Goal: Task Accomplishment & Management: Use online tool/utility

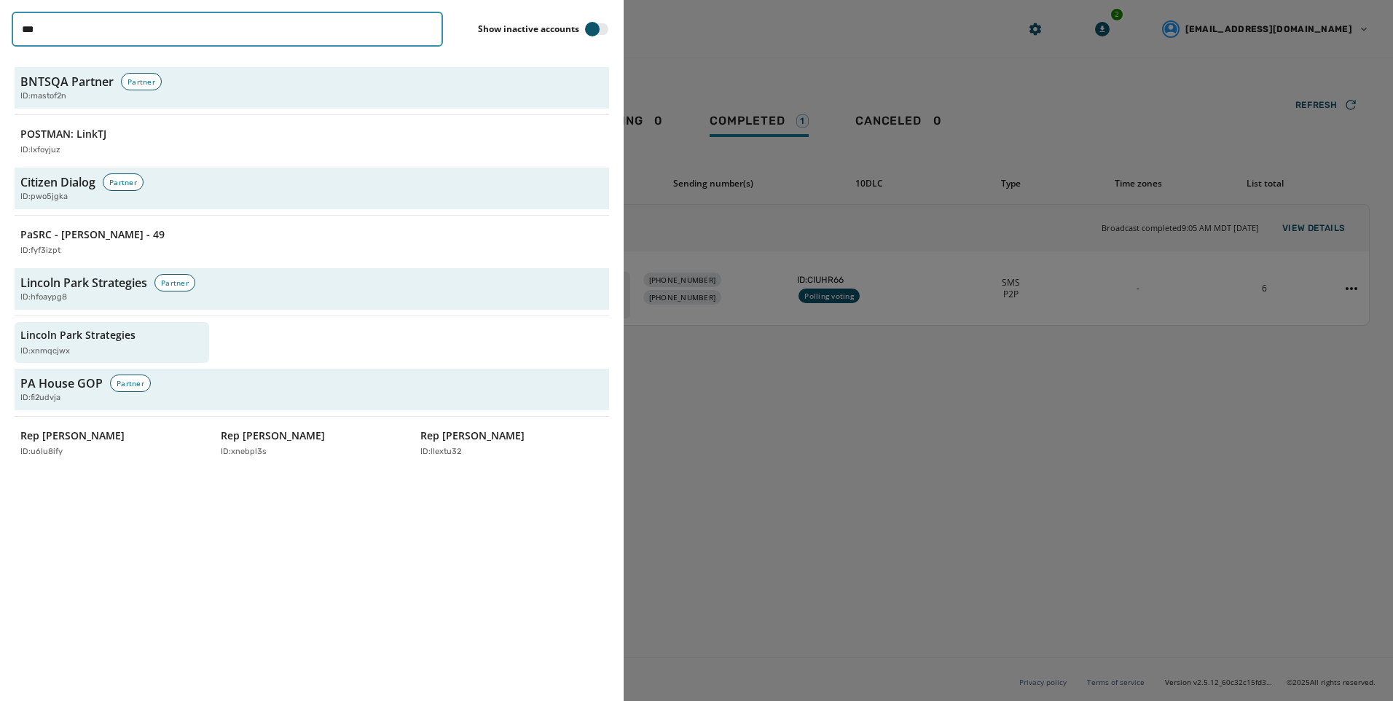
click at [426, 32] on input "***" at bounding box center [227, 29] width 431 height 35
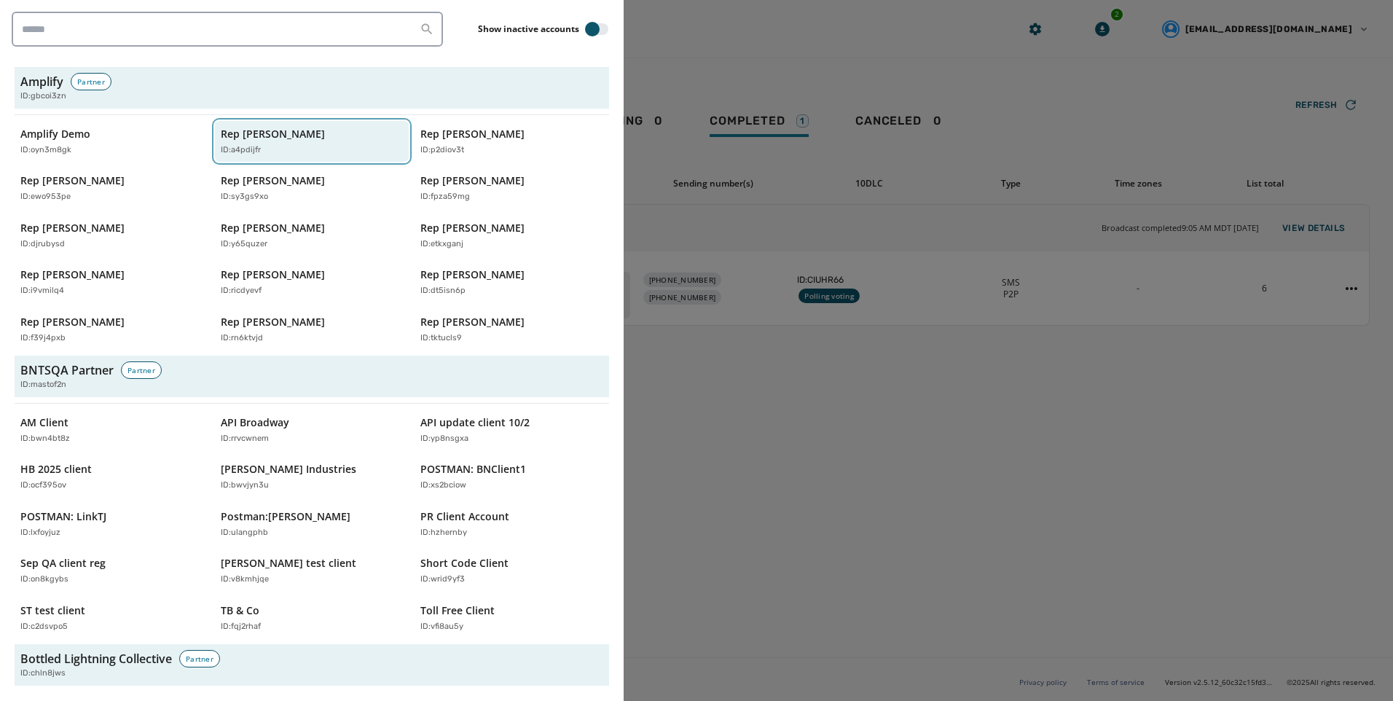
click at [353, 151] on div "ID: a4pdijfr" at bounding box center [305, 150] width 168 height 12
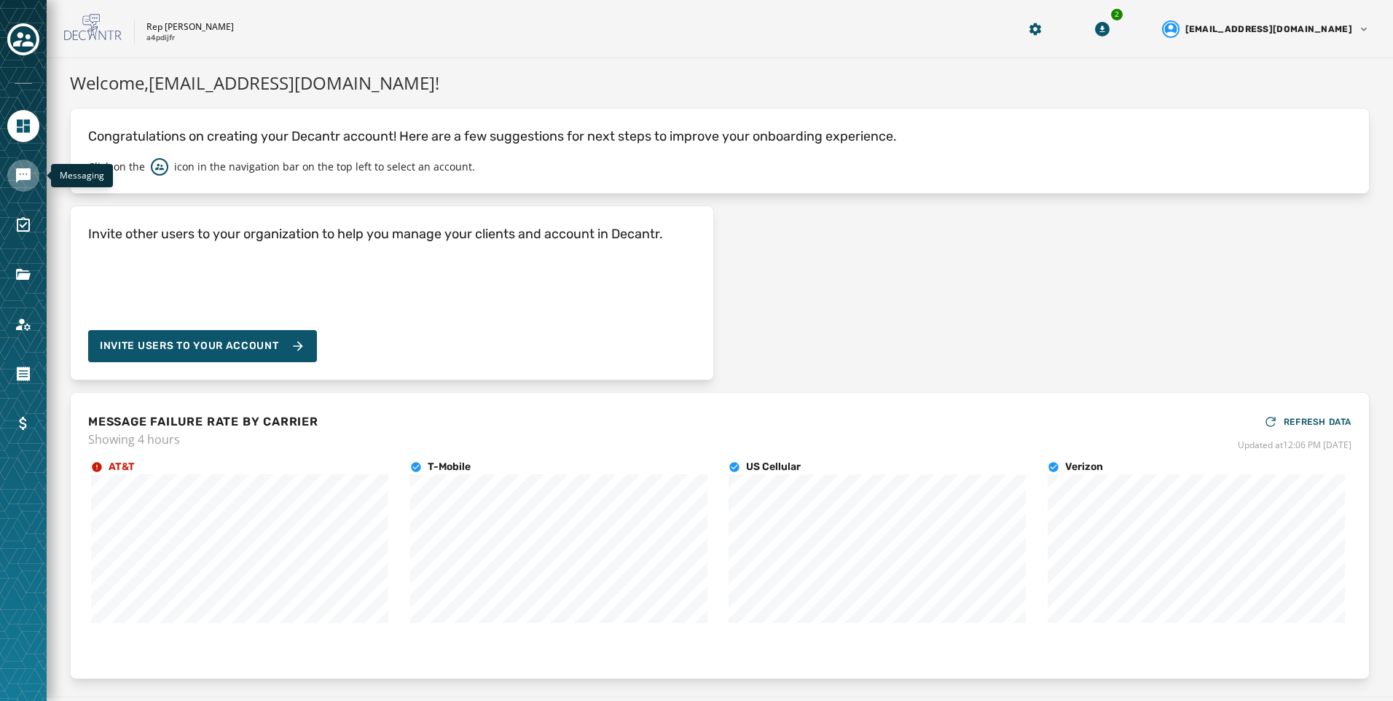
click at [29, 182] on icon "Navigate to Messaging" at bounding box center [23, 175] width 17 height 17
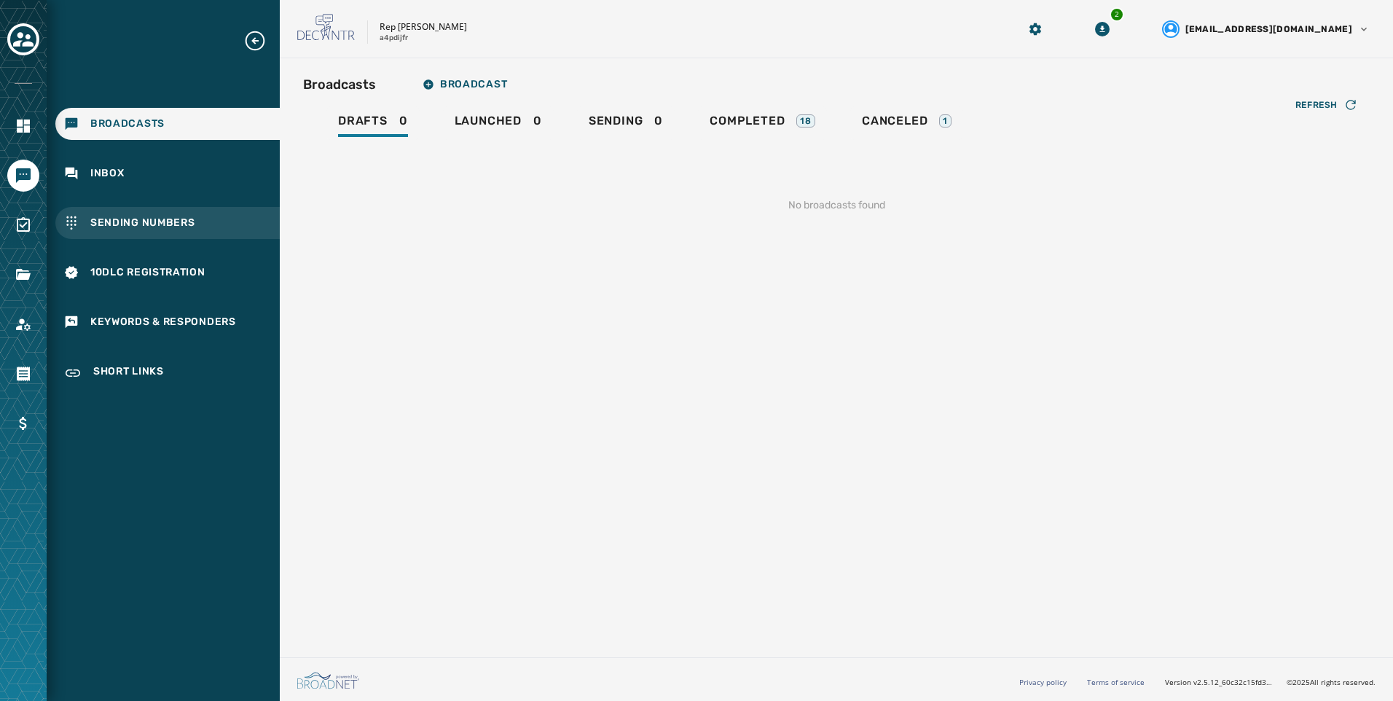
click at [198, 234] on div "Sending Numbers" at bounding box center [167, 223] width 224 height 32
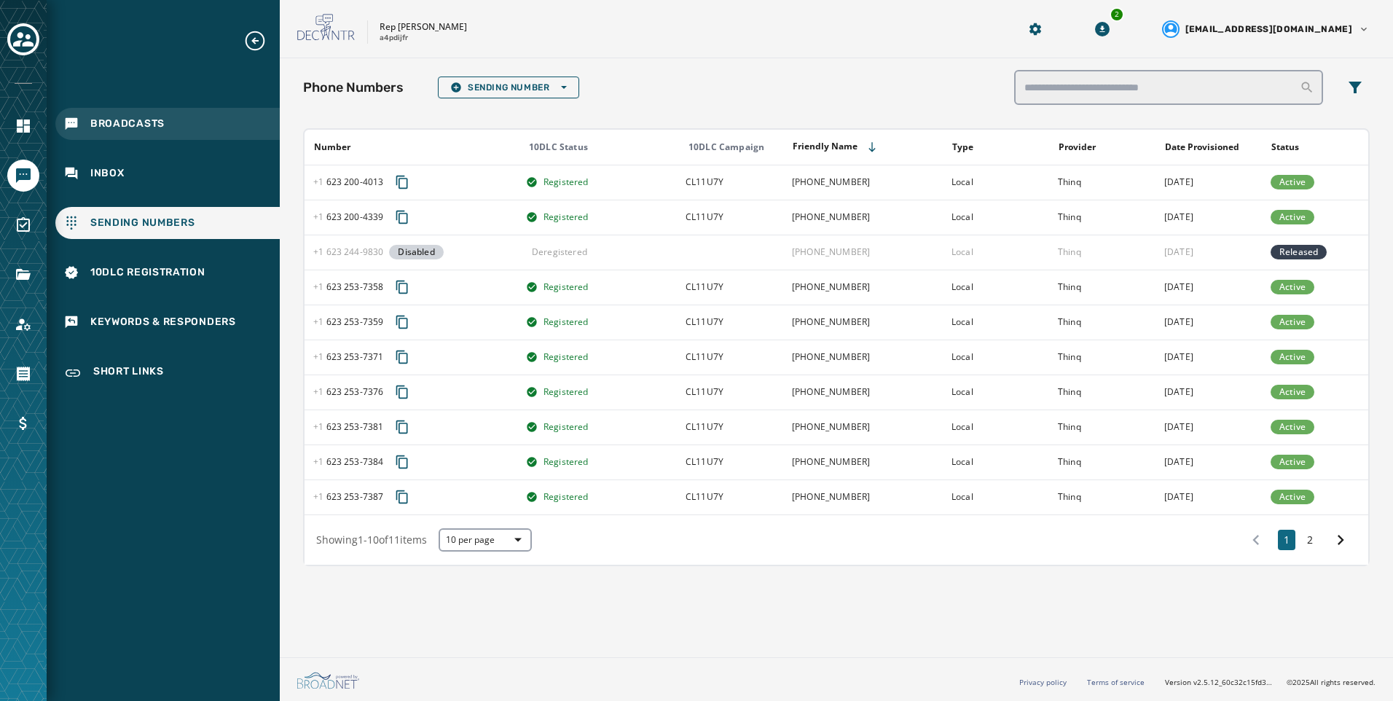
click at [149, 114] on div "Broadcasts" at bounding box center [167, 124] width 224 height 32
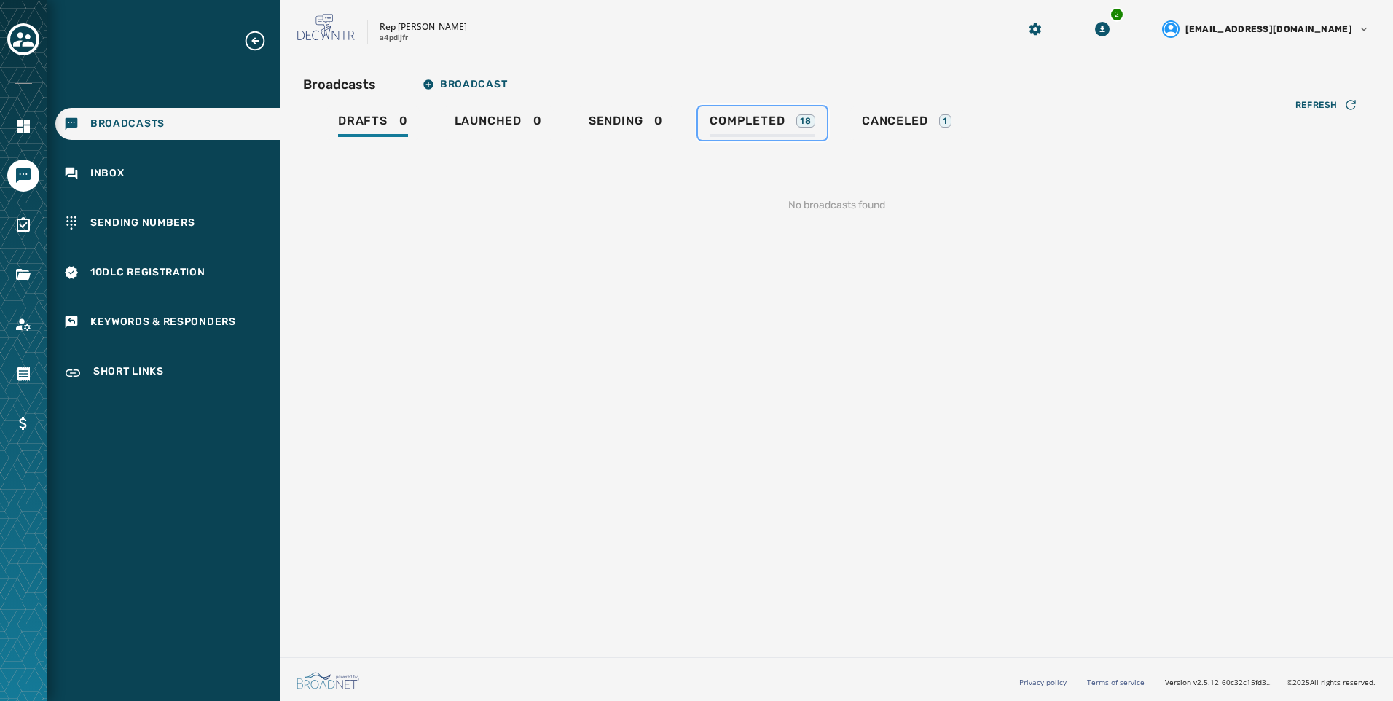
click at [754, 122] on span "Completed" at bounding box center [747, 121] width 75 height 15
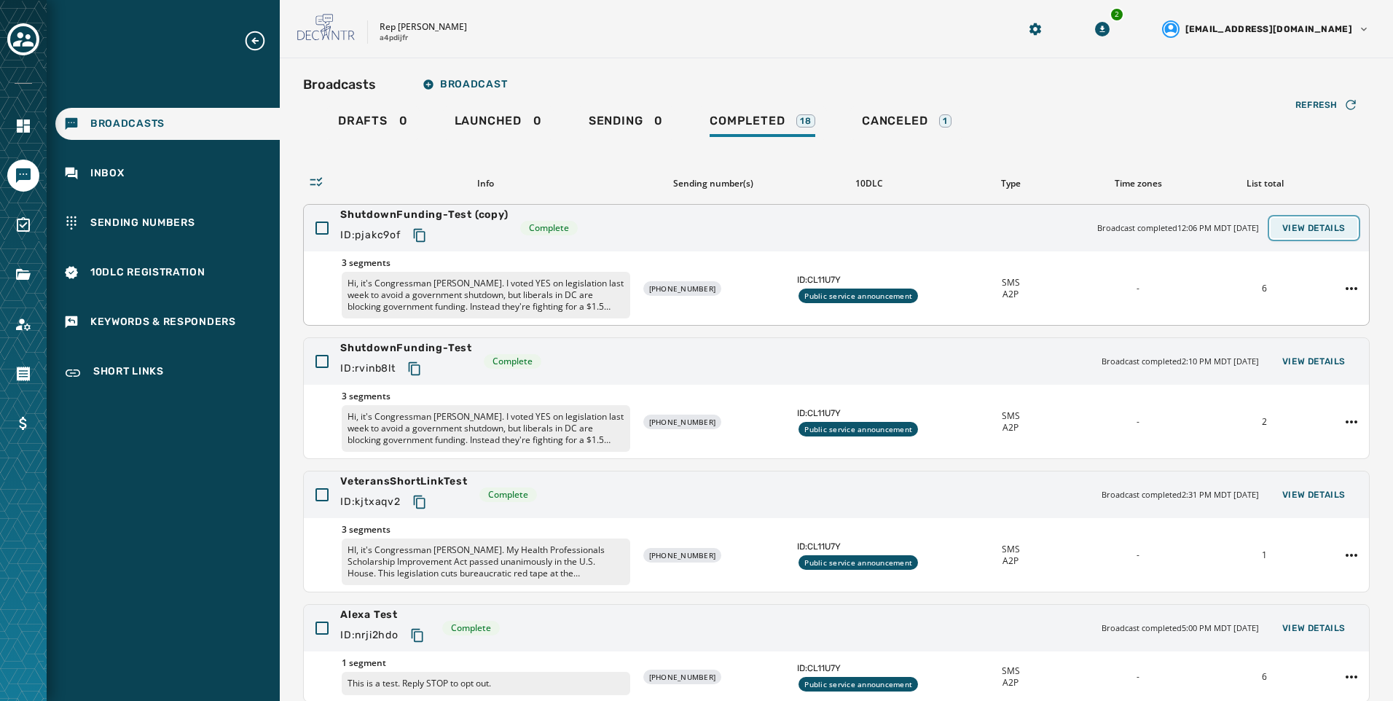
click at [1315, 222] on span "View Details" at bounding box center [1314, 228] width 63 height 12
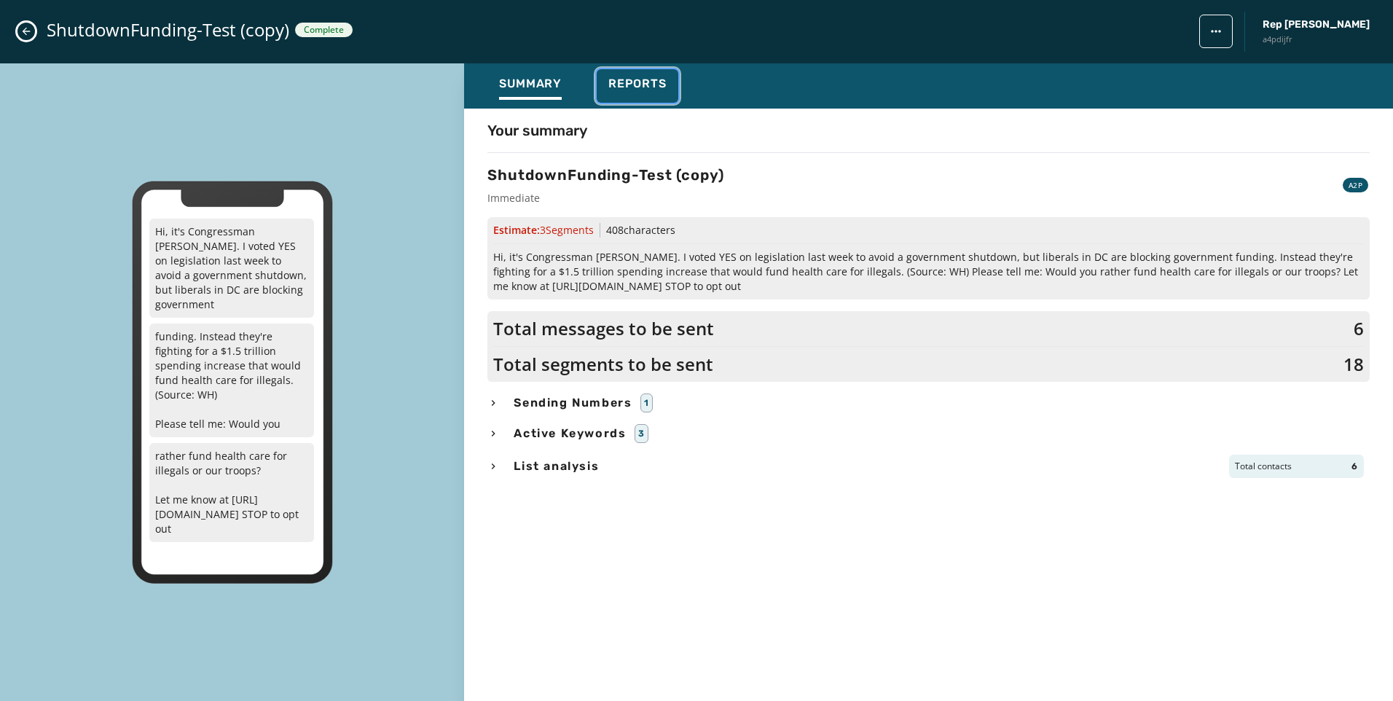
click at [657, 88] on span "Reports" at bounding box center [638, 84] width 58 height 15
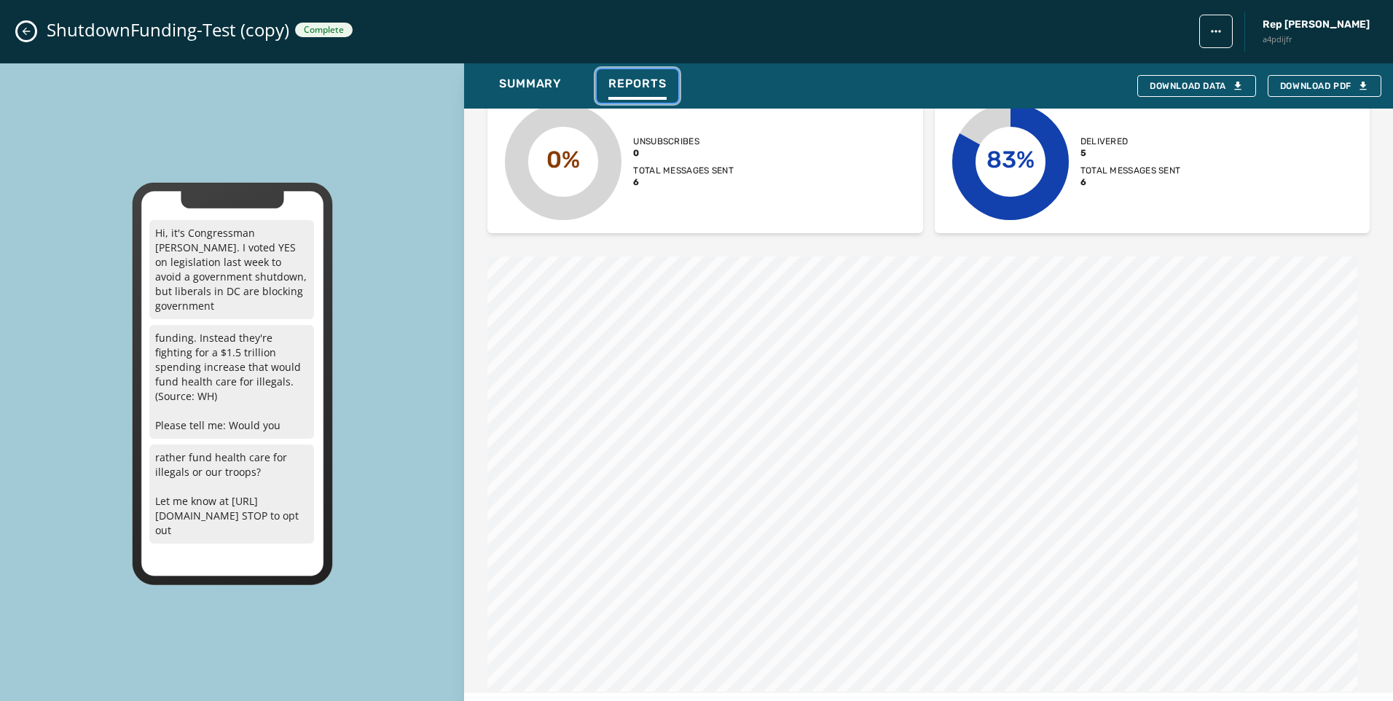
scroll to position [1136, 0]
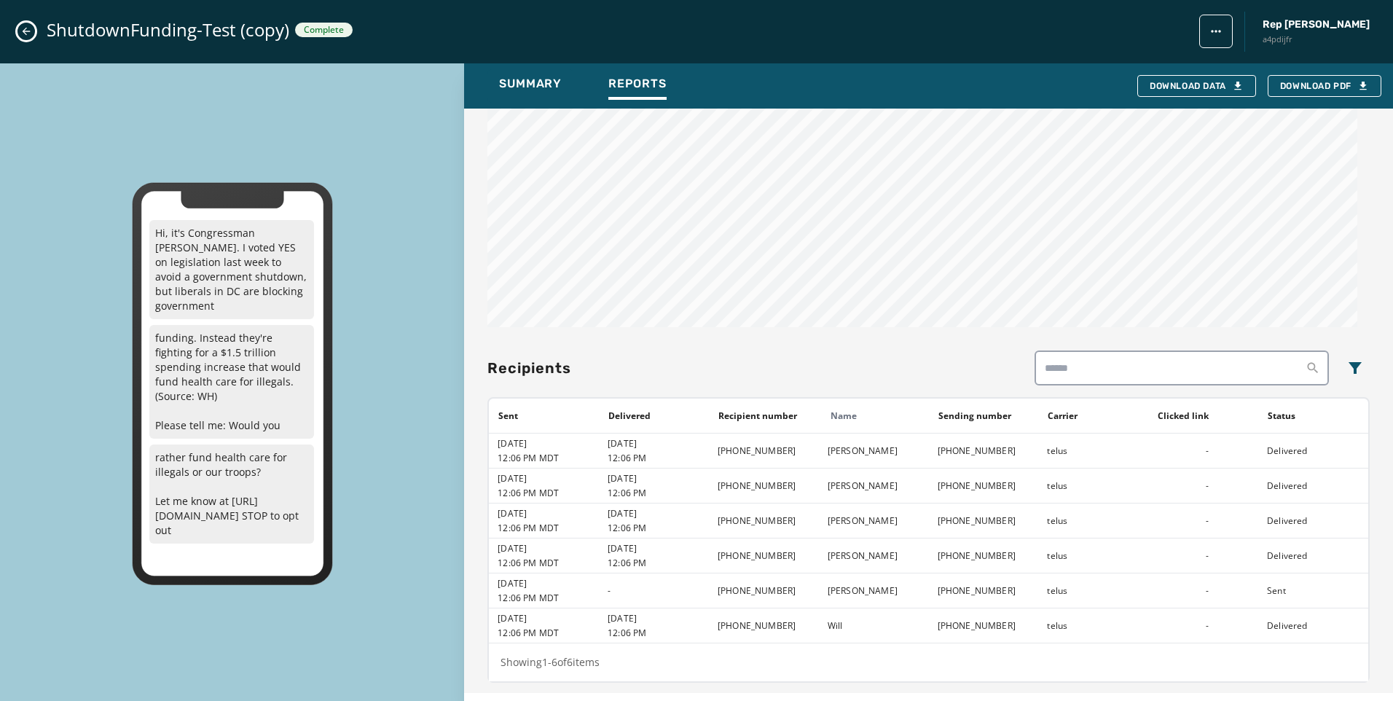
click at [30, 33] on icon "Close admin drawer" at bounding box center [26, 32] width 12 height 12
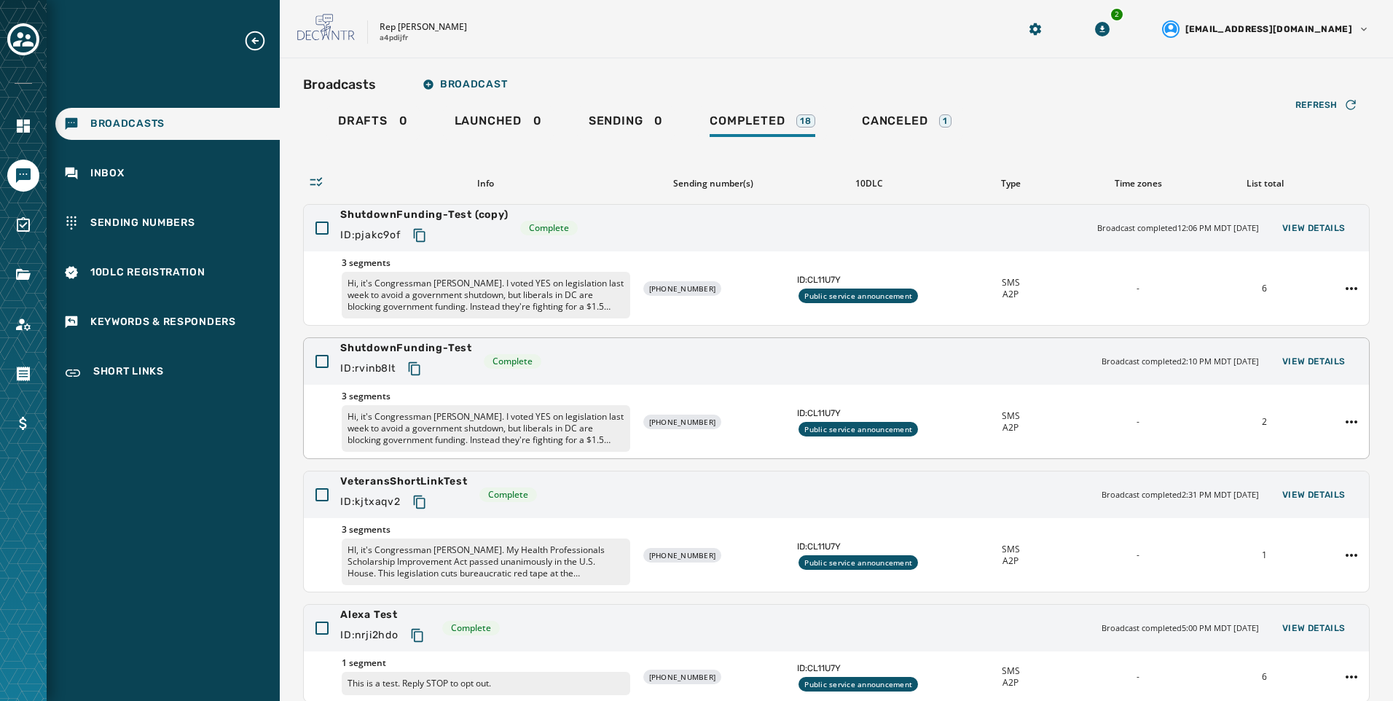
click at [1187, 402] on div "3 segments Hi, it's Congressman Abe Hamadeh. I voted YES on legislation last we…" at bounding box center [837, 422] width 1066 height 74
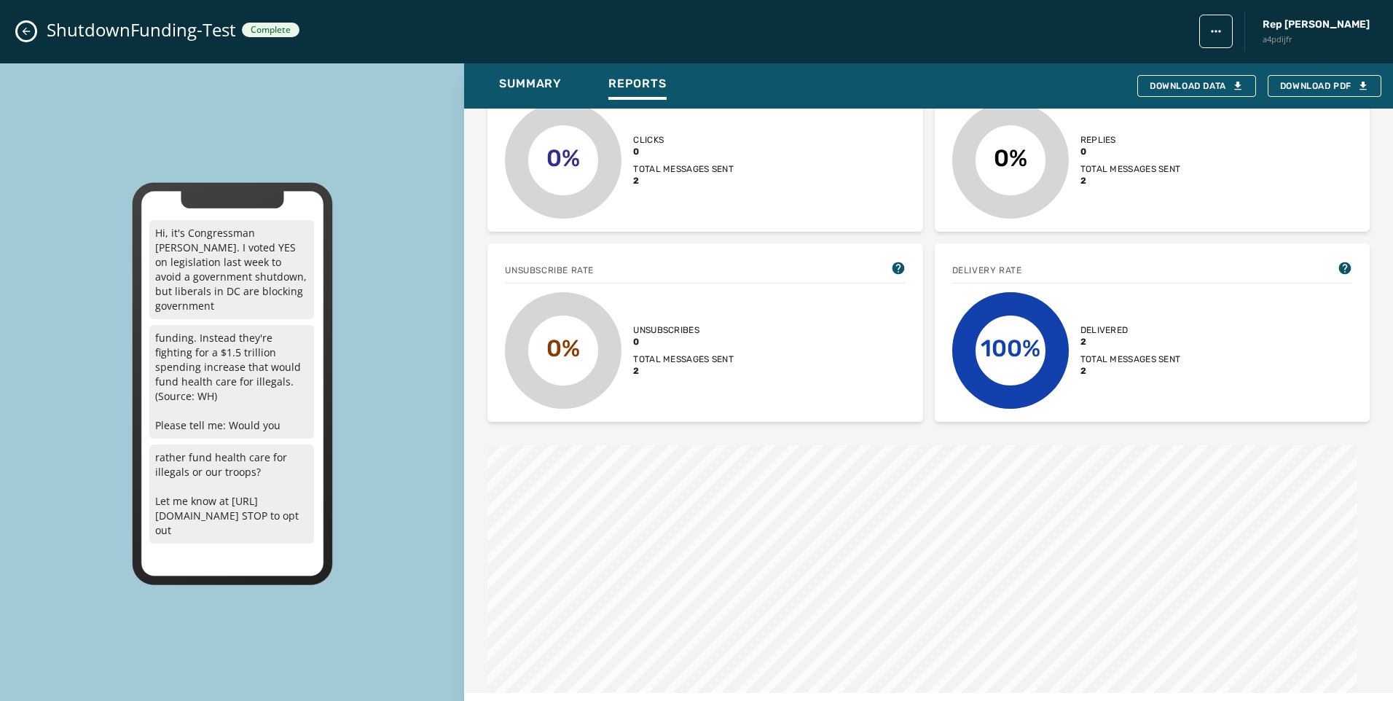
scroll to position [996, 0]
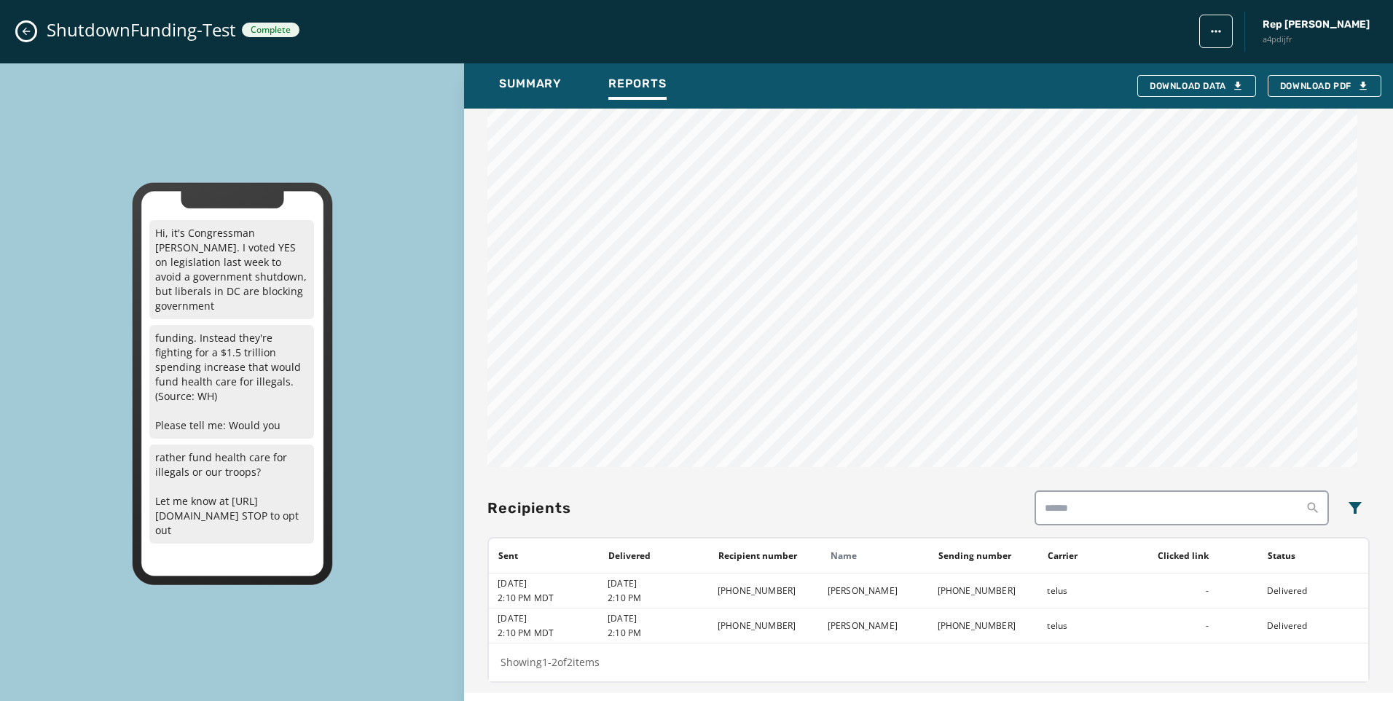
click at [24, 32] on icon "Close admin drawer" at bounding box center [27, 32] width 8 height 8
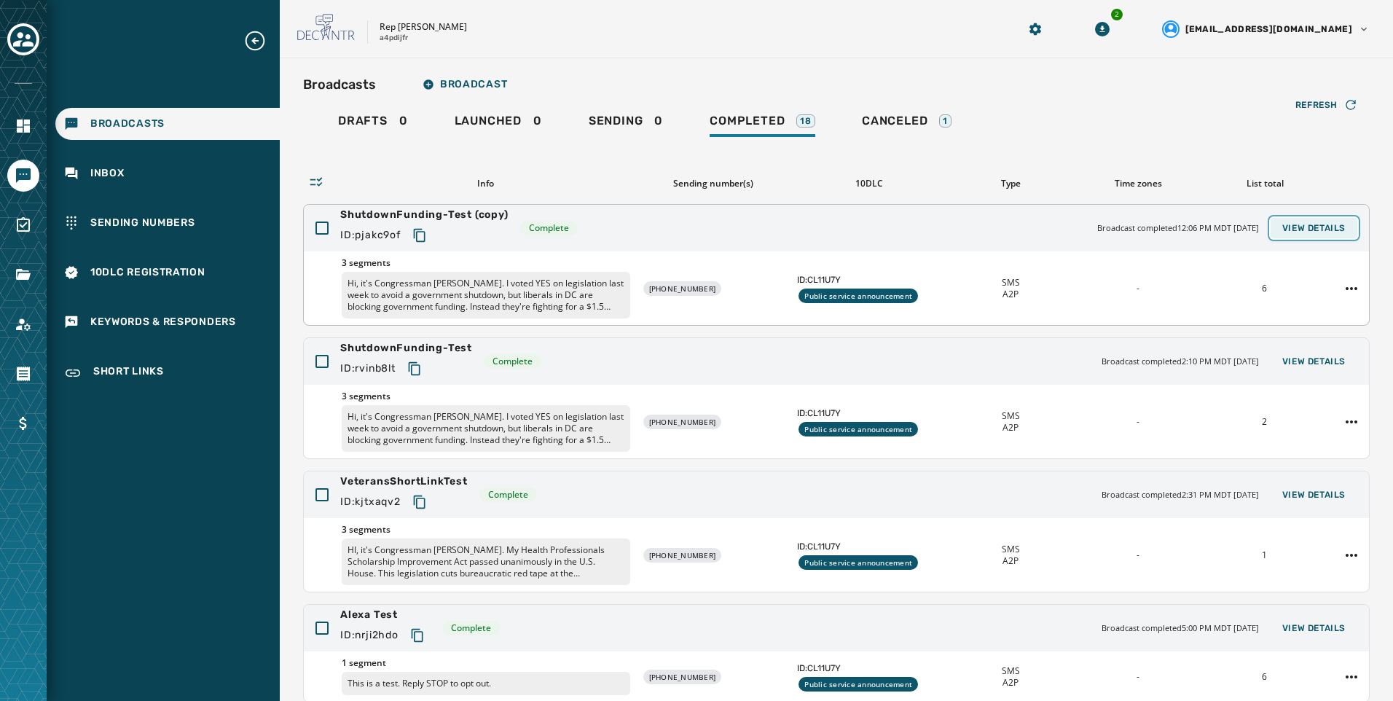
click at [1290, 225] on span "View Details" at bounding box center [1314, 228] width 63 height 12
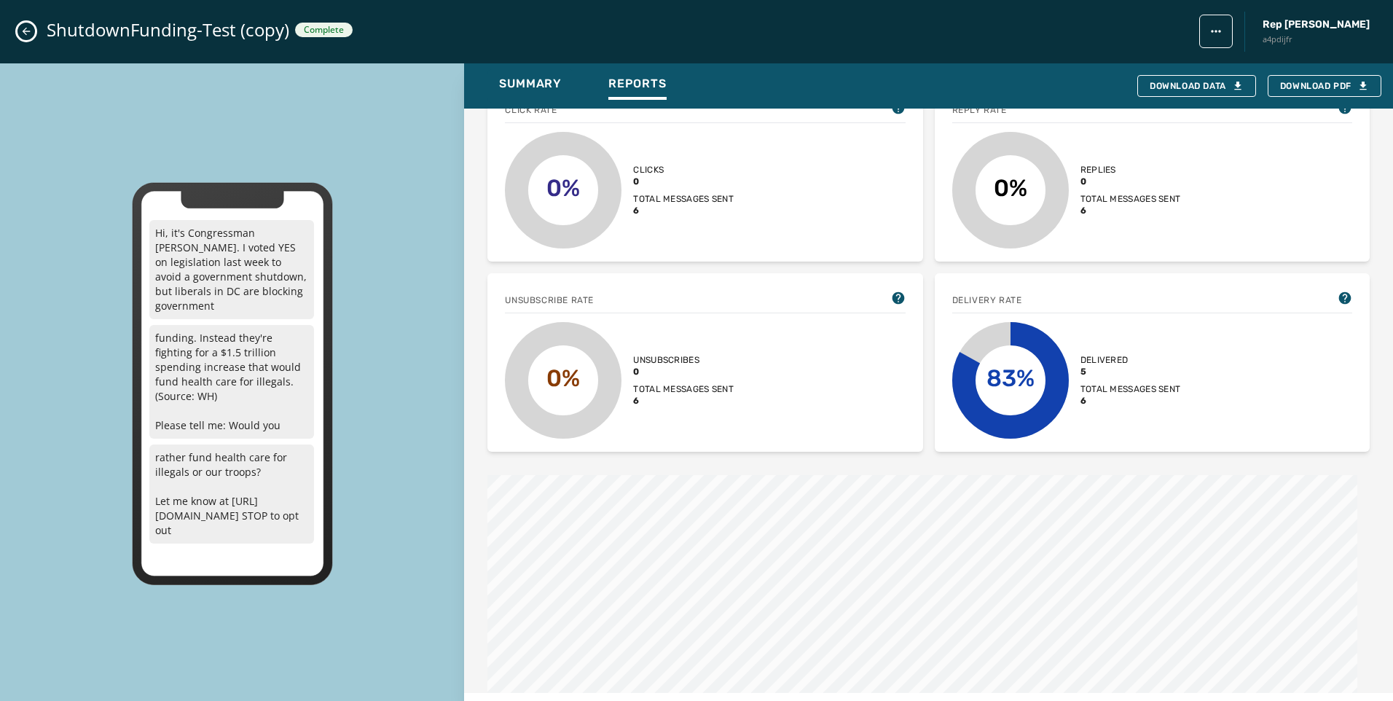
scroll to position [0, 0]
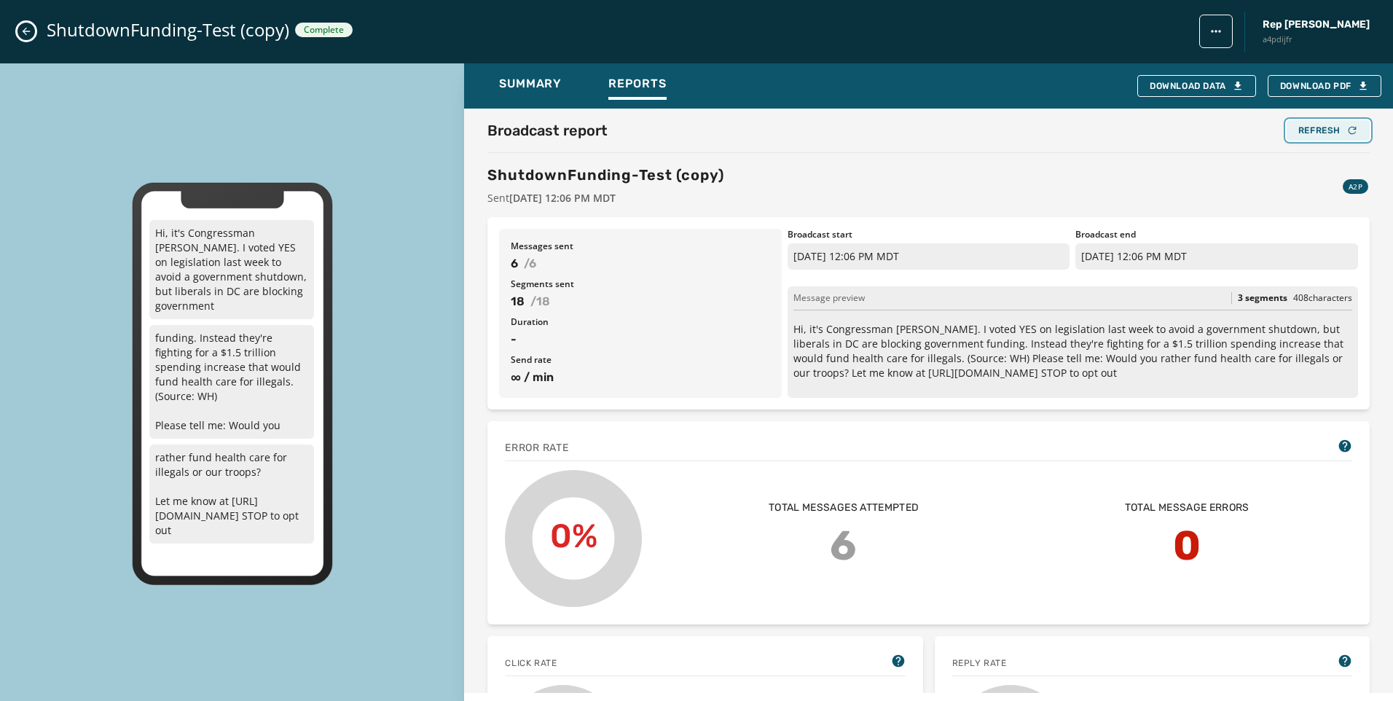
click at [1331, 125] on div "Refresh" at bounding box center [1329, 131] width 60 height 12
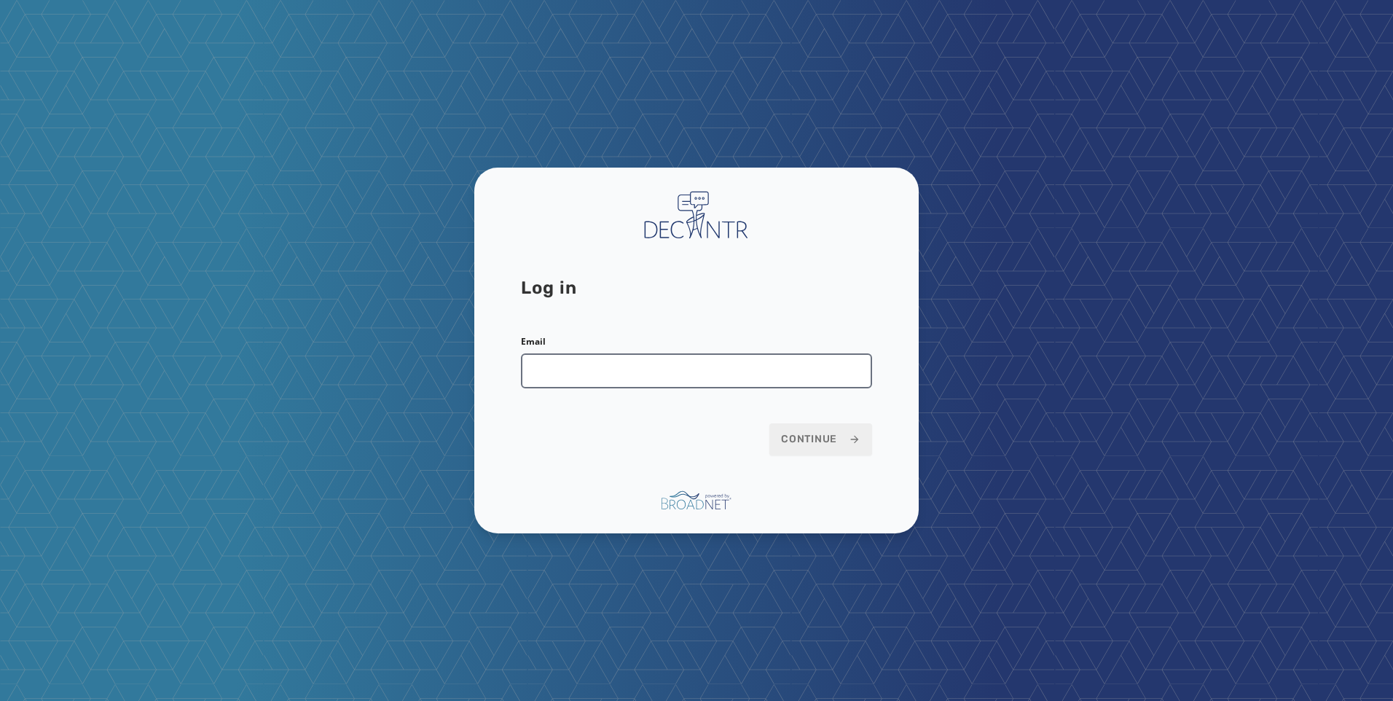
click at [775, 362] on input "Email" at bounding box center [696, 370] width 351 height 35
type input "**********"
click at [824, 451] on button "Continue" at bounding box center [821, 439] width 103 height 32
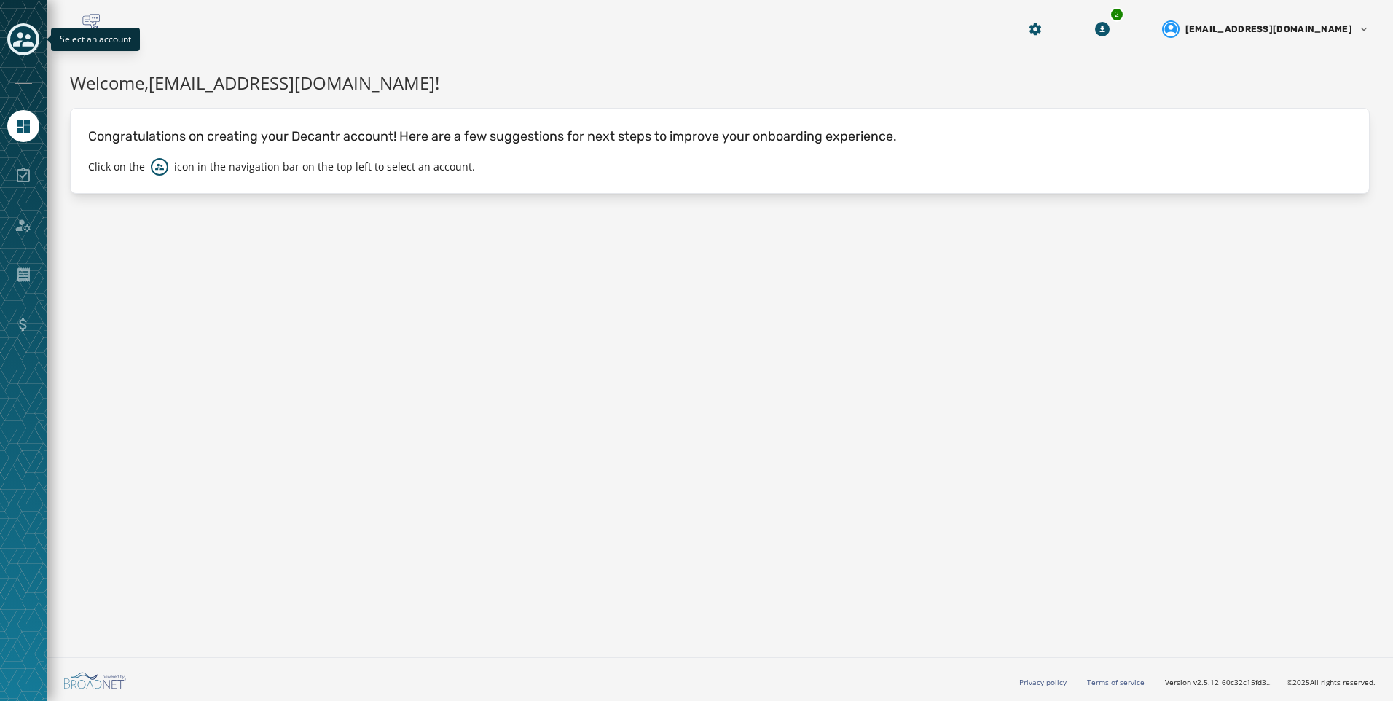
click at [25, 33] on icon "Toggle account select drawer" at bounding box center [23, 39] width 20 height 20
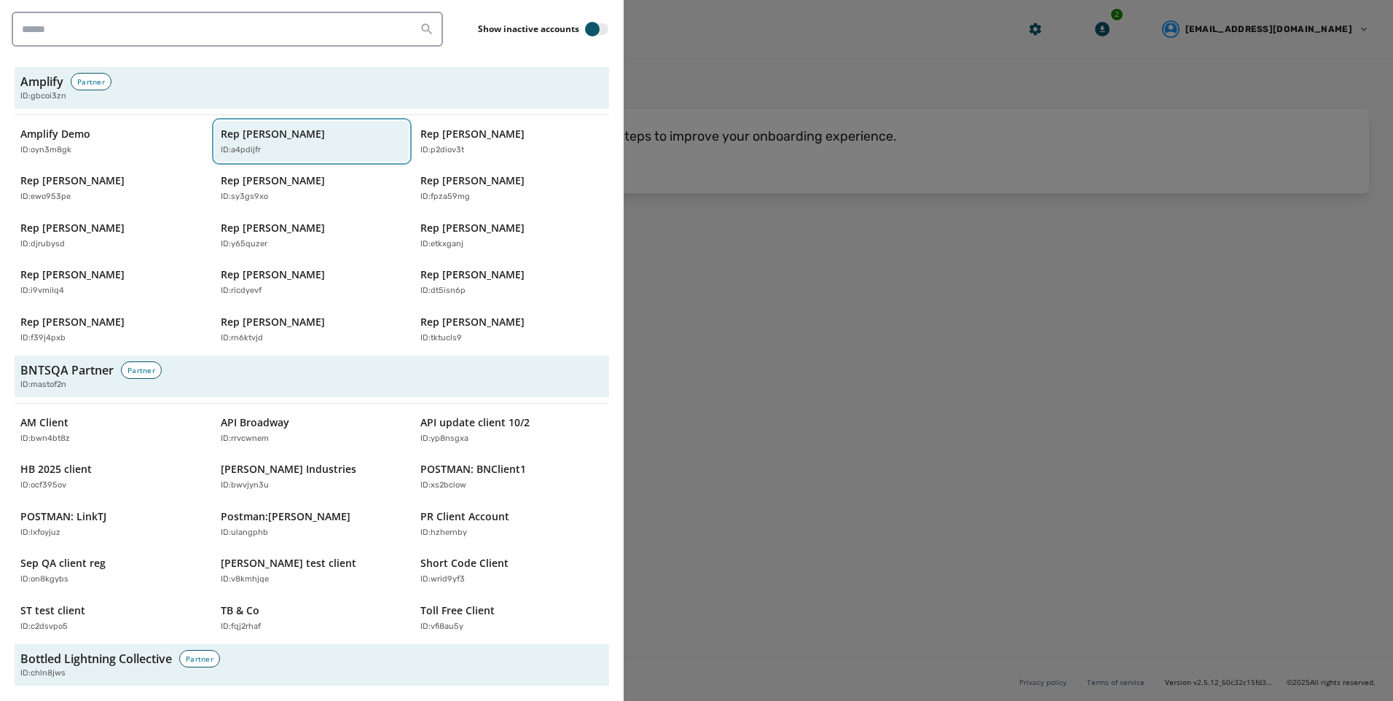
click at [297, 157] on button "Rep [PERSON_NAME] ID: a4pdijfr" at bounding box center [312, 142] width 195 height 42
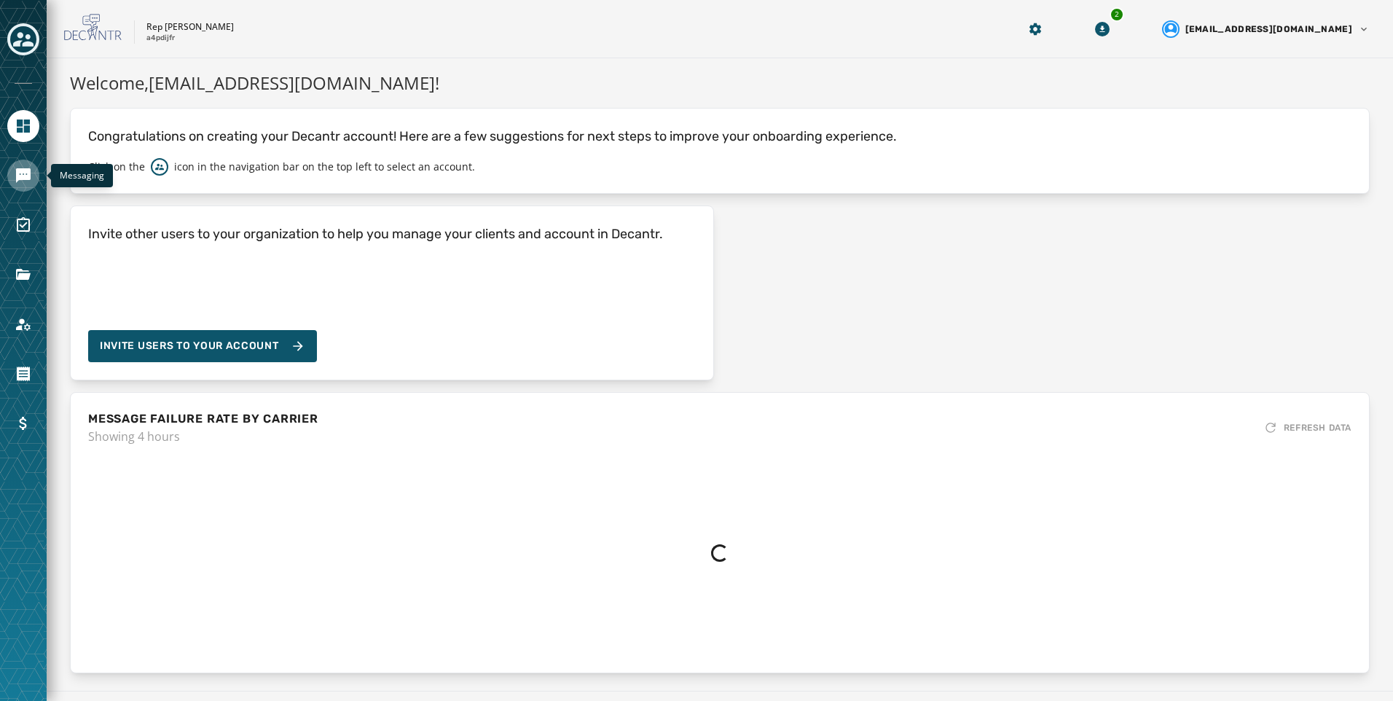
click at [30, 169] on icon "Navigate to Messaging" at bounding box center [23, 175] width 15 height 15
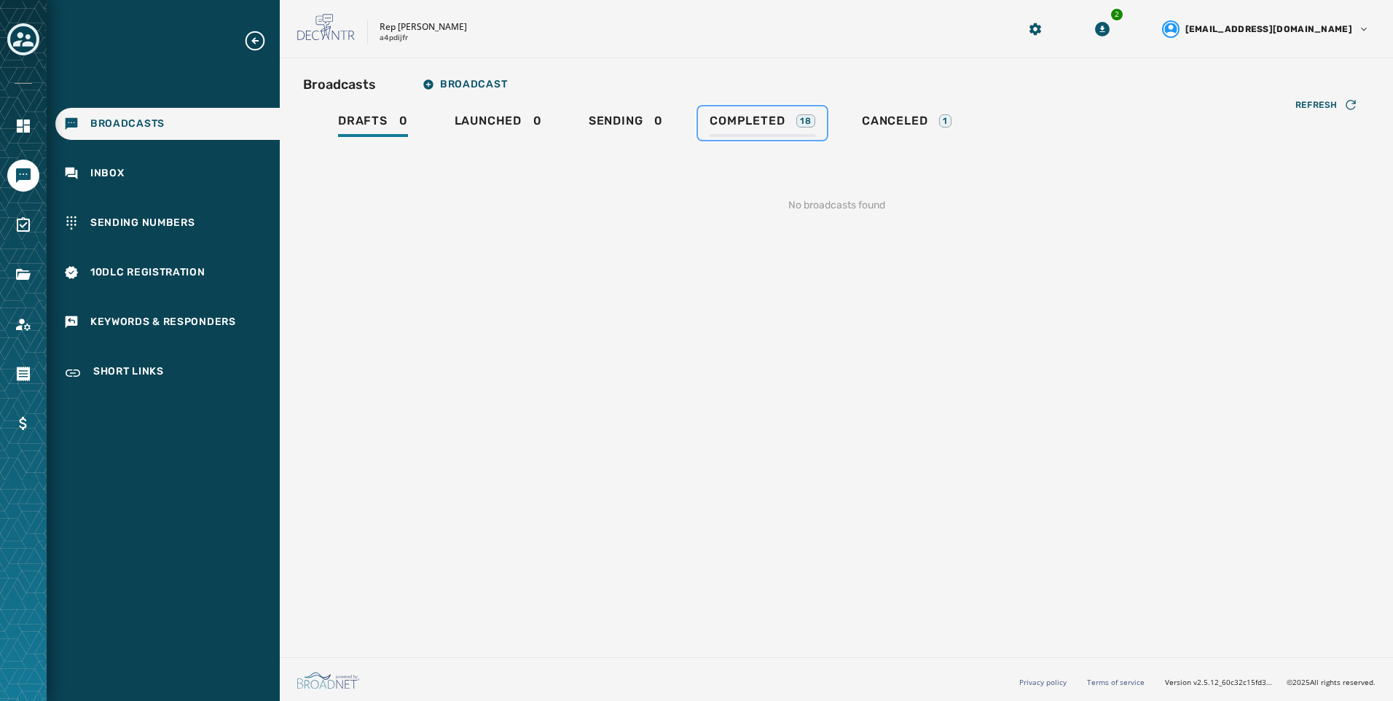
click at [716, 136] on div "Completed 18" at bounding box center [763, 125] width 106 height 23
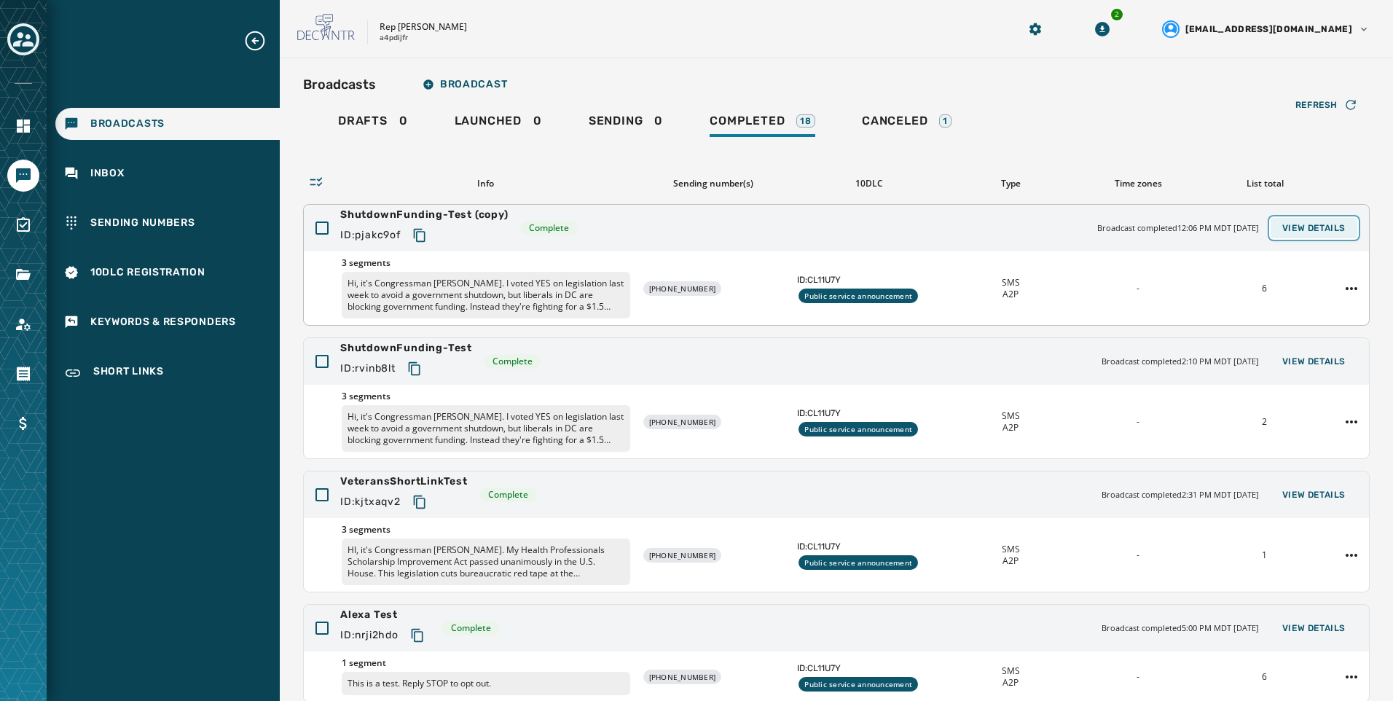
click at [1337, 238] on button "View Details" at bounding box center [1314, 228] width 87 height 20
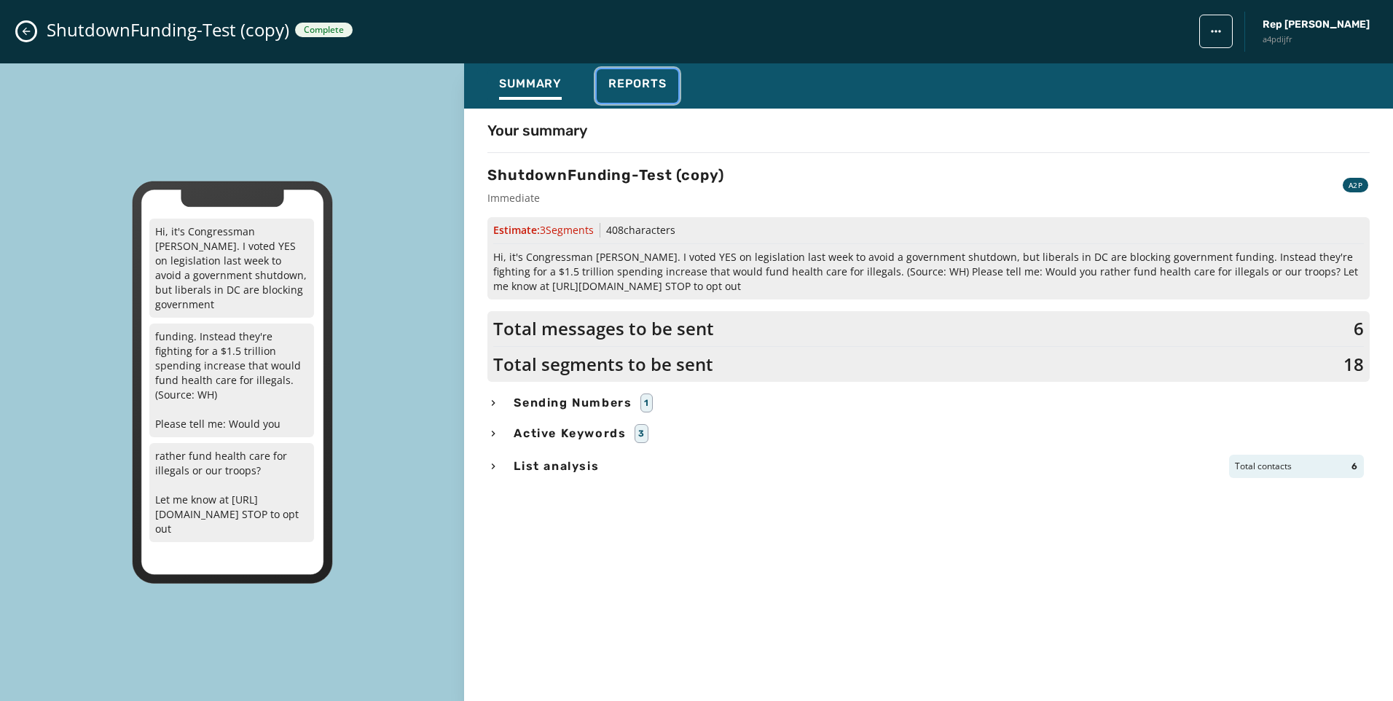
click at [650, 73] on button "Reports" at bounding box center [638, 86] width 82 height 34
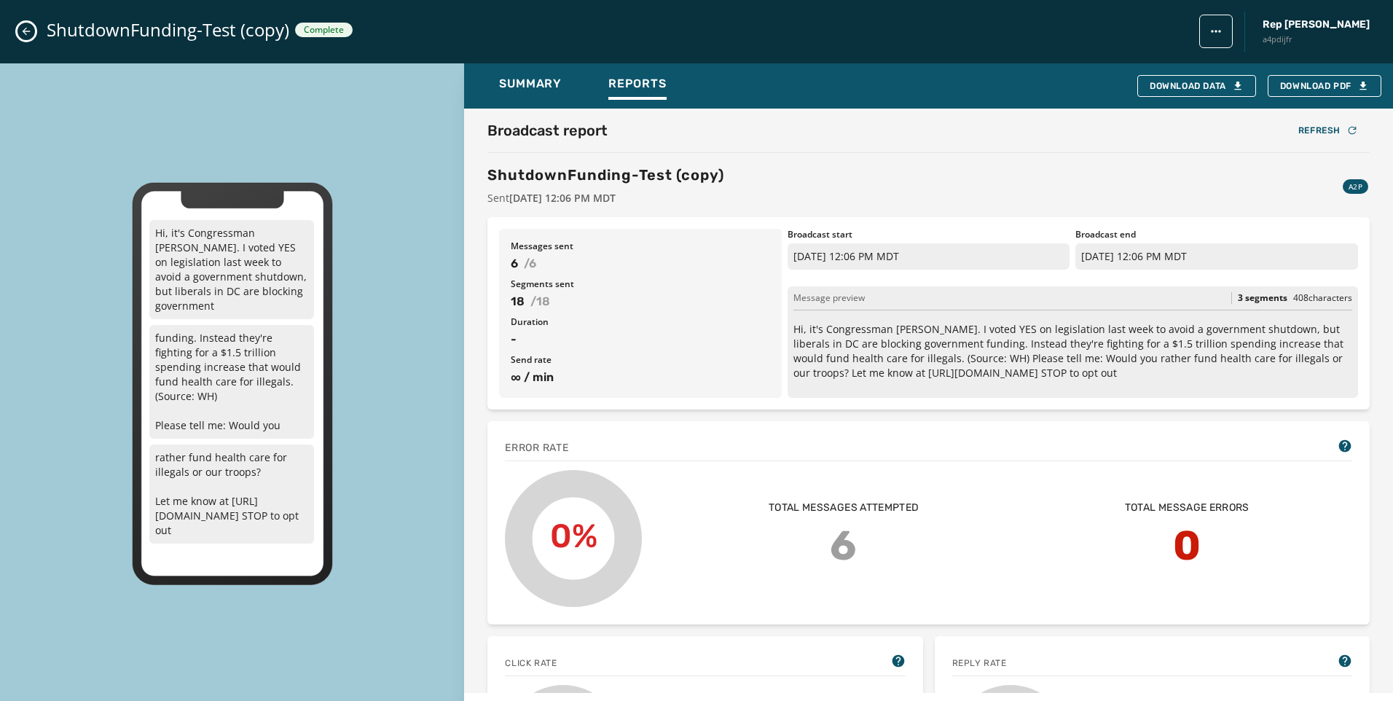
drag, startPoint x: 15, startPoint y: 38, endPoint x: 25, endPoint y: 38, distance: 9.5
click at [16, 38] on div "ShutdownFunding-Test (copy) Complete Rep [PERSON_NAME] a4pdijfr" at bounding box center [696, 31] width 1393 height 63
click at [21, 30] on icon "Close admin drawer" at bounding box center [26, 32] width 12 height 12
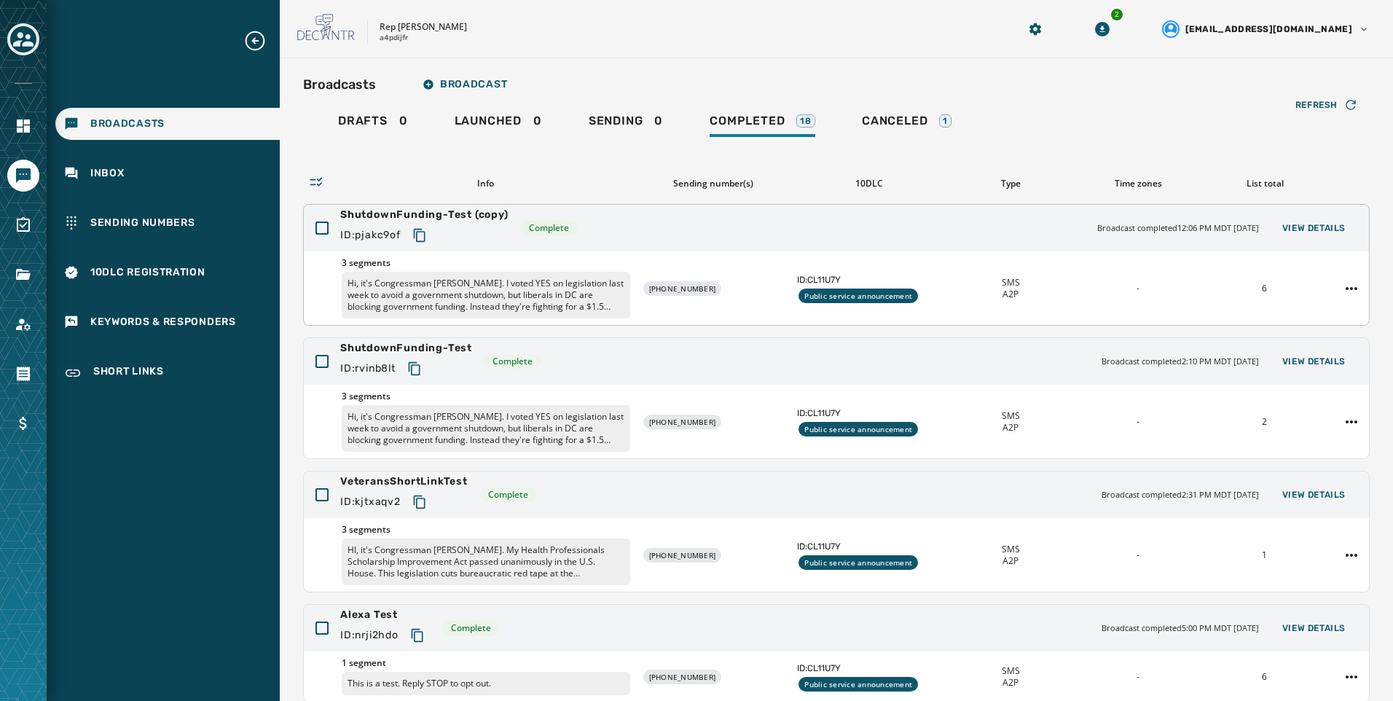
click at [418, 235] on icon "Copy text to clipboard" at bounding box center [420, 235] width 15 height 15
click at [683, 280] on div "3 segments Hi, it's Congressman [PERSON_NAME]. I voted YES on legislation last …" at bounding box center [837, 288] width 1066 height 74
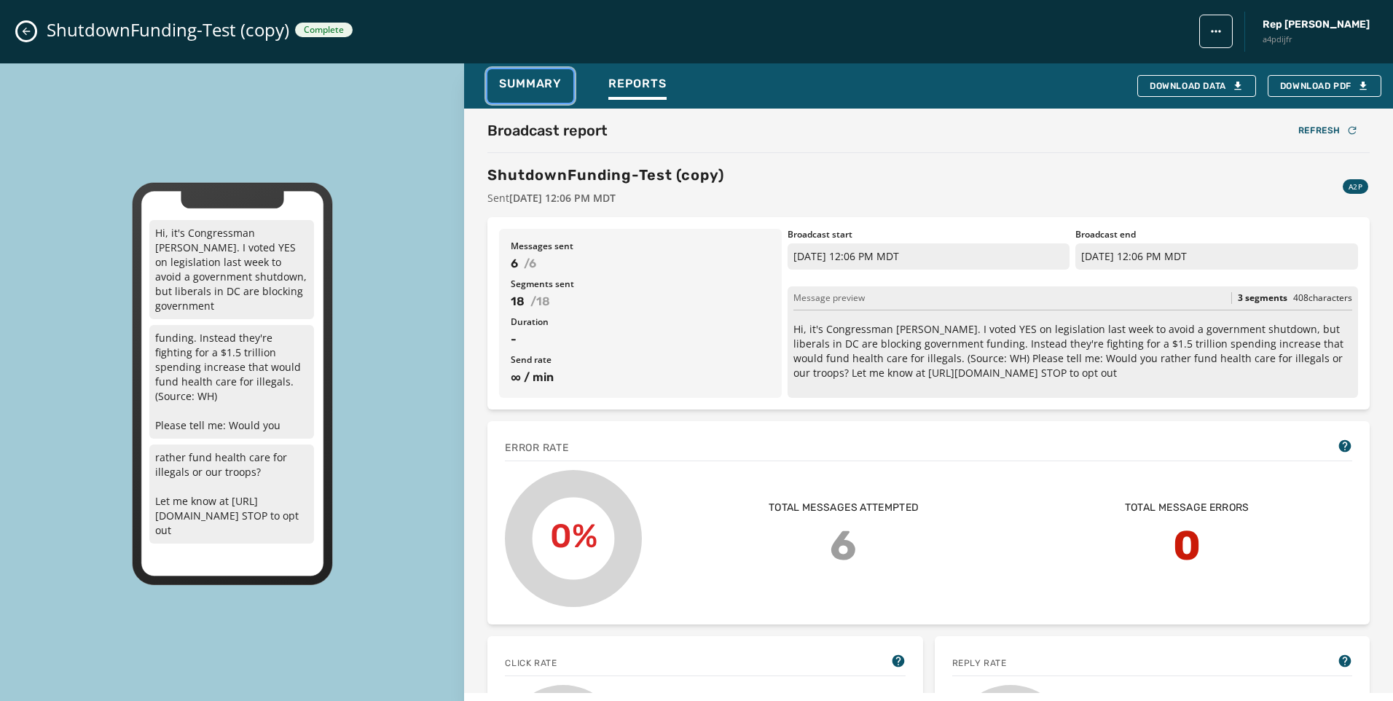
click at [556, 81] on span "Summary" at bounding box center [530, 84] width 63 height 15
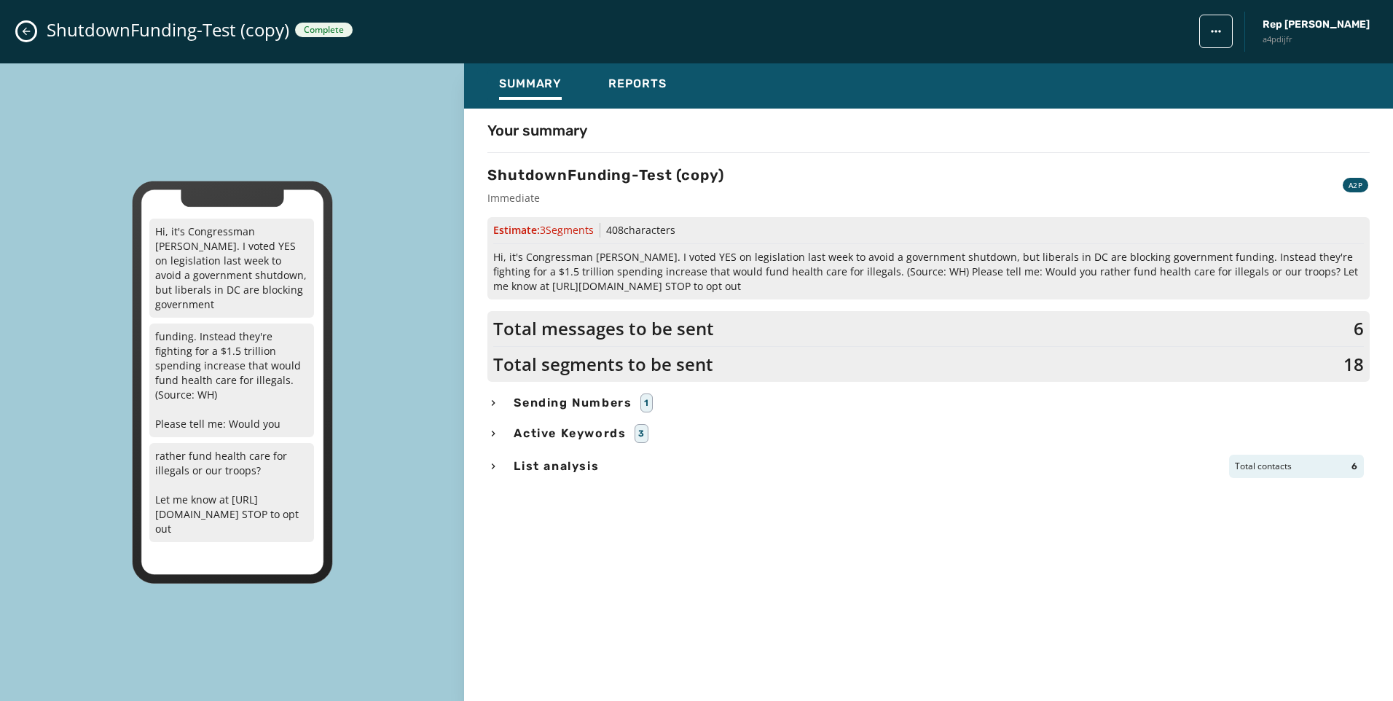
click at [560, 396] on span "Sending Numbers" at bounding box center [573, 402] width 124 height 17
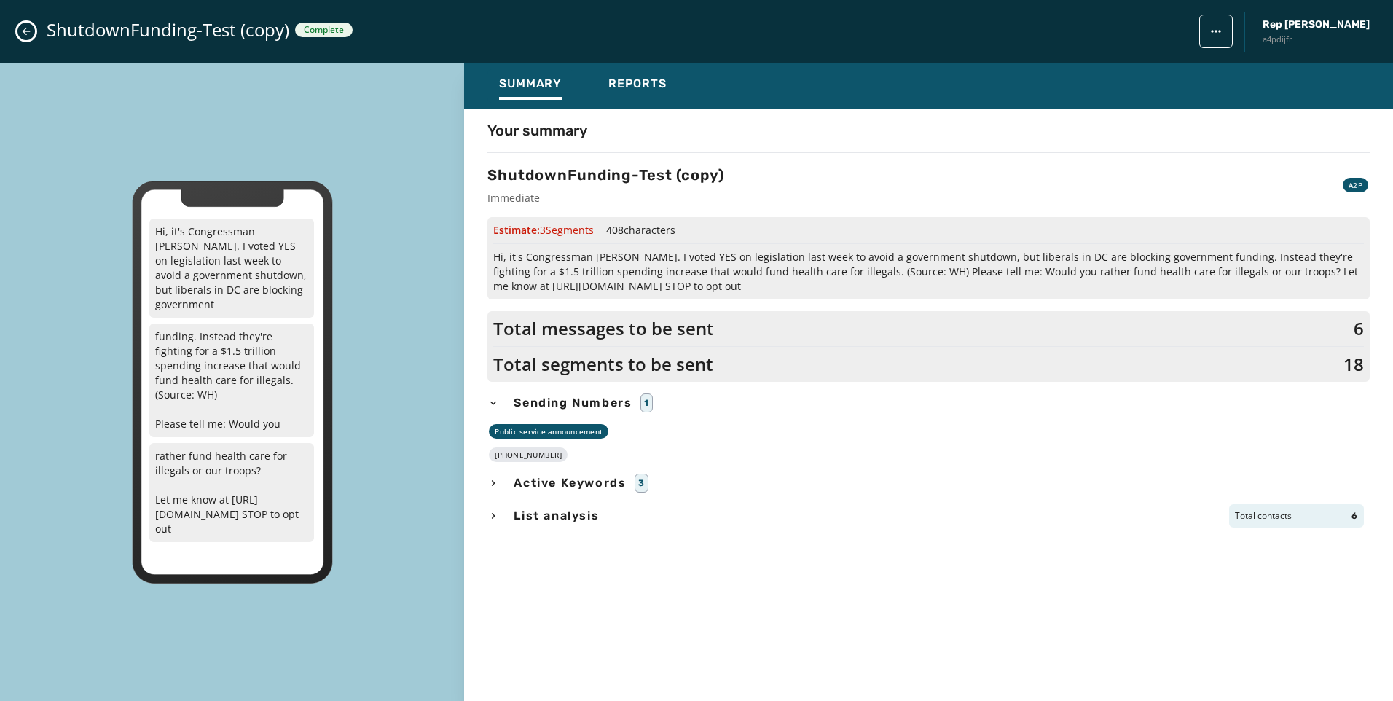
drag, startPoint x: 553, startPoint y: 455, endPoint x: 497, endPoint y: 457, distance: 56.2
click at [497, 457] on div "[PHONE_NUMBER]" at bounding box center [528, 454] width 79 height 15
copy div "[PHONE_NUMBER]"
drag, startPoint x: 653, startPoint y: 95, endPoint x: 697, endPoint y: 89, distance: 44.1
click at [653, 92] on div "Reports" at bounding box center [638, 88] width 58 height 23
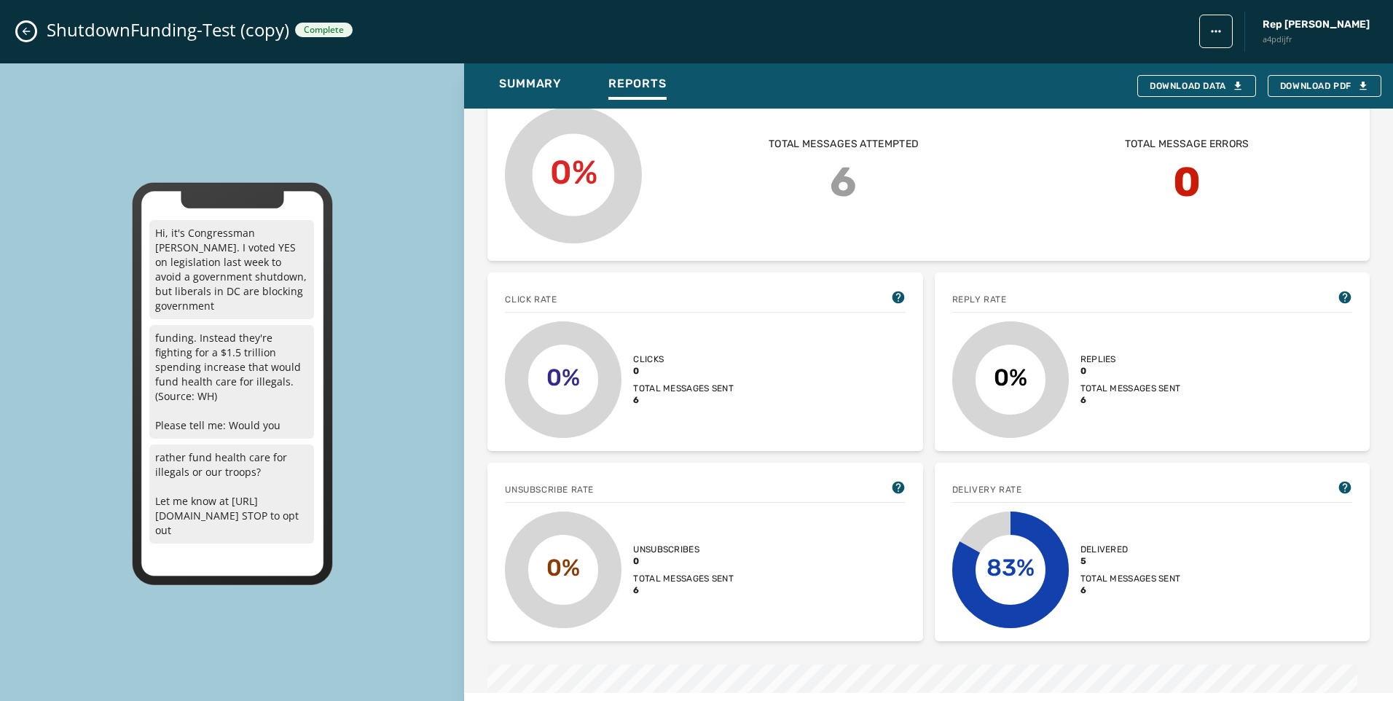
scroll to position [189, 0]
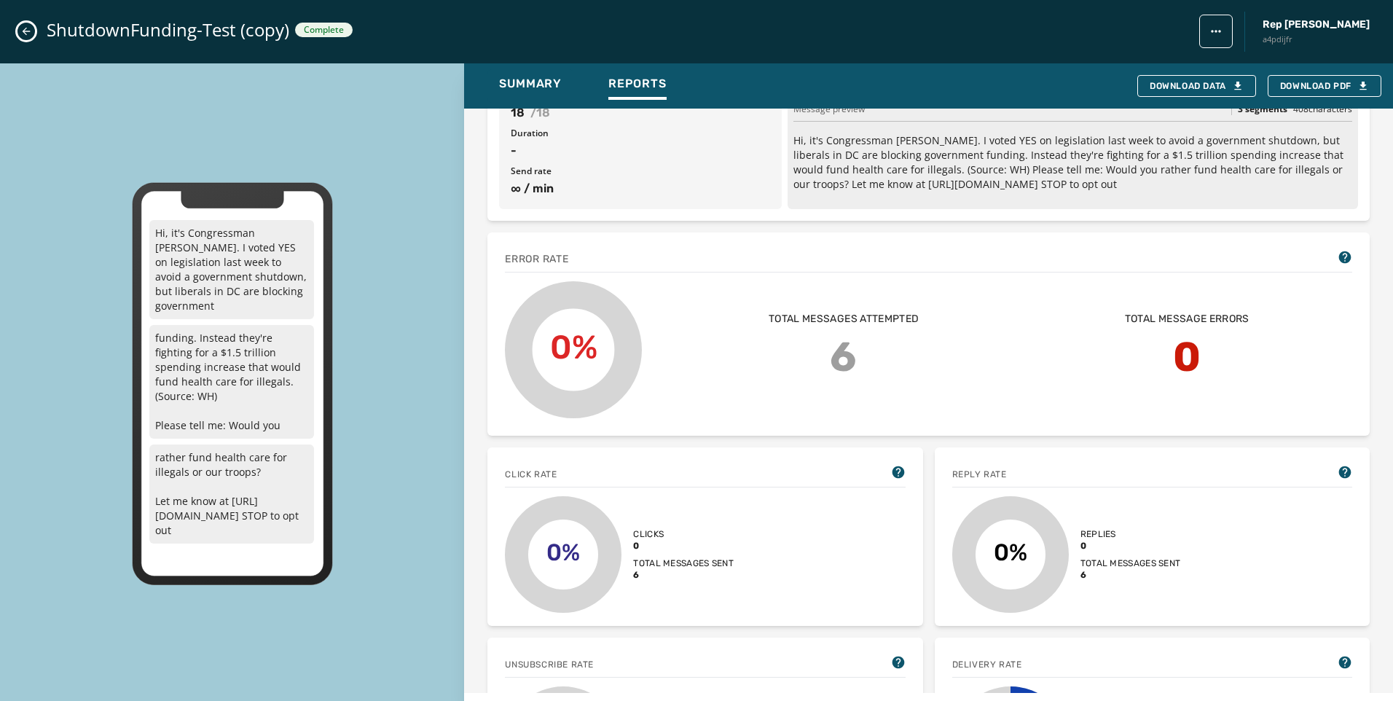
click at [31, 28] on icon "Close admin drawer" at bounding box center [26, 32] width 12 height 12
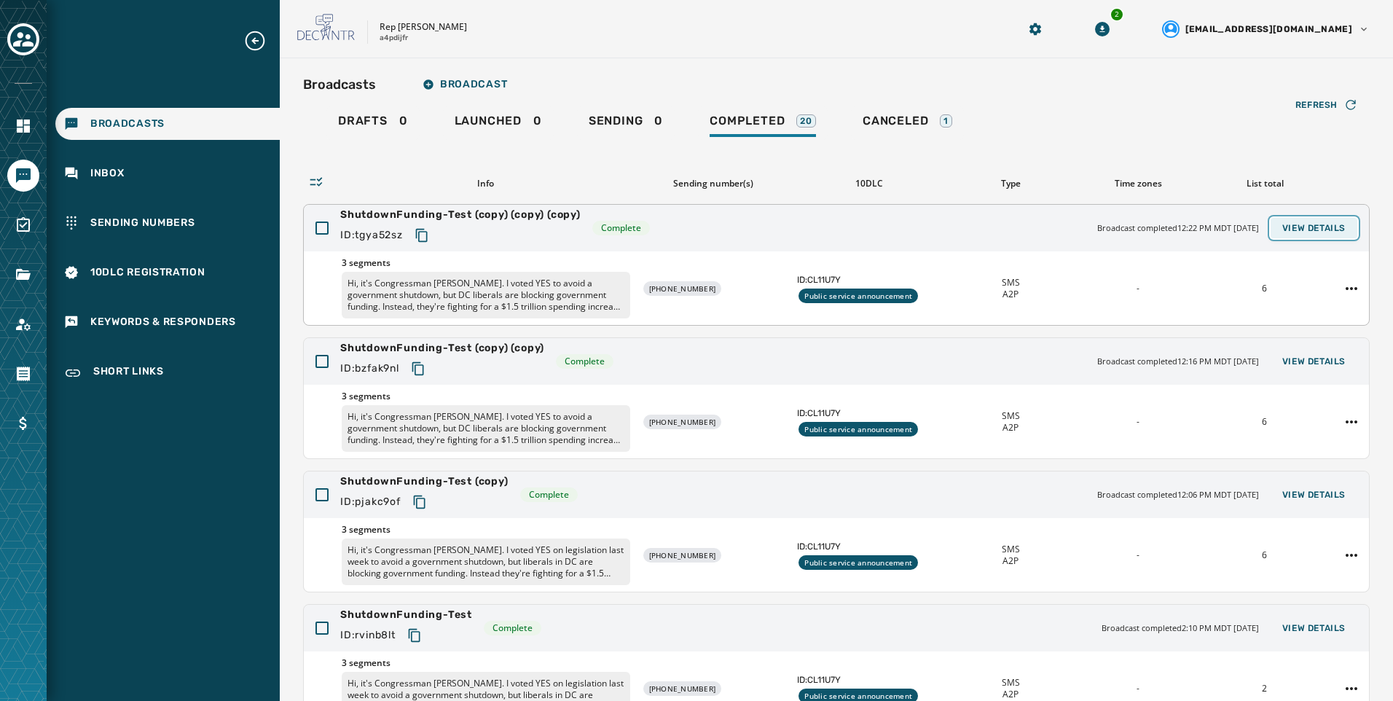
click at [1320, 219] on button "View Details" at bounding box center [1314, 228] width 87 height 20
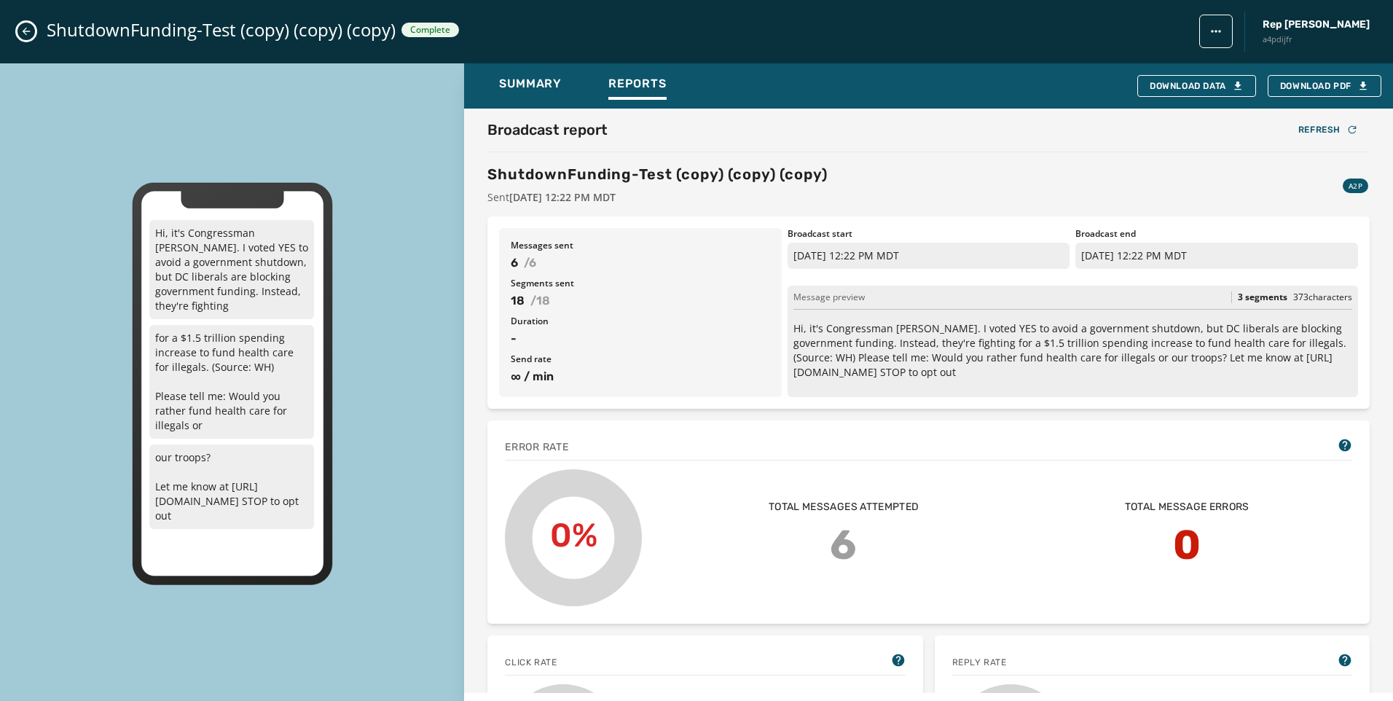
scroll to position [0, 0]
click at [1327, 130] on div "Refresh" at bounding box center [1329, 131] width 60 height 12
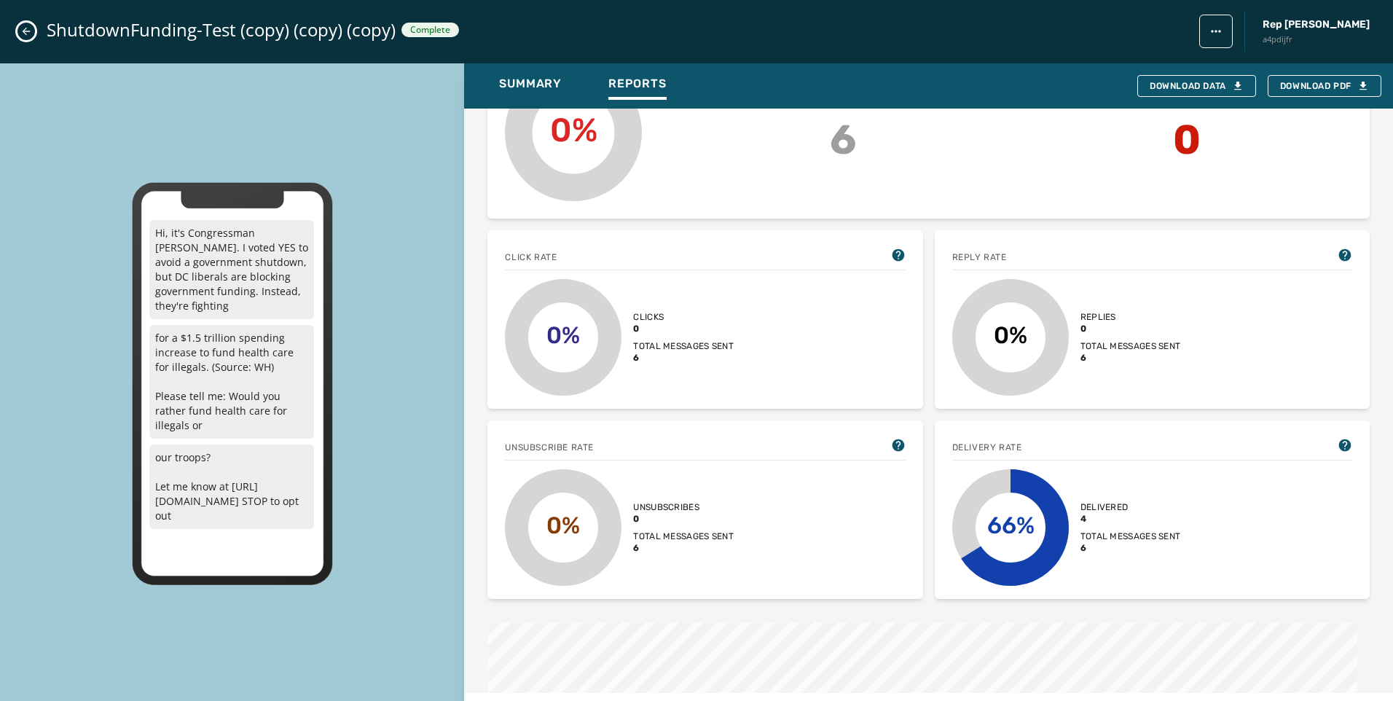
scroll to position [292, 0]
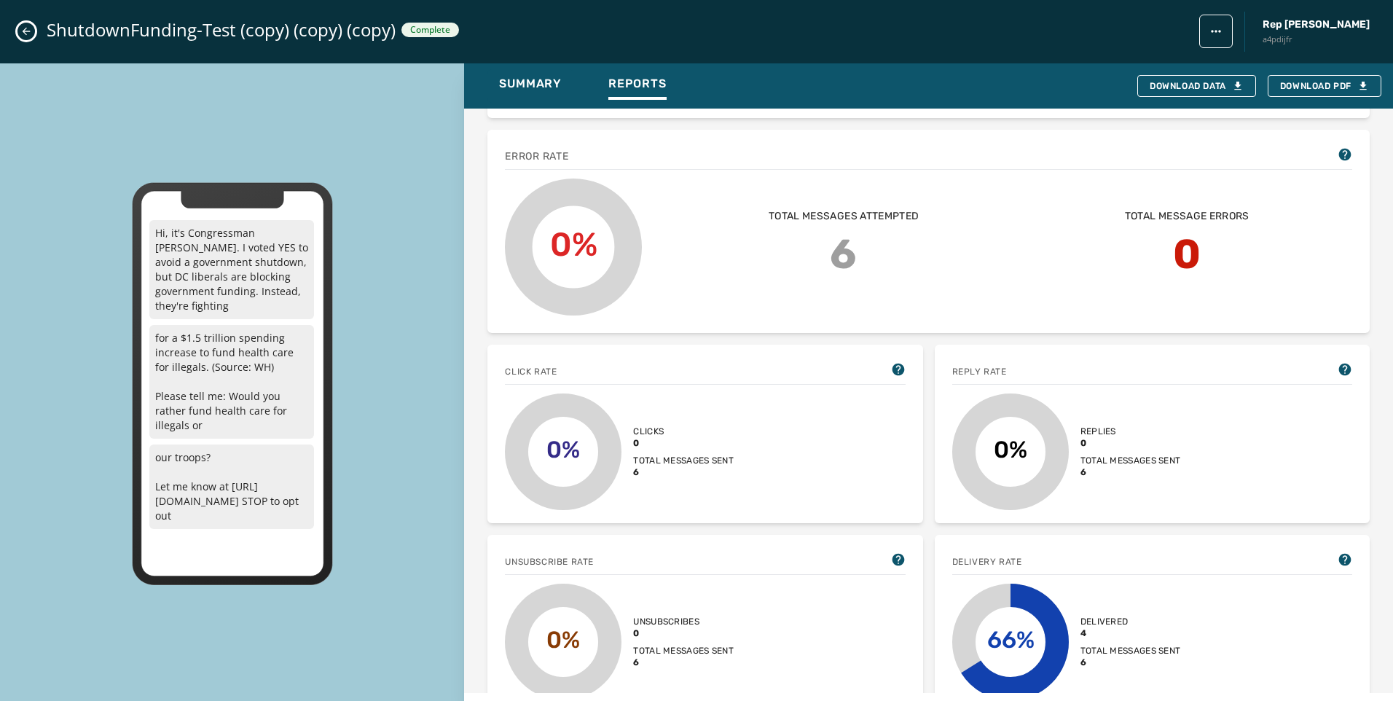
click at [15, 32] on div "ShutdownFunding-Test (copy) (copy) (copy) Complete Rep [PERSON_NAME] a4pdijfr" at bounding box center [696, 31] width 1393 height 63
click at [23, 31] on icon "Close admin drawer" at bounding box center [27, 32] width 8 height 8
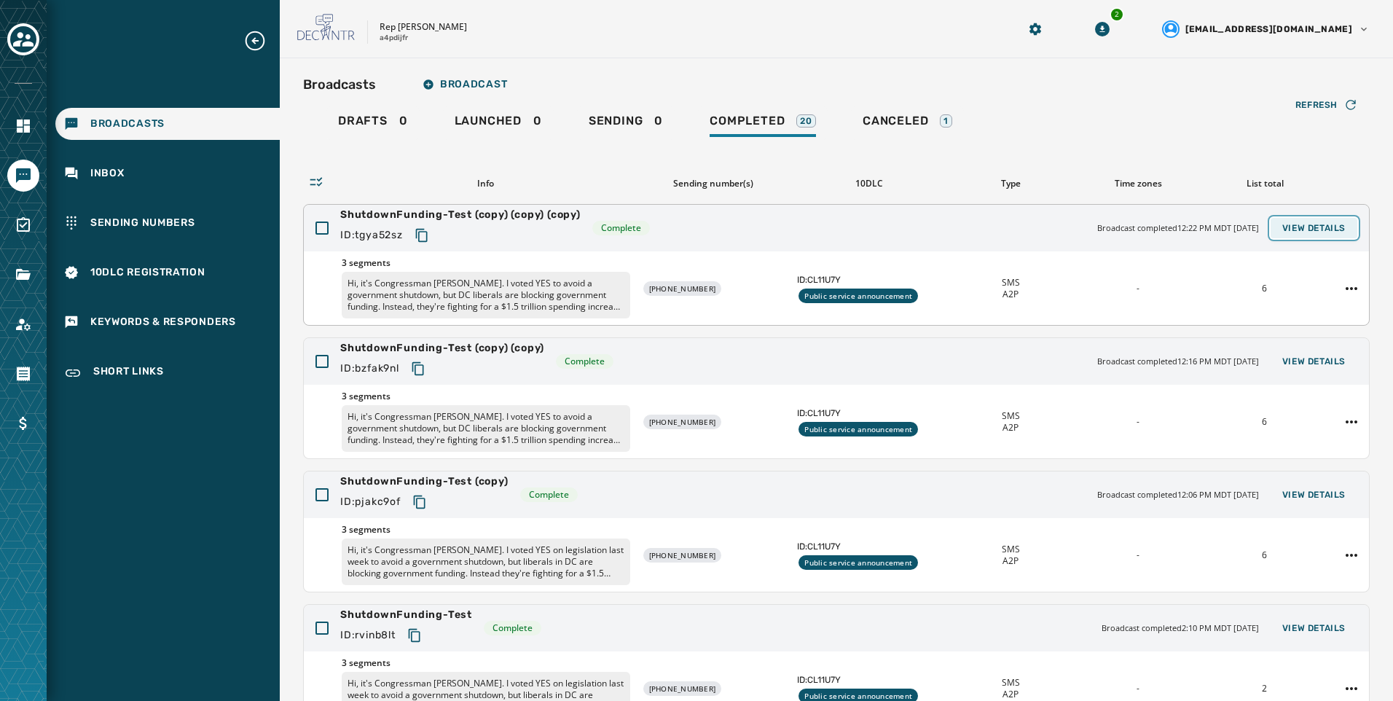
click at [1302, 218] on button "View Details" at bounding box center [1314, 228] width 87 height 20
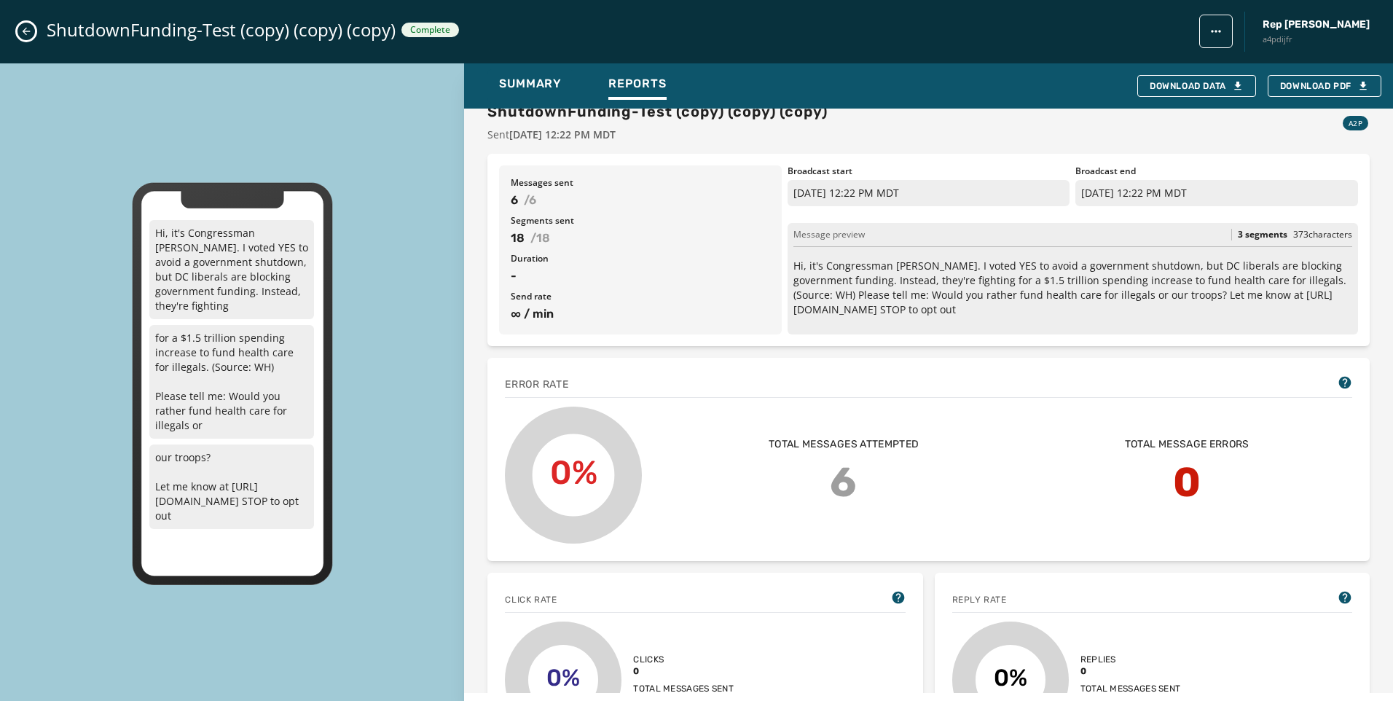
scroll to position [0, 0]
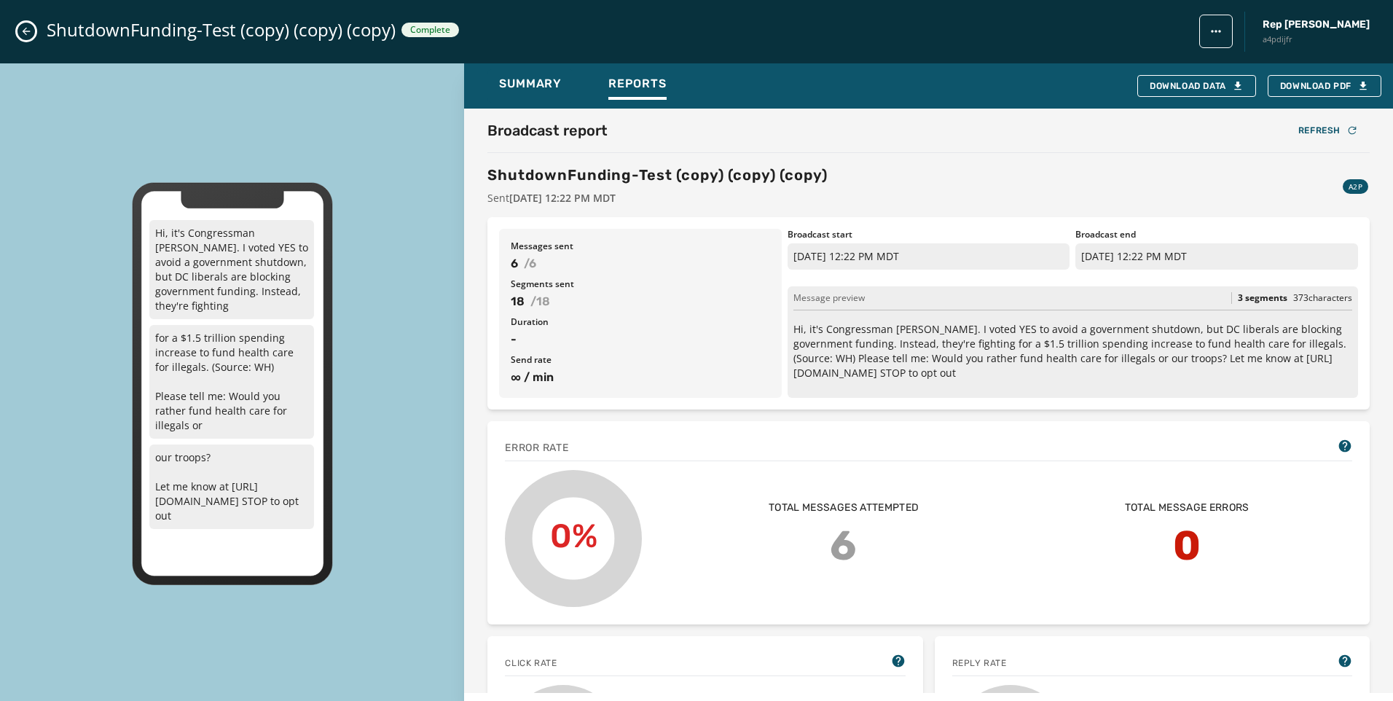
click at [25, 33] on icon "Close admin drawer" at bounding box center [27, 32] width 8 height 8
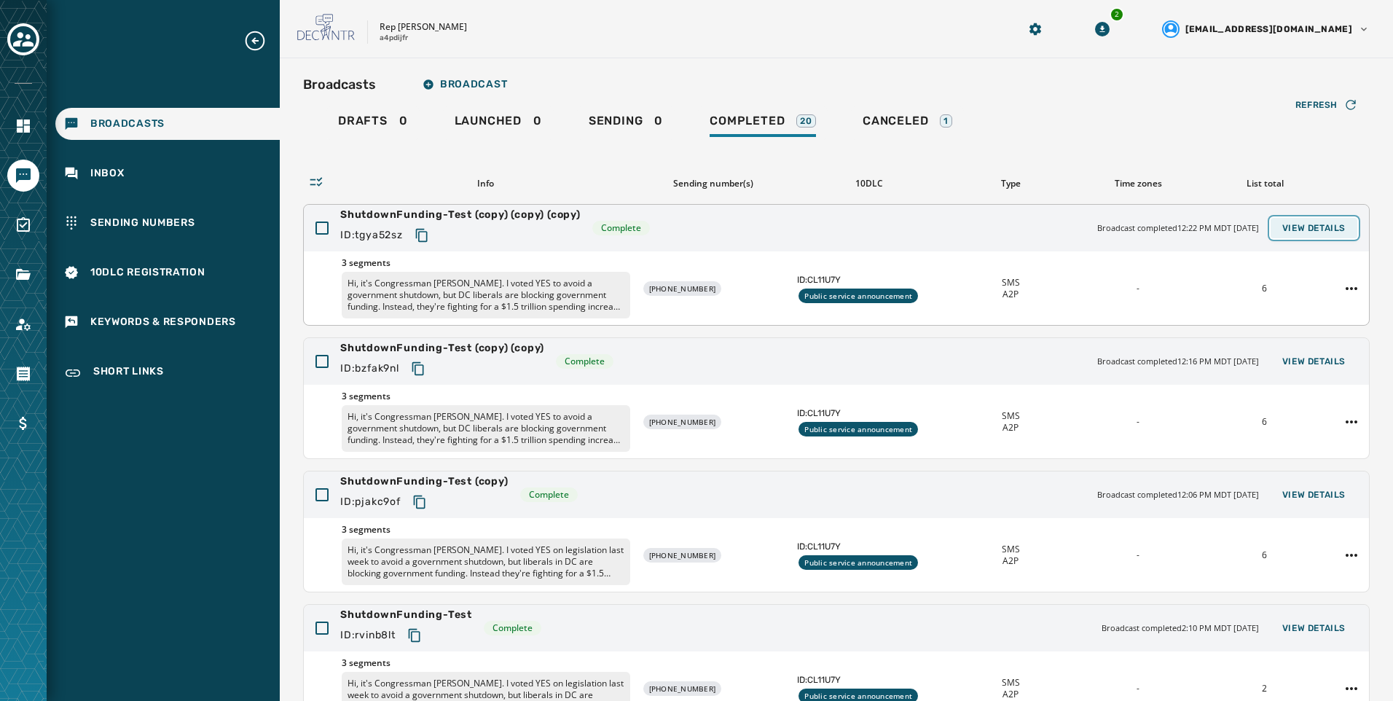
click at [1338, 235] on button "View Details" at bounding box center [1314, 228] width 87 height 20
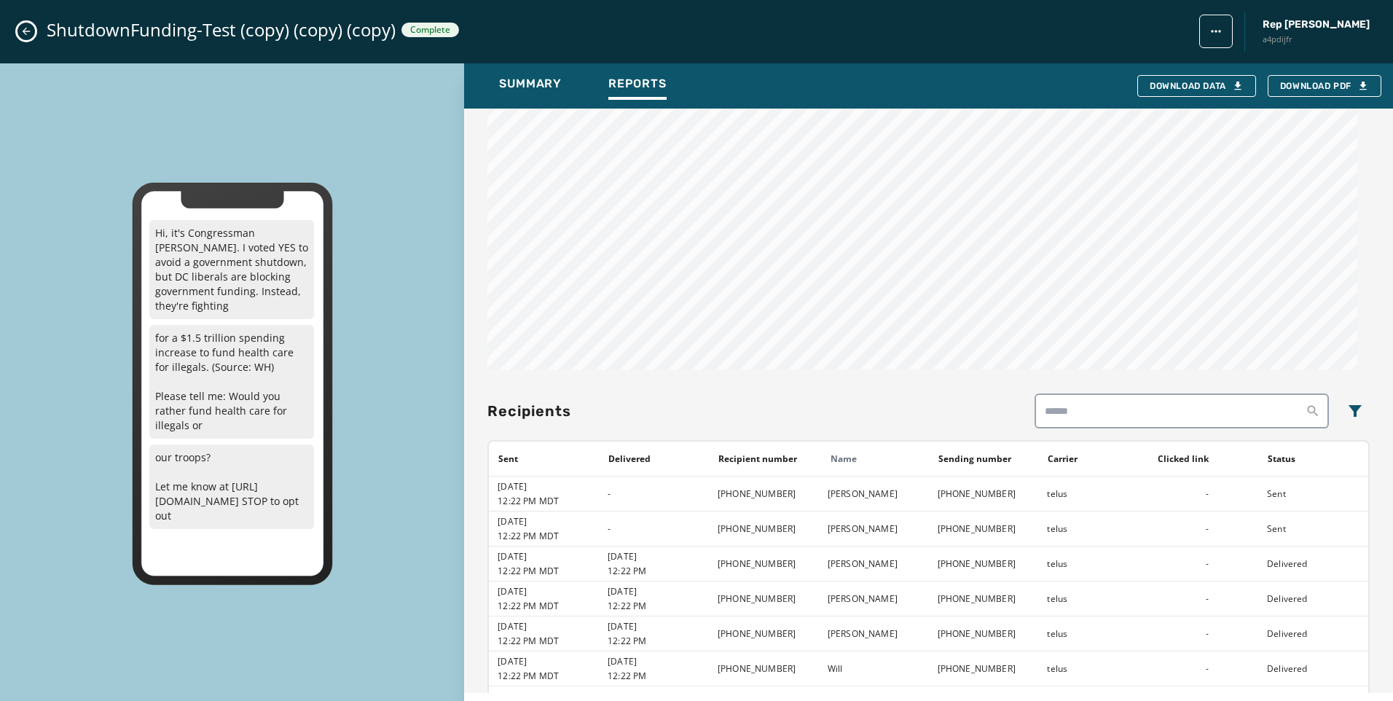
scroll to position [1136, 0]
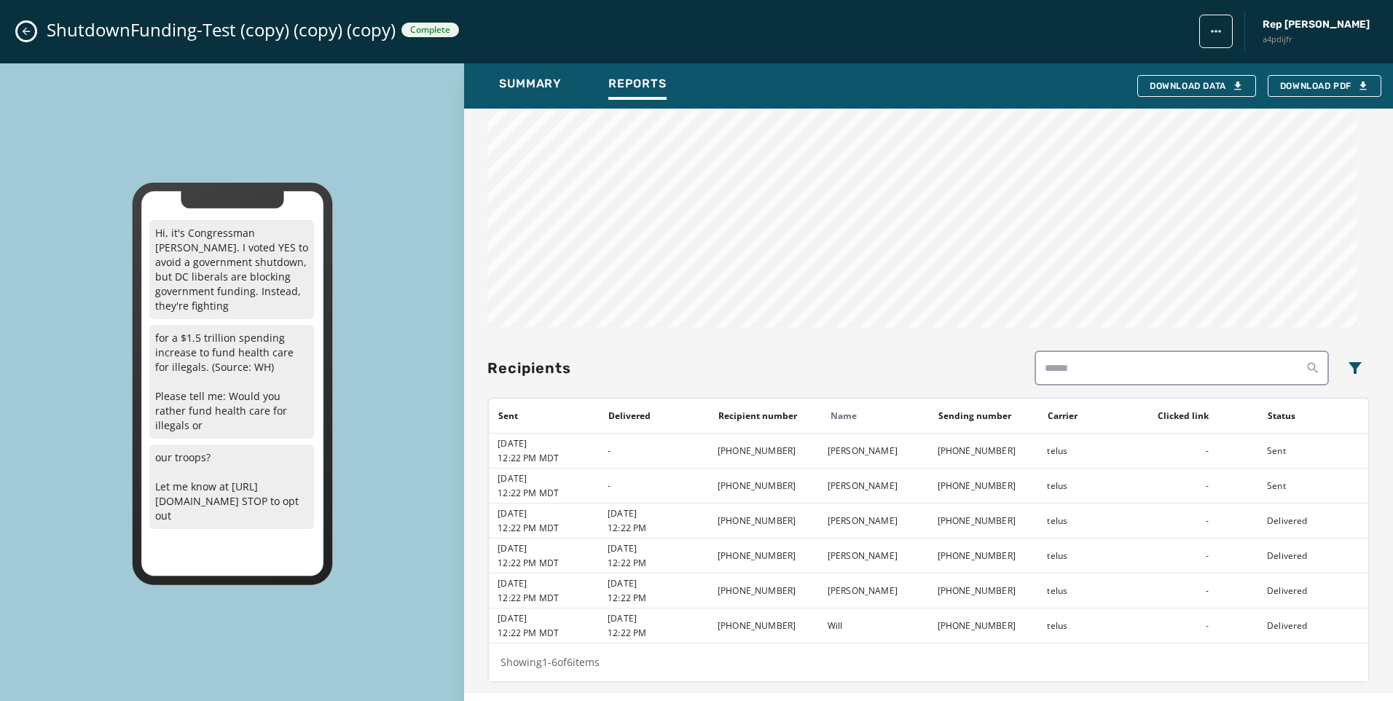
click at [24, 30] on icon "Close admin drawer" at bounding box center [27, 32] width 8 height 8
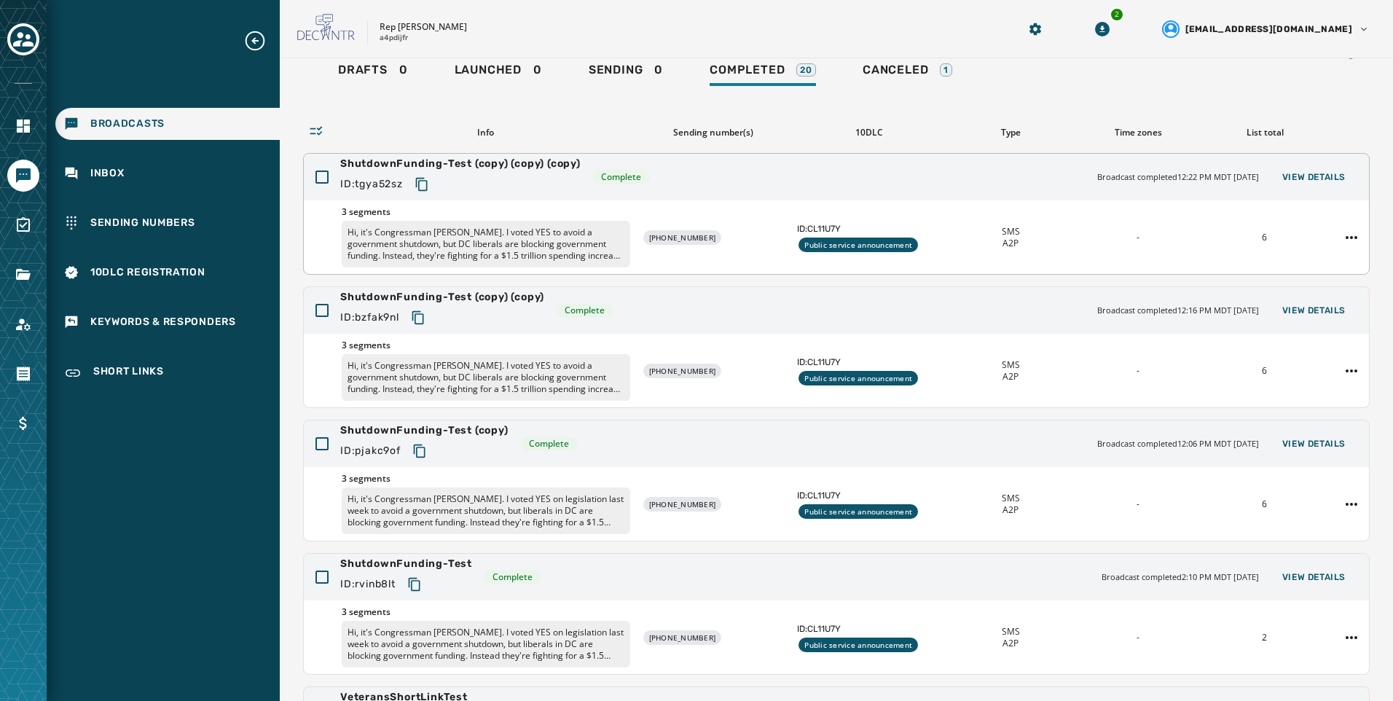
scroll to position [0, 0]
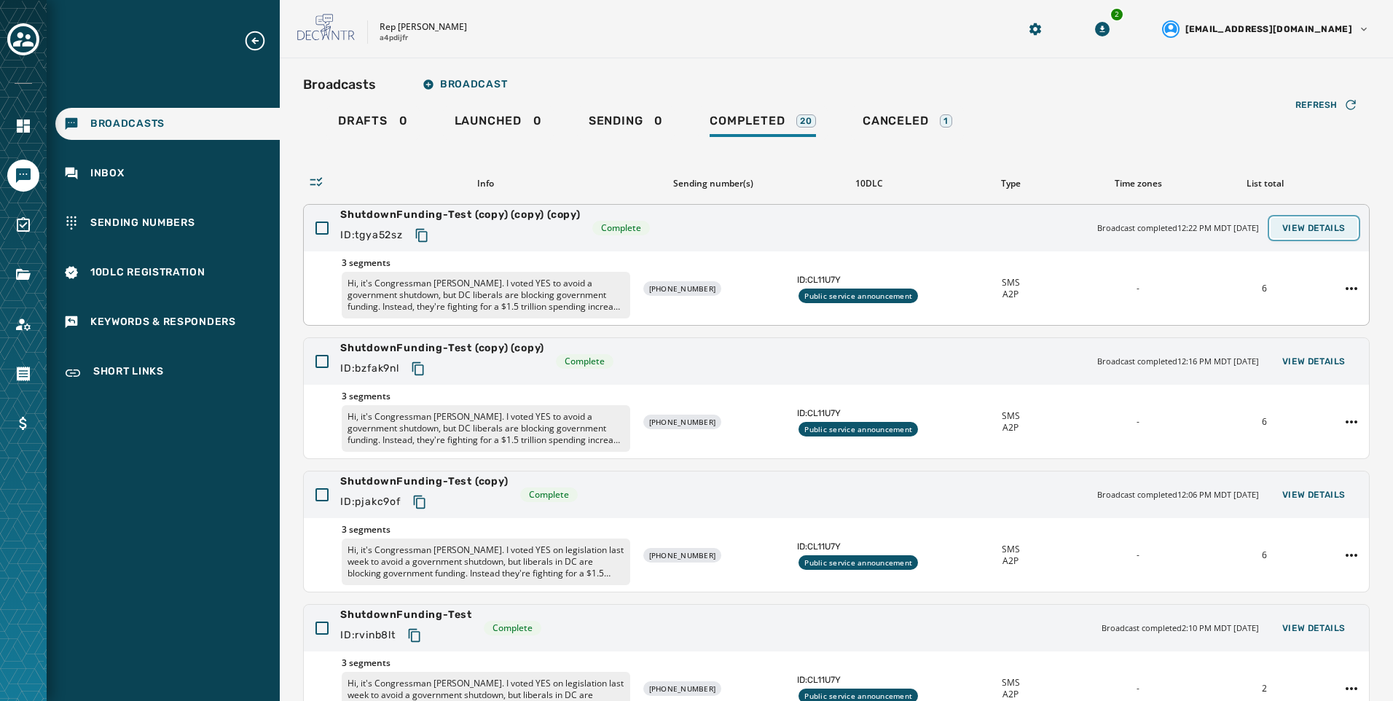
click at [1283, 229] on span "View Details" at bounding box center [1314, 228] width 63 height 12
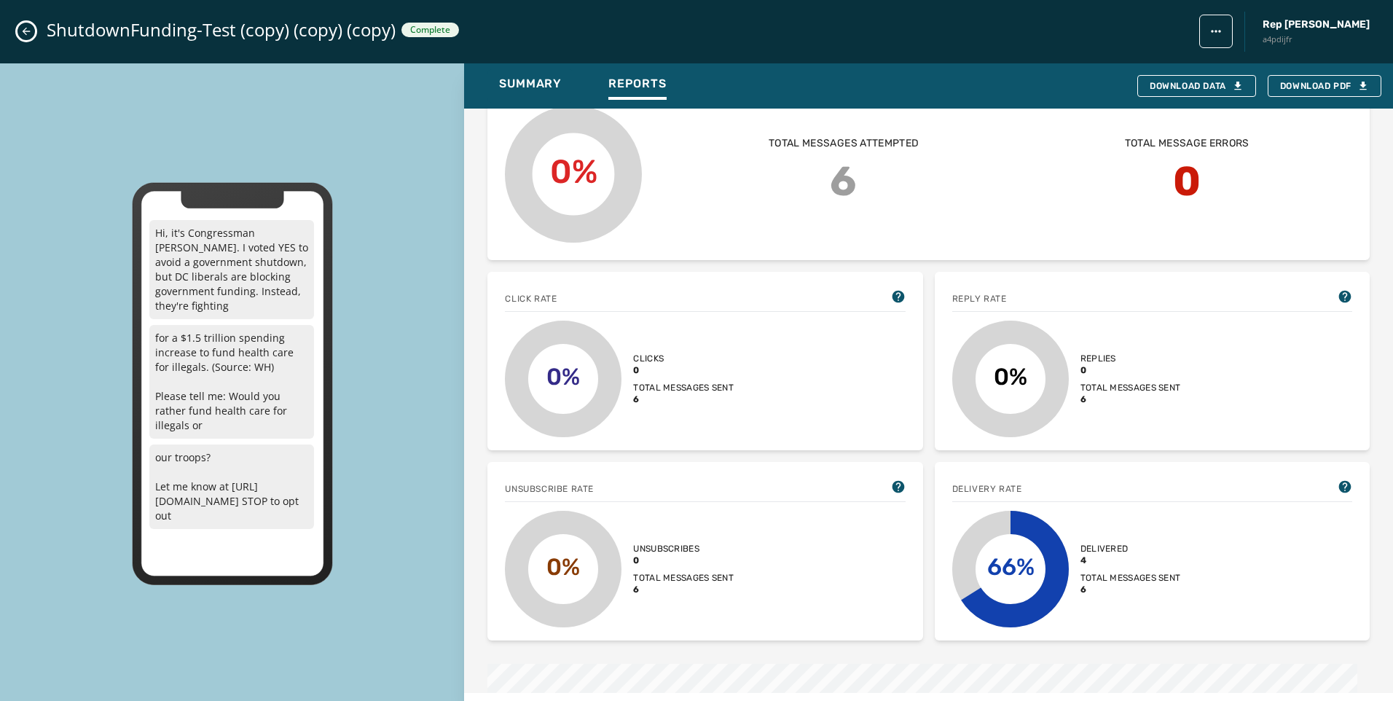
scroll to position [510, 0]
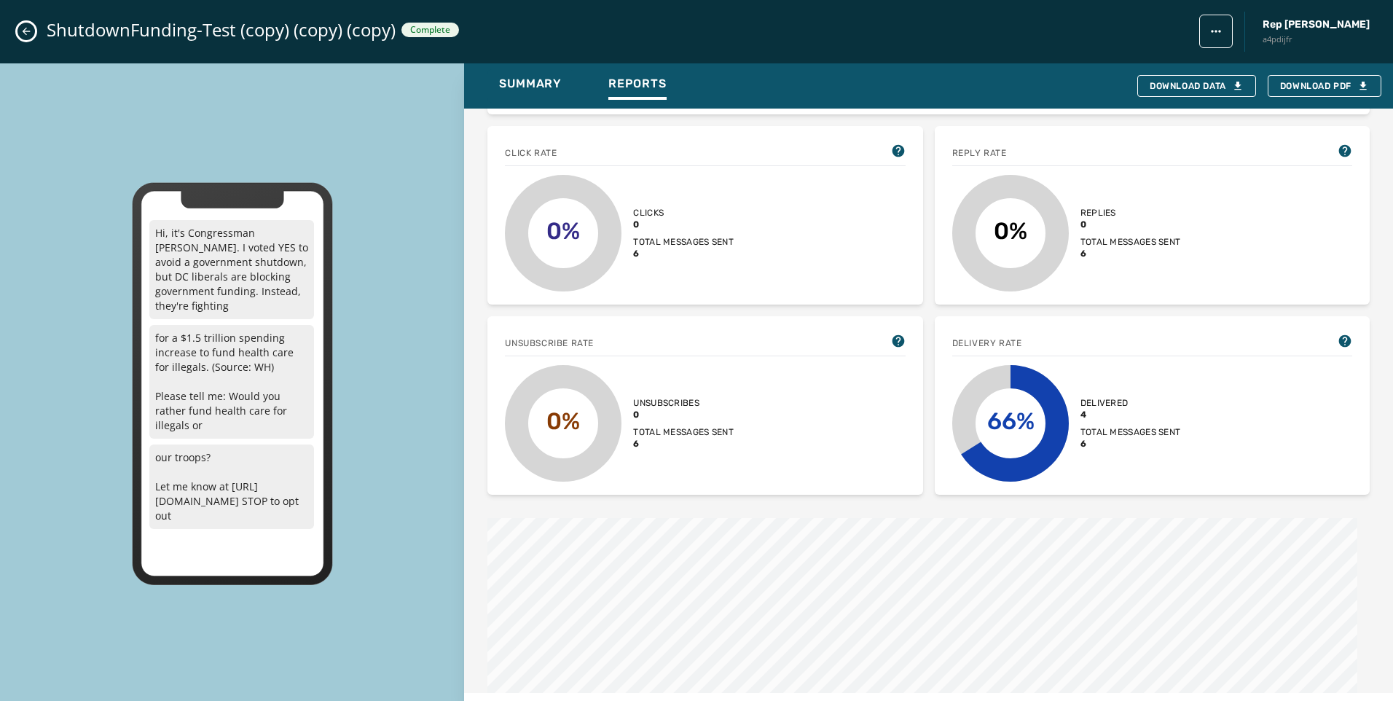
click at [27, 33] on icon "Close admin drawer" at bounding box center [26, 32] width 12 height 12
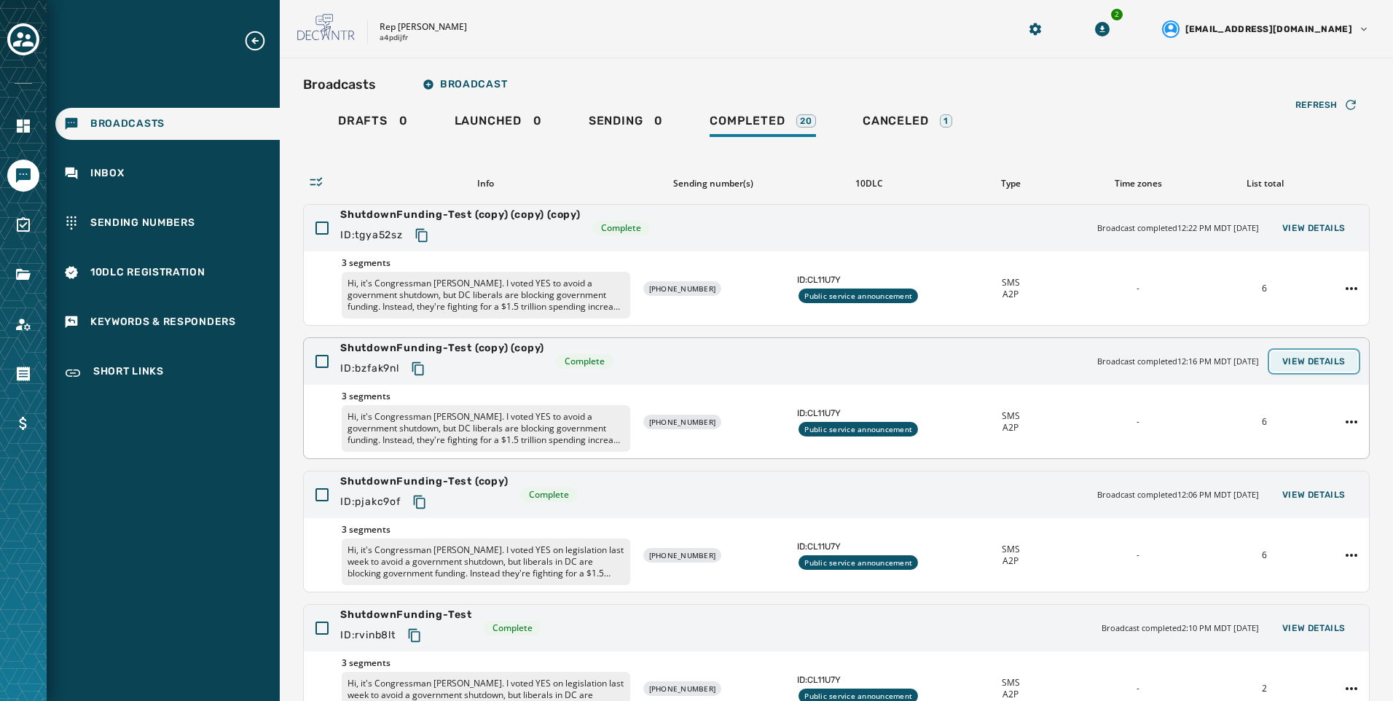
click at [1318, 370] on button "View Details" at bounding box center [1314, 361] width 87 height 20
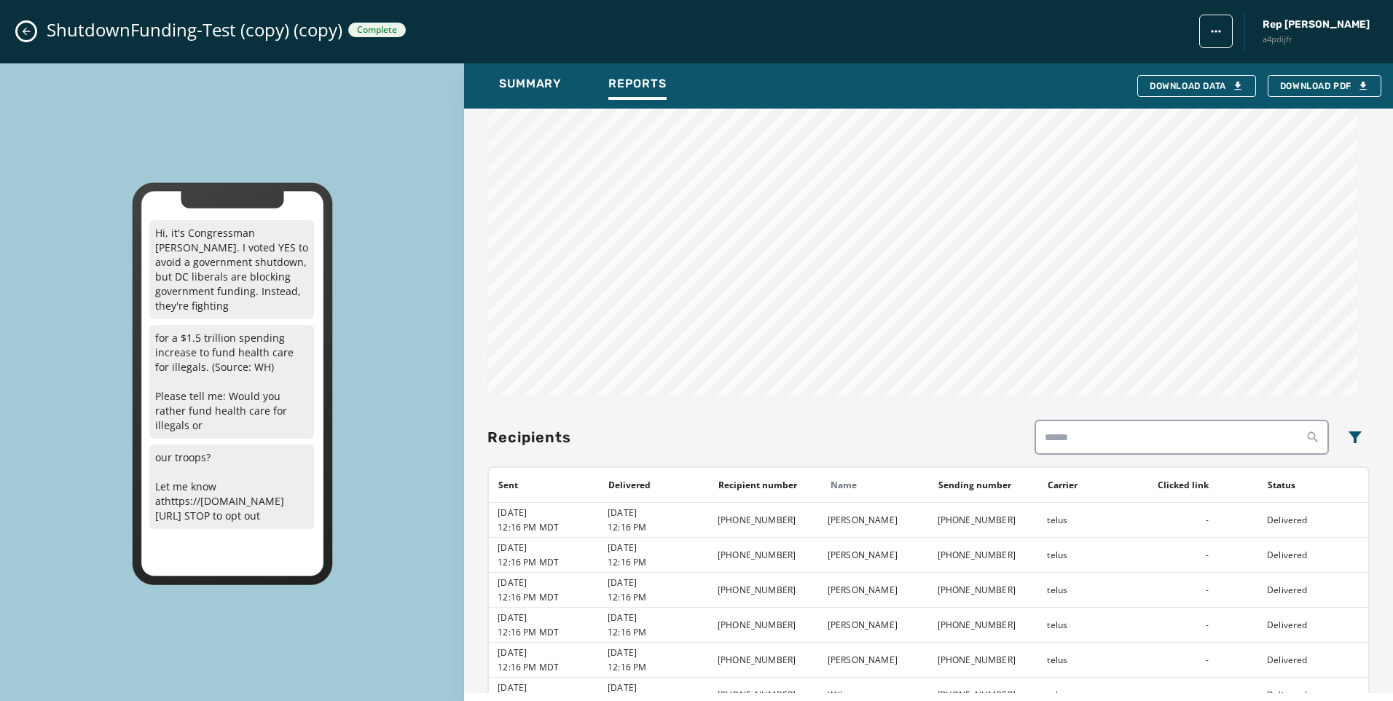
scroll to position [1136, 0]
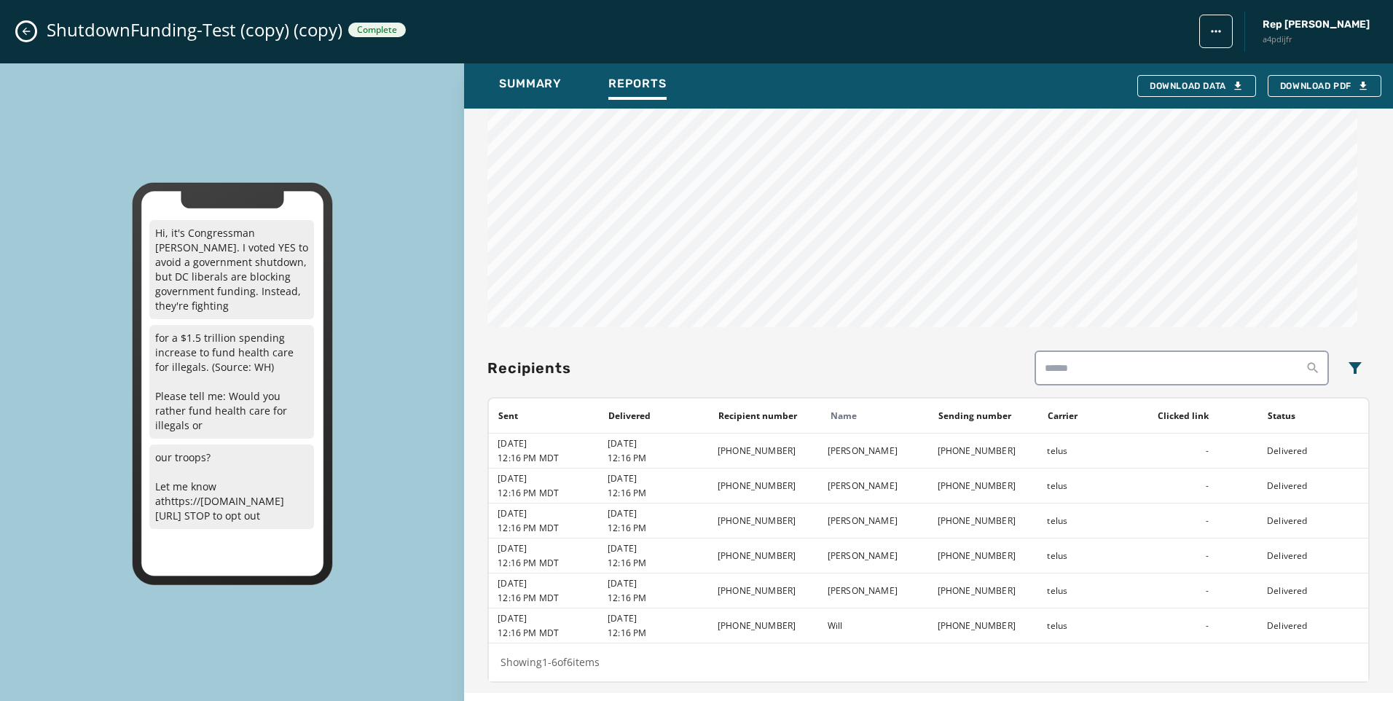
click at [18, 36] on button "Close admin drawer" at bounding box center [25, 31] width 17 height 17
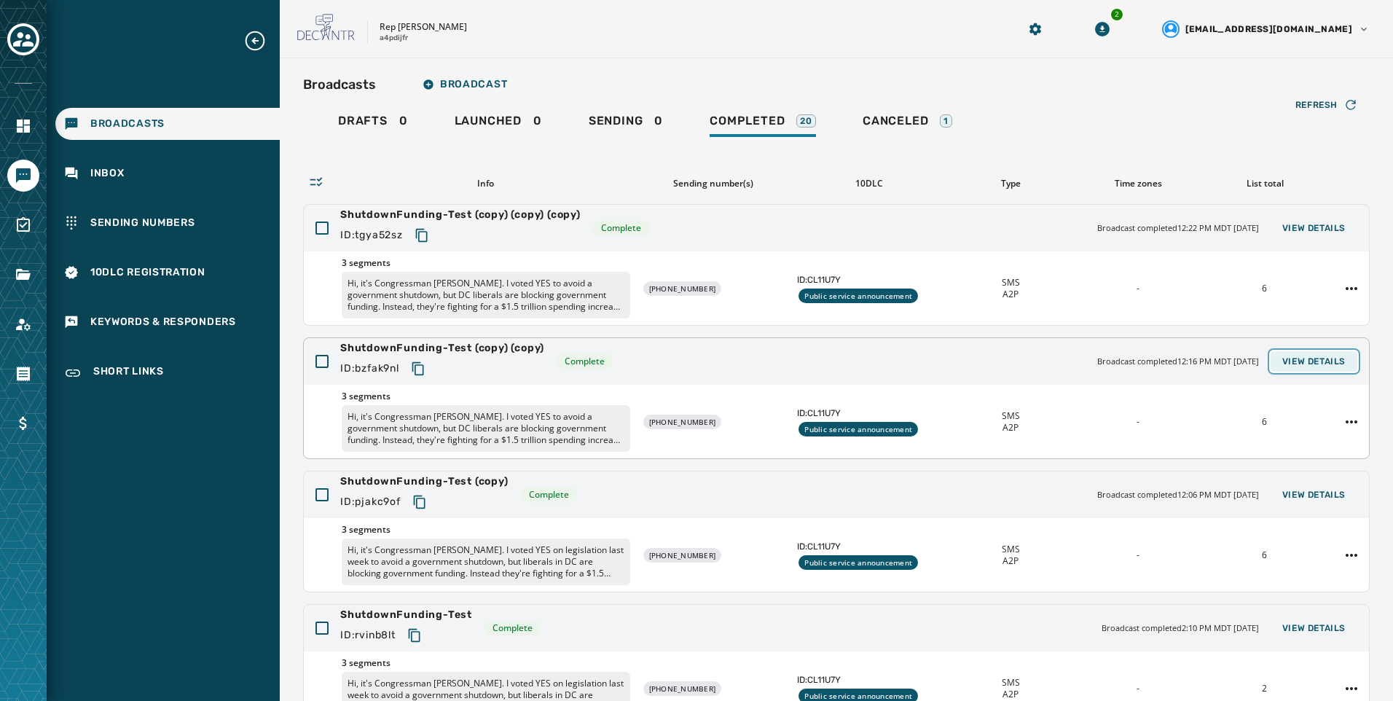
click at [1320, 361] on span "View Details" at bounding box center [1314, 362] width 63 height 12
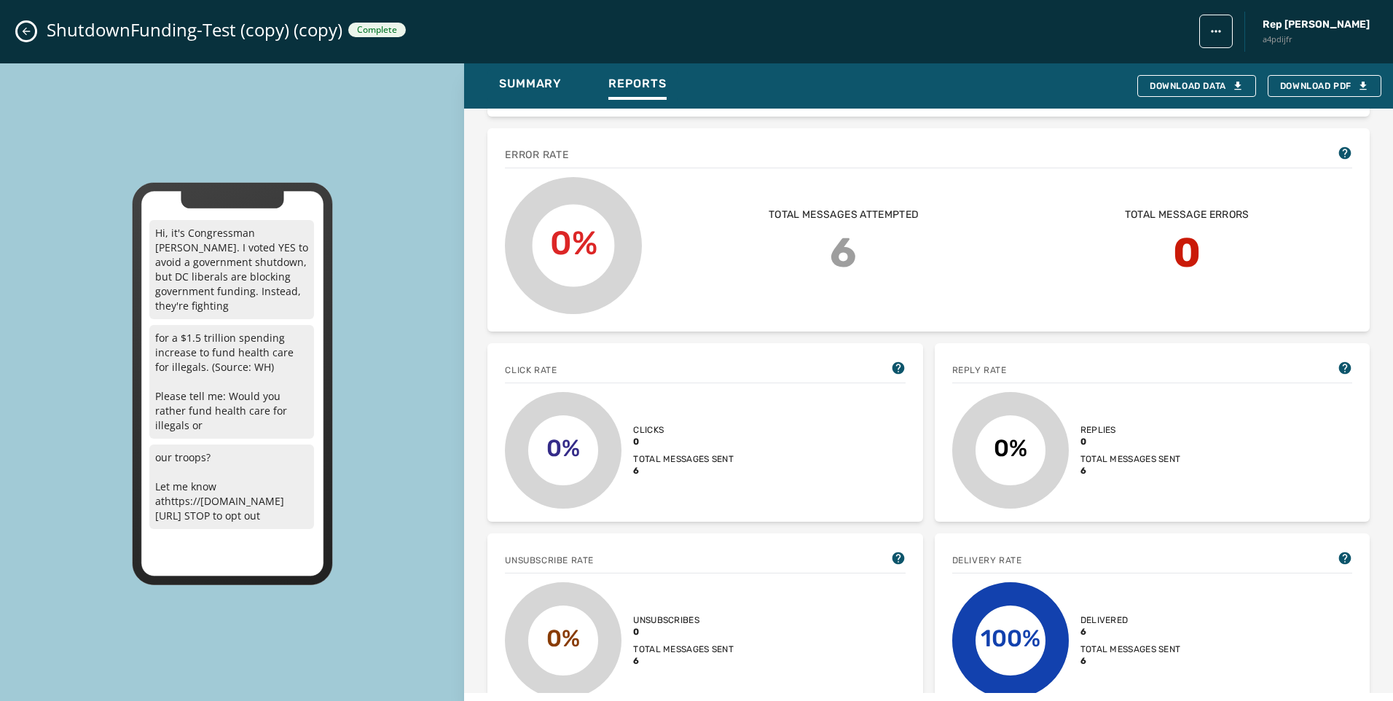
scroll to position [437, 0]
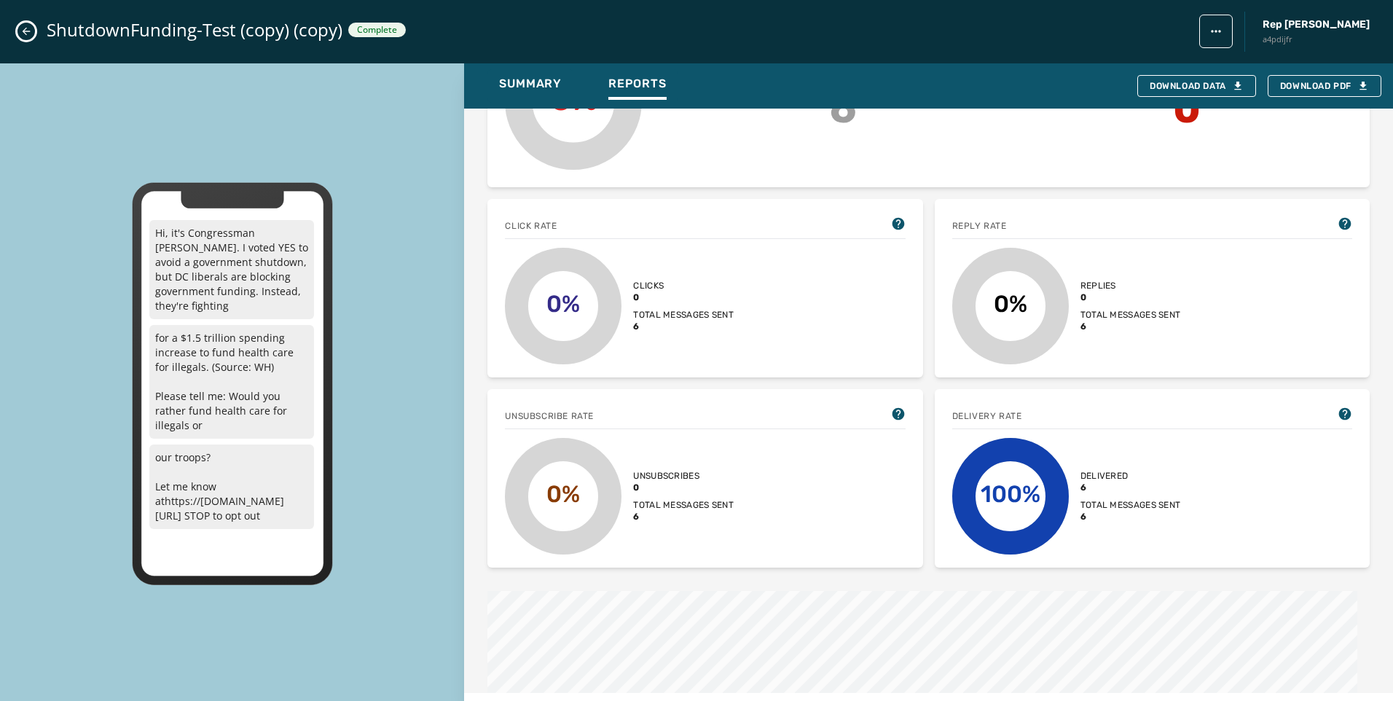
click at [26, 32] on icon "Close admin drawer" at bounding box center [26, 32] width 12 height 12
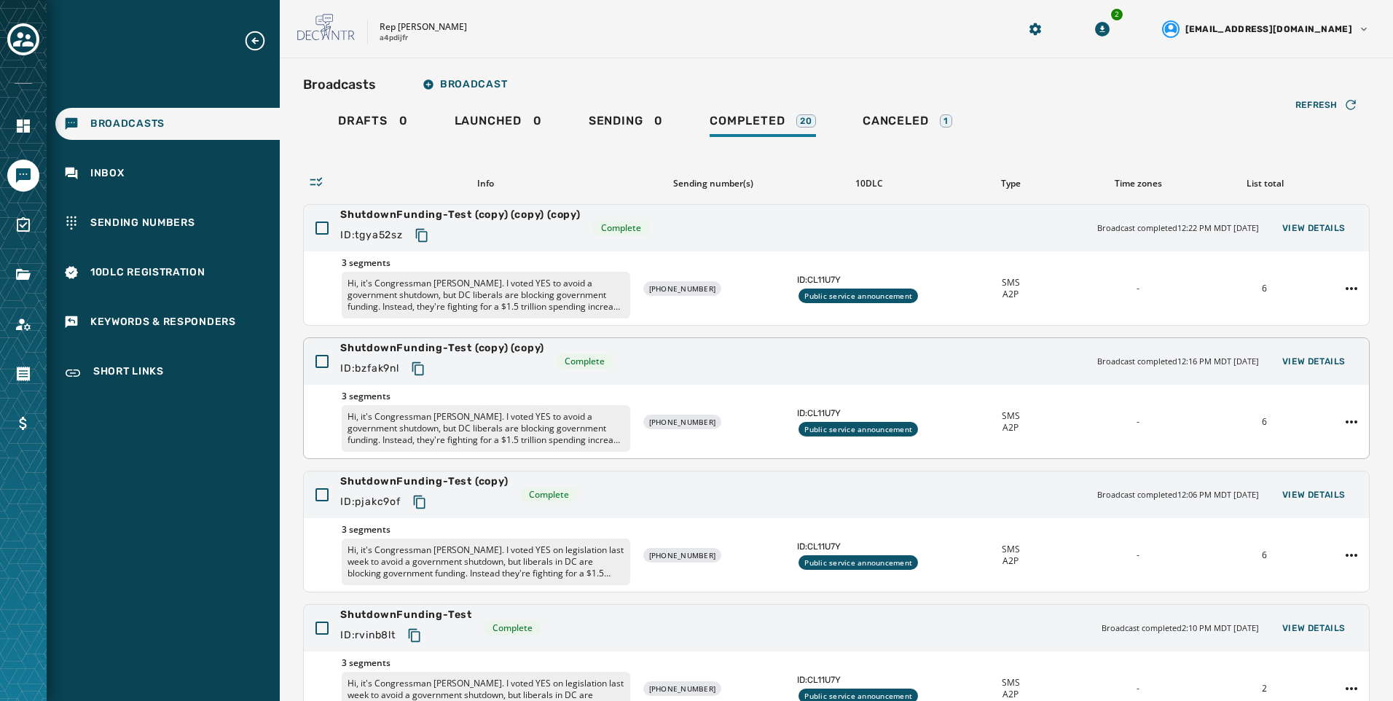
click at [423, 372] on icon "Copy text to clipboard" at bounding box center [418, 368] width 15 height 15
click at [1294, 488] on button "View Details" at bounding box center [1314, 495] width 87 height 20
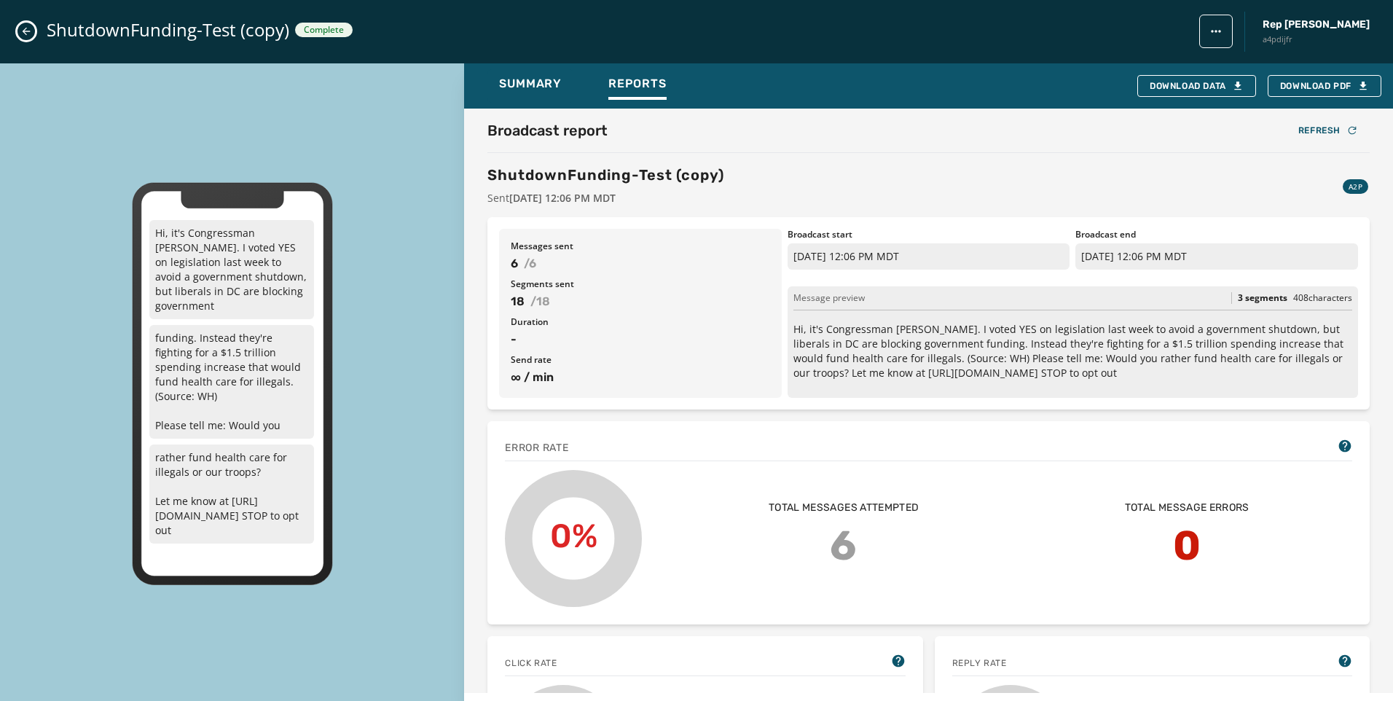
scroll to position [510, 0]
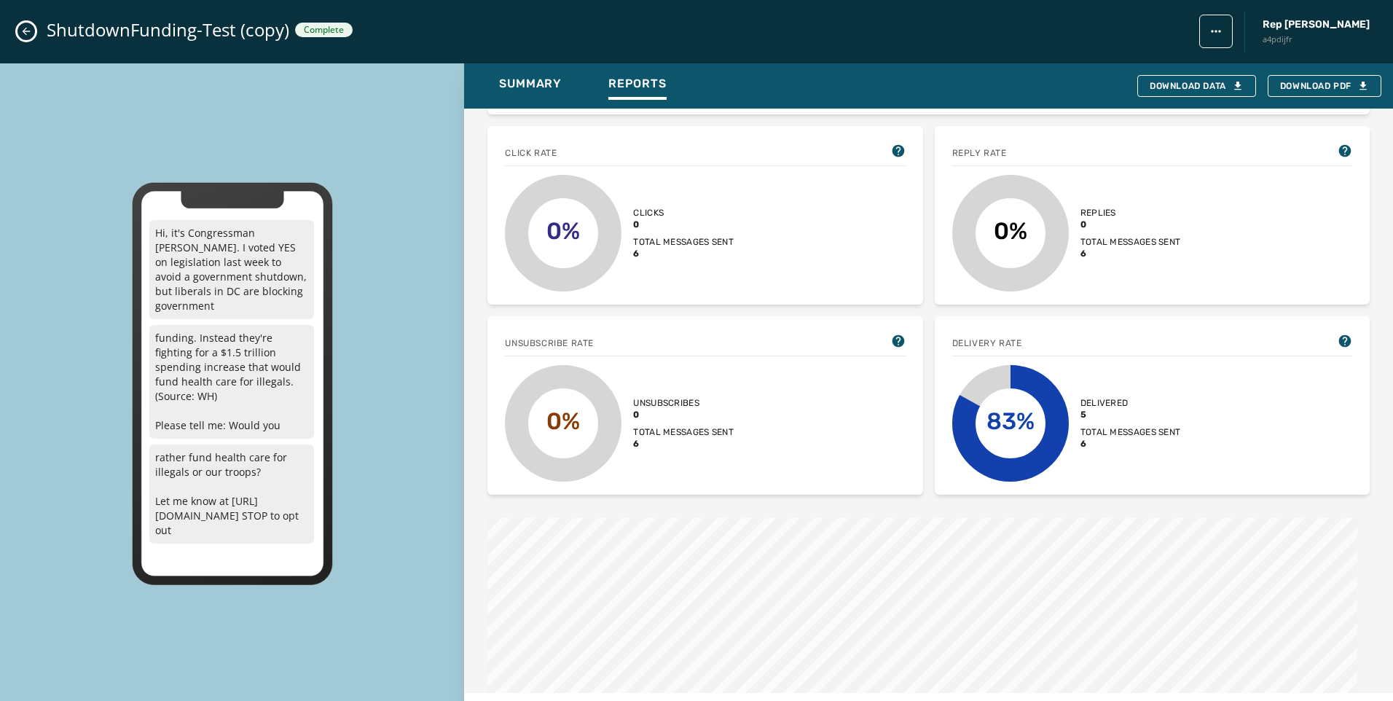
click at [32, 30] on button "Close admin drawer" at bounding box center [25, 31] width 17 height 17
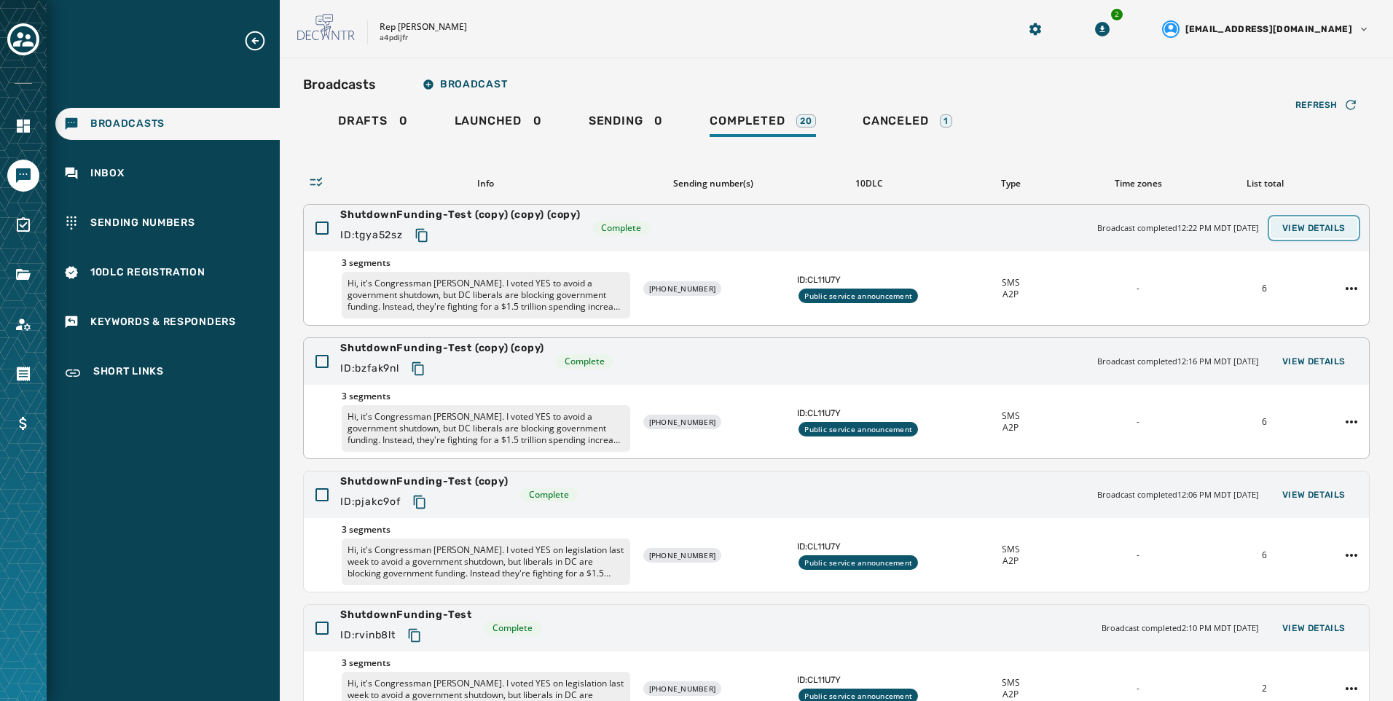
click at [1322, 219] on button "View Details" at bounding box center [1314, 228] width 87 height 20
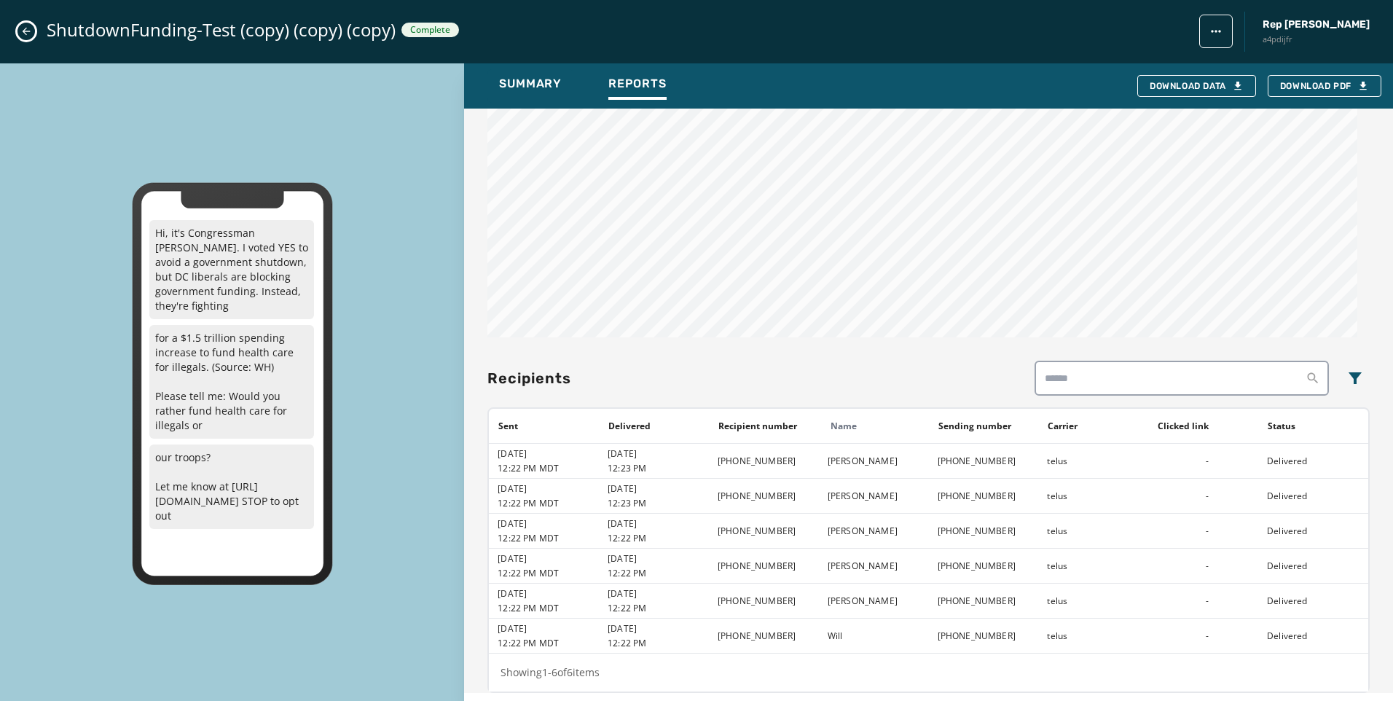
scroll to position [1136, 0]
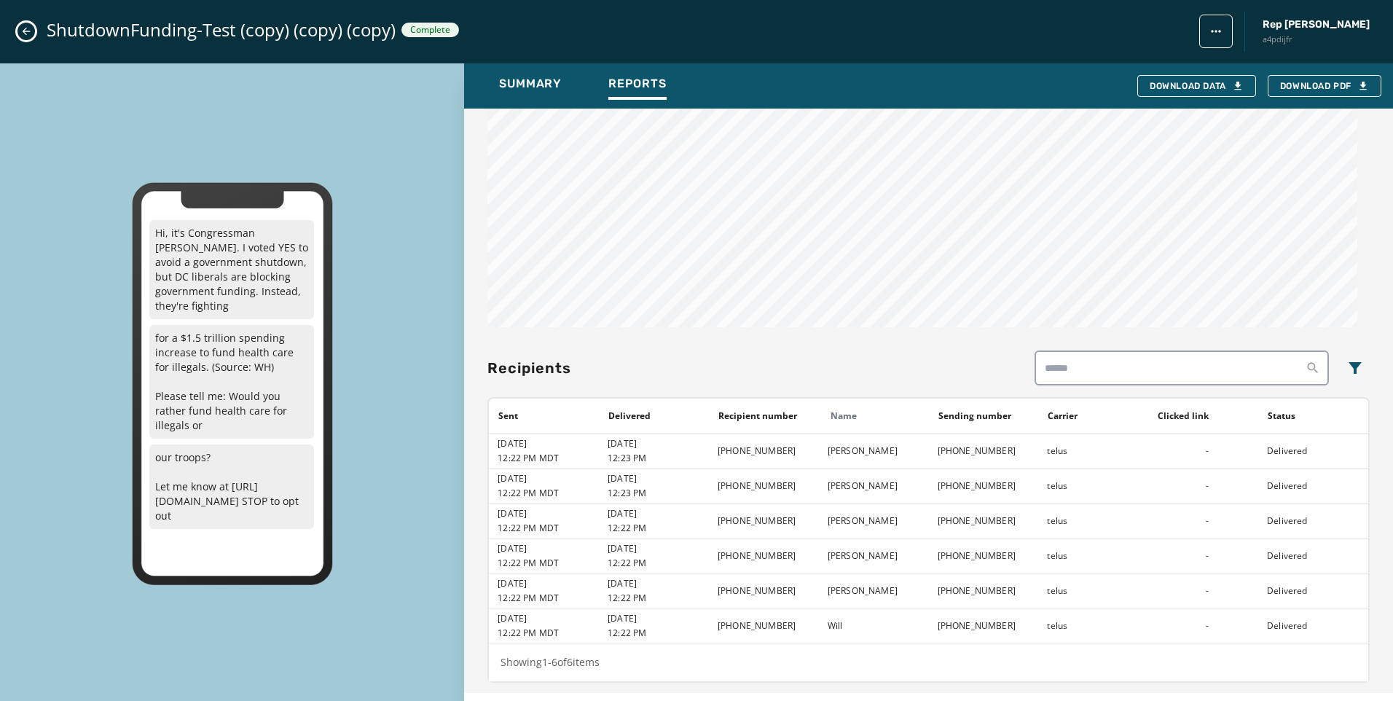
click at [28, 31] on icon "Close admin drawer" at bounding box center [27, 32] width 8 height 8
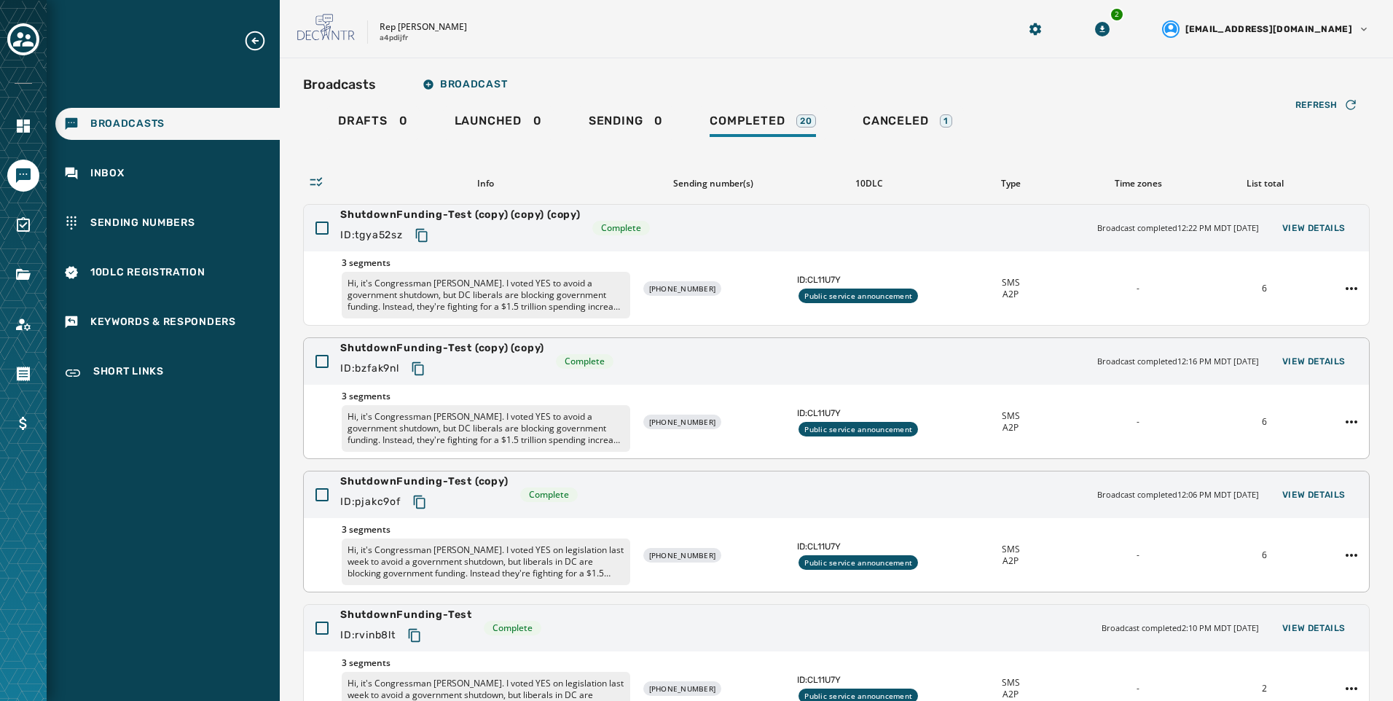
click at [1298, 507] on div "ShutdownFunding-Test (copy) ID: pjakc9of Complete Broadcast completed 12:06 PM …" at bounding box center [837, 495] width 1066 height 47
click at [1302, 495] on span "View Details" at bounding box center [1314, 495] width 63 height 12
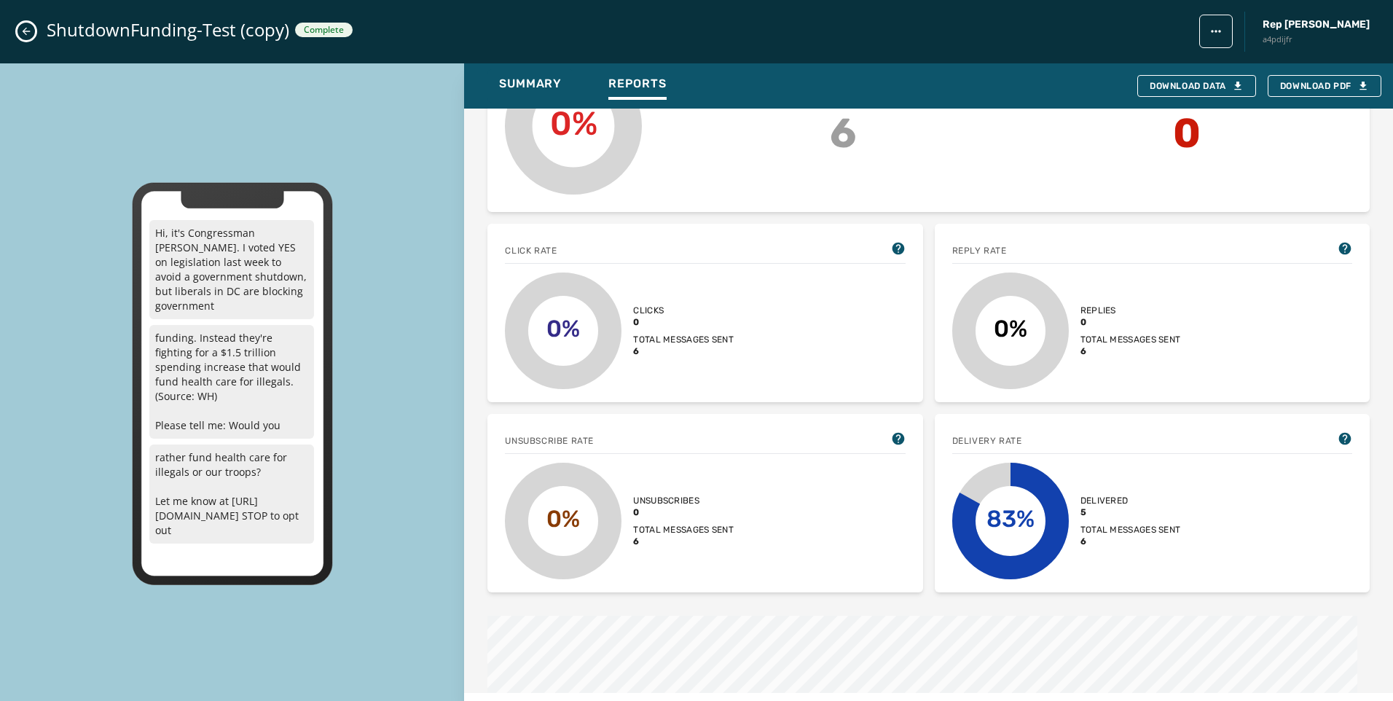
scroll to position [656, 0]
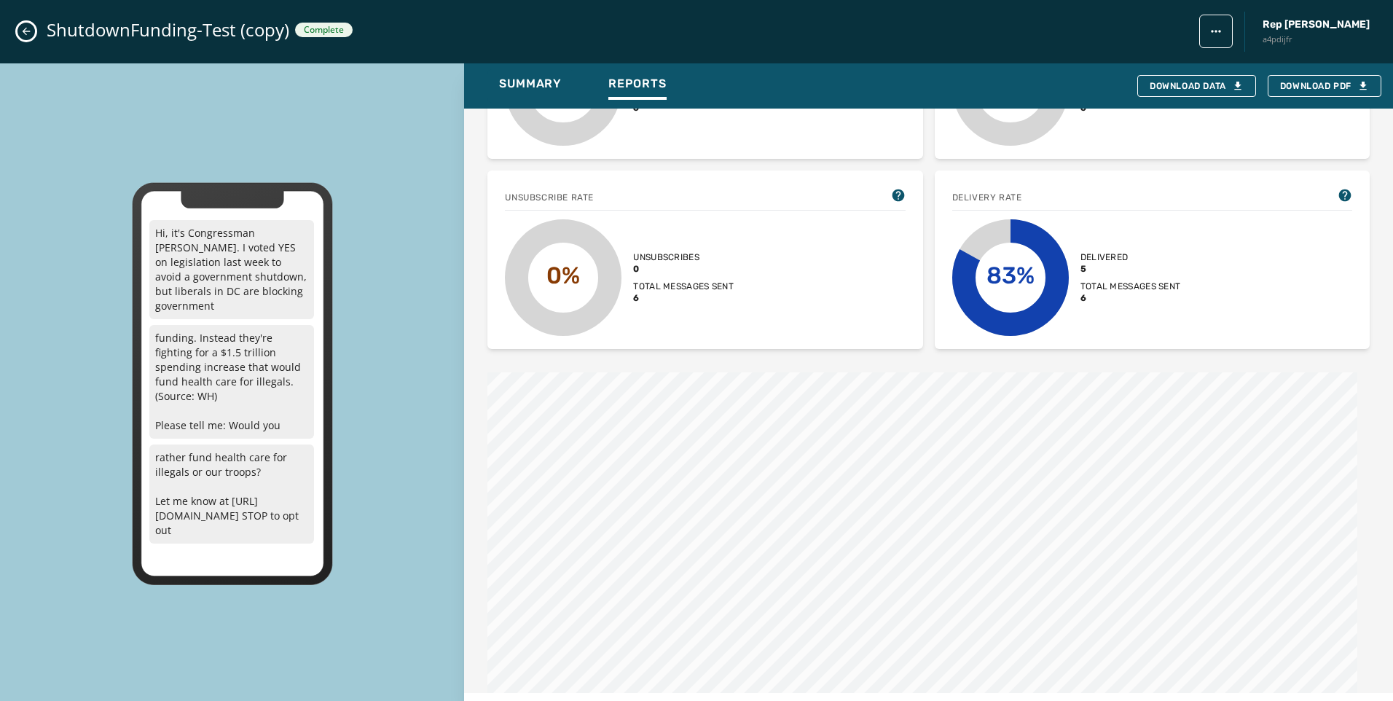
click at [30, 32] on icon "Close admin drawer" at bounding box center [26, 32] width 12 height 12
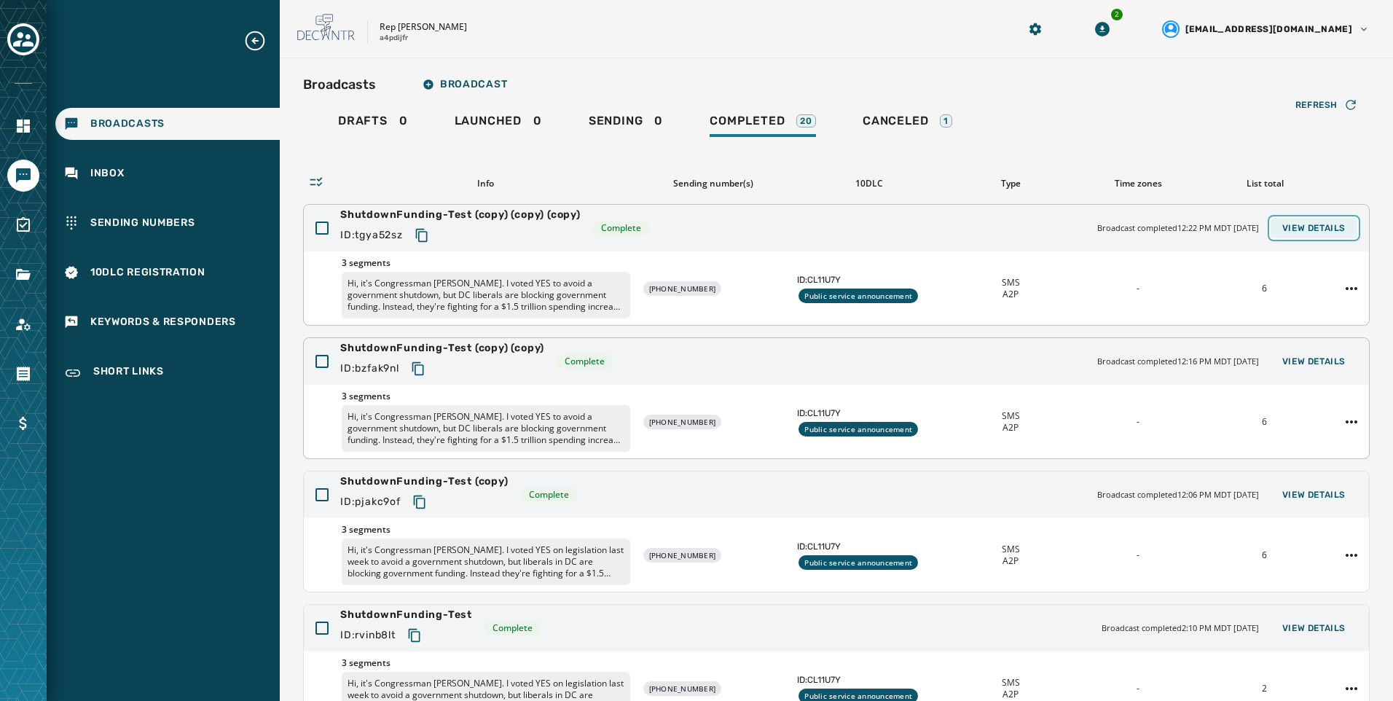
click at [1320, 218] on button "View Details" at bounding box center [1314, 228] width 87 height 20
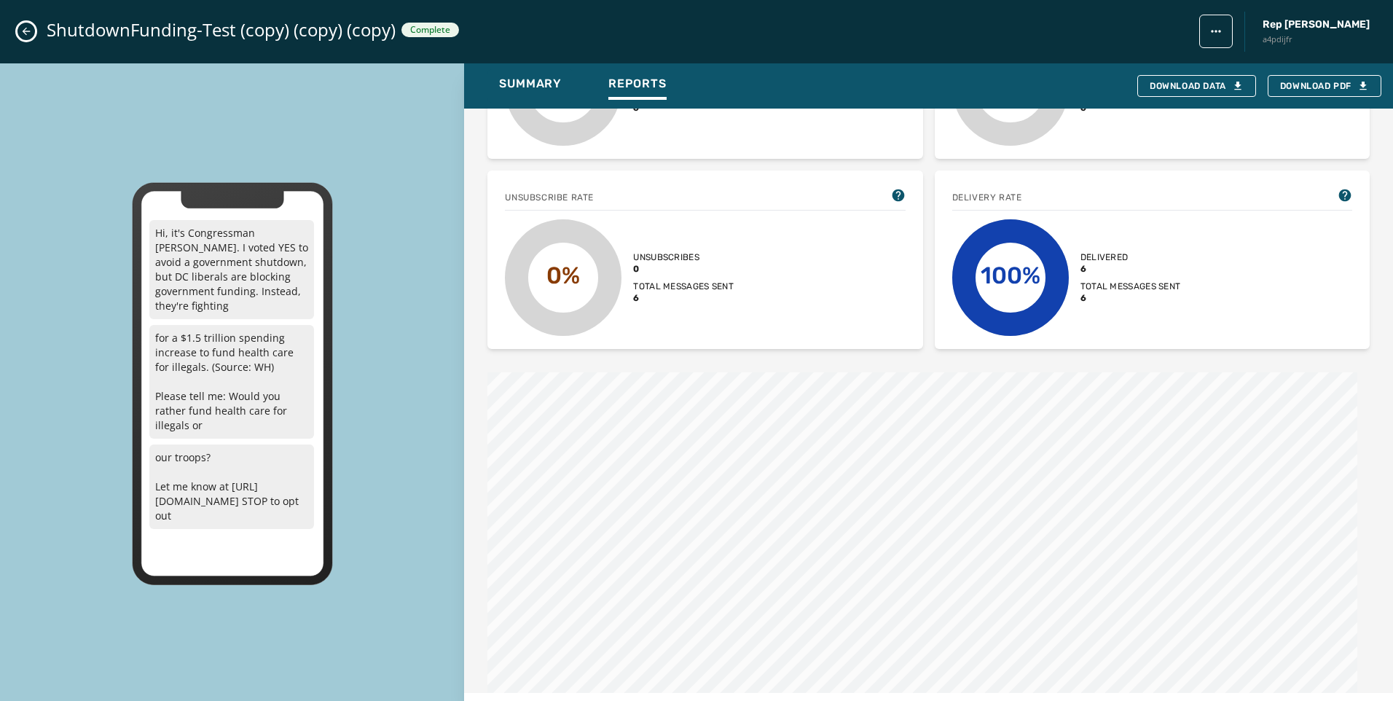
scroll to position [1136, 0]
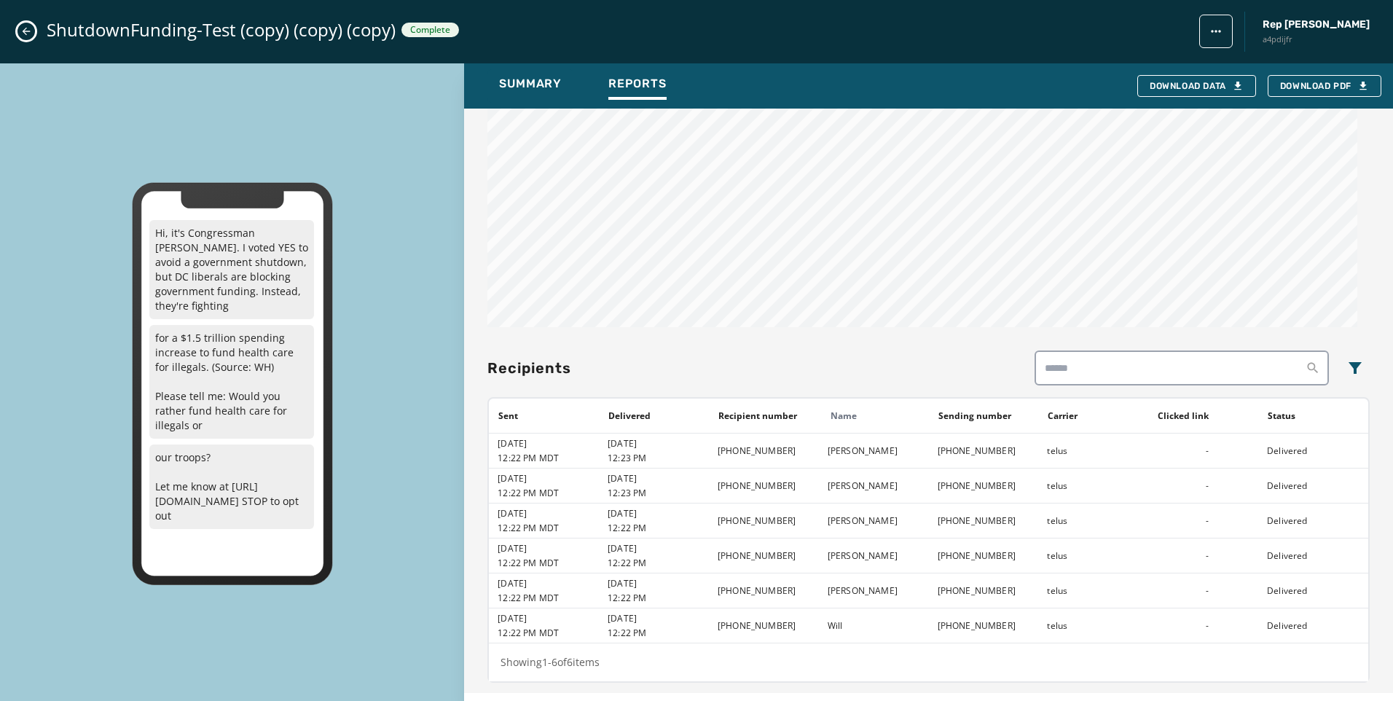
click at [29, 30] on icon "Close admin drawer" at bounding box center [26, 32] width 12 height 12
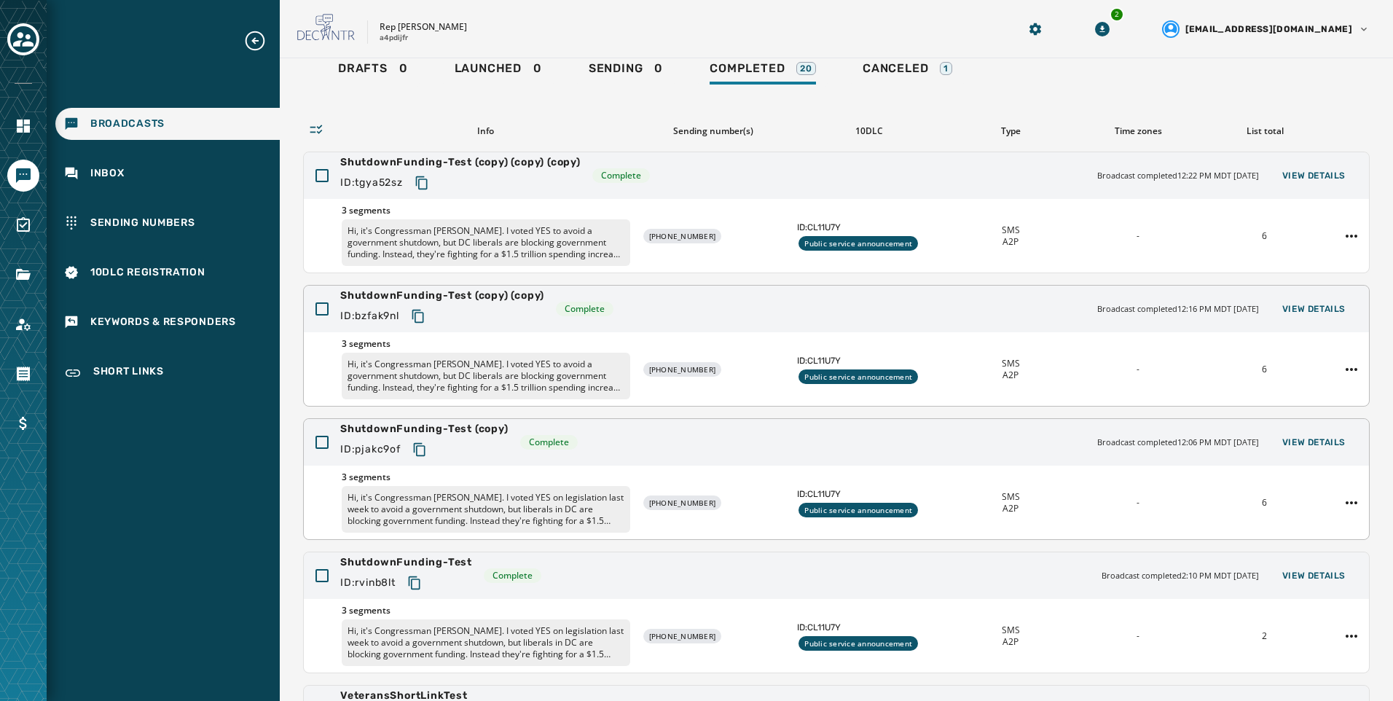
scroll to position [73, 0]
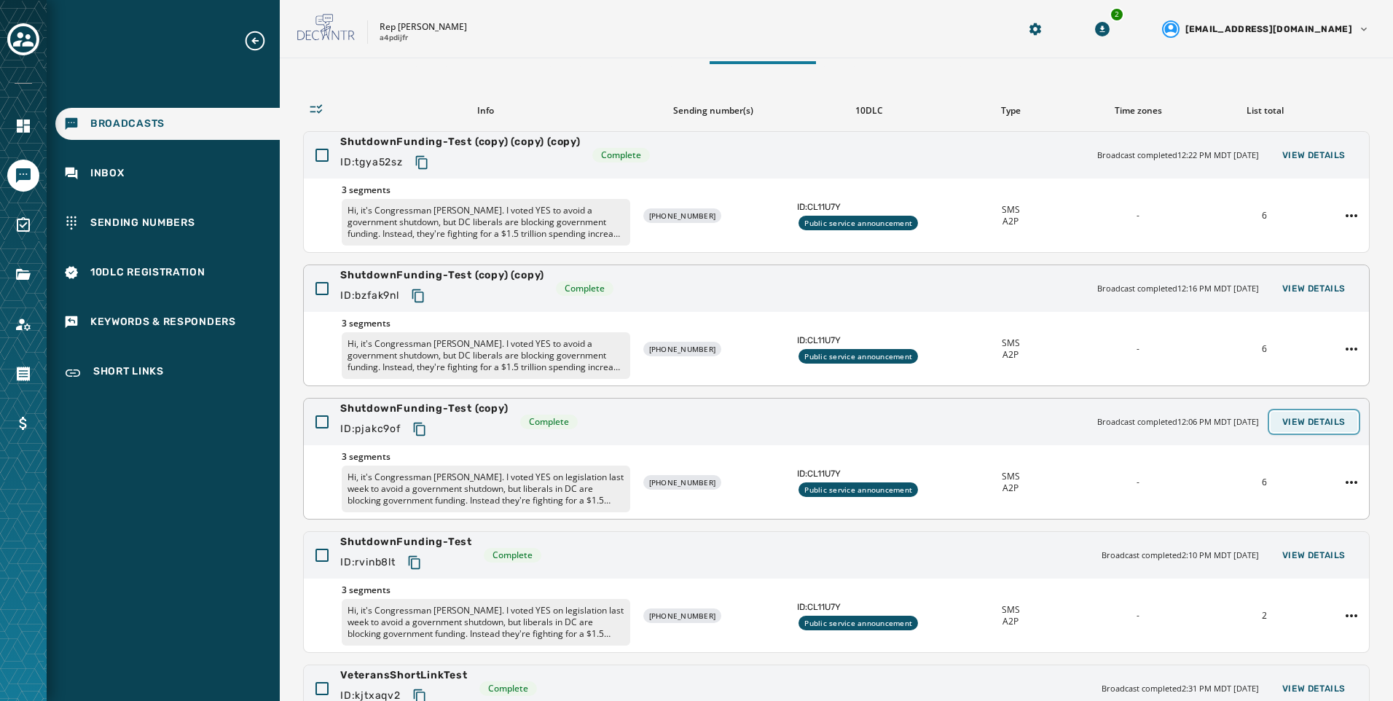
click at [1287, 425] on span "View Details" at bounding box center [1314, 422] width 63 height 12
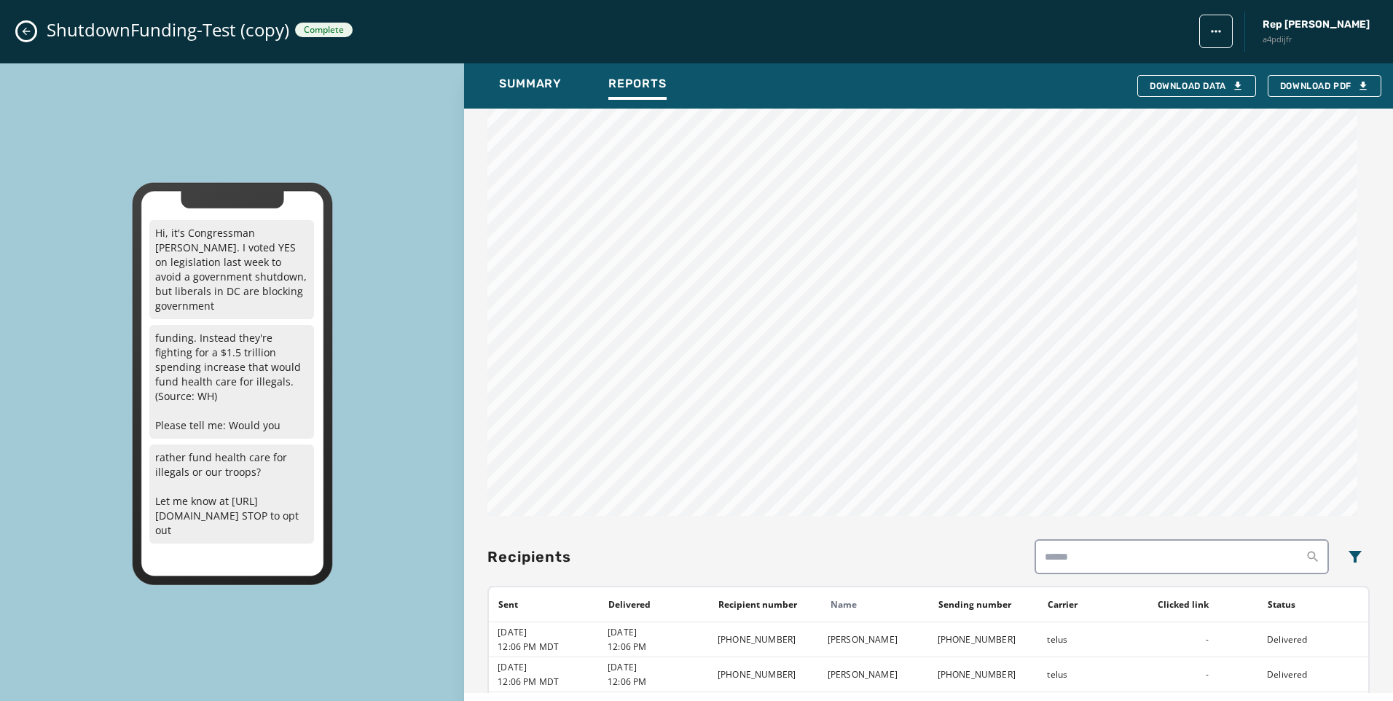
scroll to position [1136, 0]
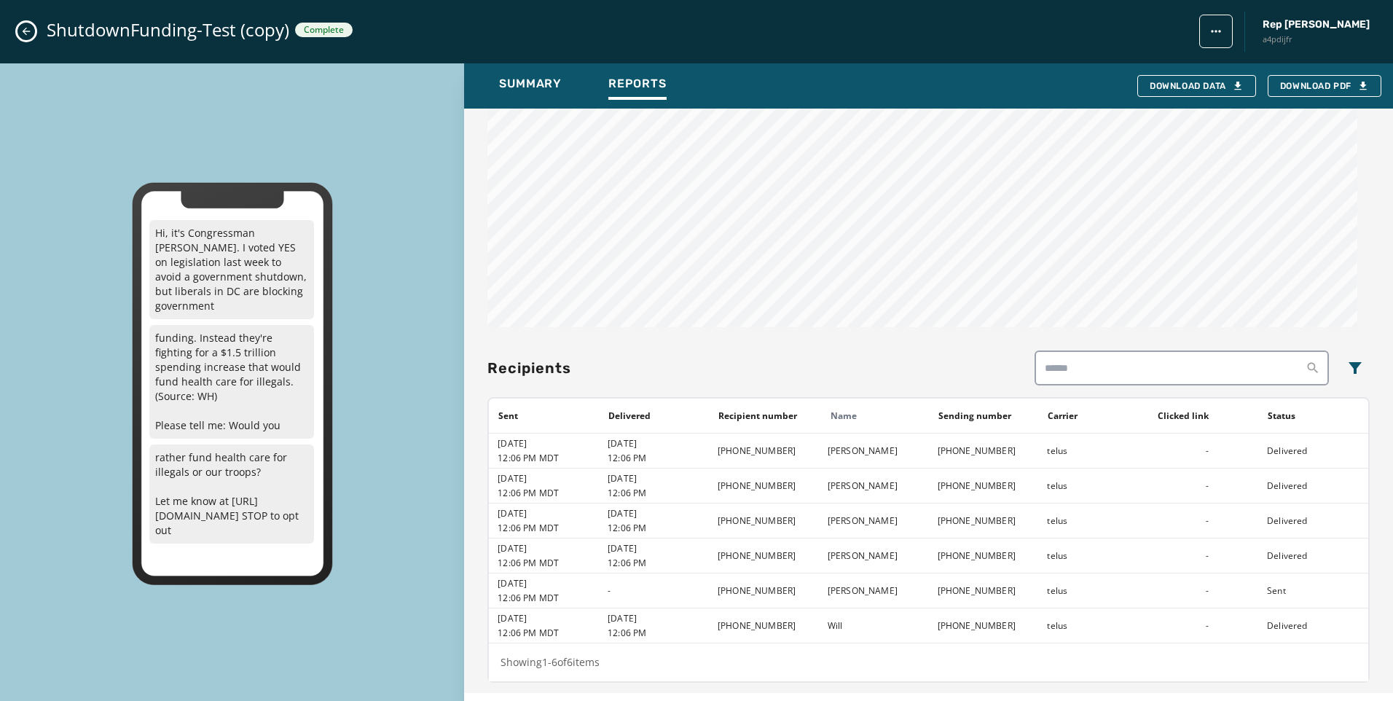
click at [25, 33] on icon "Close admin drawer" at bounding box center [27, 32] width 8 height 8
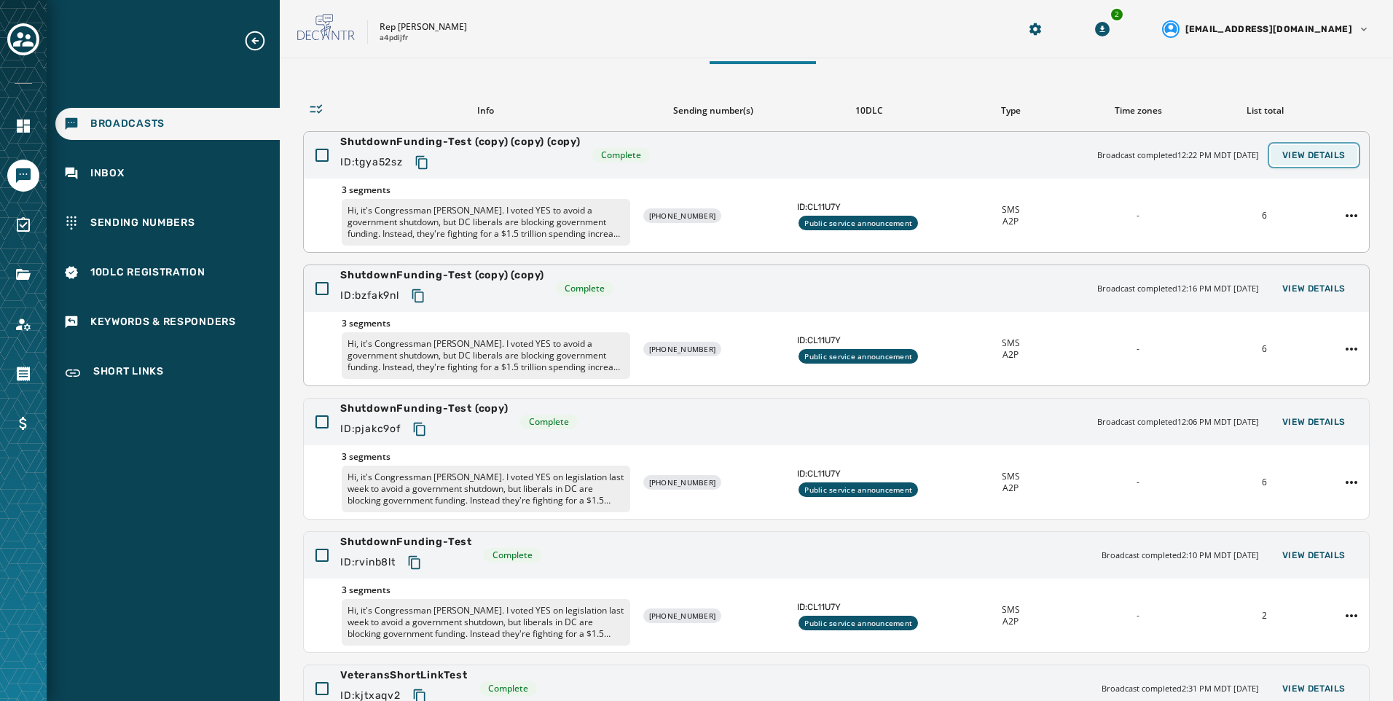
click at [1315, 154] on span "View Details" at bounding box center [1314, 155] width 63 height 12
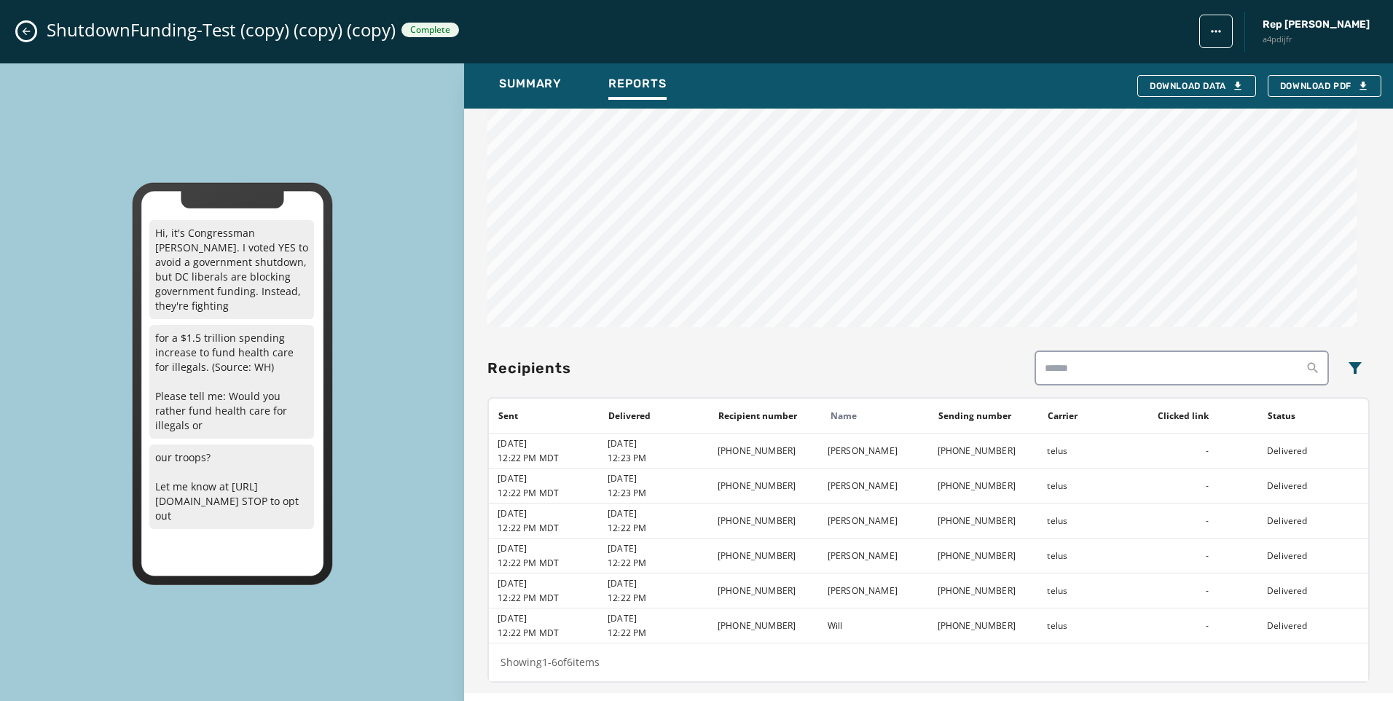
click at [28, 26] on icon "Close admin drawer" at bounding box center [26, 32] width 12 height 12
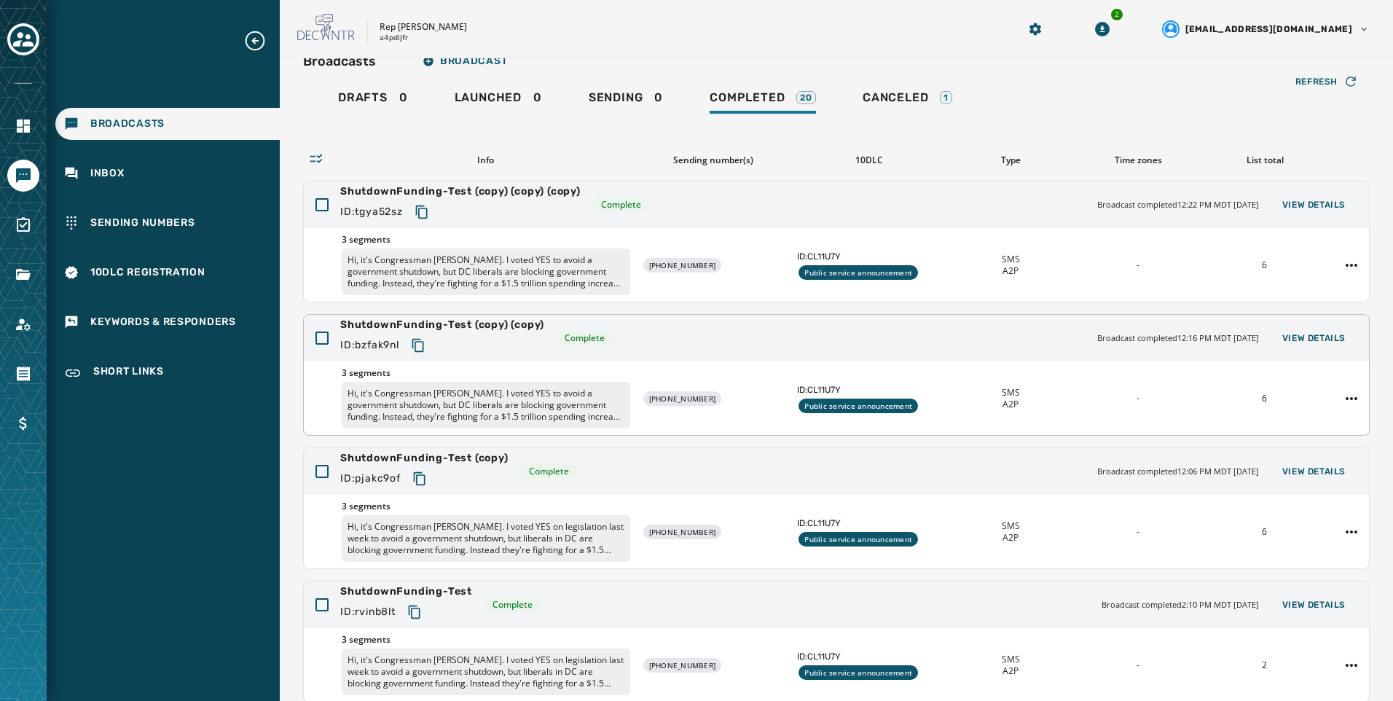
scroll to position [0, 0]
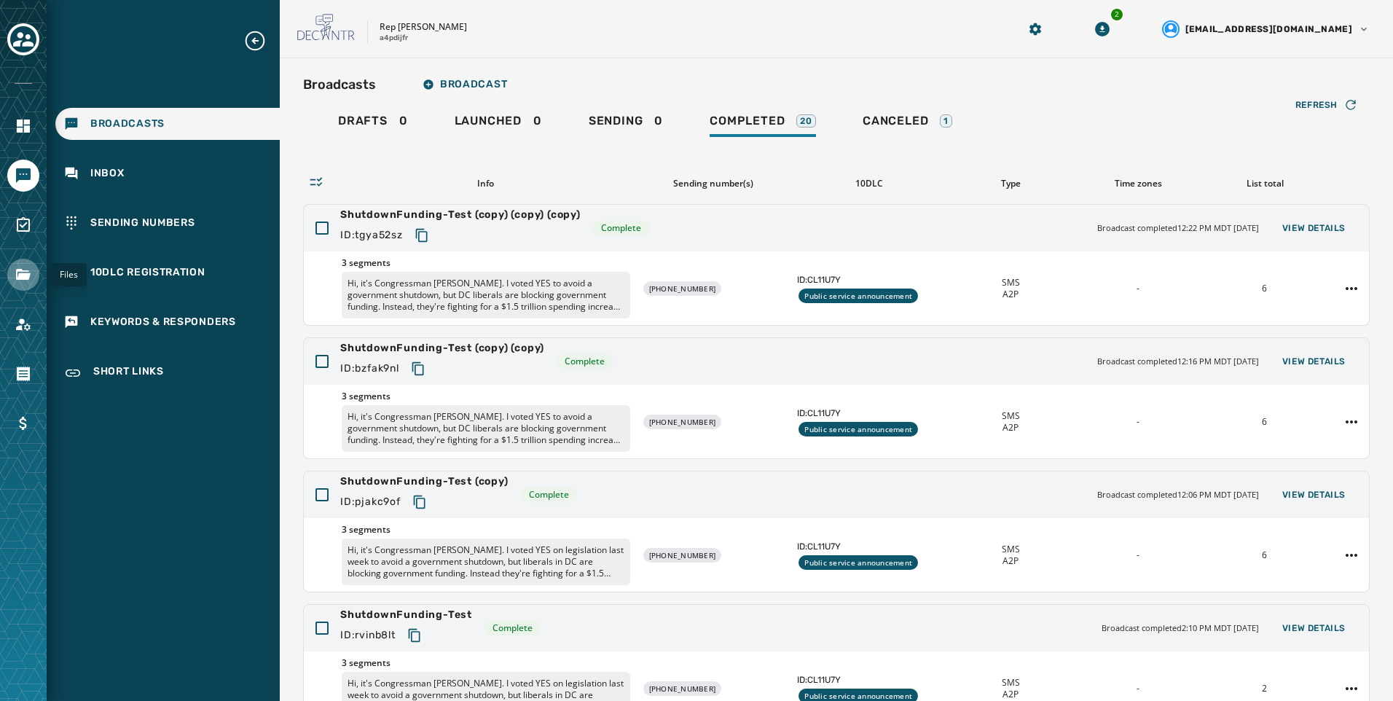
click at [26, 283] on icon "Navigate to Files" at bounding box center [23, 274] width 17 height 17
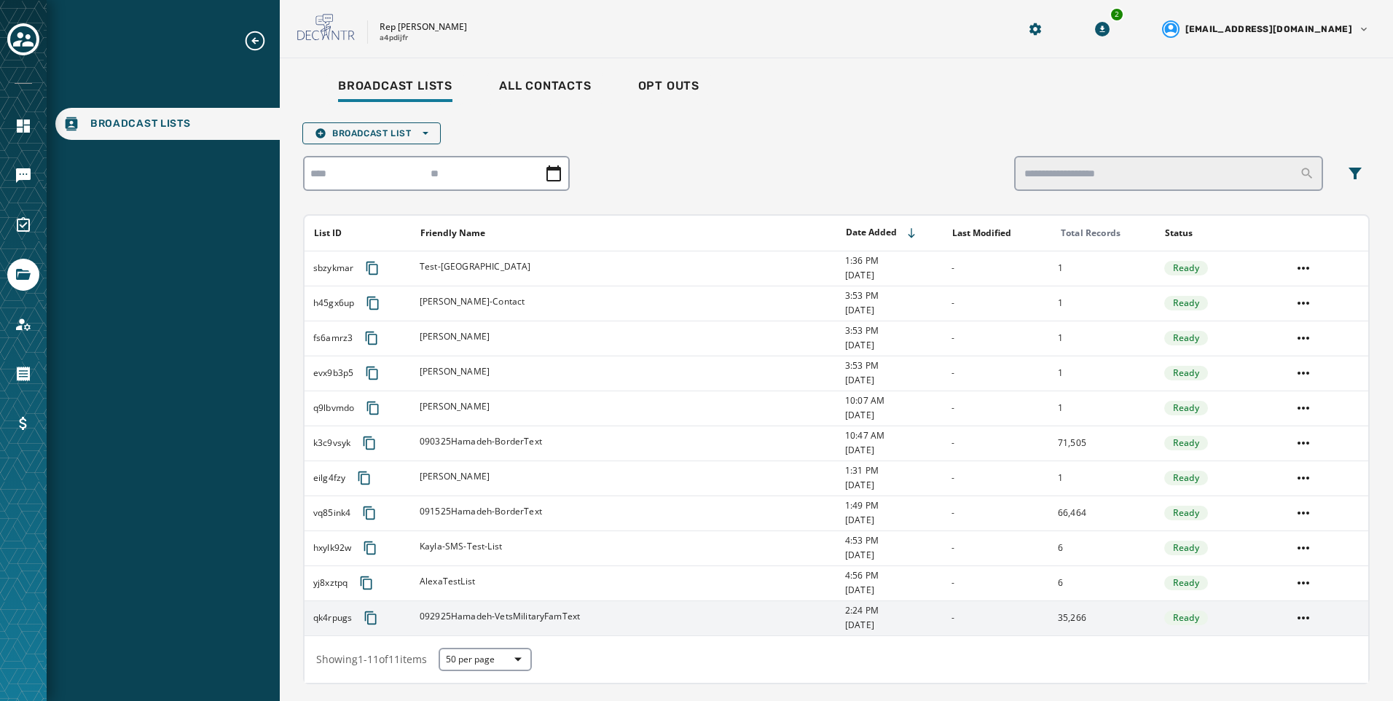
scroll to position [44, 0]
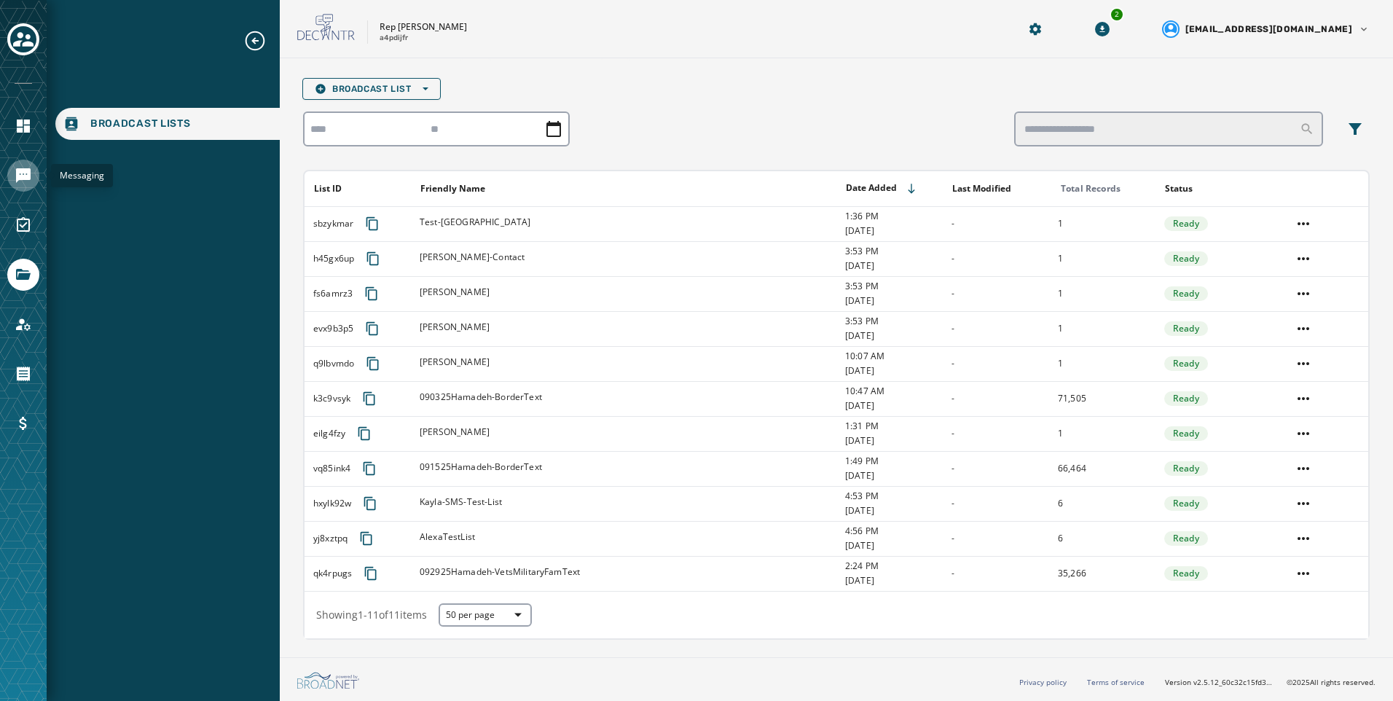
click at [28, 175] on icon "Navigate to Messaging" at bounding box center [23, 175] width 15 height 15
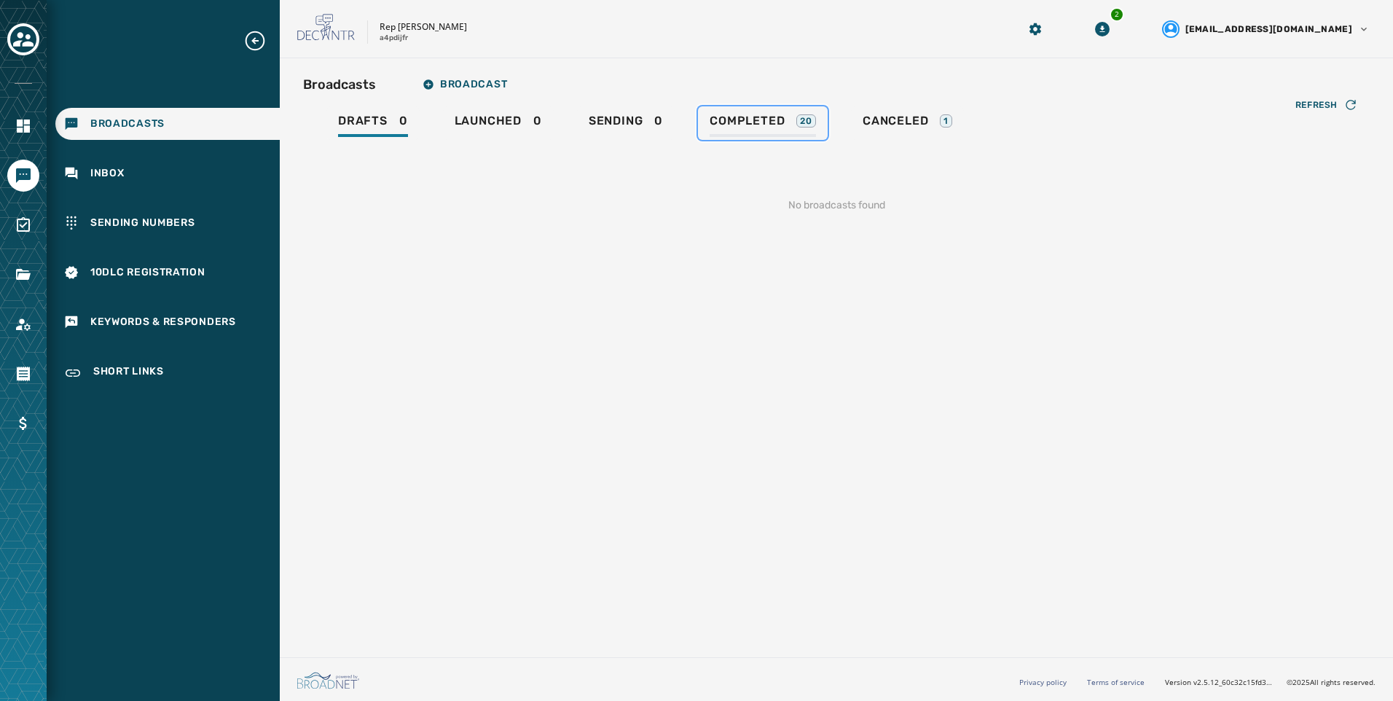
click at [795, 133] on div "Completed 20" at bounding box center [763, 125] width 106 height 23
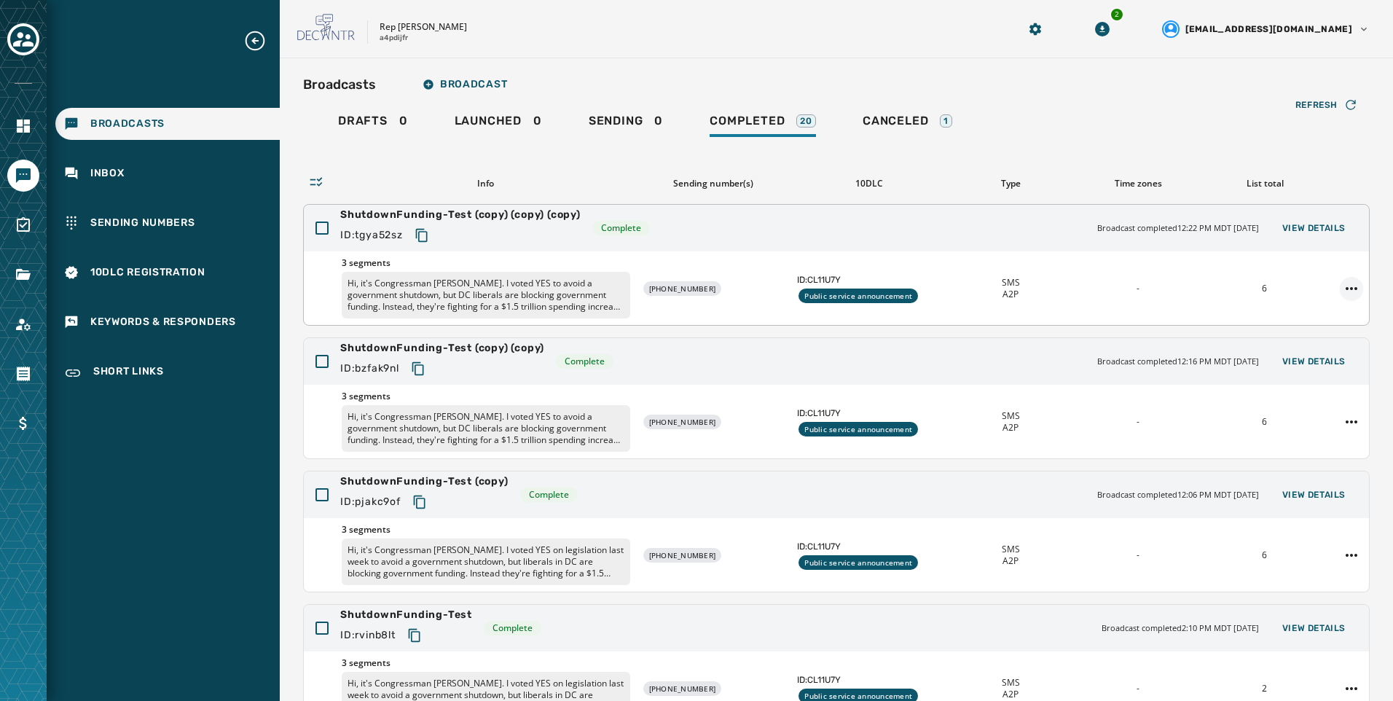
click at [1337, 289] on html "Broadcasts Inbox Sending Numbers 10DLC Registration Keywords & Responders Short…" at bounding box center [696, 350] width 1393 height 701
click at [1330, 302] on div "Duplicate Broadcast" at bounding box center [1301, 311] width 106 height 23
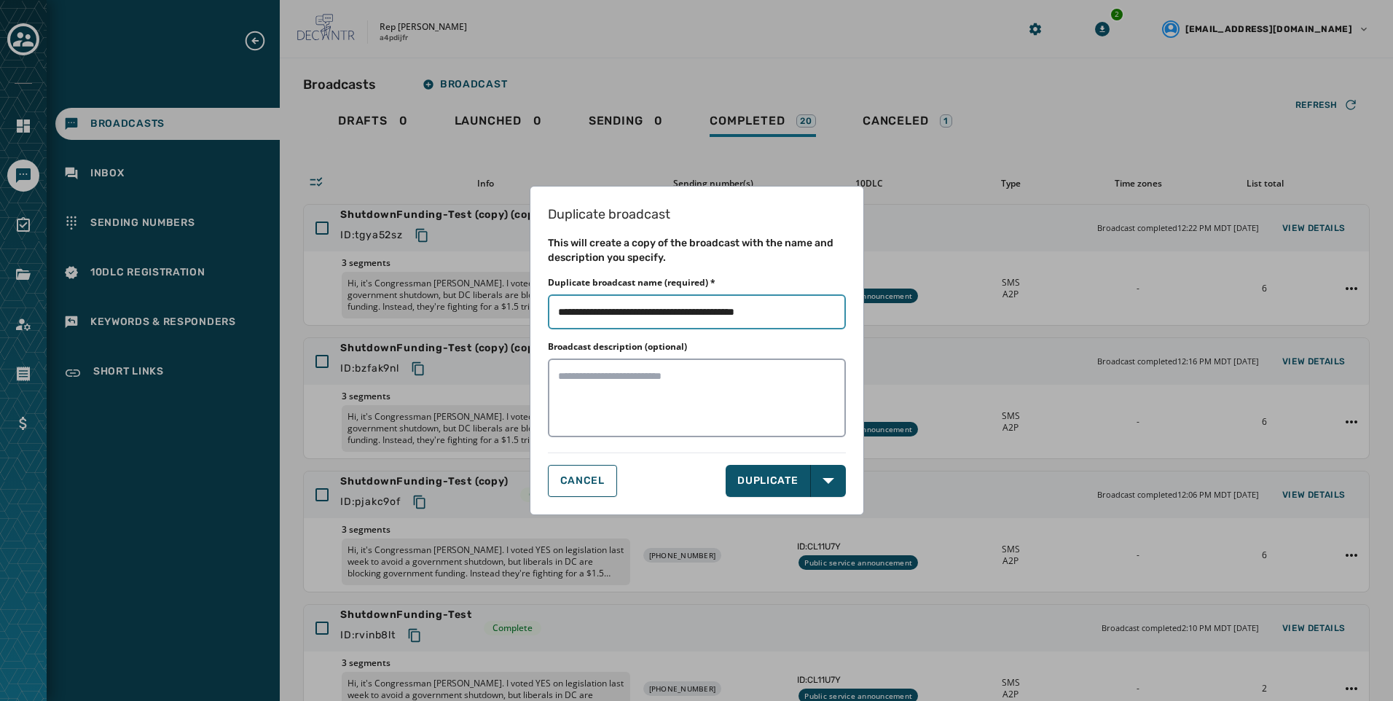
drag, startPoint x: 824, startPoint y: 316, endPoint x: 673, endPoint y: 310, distance: 150.3
click at [673, 310] on input "Duplicate broadcast name (required) *" at bounding box center [697, 311] width 298 height 35
type input "**********"
click at [595, 477] on span "CANCEL" at bounding box center [582, 481] width 44 height 12
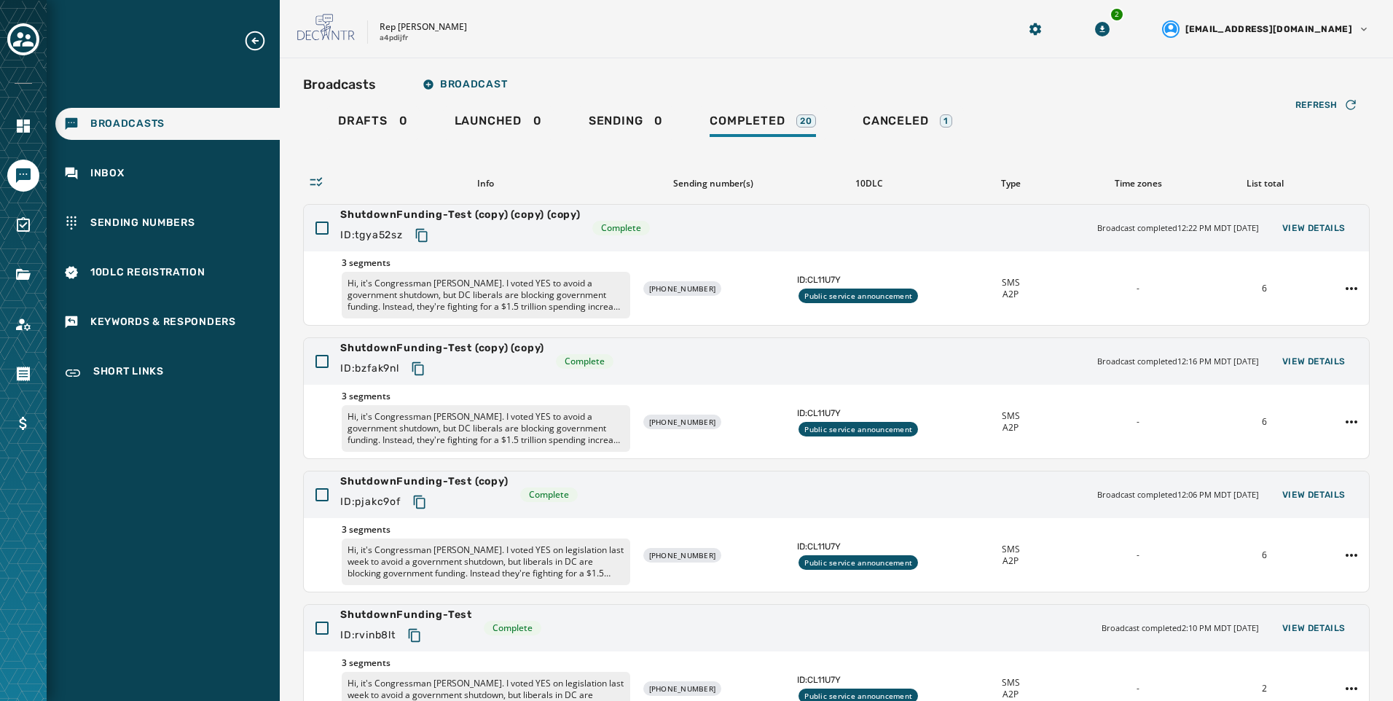
click at [892, 51] on div "Rep [PERSON_NAME] a4pdijfr 2 [EMAIL_ADDRESS][DOMAIN_NAME]" at bounding box center [837, 29] width 1114 height 58
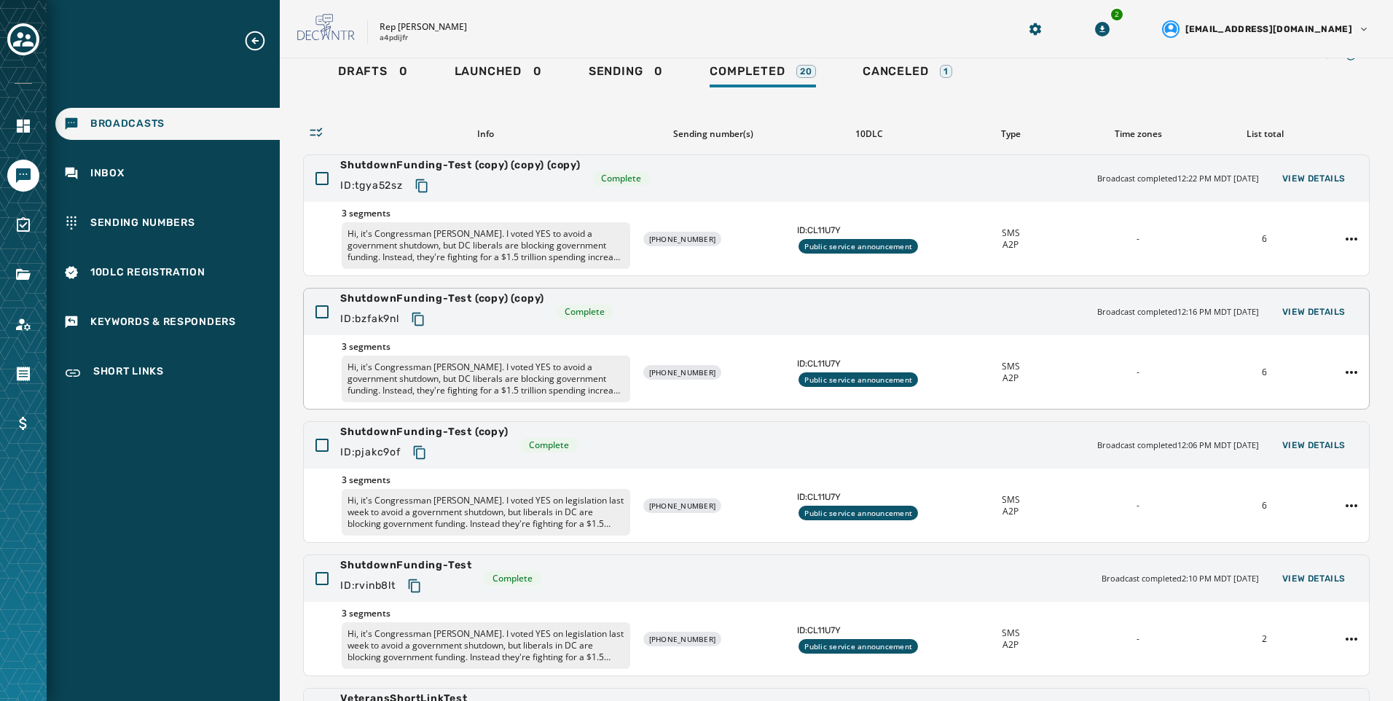
scroll to position [73, 0]
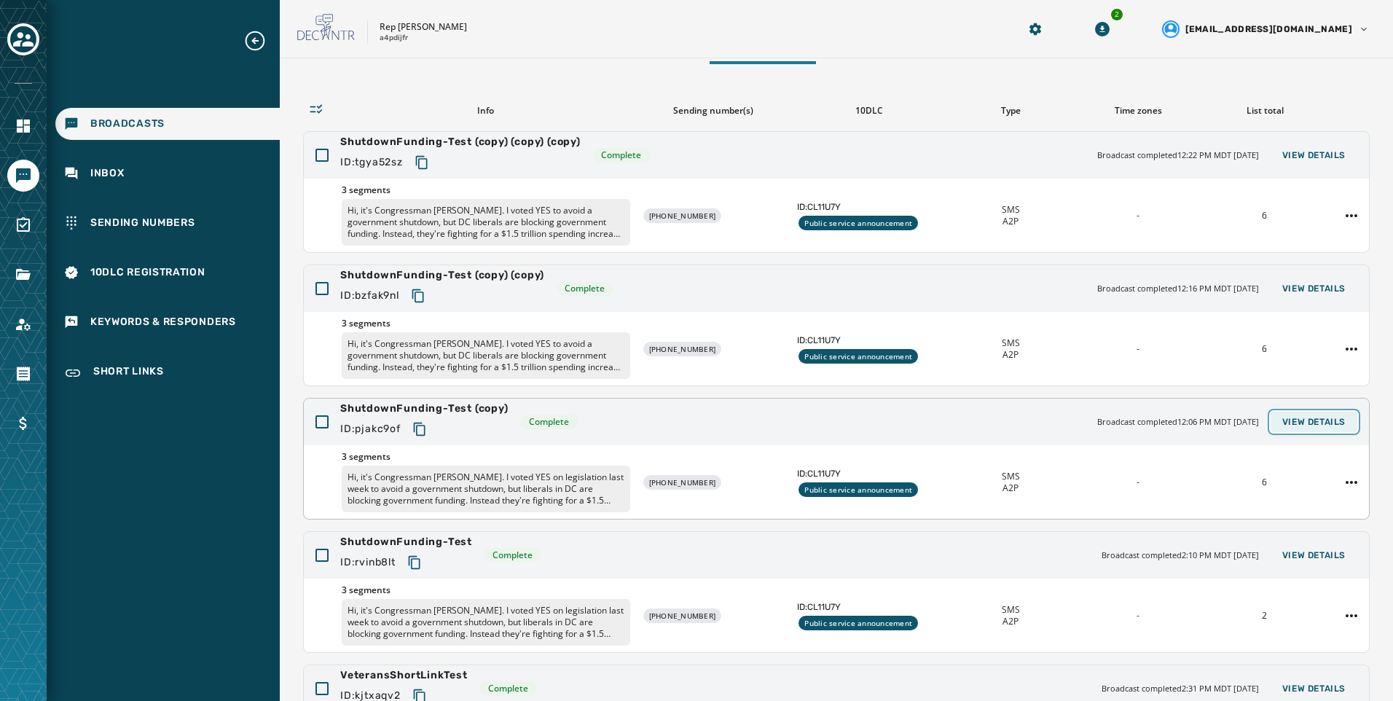
click at [1337, 413] on button "View Details" at bounding box center [1314, 422] width 87 height 20
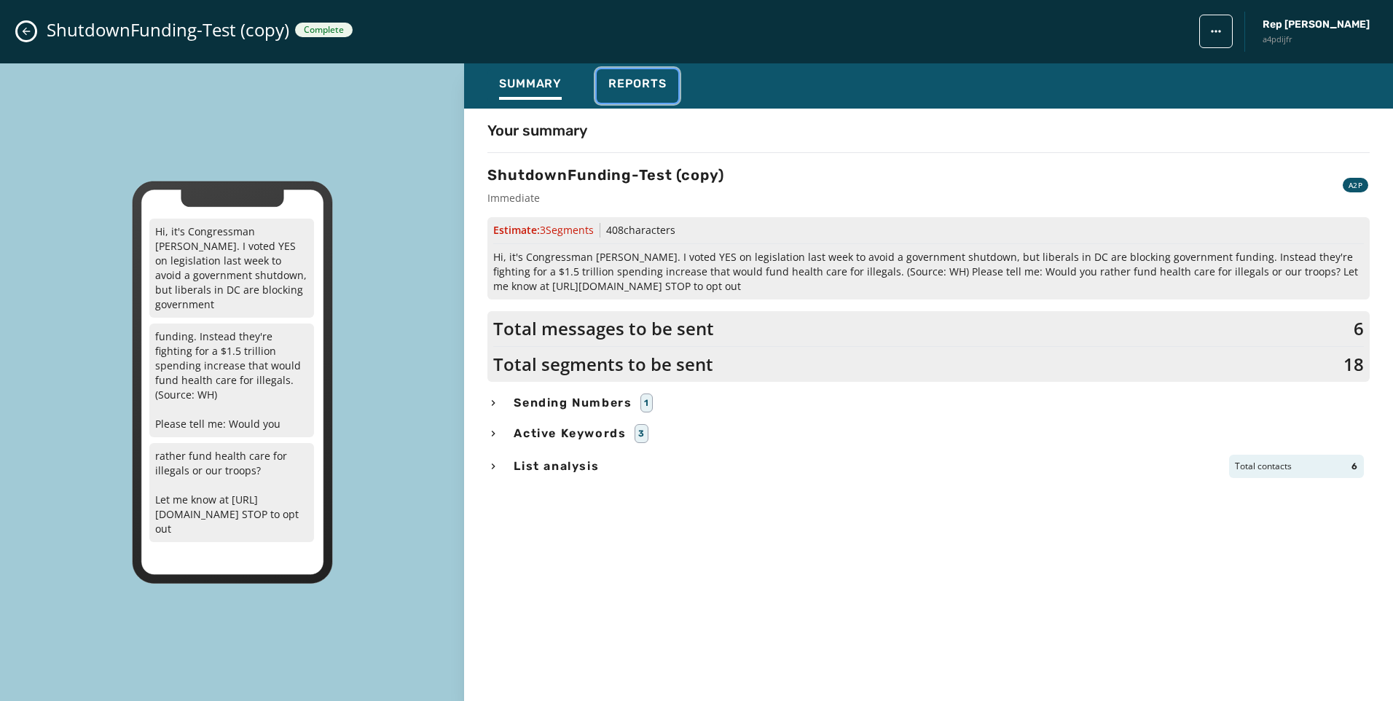
click at [627, 87] on span "Reports" at bounding box center [638, 84] width 58 height 15
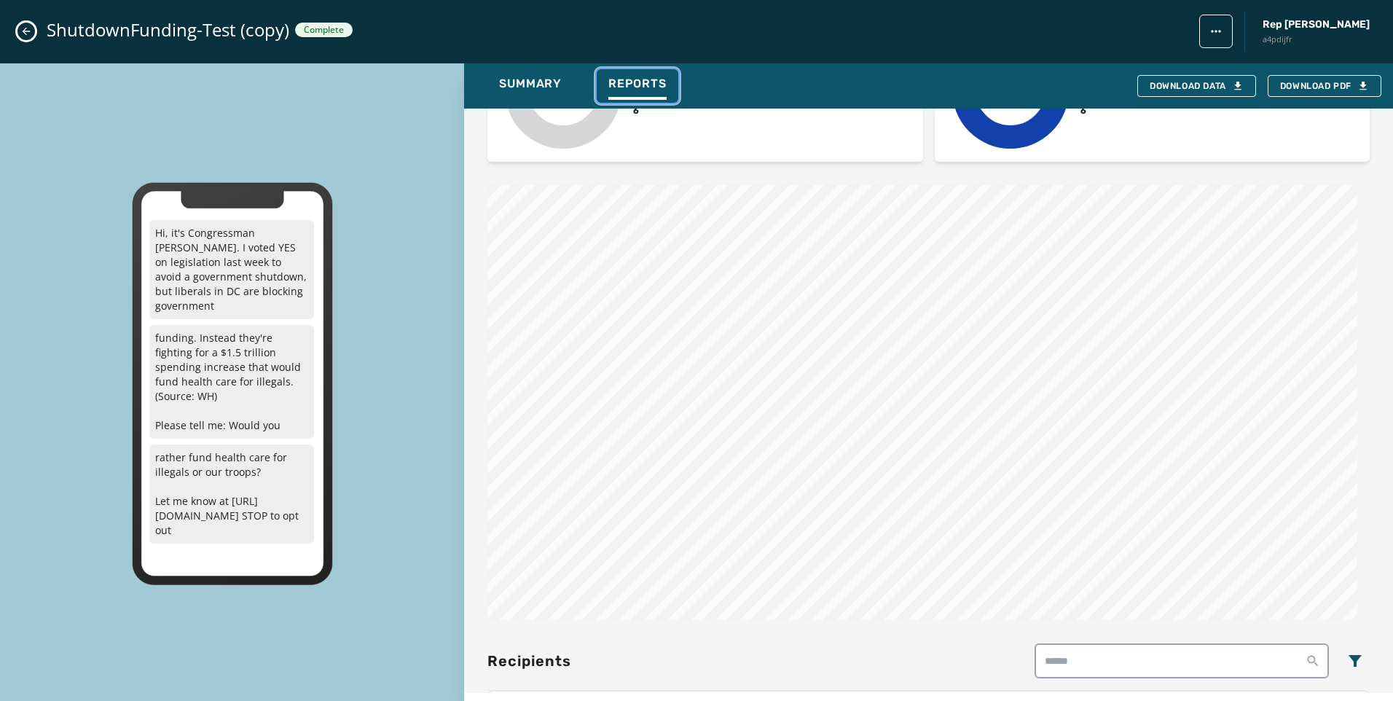
scroll to position [1136, 0]
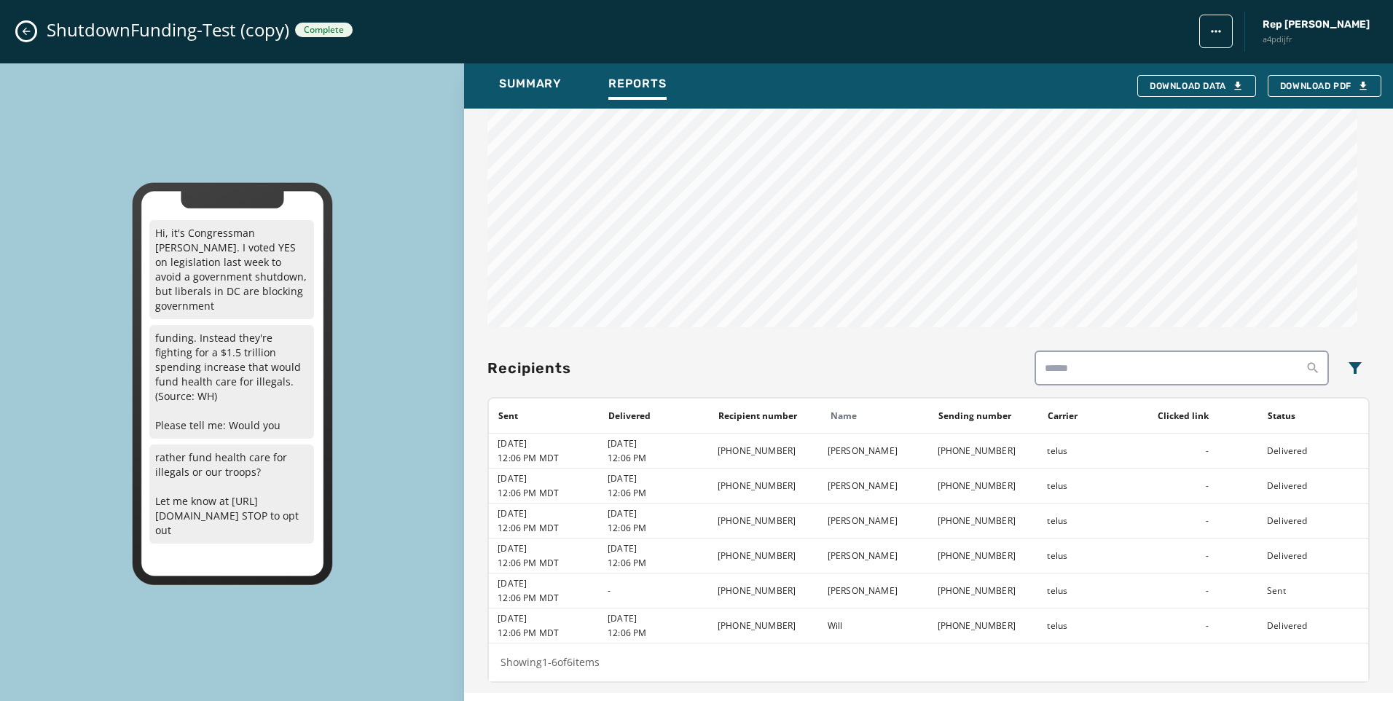
click at [28, 21] on div "ShutdownFunding-Test (copy) Complete Rep [PERSON_NAME] a4pdijfr" at bounding box center [696, 31] width 1393 height 63
click at [26, 37] on button "Close admin drawer" at bounding box center [25, 31] width 17 height 17
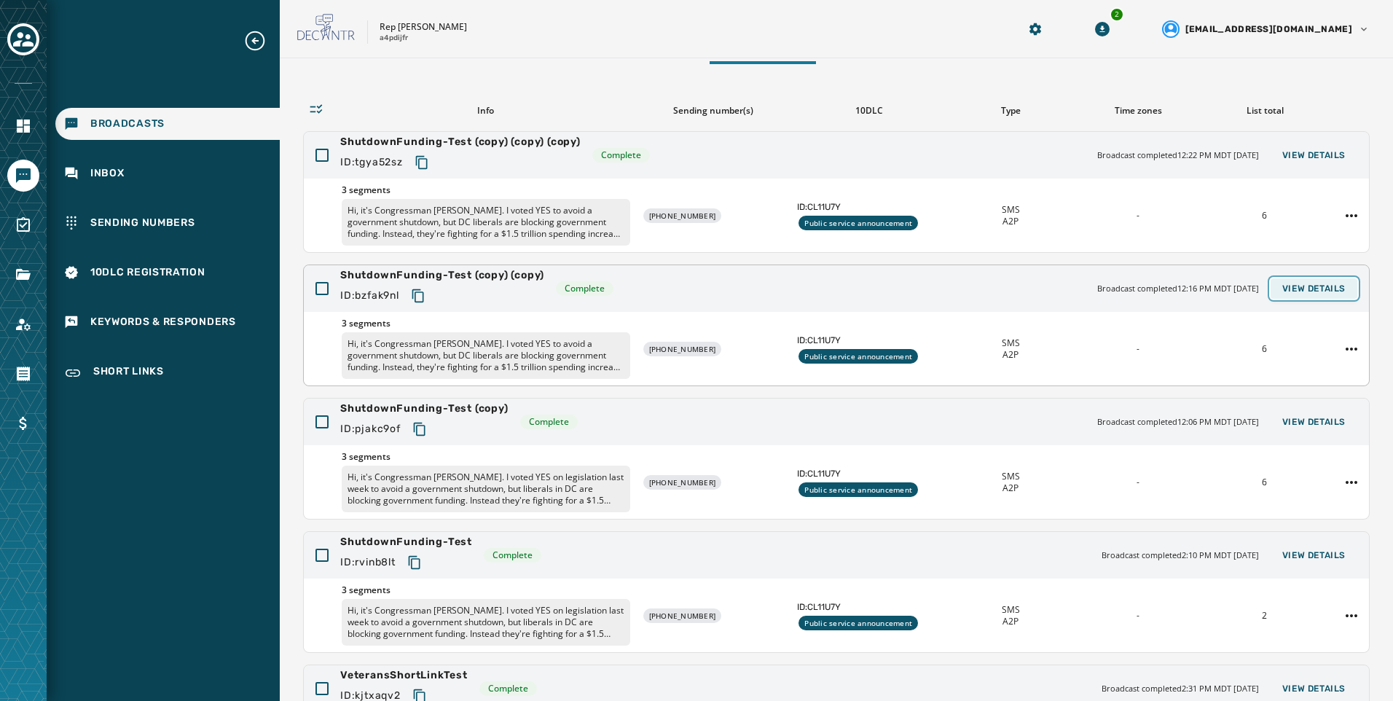
click at [1320, 286] on span "View Details" at bounding box center [1314, 289] width 63 height 12
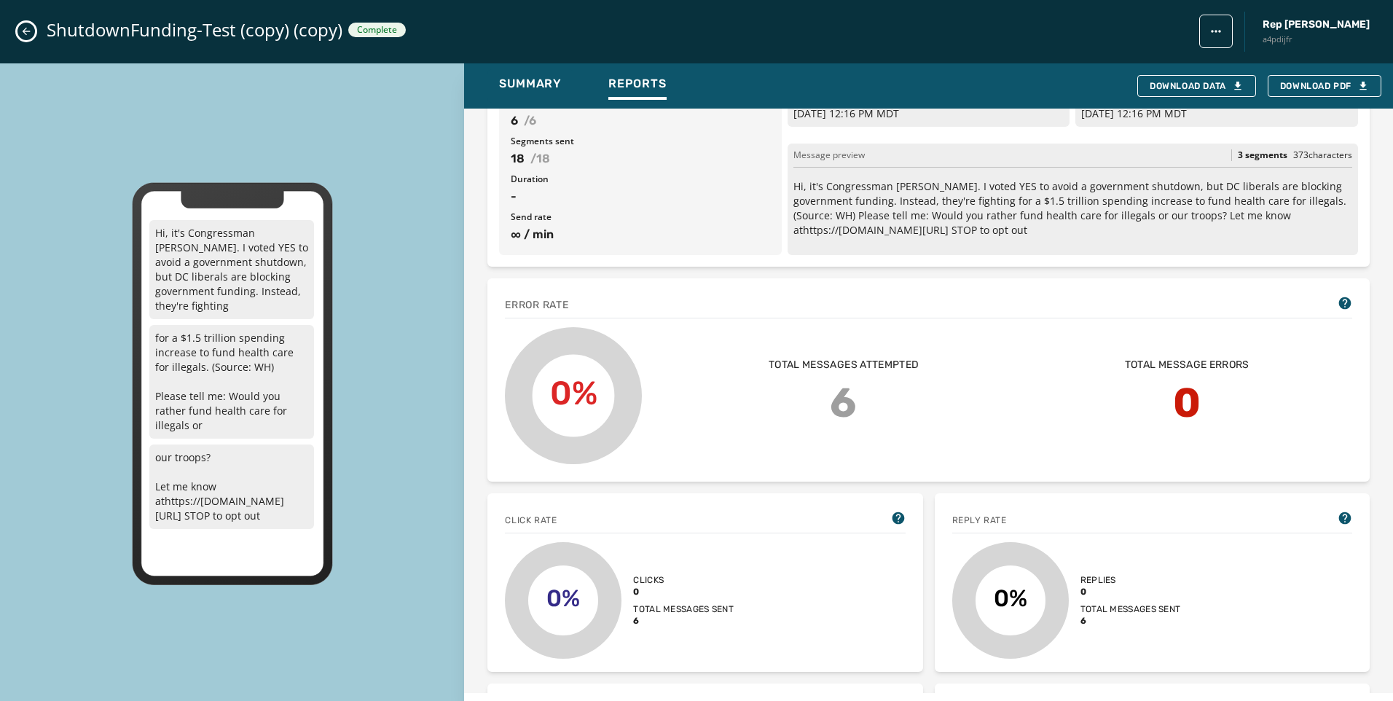
scroll to position [0, 0]
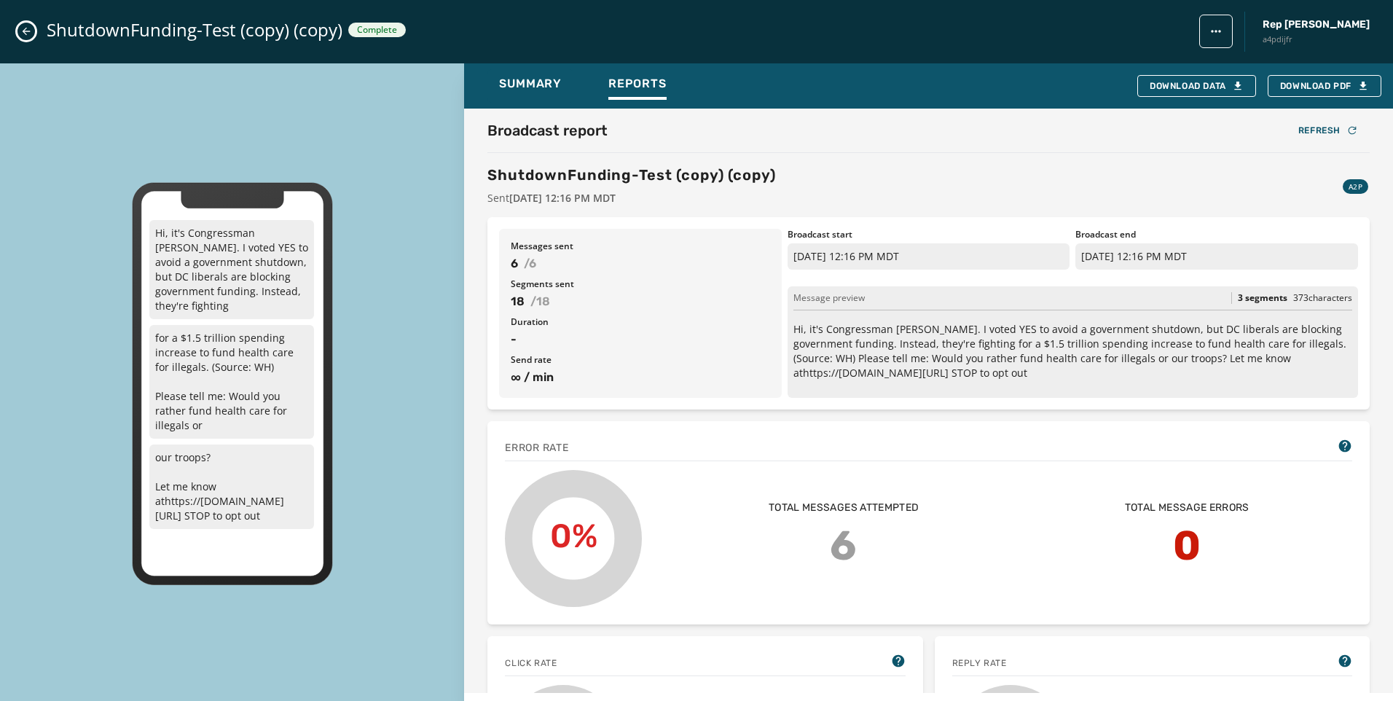
click at [31, 33] on icon "Close admin drawer" at bounding box center [26, 32] width 12 height 12
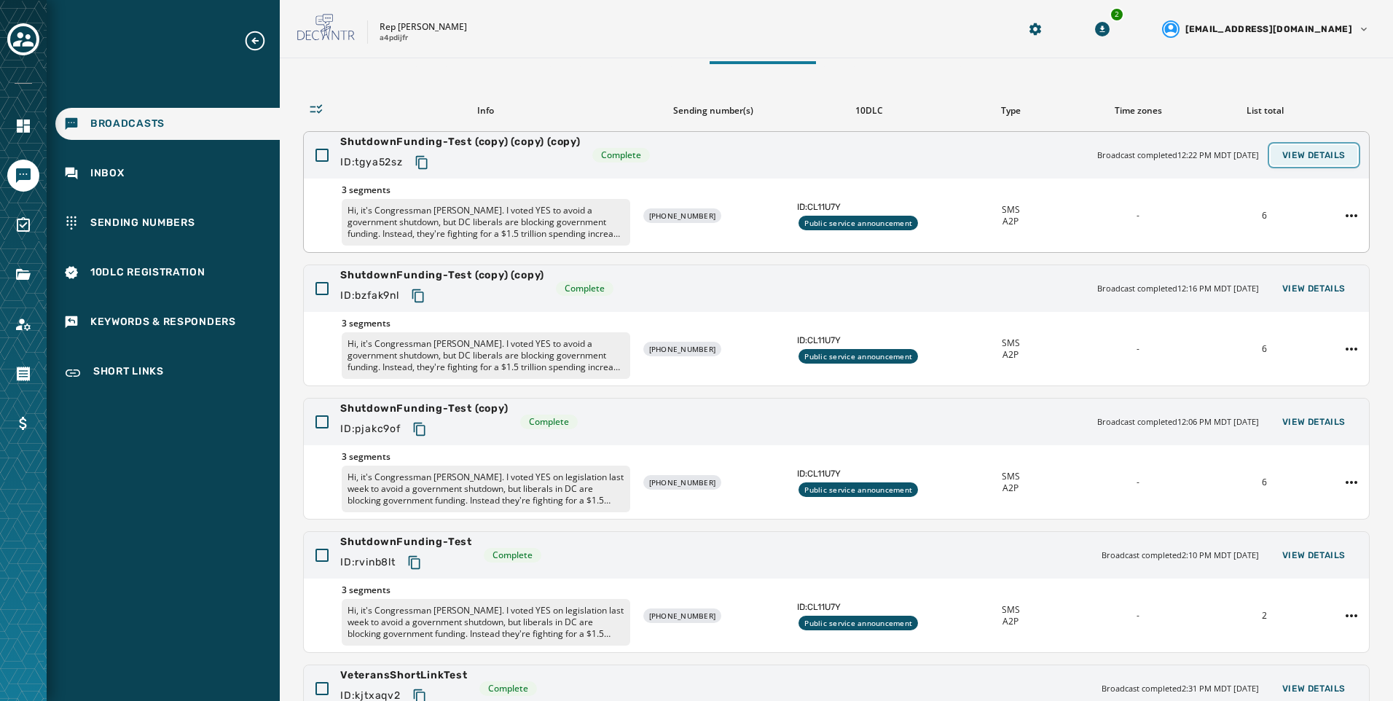
click at [1321, 146] on button "View Details" at bounding box center [1314, 155] width 87 height 20
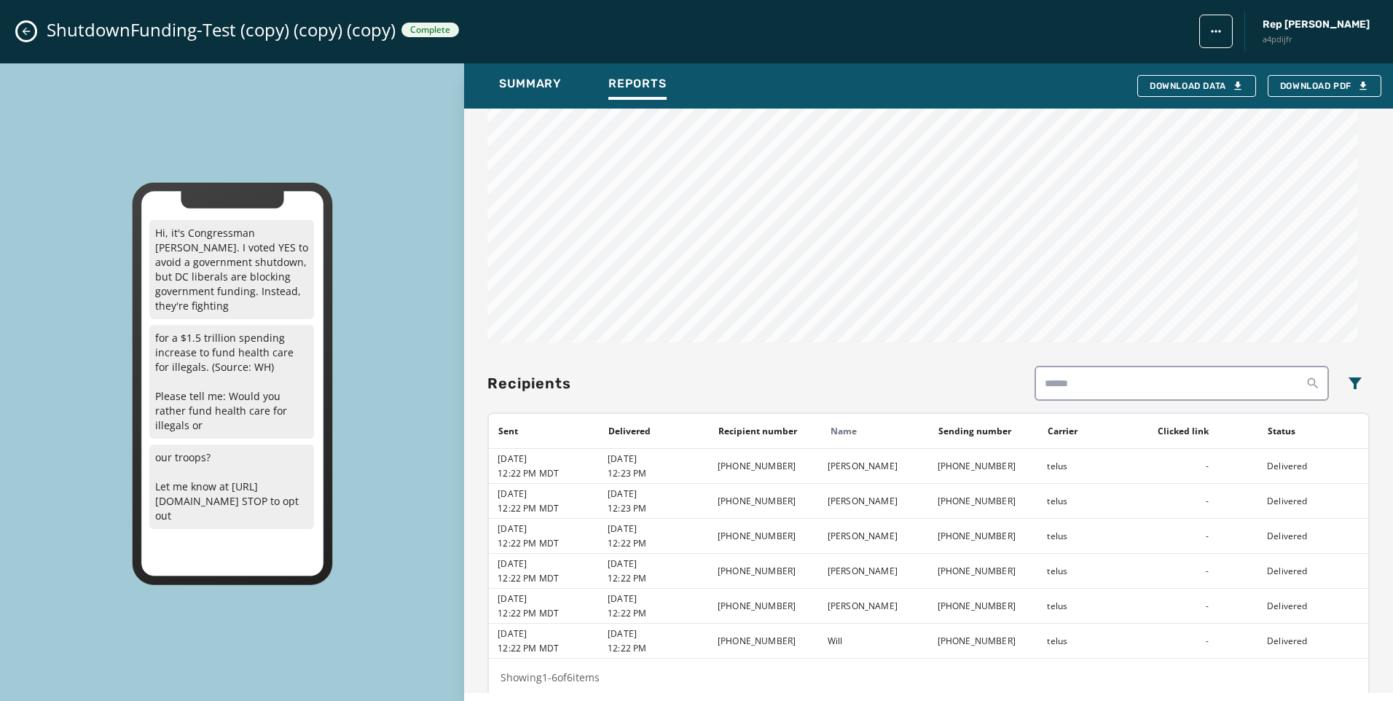
scroll to position [1136, 0]
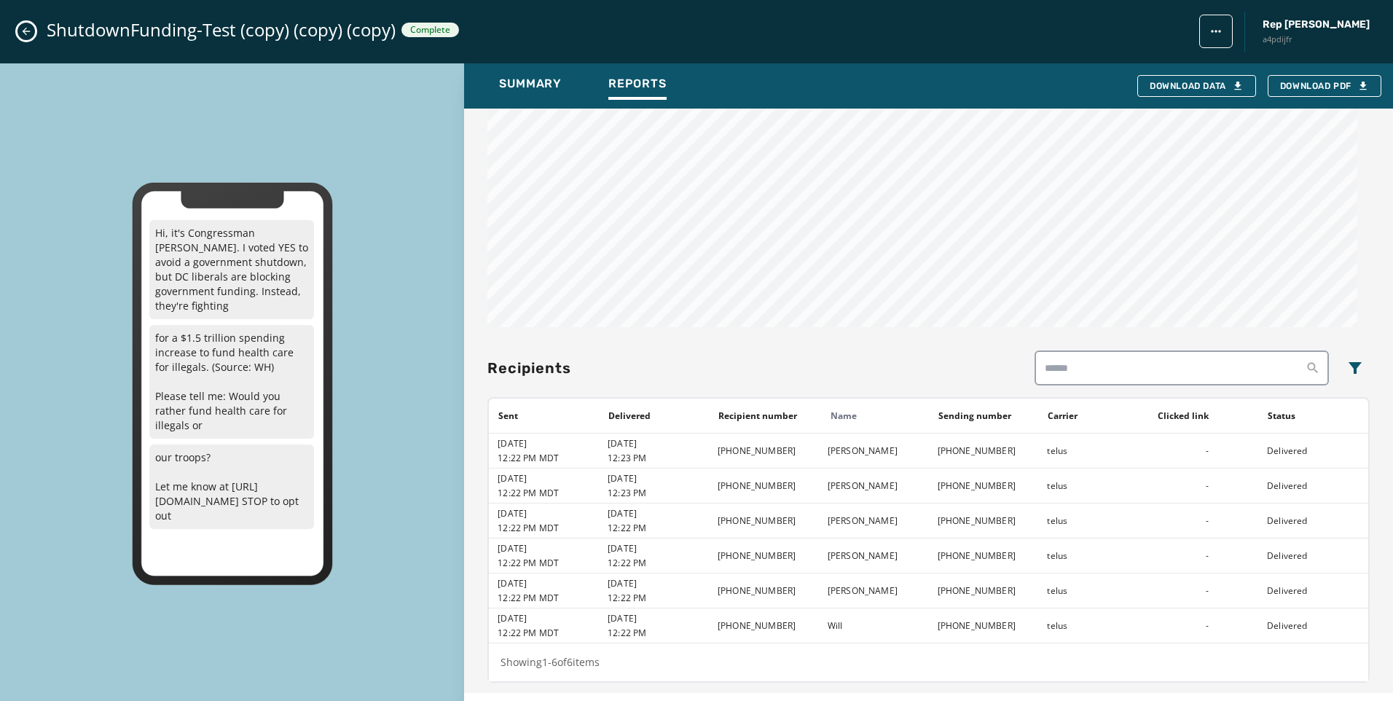
click at [17, 24] on div "ShutdownFunding-Test (copy) (copy) (copy) Complete Rep [PERSON_NAME] a4pdijfr" at bounding box center [696, 31] width 1393 height 63
click at [27, 27] on icon "Close admin drawer" at bounding box center [26, 32] width 12 height 12
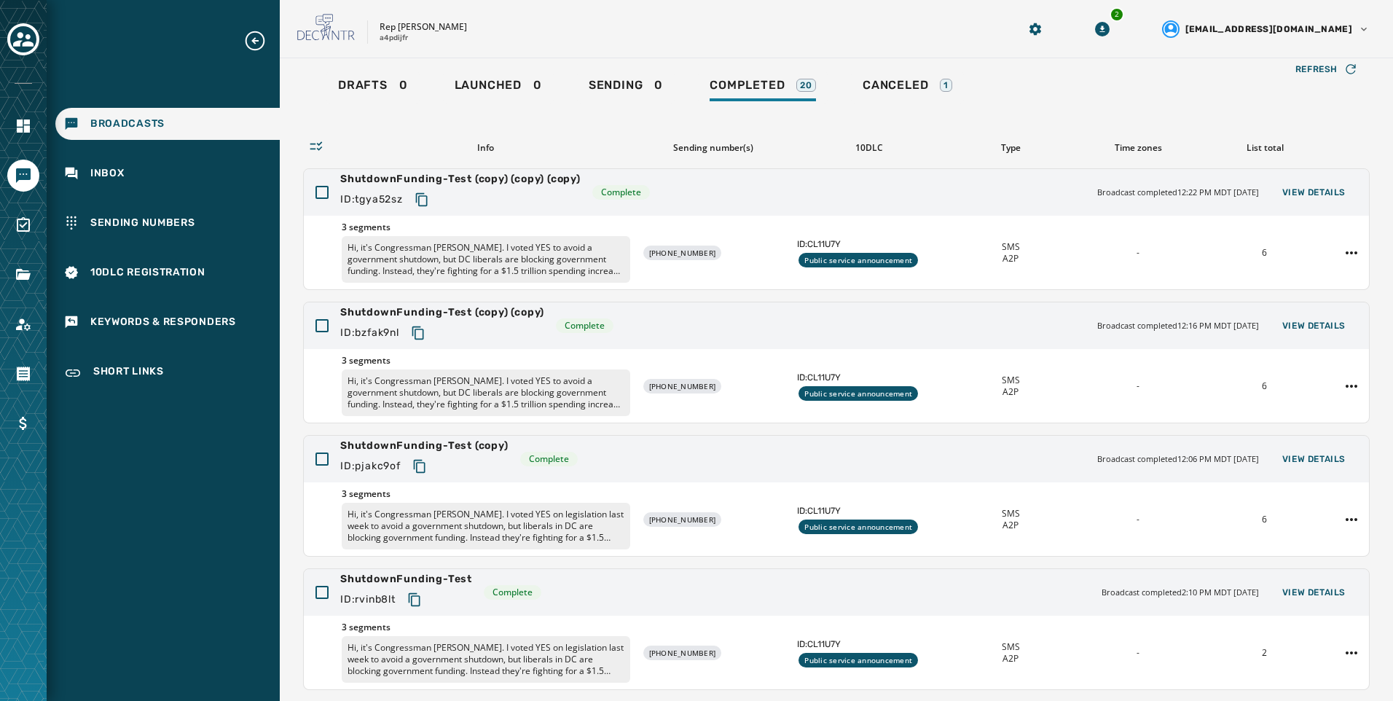
scroll to position [0, 0]
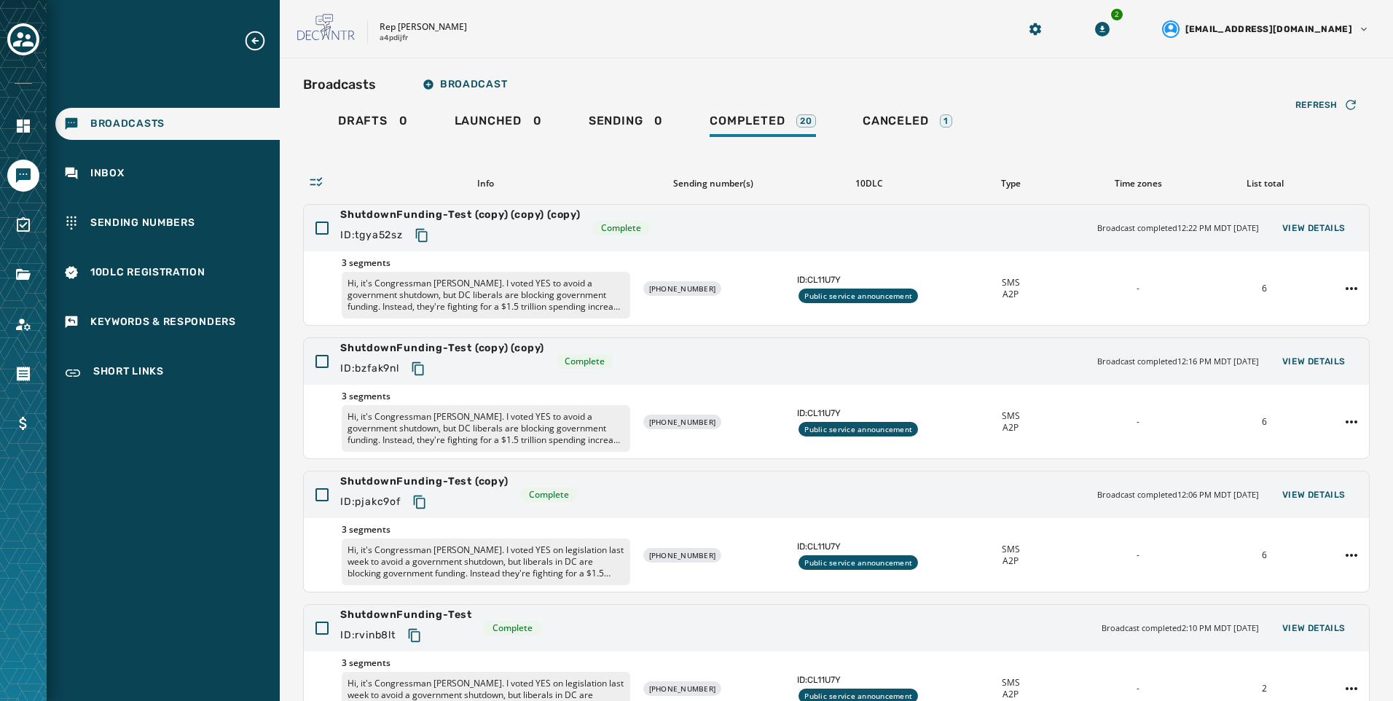
click at [797, 82] on div "Broadcasts Broadcast" at bounding box center [836, 84] width 1067 height 29
click at [27, 140] on link "Navigate to Home" at bounding box center [23, 126] width 32 height 32
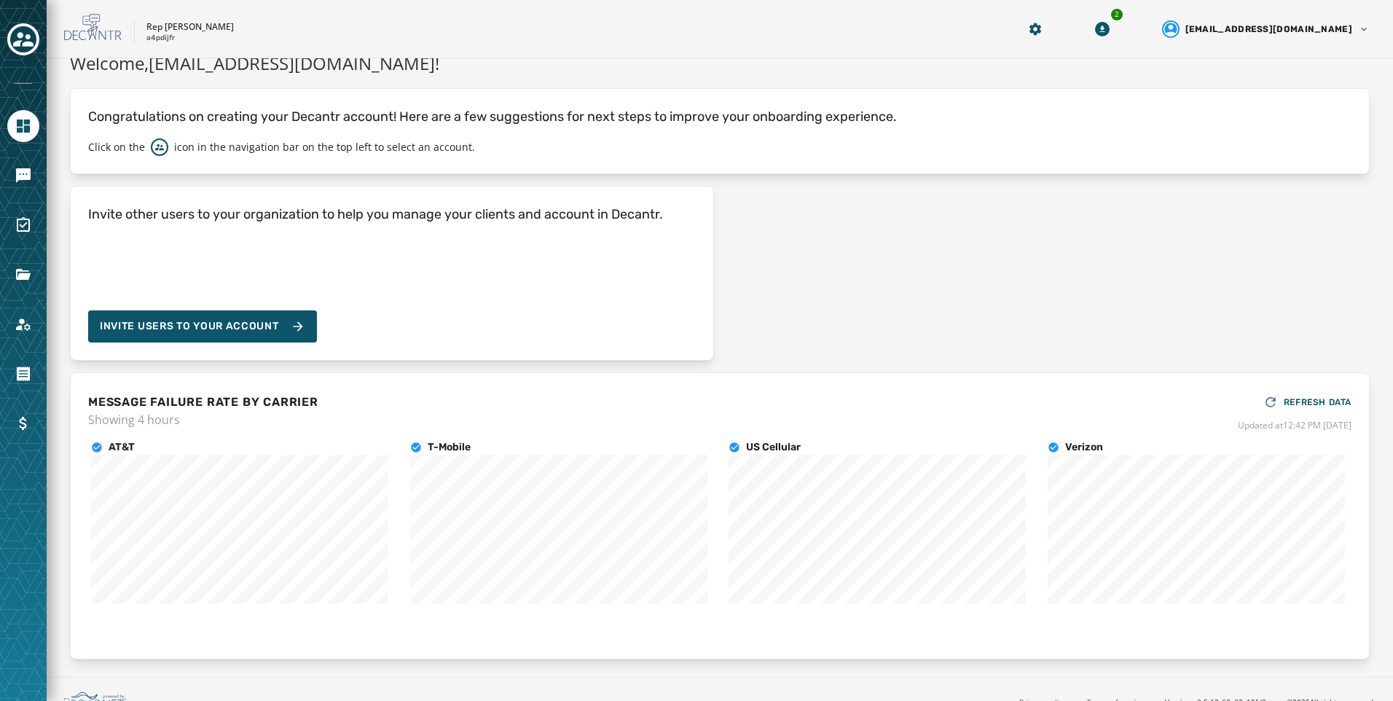
scroll to position [39, 0]
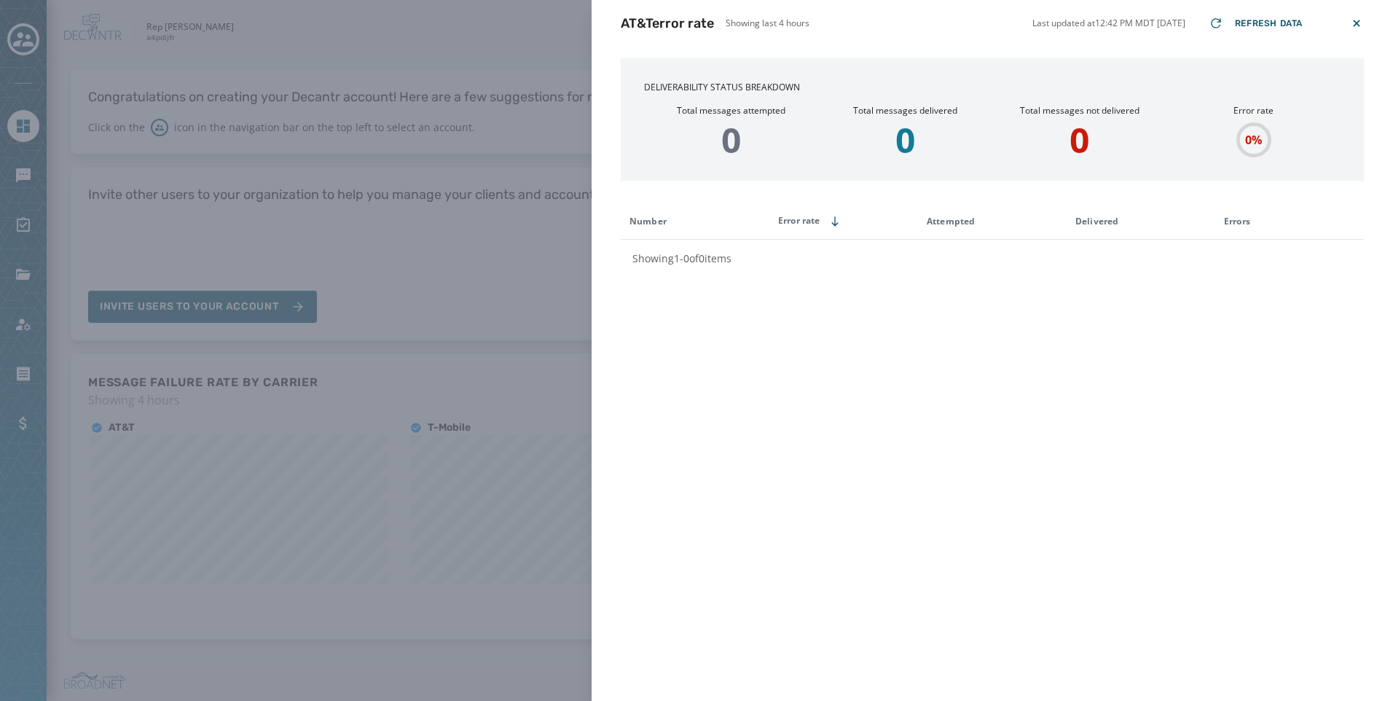
click at [398, 351] on div "AT&T error rate Showing last 4 hours Last updated at 12:42 PM MDT [DATE] Refres…" at bounding box center [696, 350] width 1393 height 701
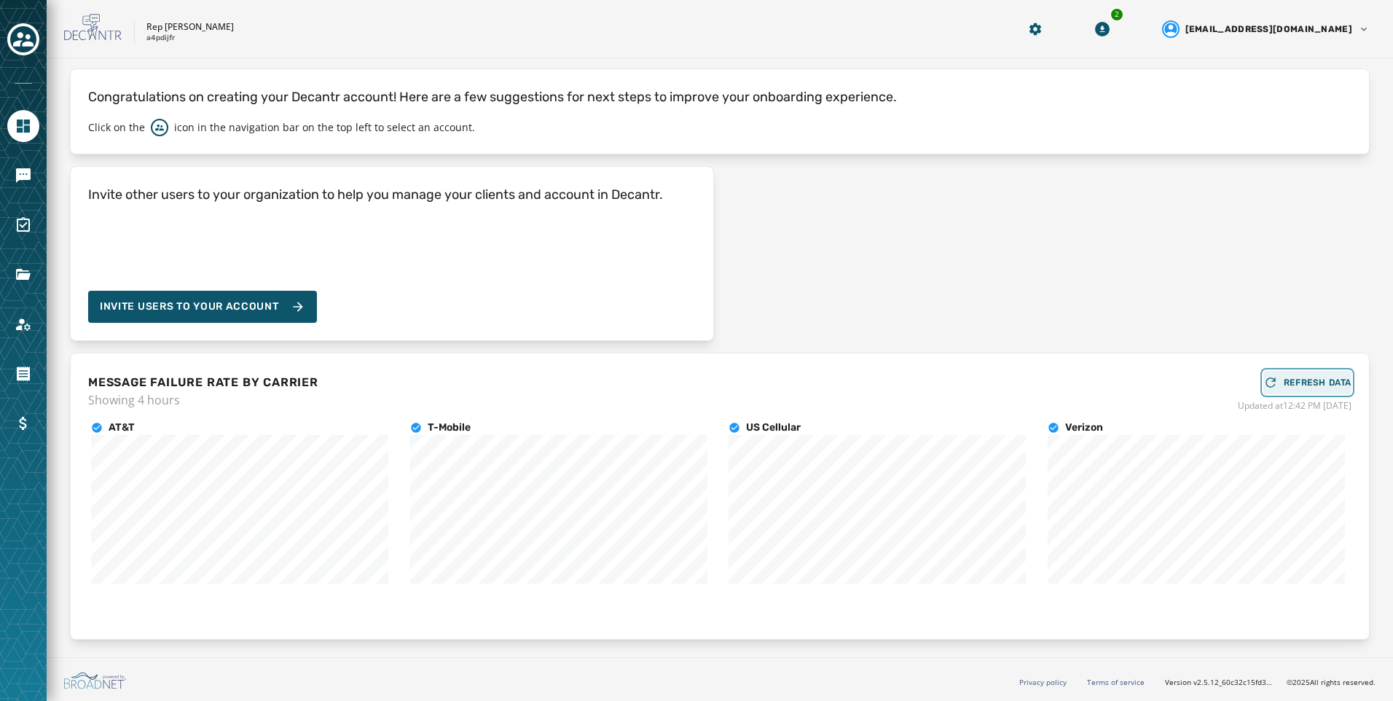
click at [1302, 388] on div "REFRESH DATA" at bounding box center [1308, 382] width 88 height 15
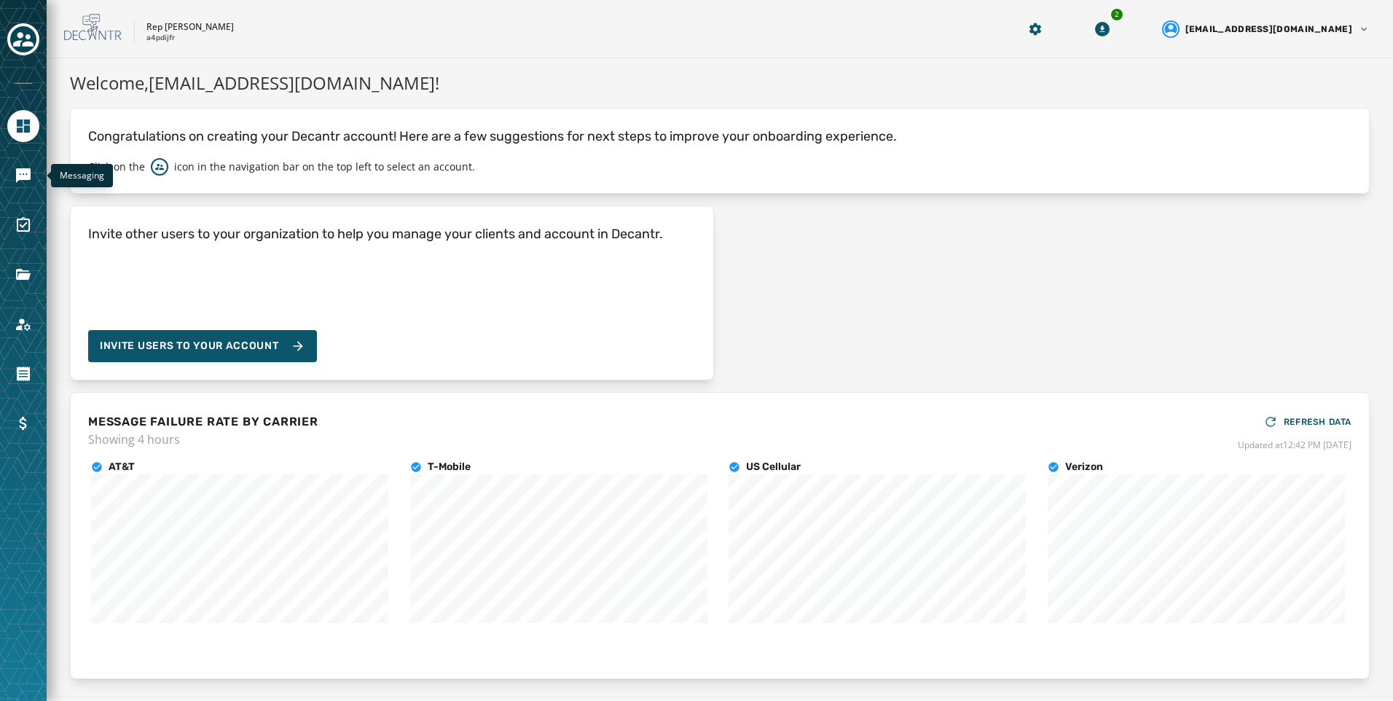
drag, startPoint x: 31, startPoint y: 163, endPoint x: 40, endPoint y: 163, distance: 9.5
click at [31, 163] on link "Navigate to Messaging" at bounding box center [23, 176] width 32 height 32
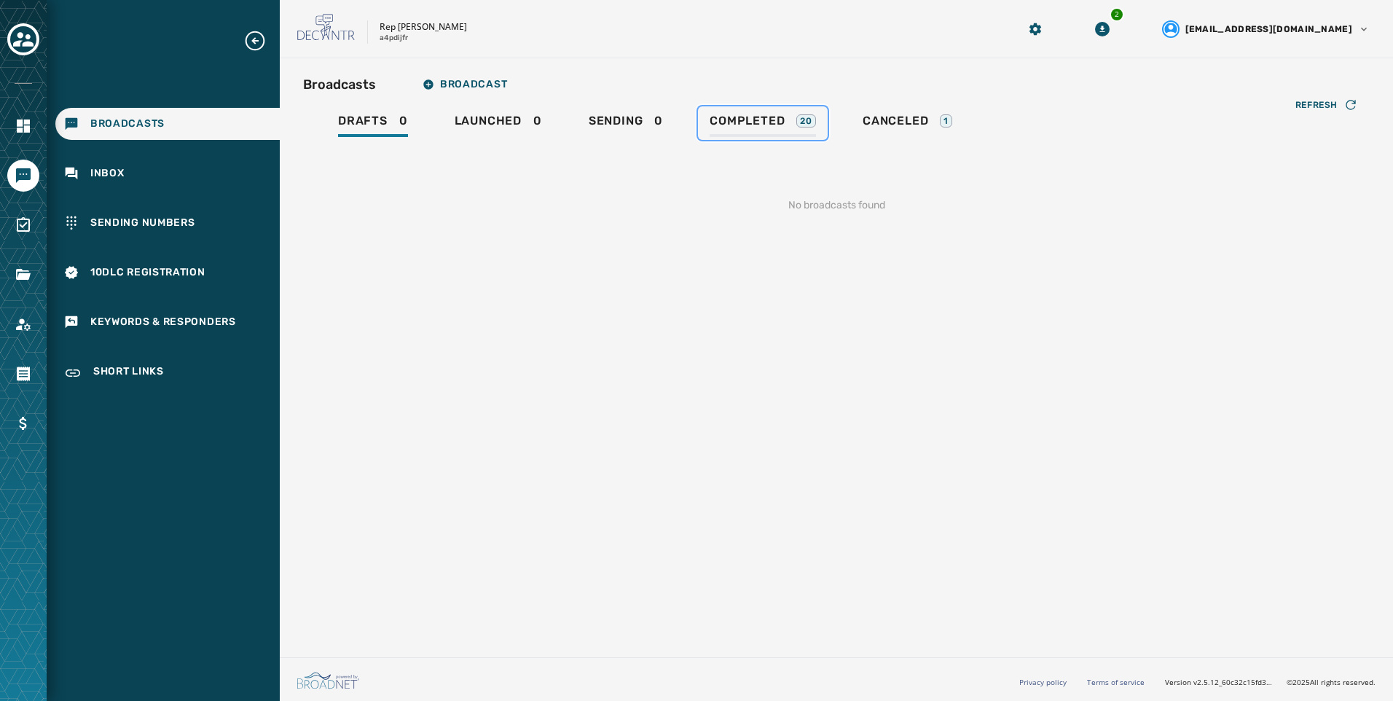
click at [754, 114] on span "Completed" at bounding box center [747, 121] width 75 height 15
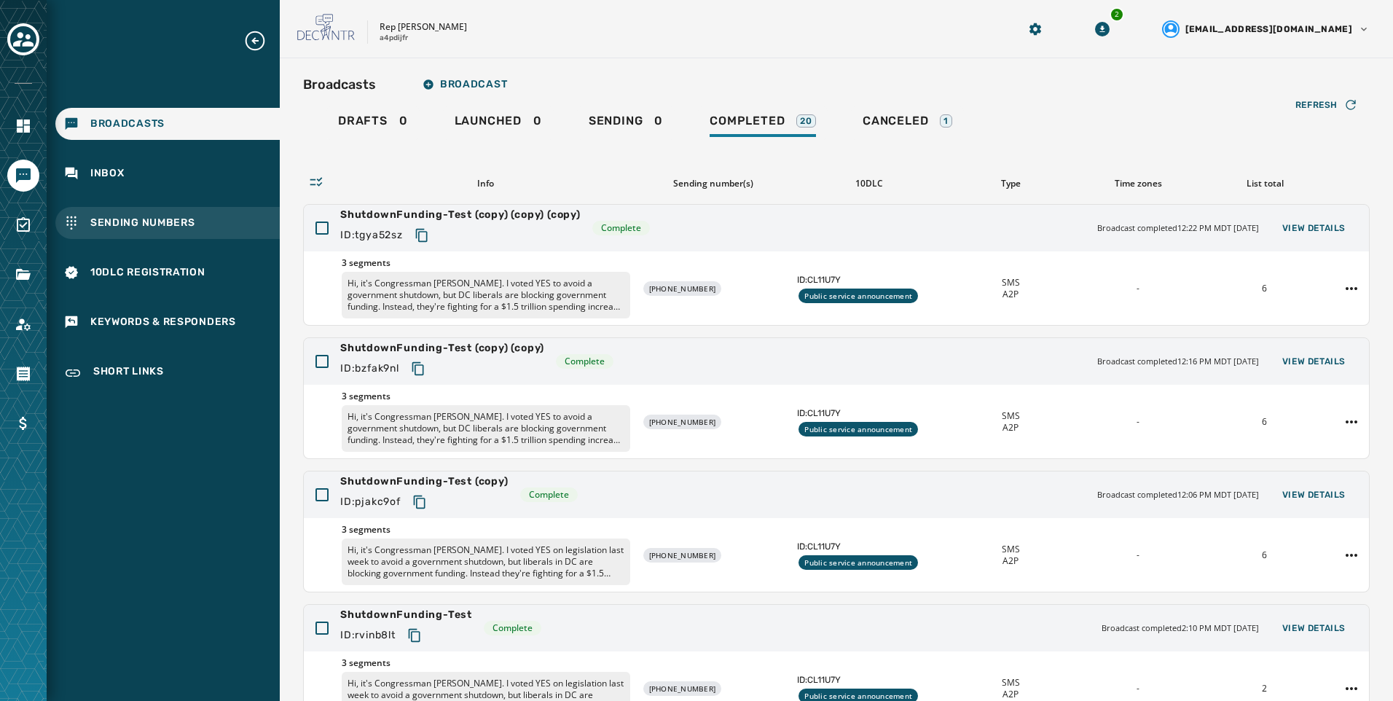
click at [211, 225] on div "Sending Numbers" at bounding box center [167, 223] width 224 height 32
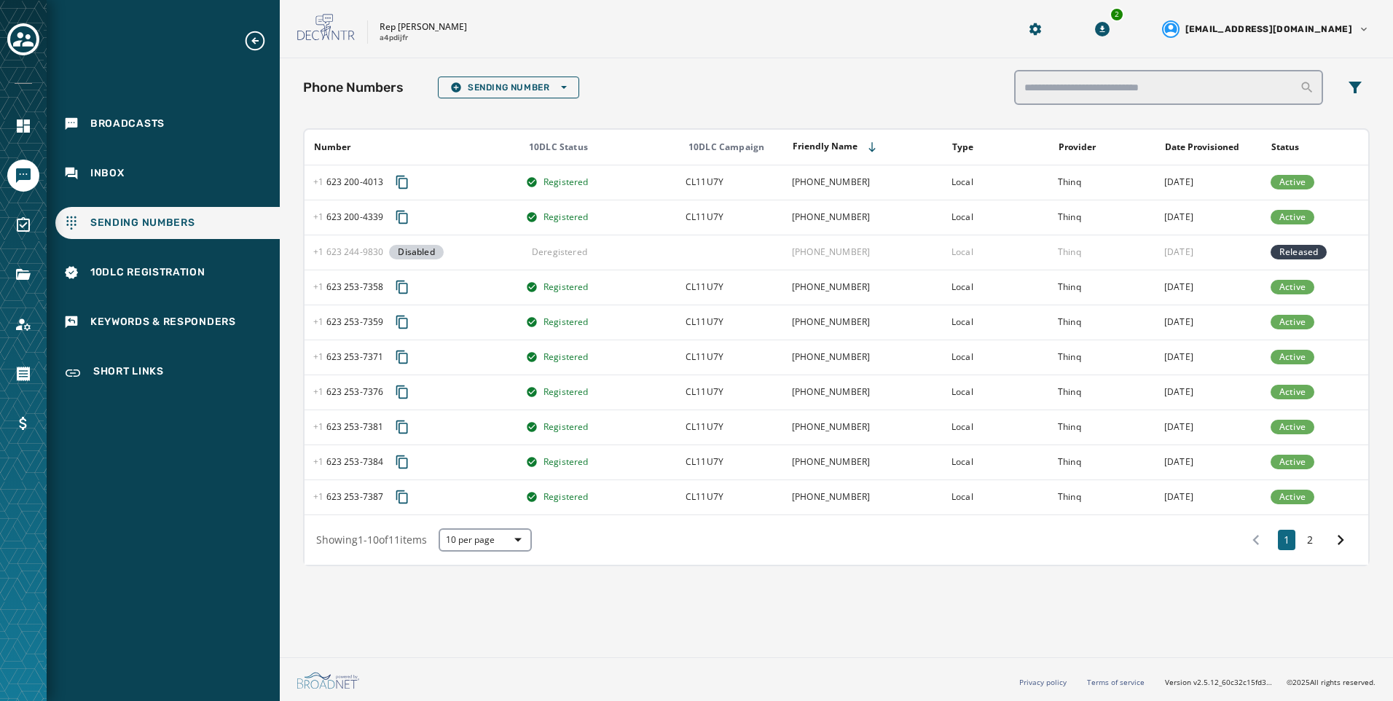
click at [138, 189] on div "Broadcasts Inbox Sending Numbers 10DLC Registration Keywords & Responders Short…" at bounding box center [163, 209] width 233 height 361
click at [149, 154] on div "Broadcasts Inbox Sending Numbers 10DLC Registration Keywords & Responders Short…" at bounding box center [163, 209] width 233 height 361
click at [168, 175] on div "Inbox" at bounding box center [167, 173] width 224 height 32
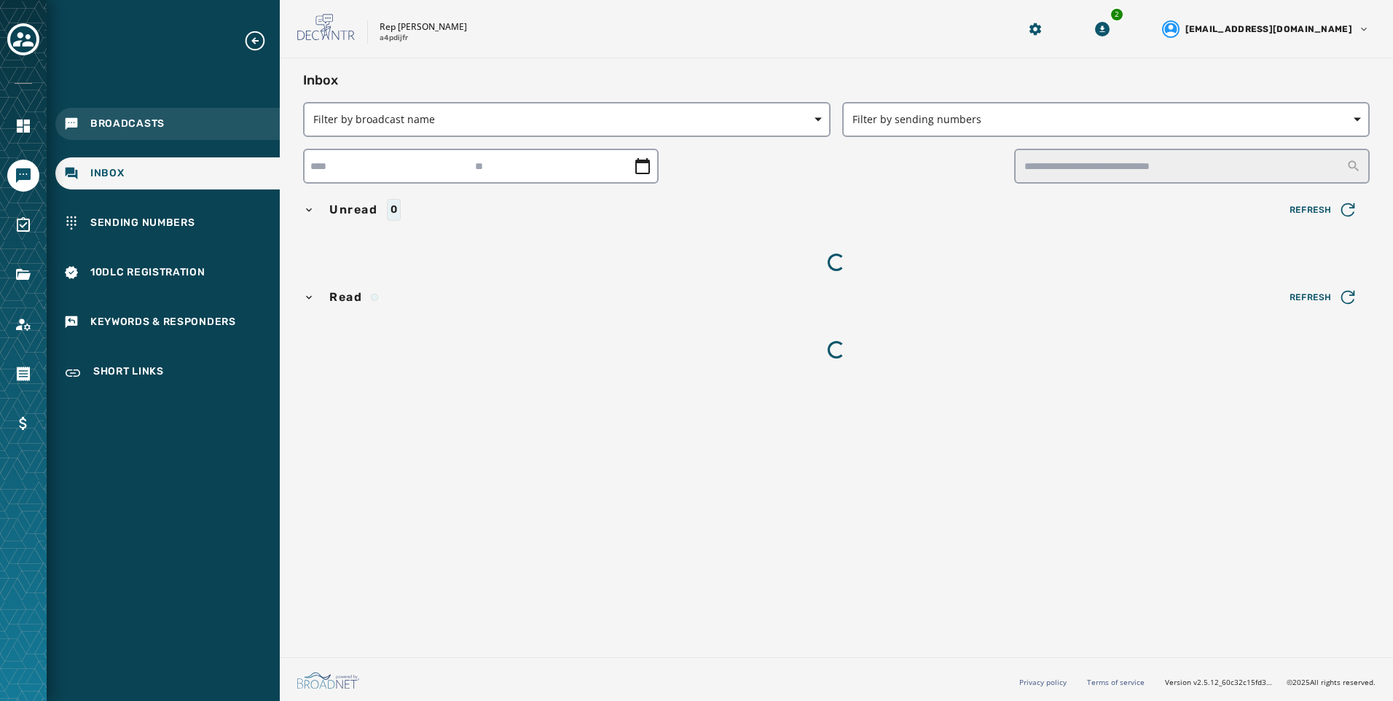
click at [187, 110] on div "Broadcasts" at bounding box center [167, 124] width 224 height 32
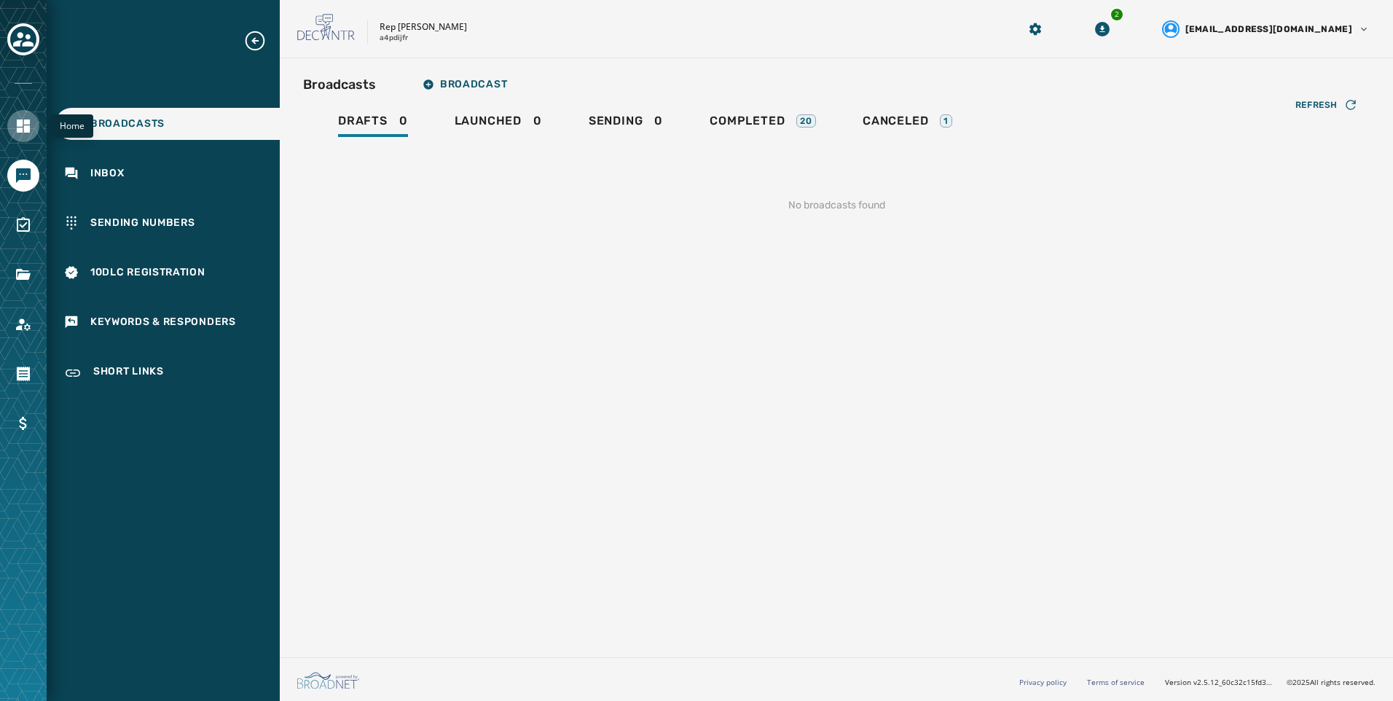
click at [19, 115] on link "Navigate to Home" at bounding box center [23, 126] width 32 height 32
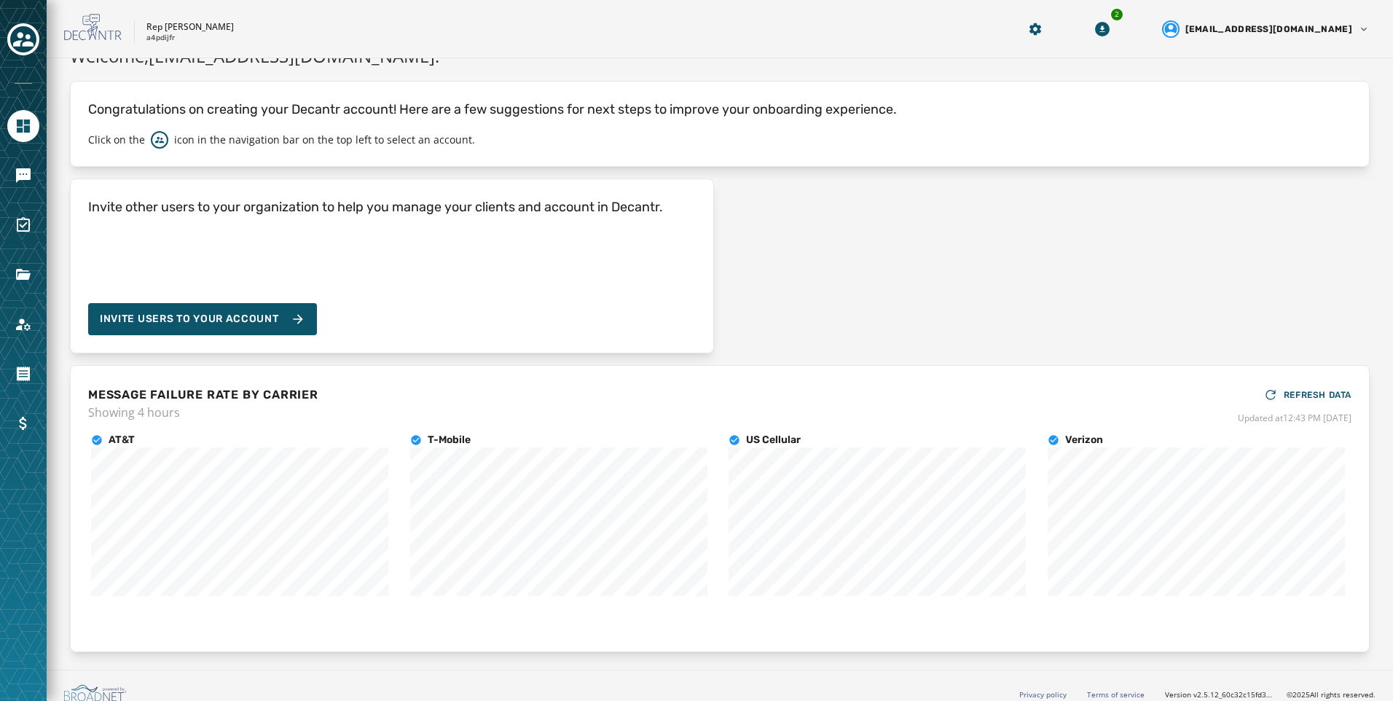
scroll to position [39, 0]
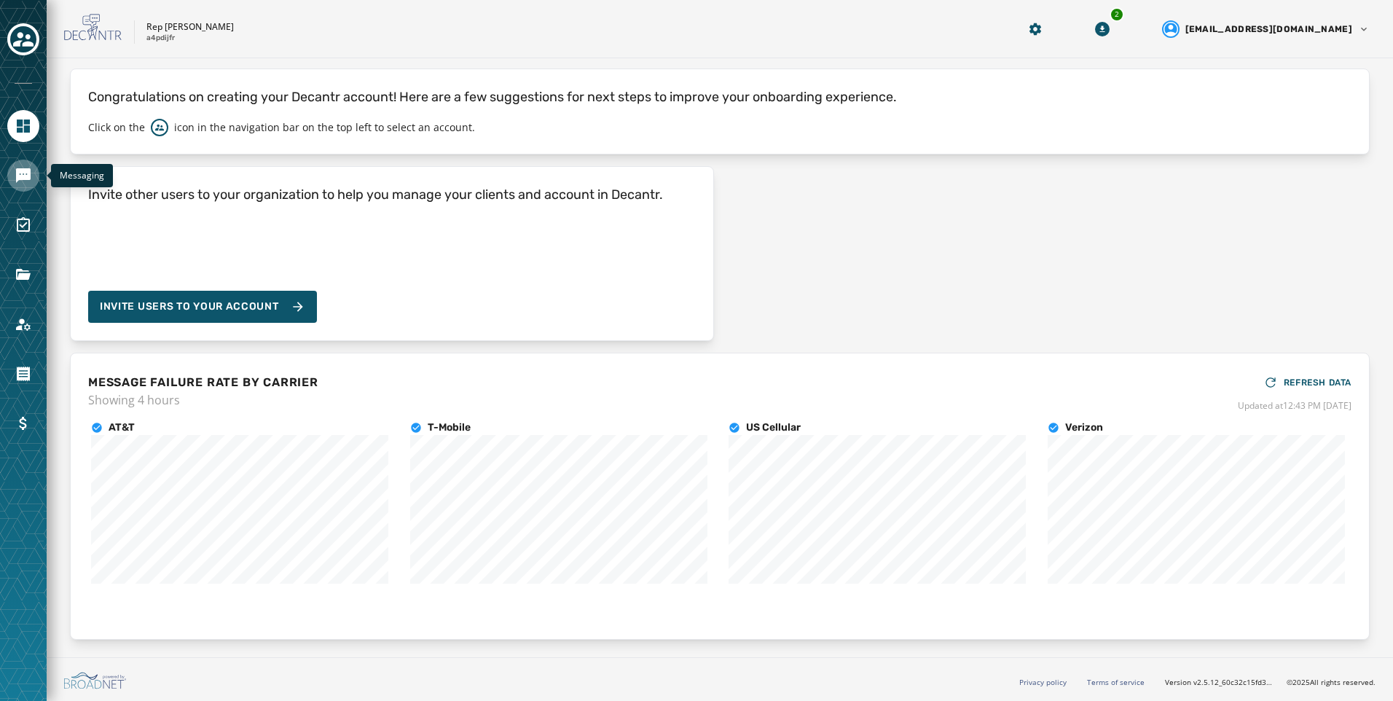
click at [20, 181] on icon "Navigate to Messaging" at bounding box center [23, 175] width 17 height 17
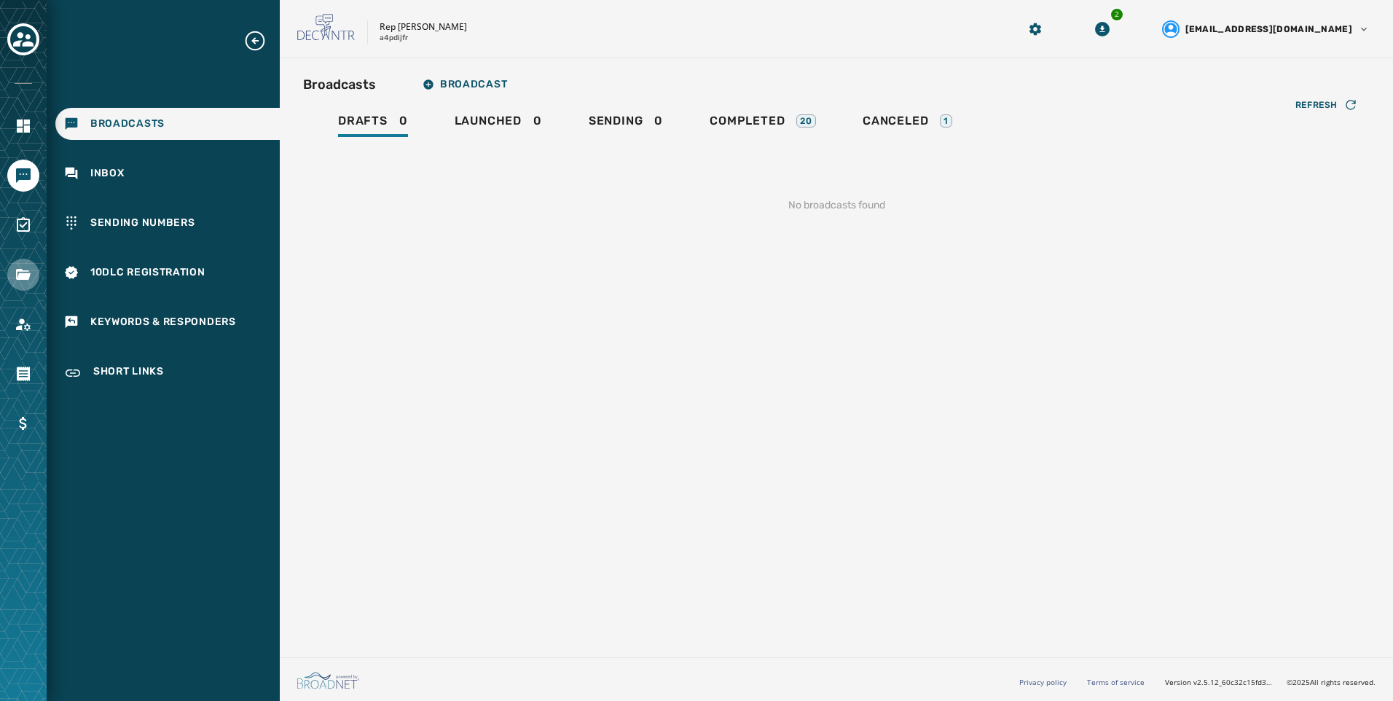
click at [36, 276] on link "Navigate to Files" at bounding box center [23, 275] width 32 height 32
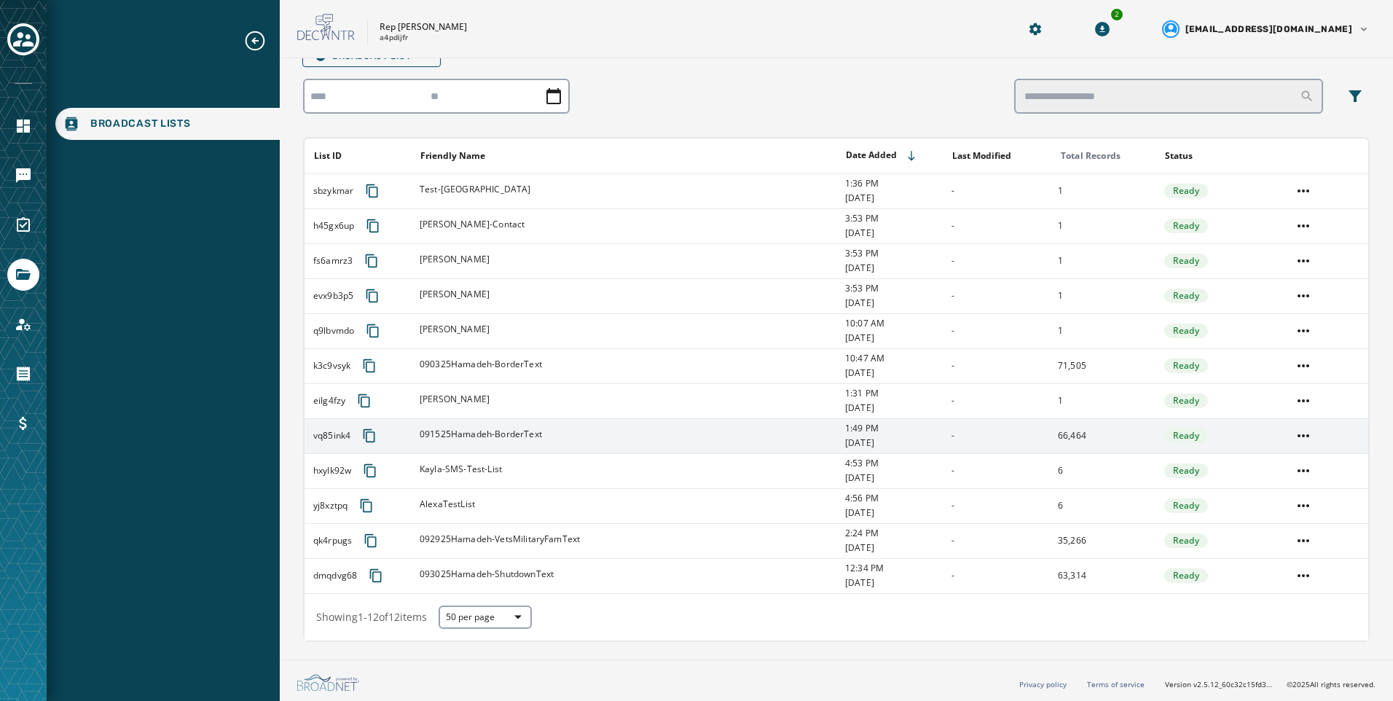
scroll to position [79, 0]
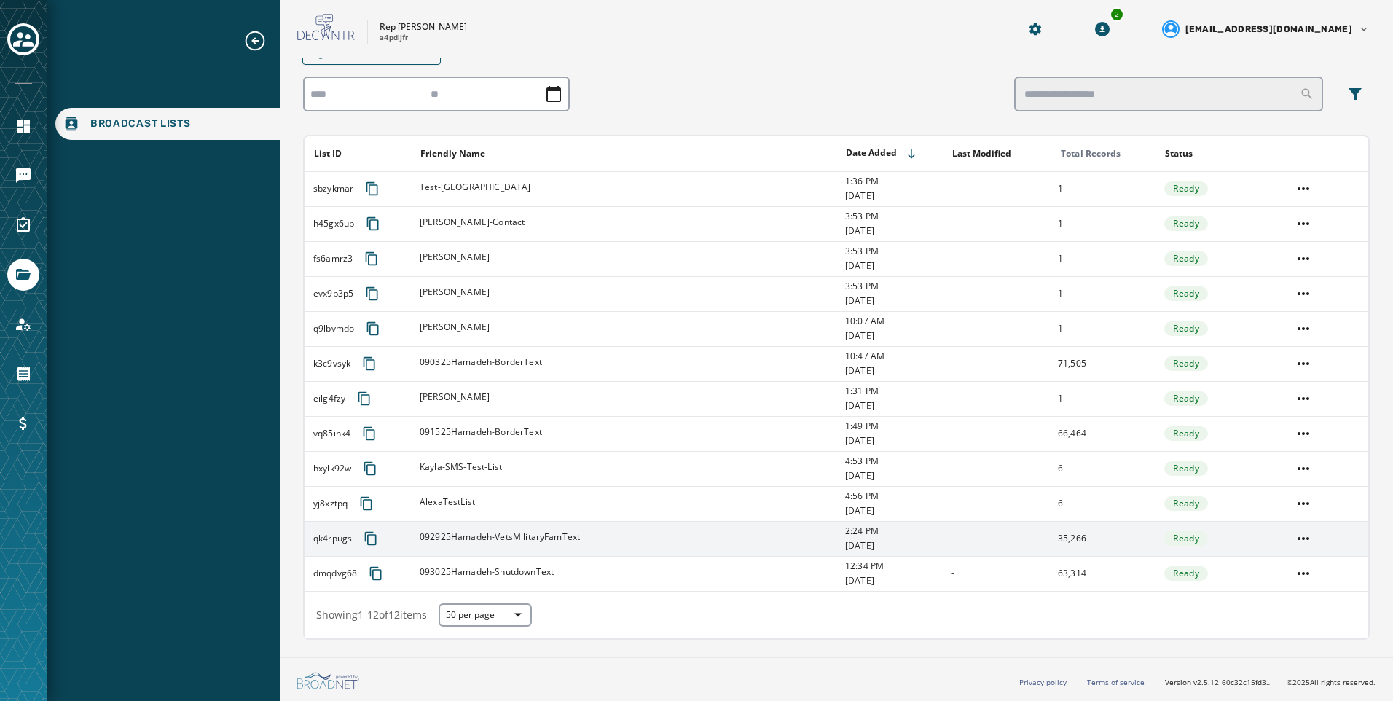
click at [1102, 539] on td "35,266" at bounding box center [1102, 538] width 106 height 35
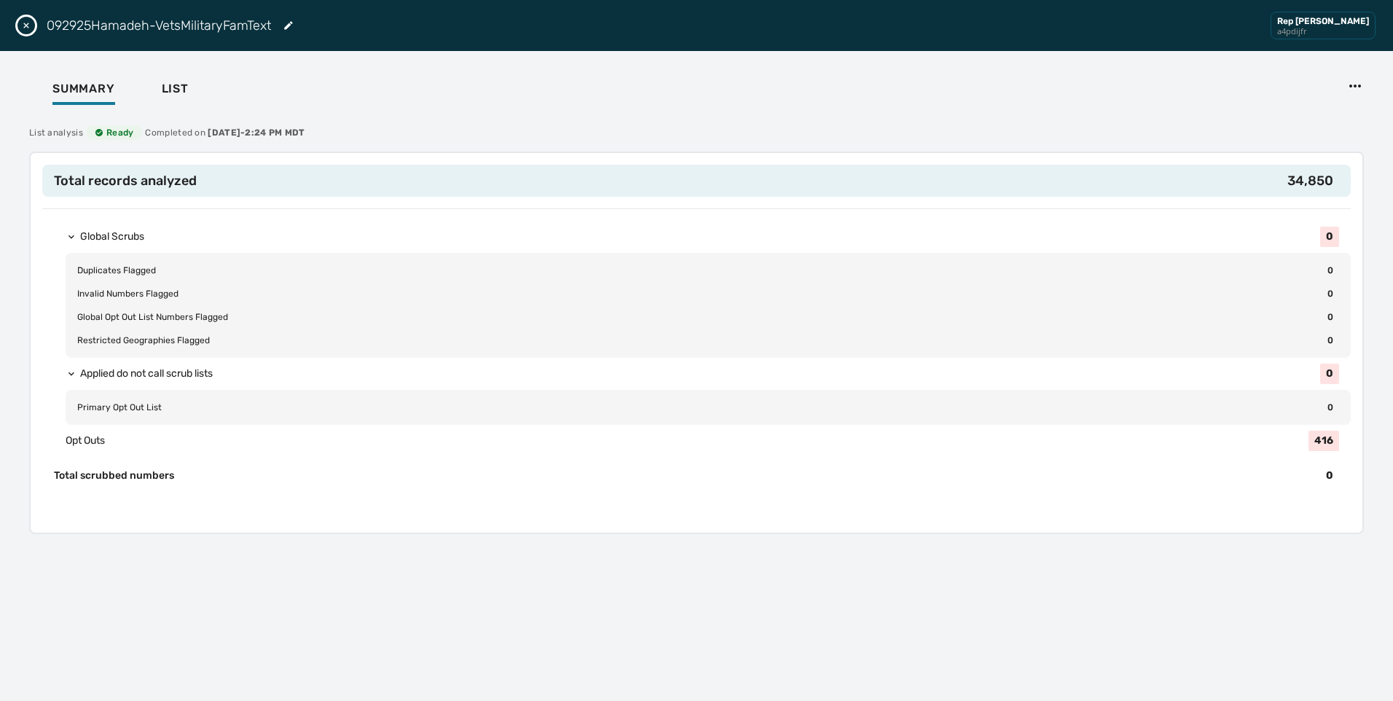
click at [91, 364] on div "Applied do not call scrub lists 0" at bounding box center [715, 374] width 1271 height 32
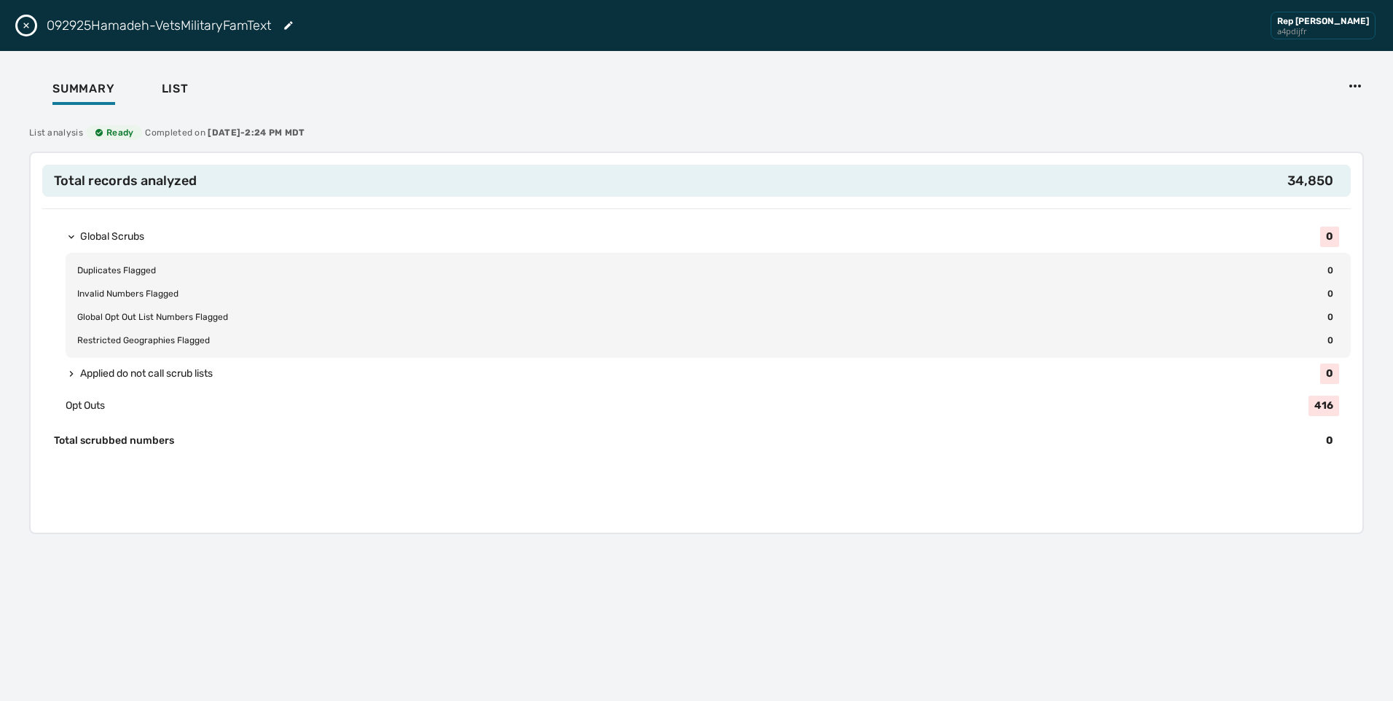
click at [91, 364] on div "Applied do not call scrub lists 0" at bounding box center [715, 374] width 1271 height 32
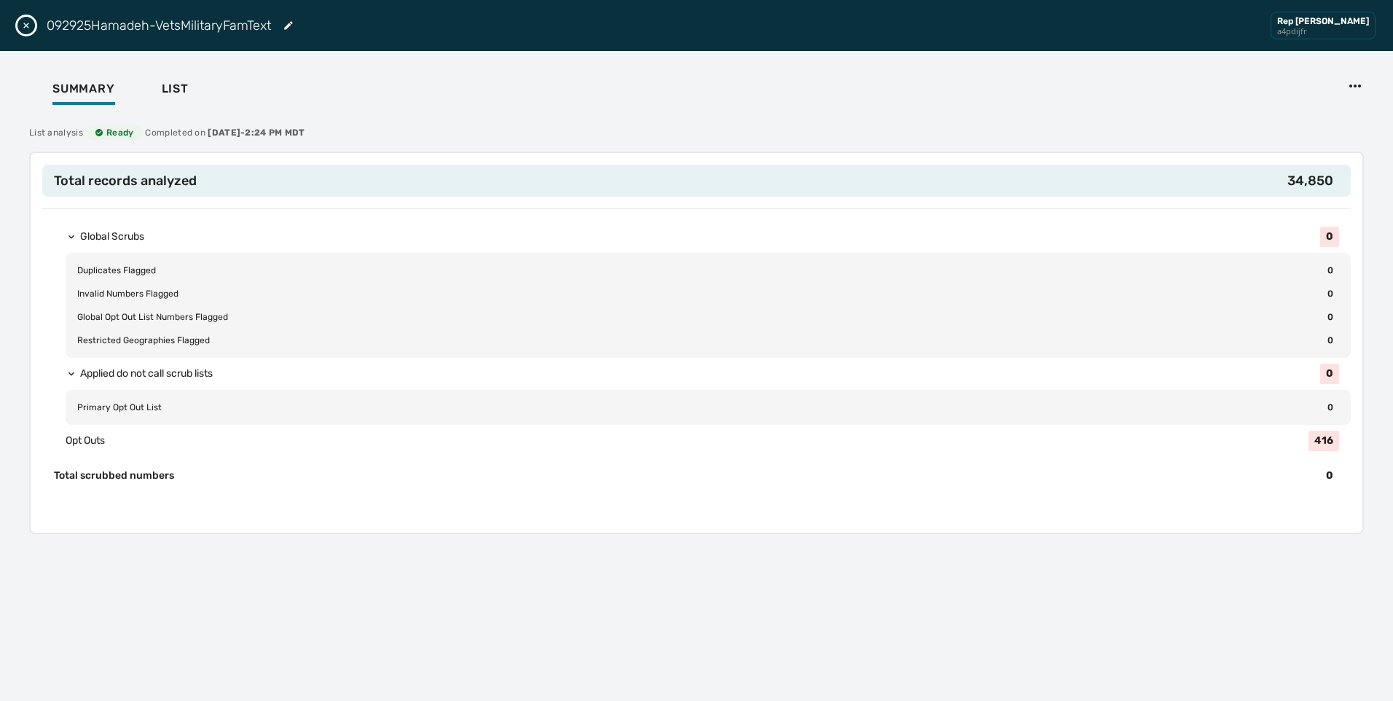
click at [71, 233] on icon "button" at bounding box center [72, 237] width 12 height 12
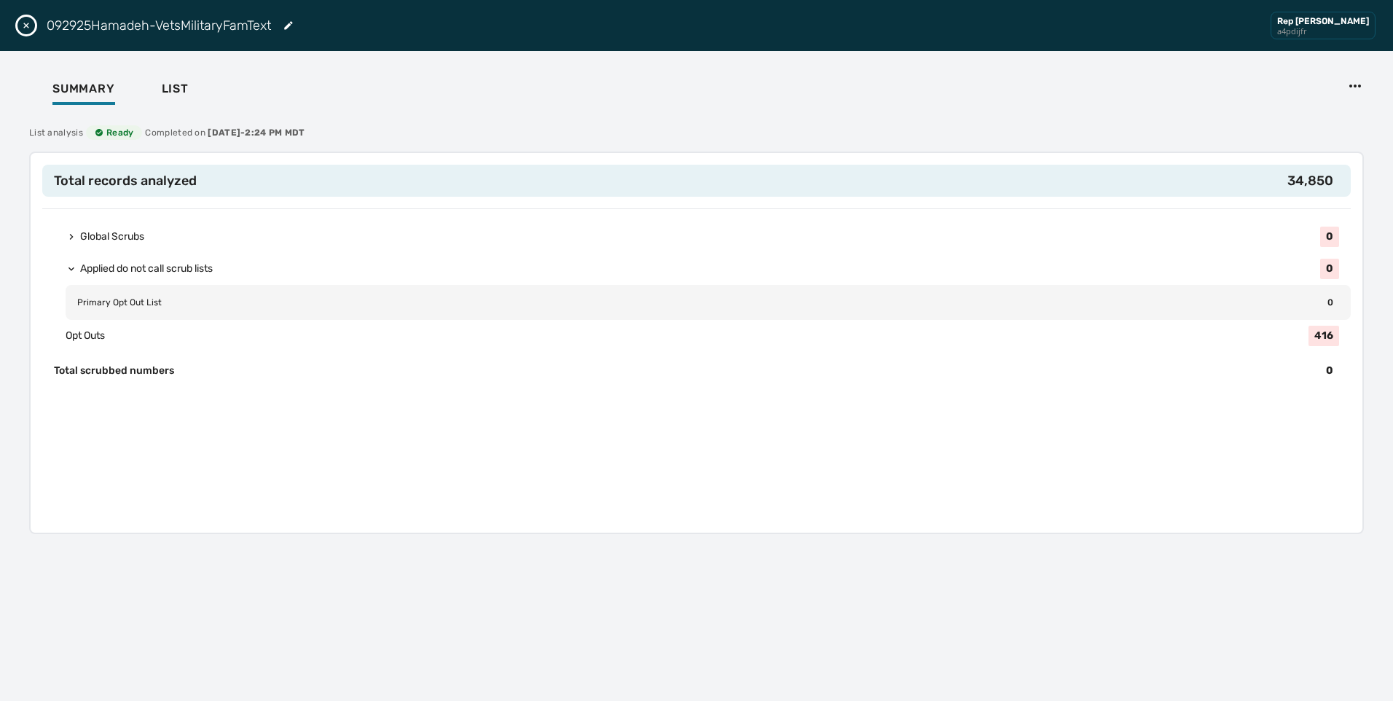
click at [71, 233] on icon "button" at bounding box center [72, 237] width 12 height 12
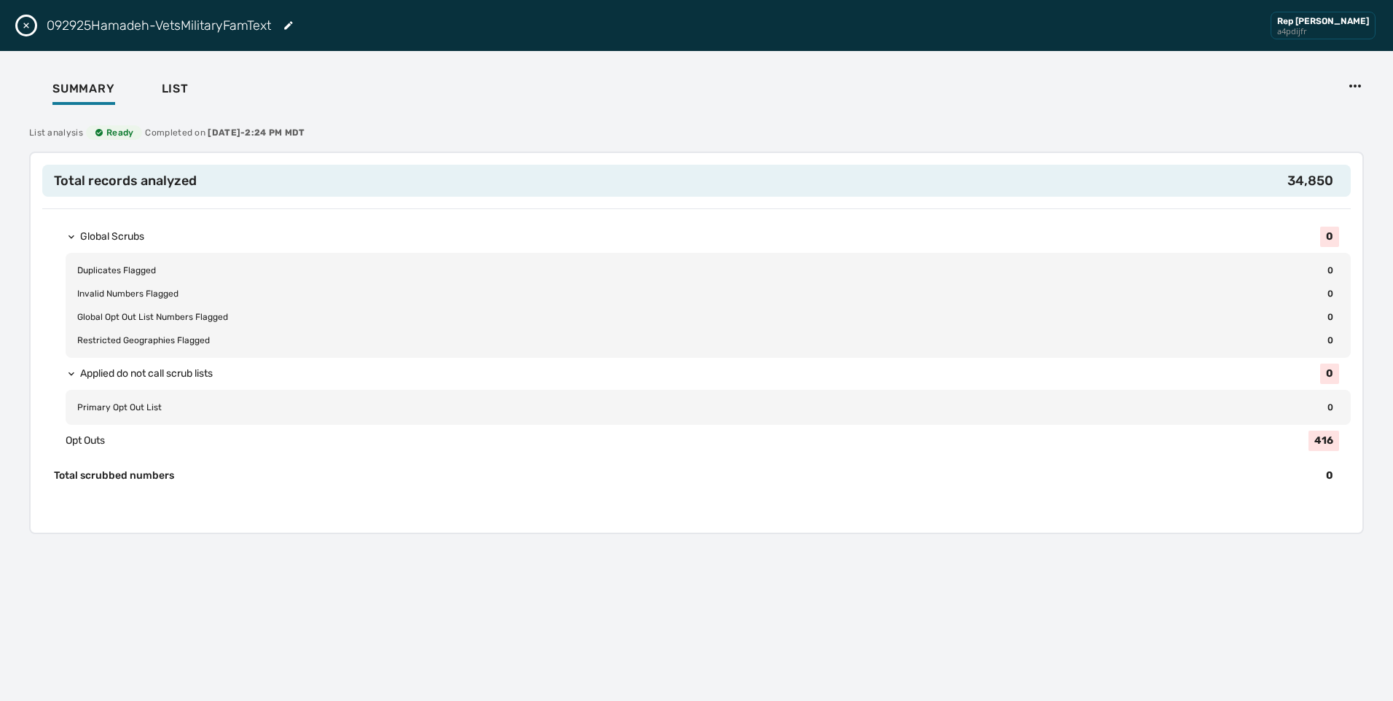
click at [26, 28] on icon "Close drawer" at bounding box center [26, 26] width 12 height 12
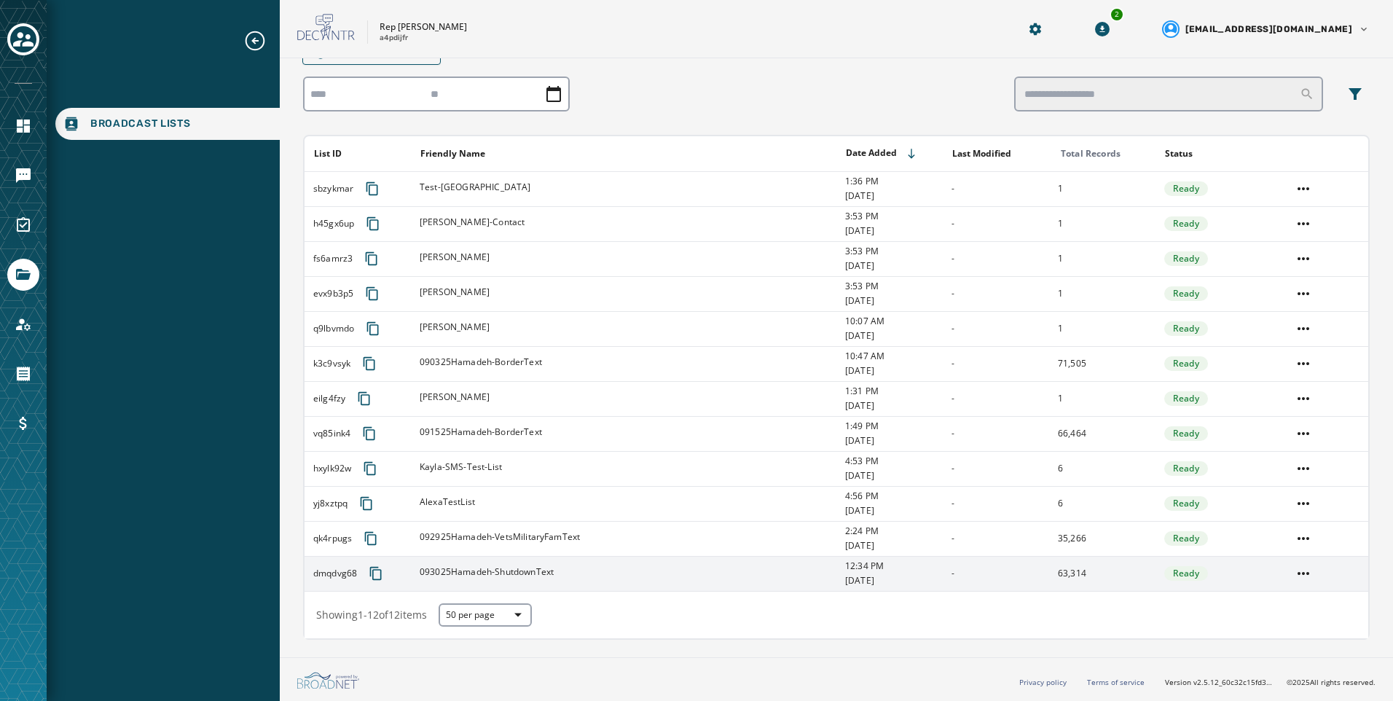
click at [735, 565] on td "093025Hamadeh-ShutdownText" at bounding box center [624, 573] width 426 height 35
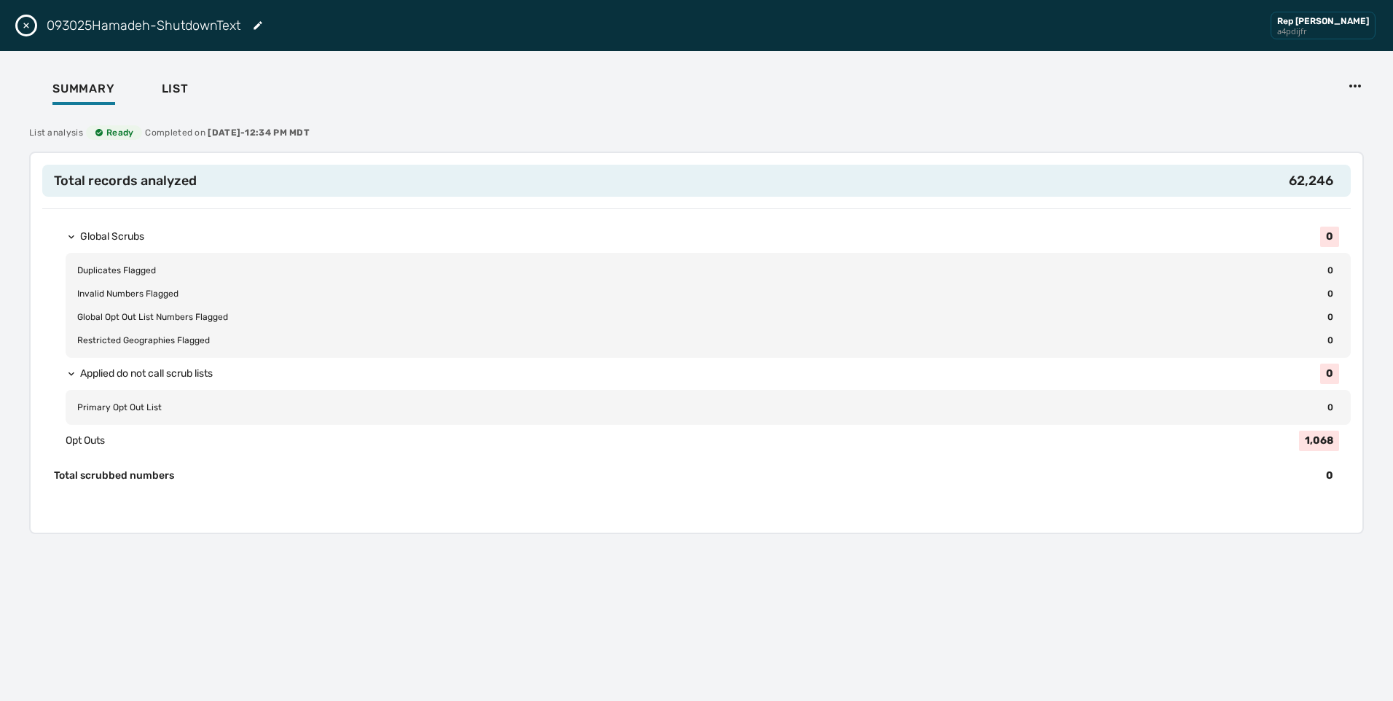
click at [34, 27] on button "Close drawer" at bounding box center [25, 25] width 17 height 17
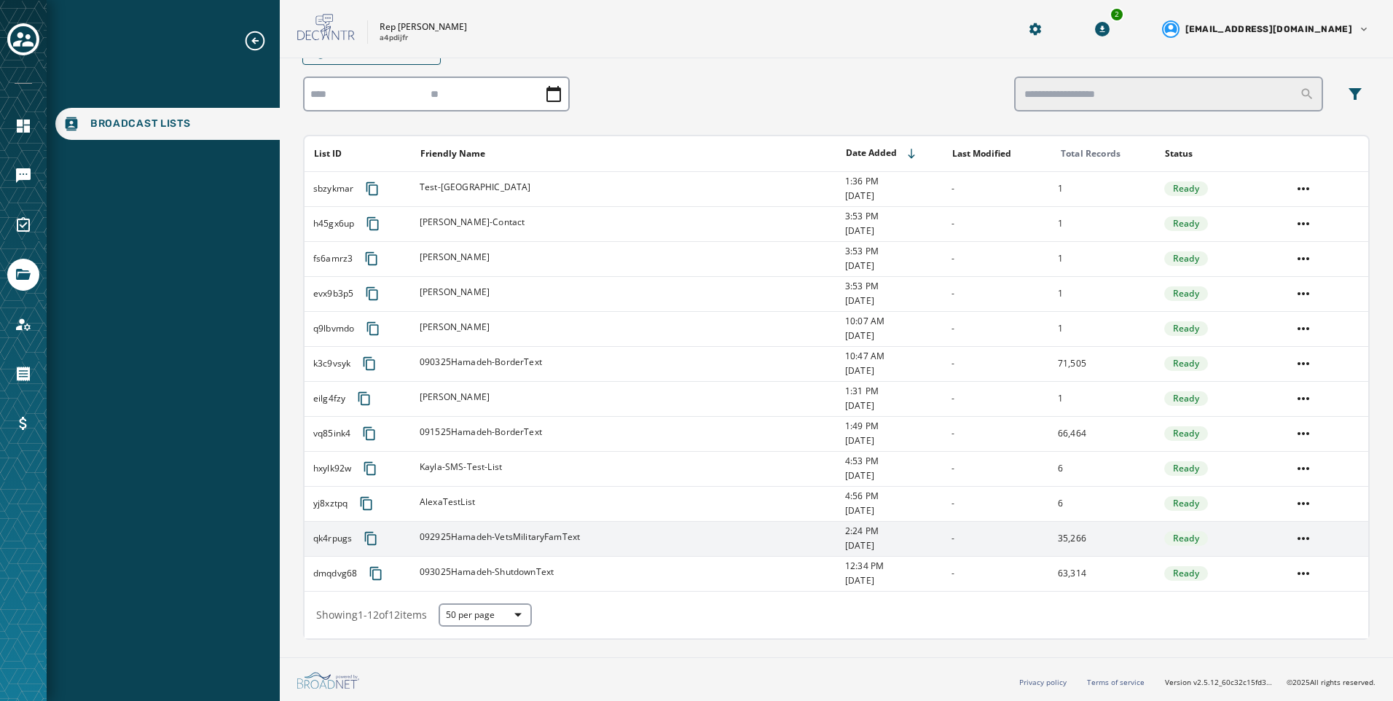
click at [652, 535] on div "092925Hamadeh-VetsMilitaryFamText" at bounding box center [628, 538] width 416 height 15
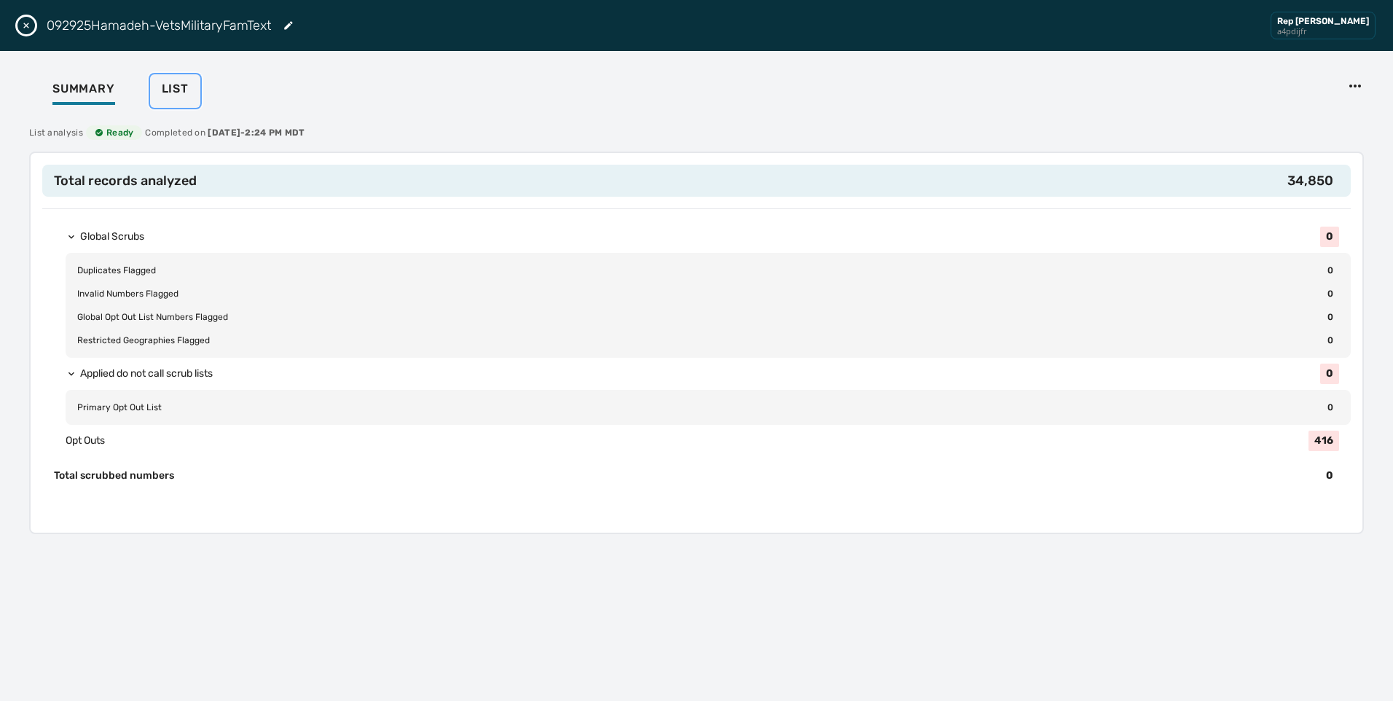
click at [168, 101] on div "List" at bounding box center [175, 93] width 27 height 23
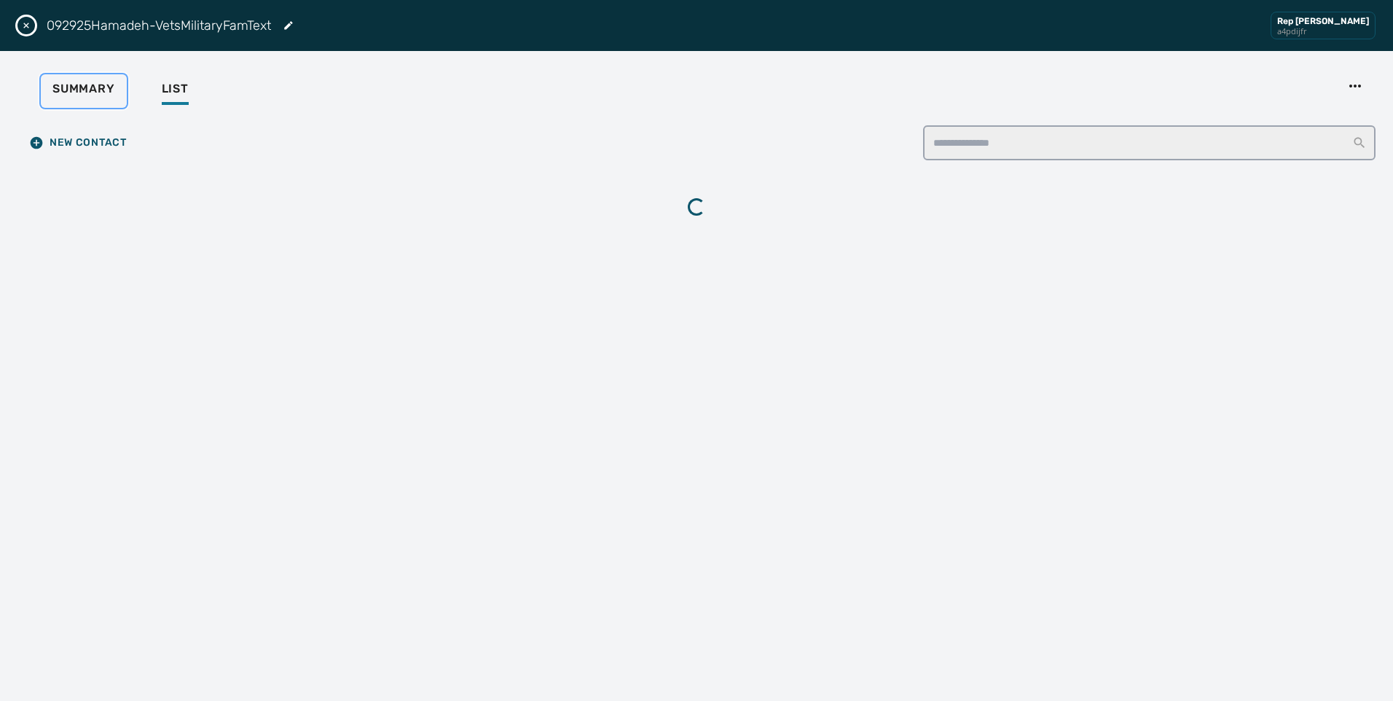
click at [94, 101] on div "Summary" at bounding box center [83, 93] width 63 height 23
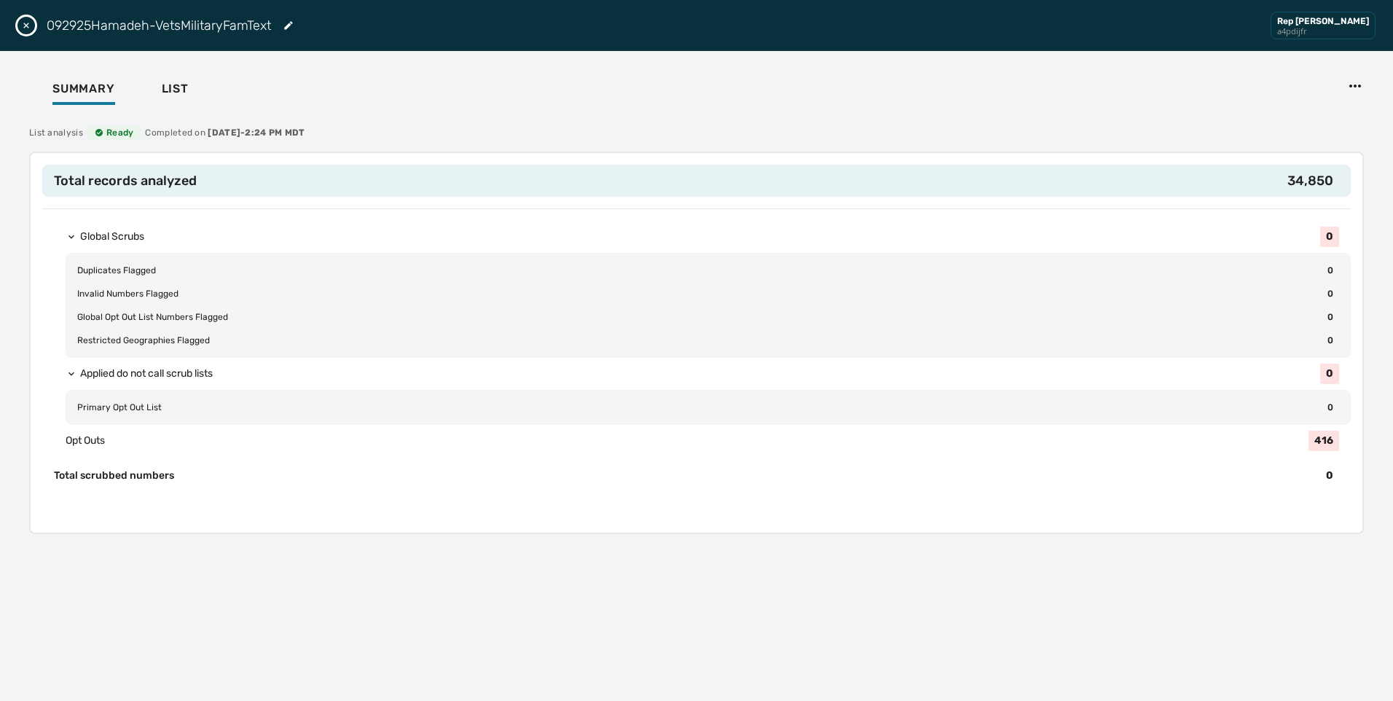
click at [29, 31] on icon "Close drawer" at bounding box center [26, 26] width 12 height 12
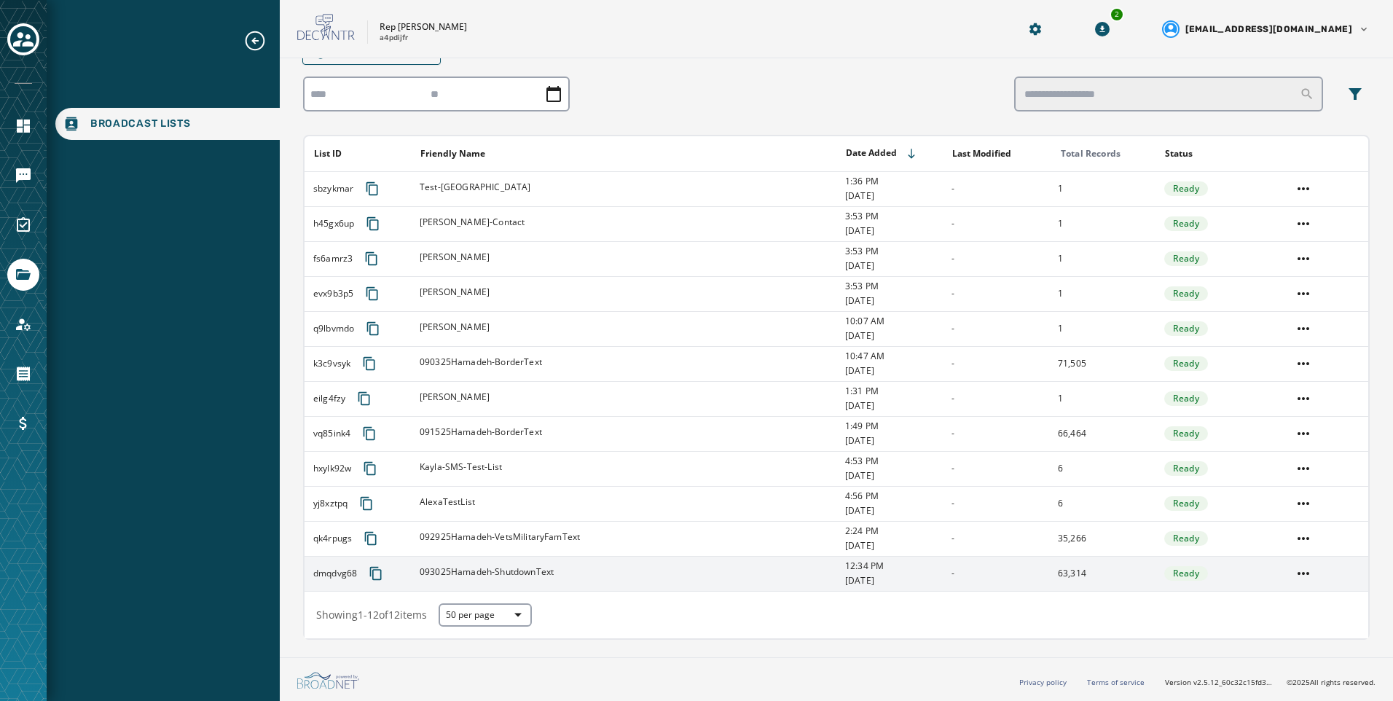
click at [645, 579] on div "093025Hamadeh-ShutdownText" at bounding box center [628, 573] width 416 height 15
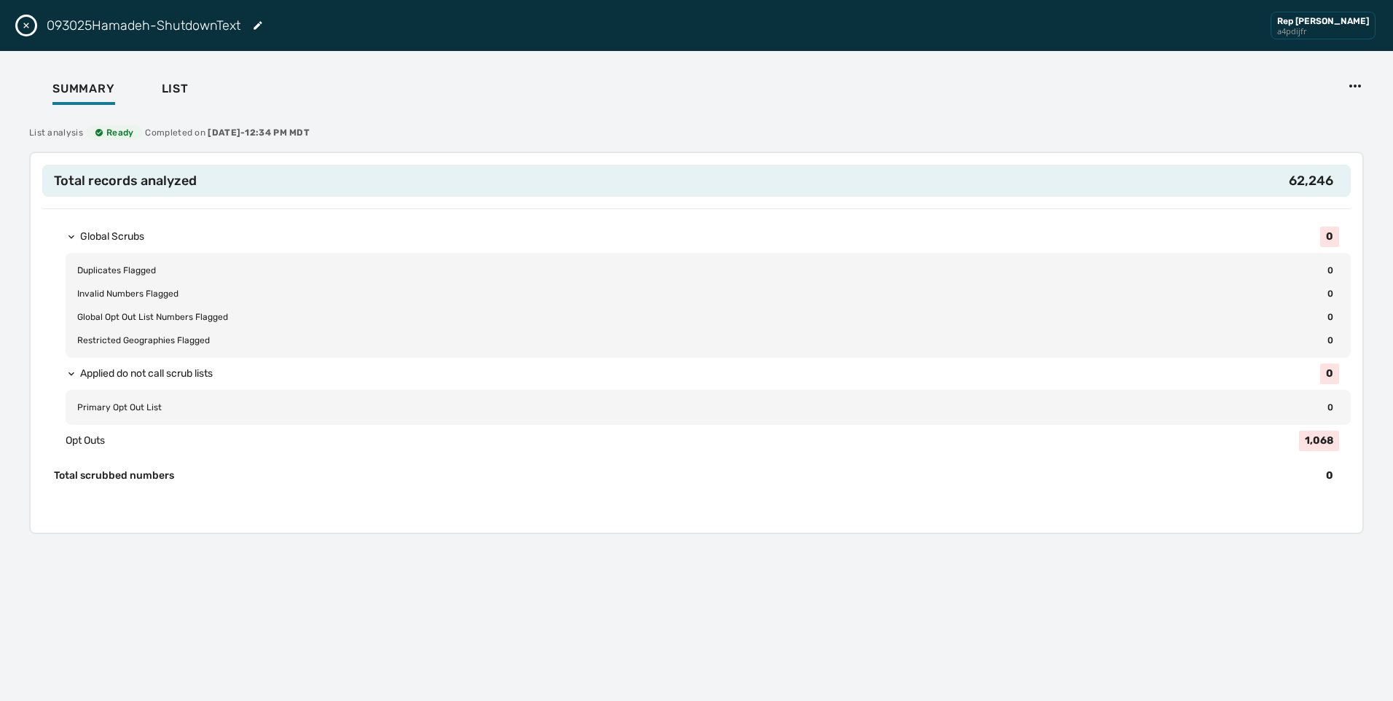
click at [26, 33] on button "Close drawer" at bounding box center [25, 25] width 17 height 17
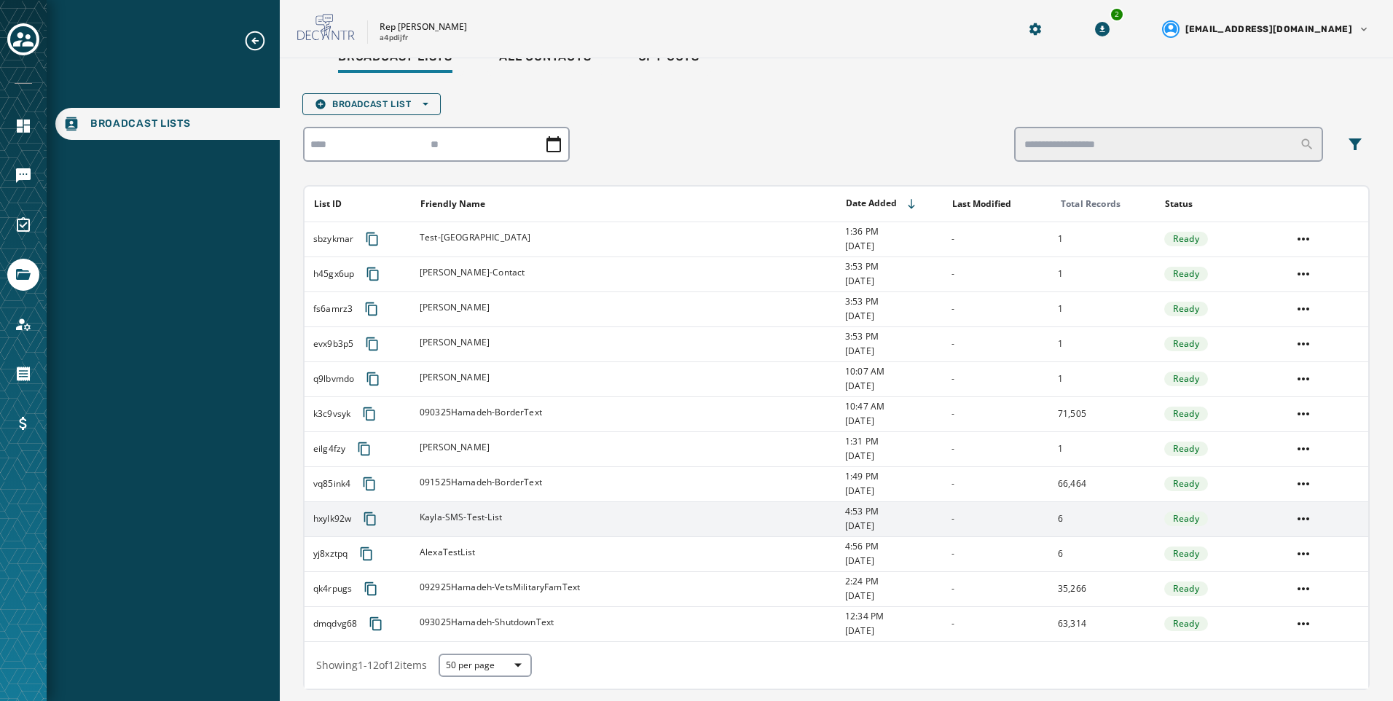
scroll to position [7, 0]
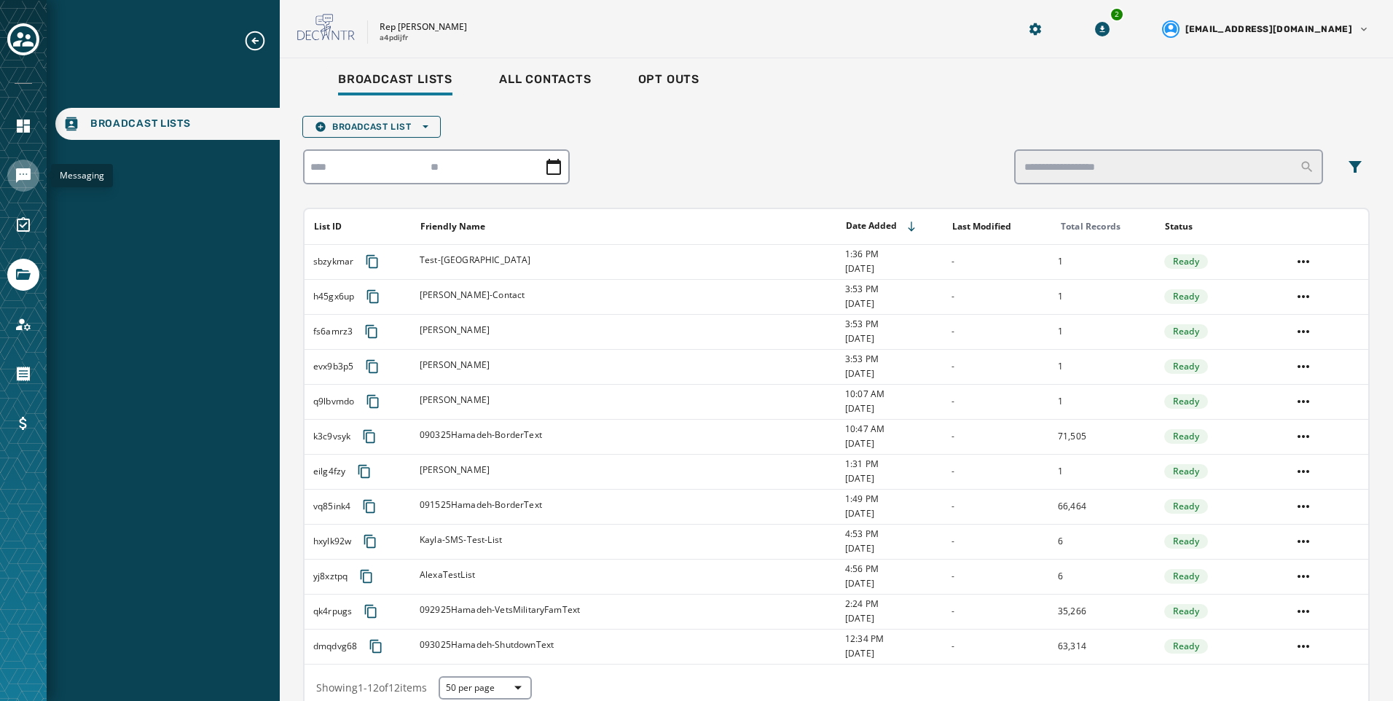
click at [20, 184] on icon "Navigate to Messaging" at bounding box center [23, 175] width 17 height 17
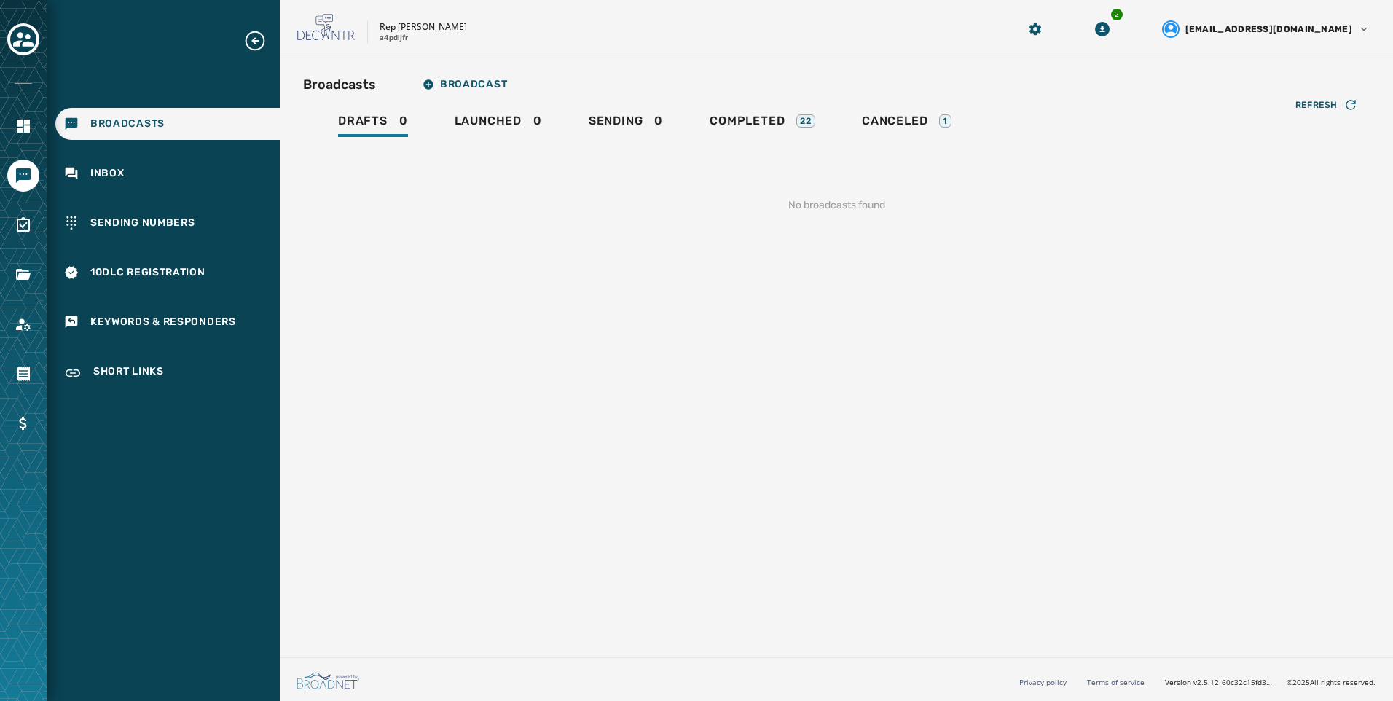
click at [765, 141] on div "Refresh No broadcasts found" at bounding box center [836, 188] width 1067 height 96
click at [780, 129] on div "Completed 22" at bounding box center [763, 125] width 106 height 23
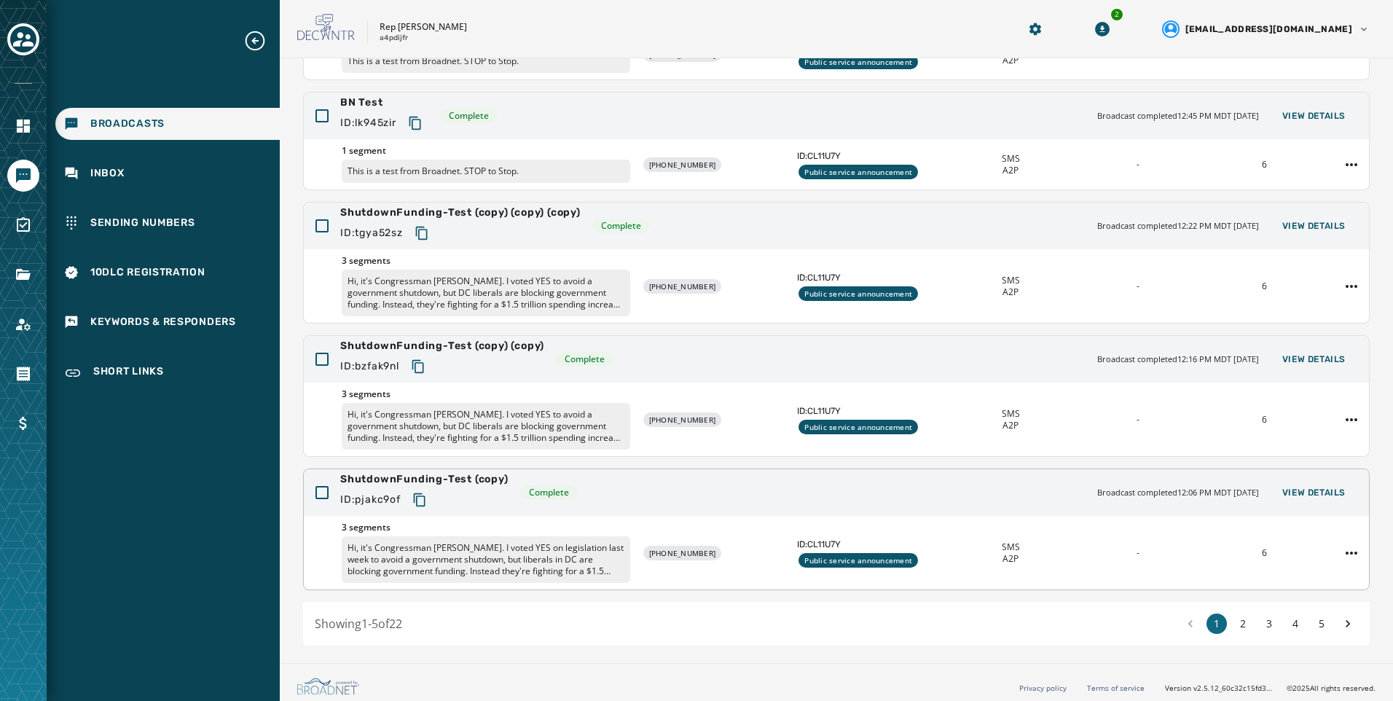
scroll to position [228, 0]
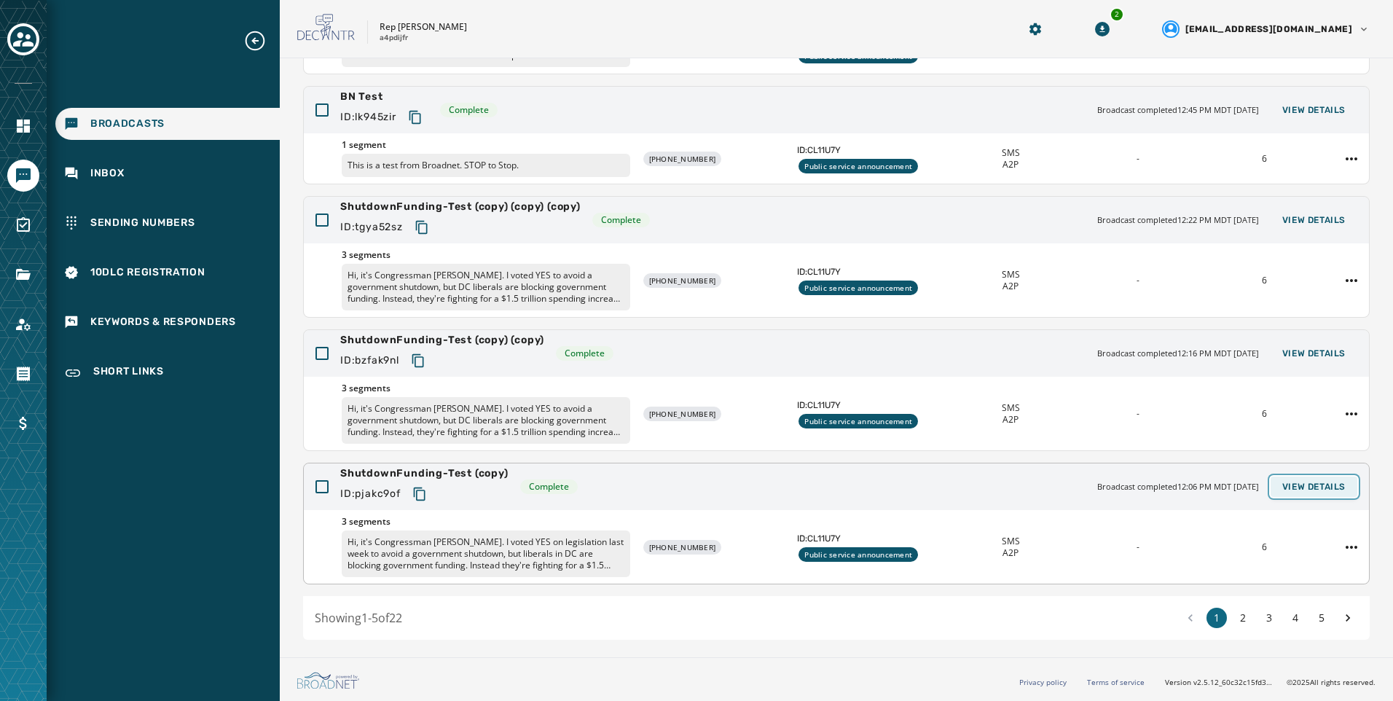
click at [1272, 478] on button "View Details" at bounding box center [1314, 487] width 87 height 20
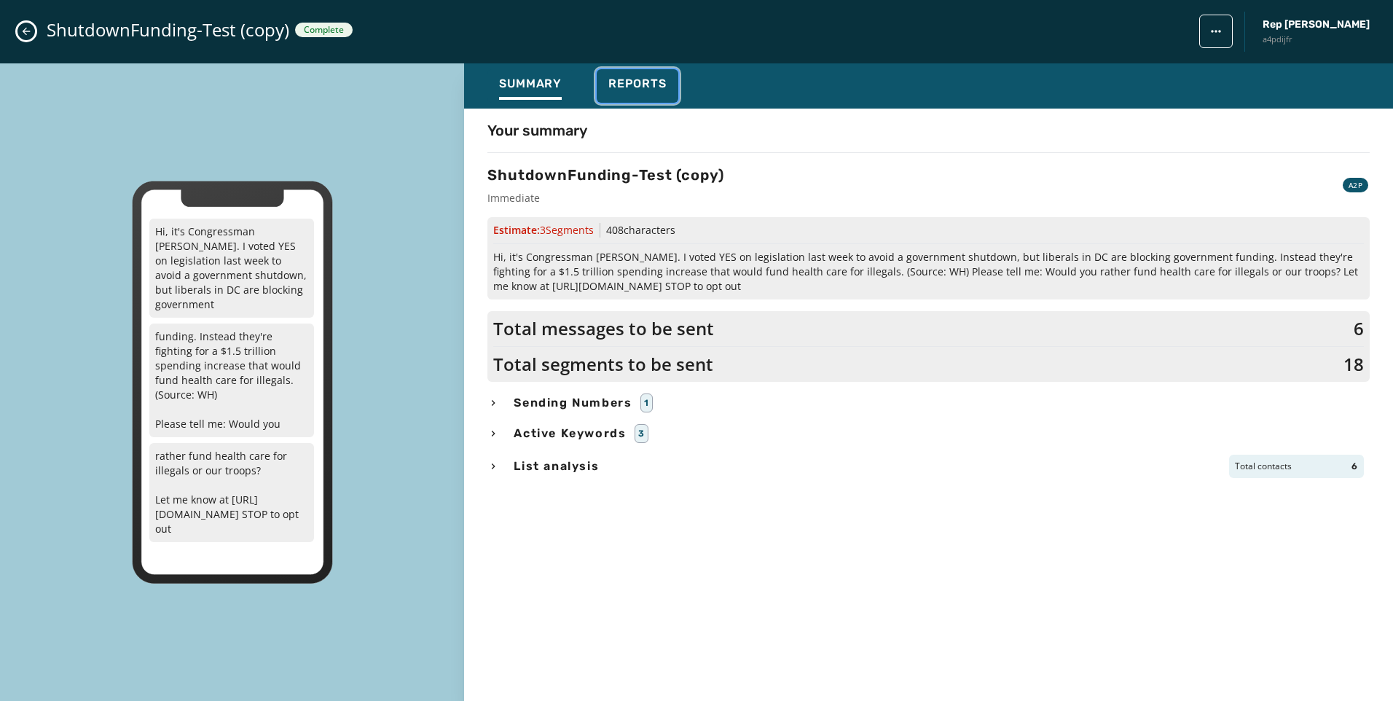
click at [627, 81] on span "Reports" at bounding box center [638, 84] width 58 height 15
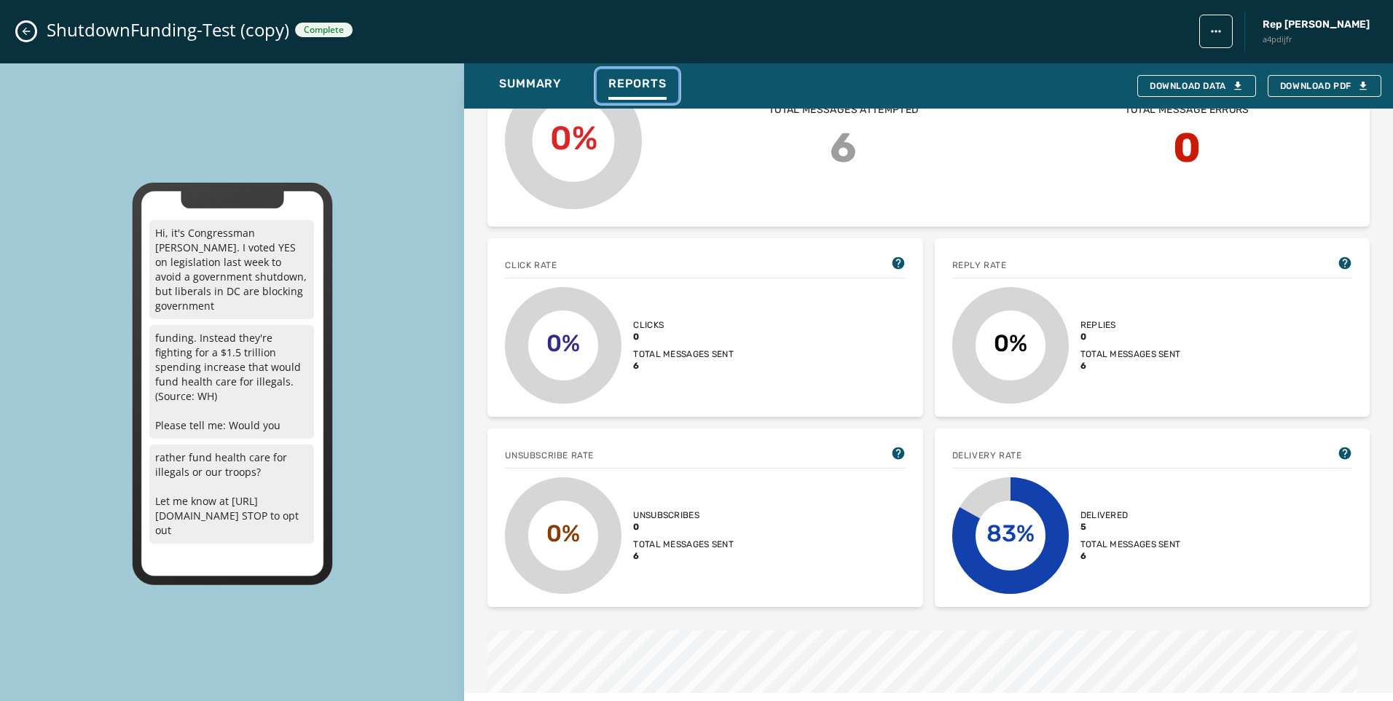
scroll to position [407, 0]
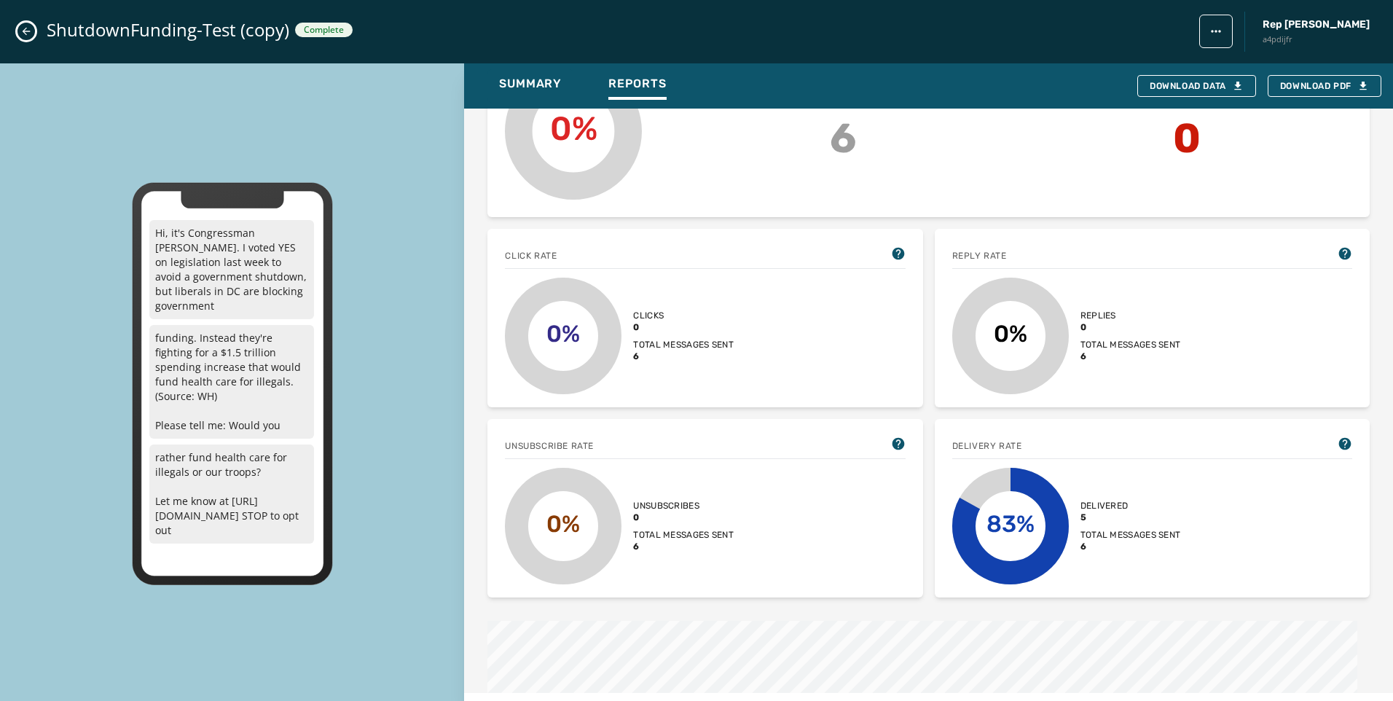
click at [23, 34] on icon "Close admin drawer" at bounding box center [26, 32] width 12 height 12
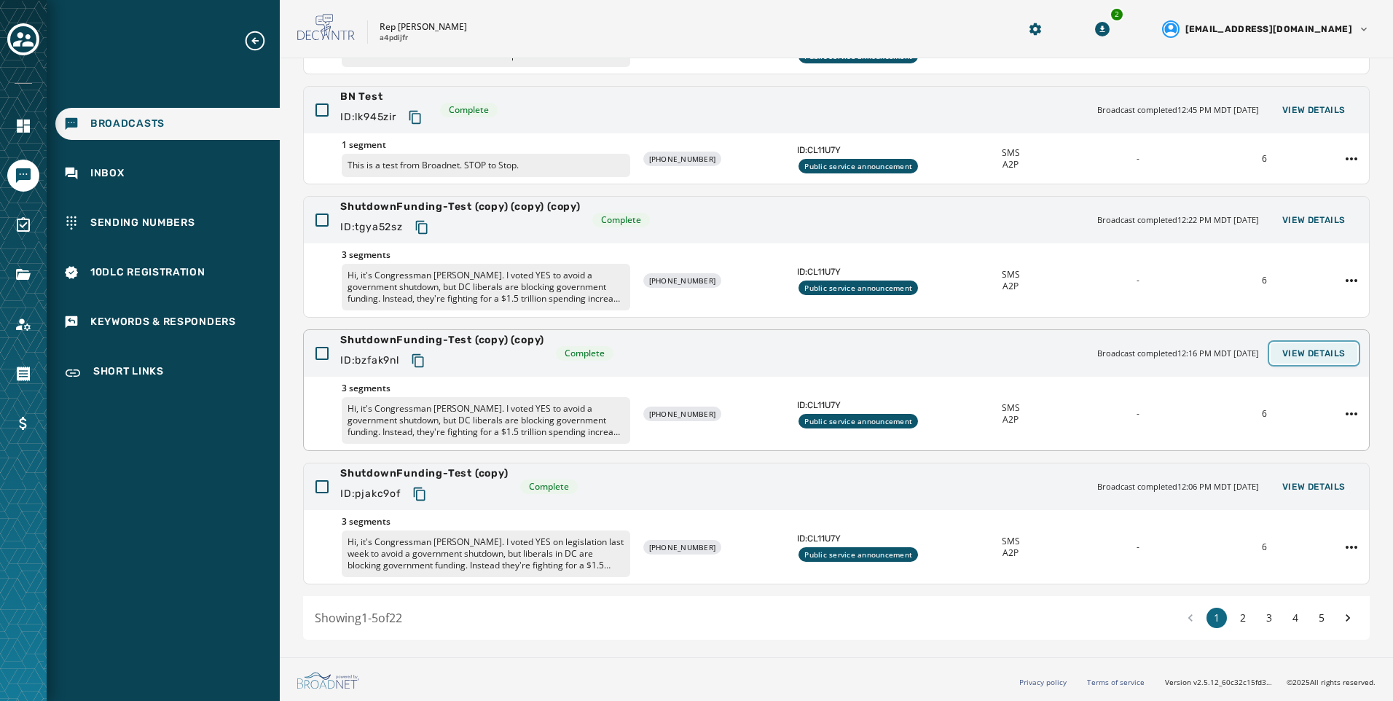
click at [1306, 352] on span "View Details" at bounding box center [1314, 354] width 63 height 12
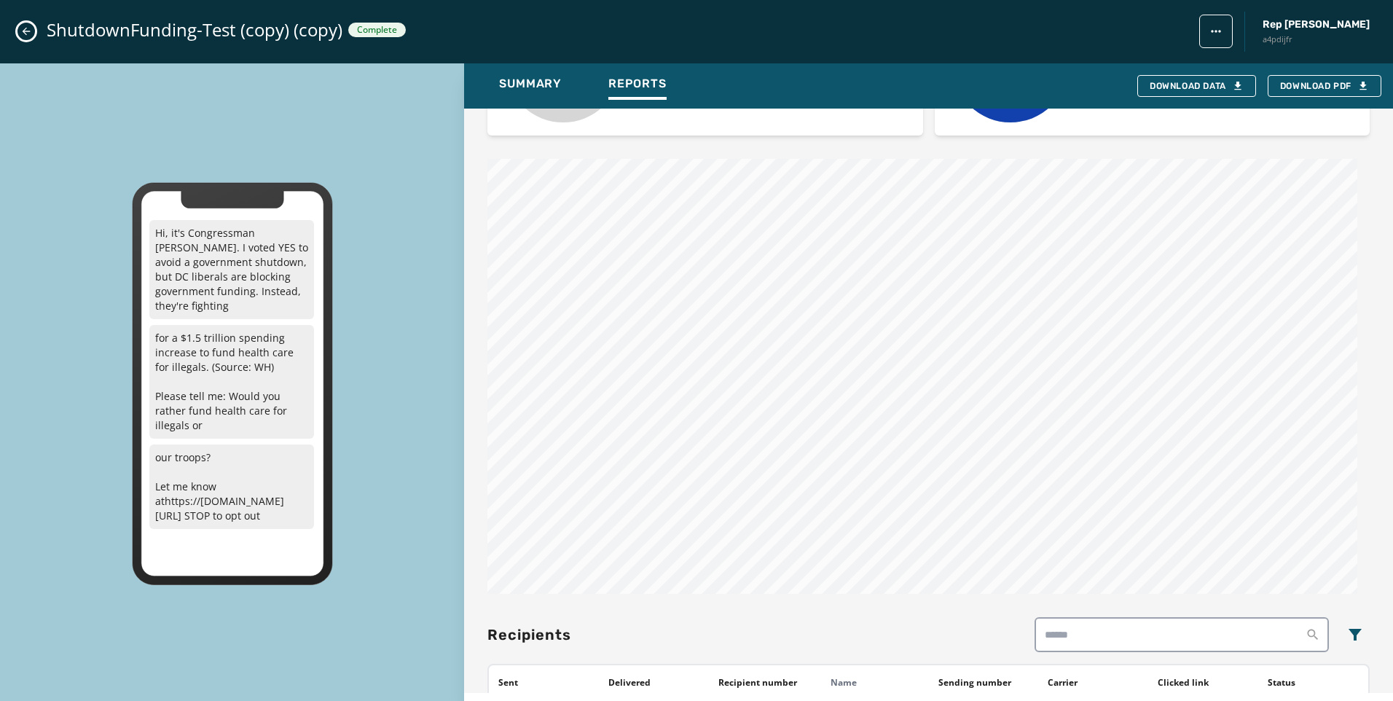
scroll to position [1136, 0]
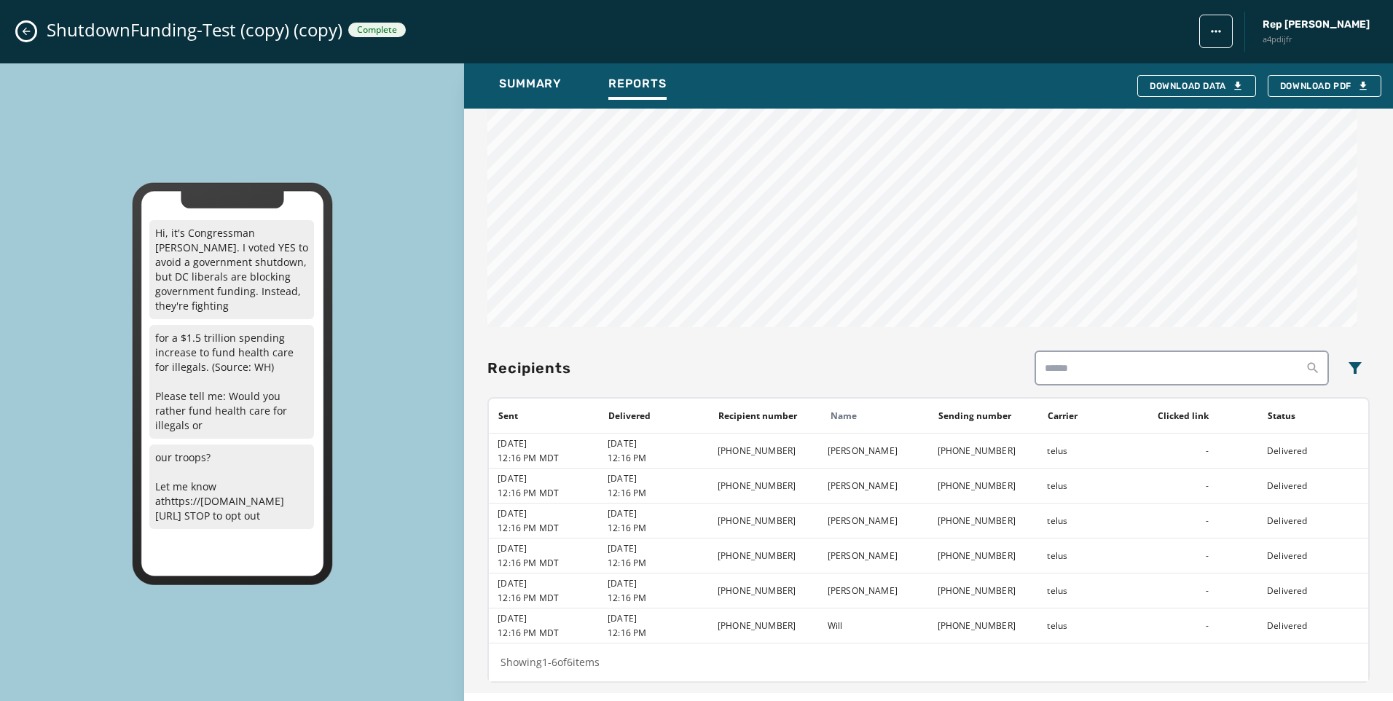
click at [28, 39] on button "Close admin drawer" at bounding box center [25, 31] width 17 height 17
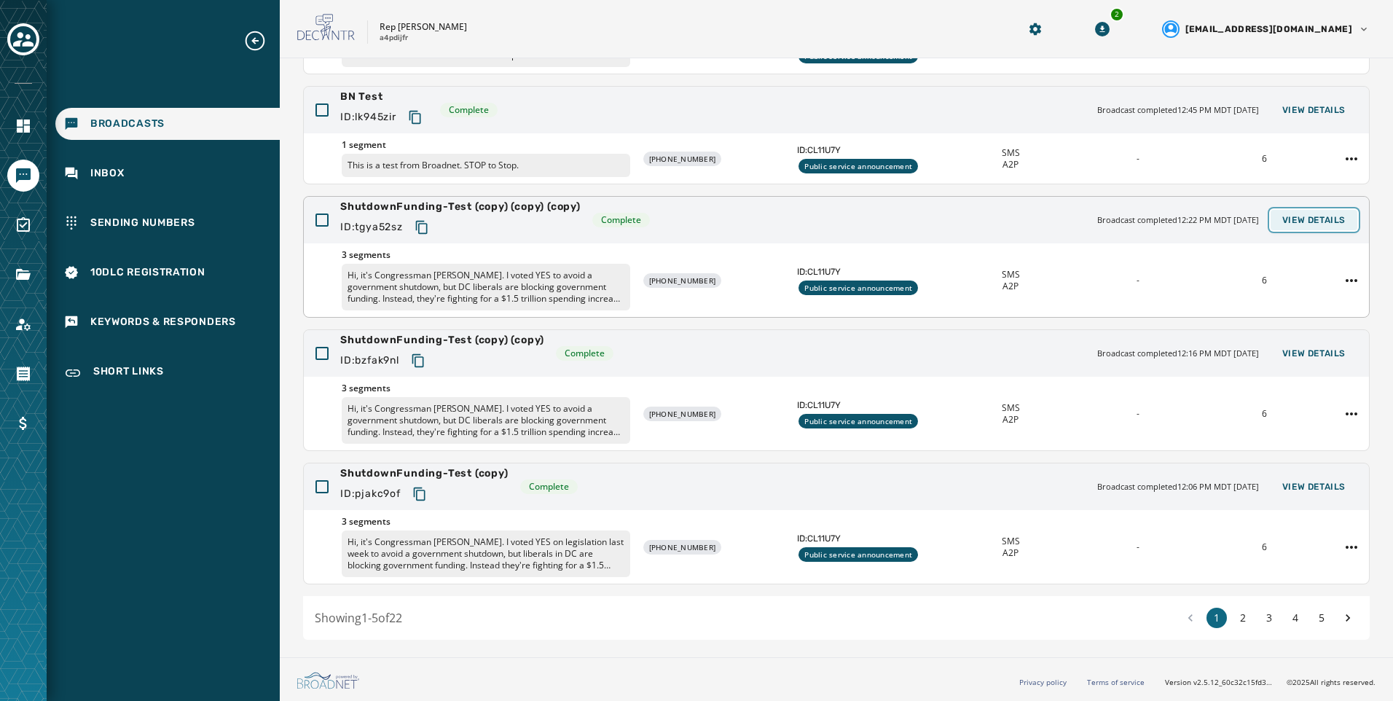
click at [1292, 224] on span "View Details" at bounding box center [1314, 220] width 63 height 12
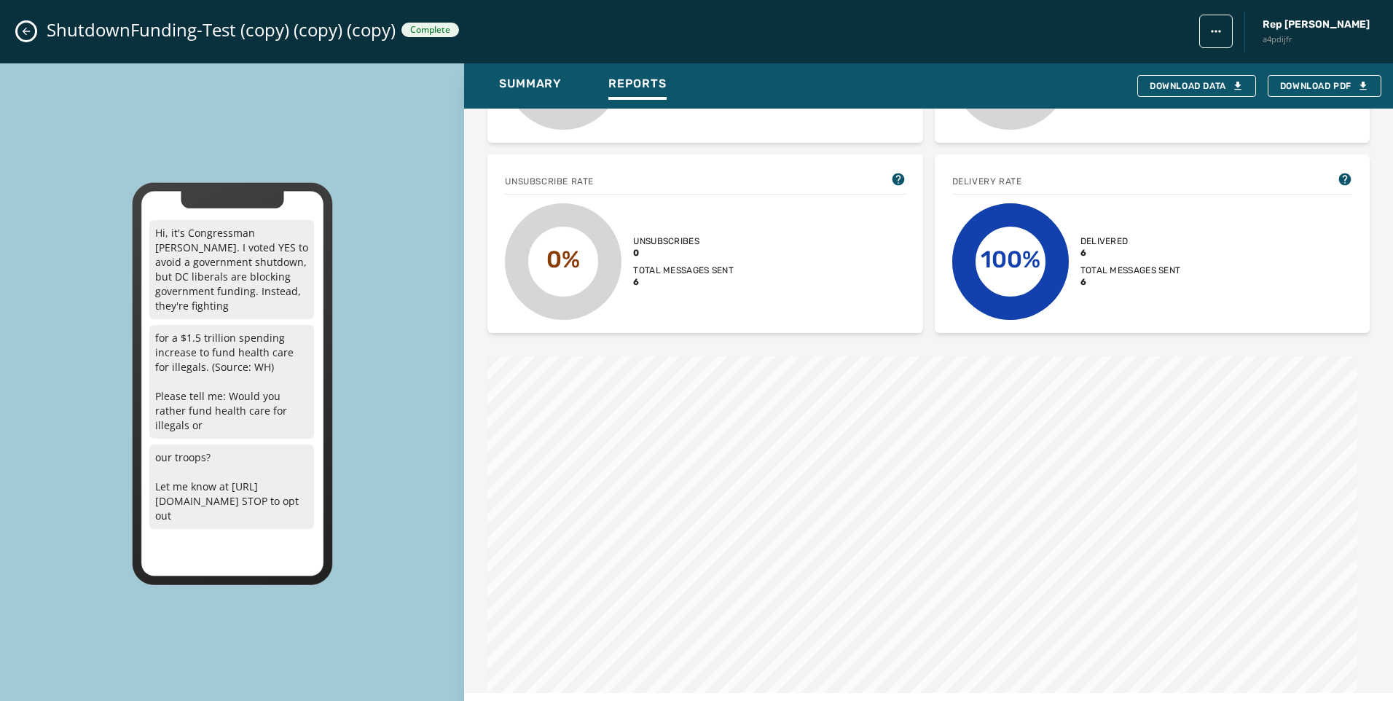
scroll to position [1093, 0]
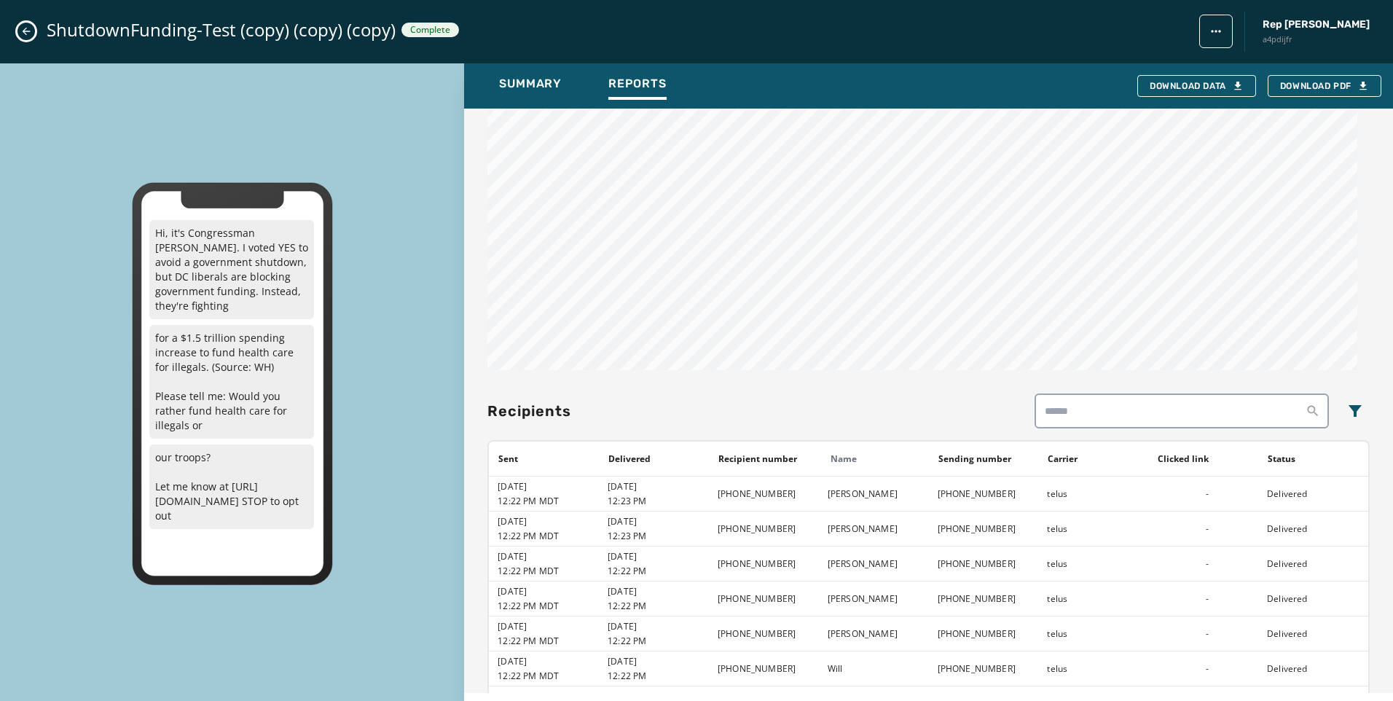
click at [33, 36] on button "Close admin drawer" at bounding box center [25, 31] width 17 height 17
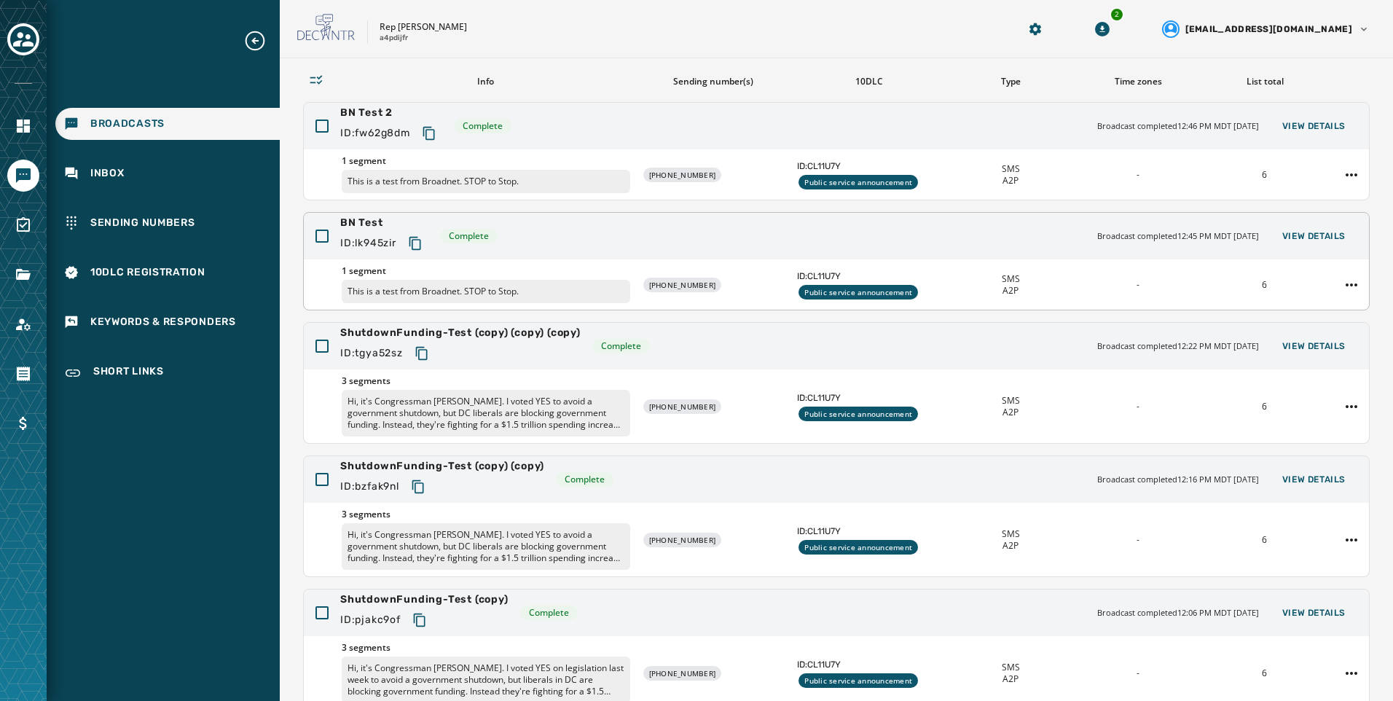
scroll to position [0, 0]
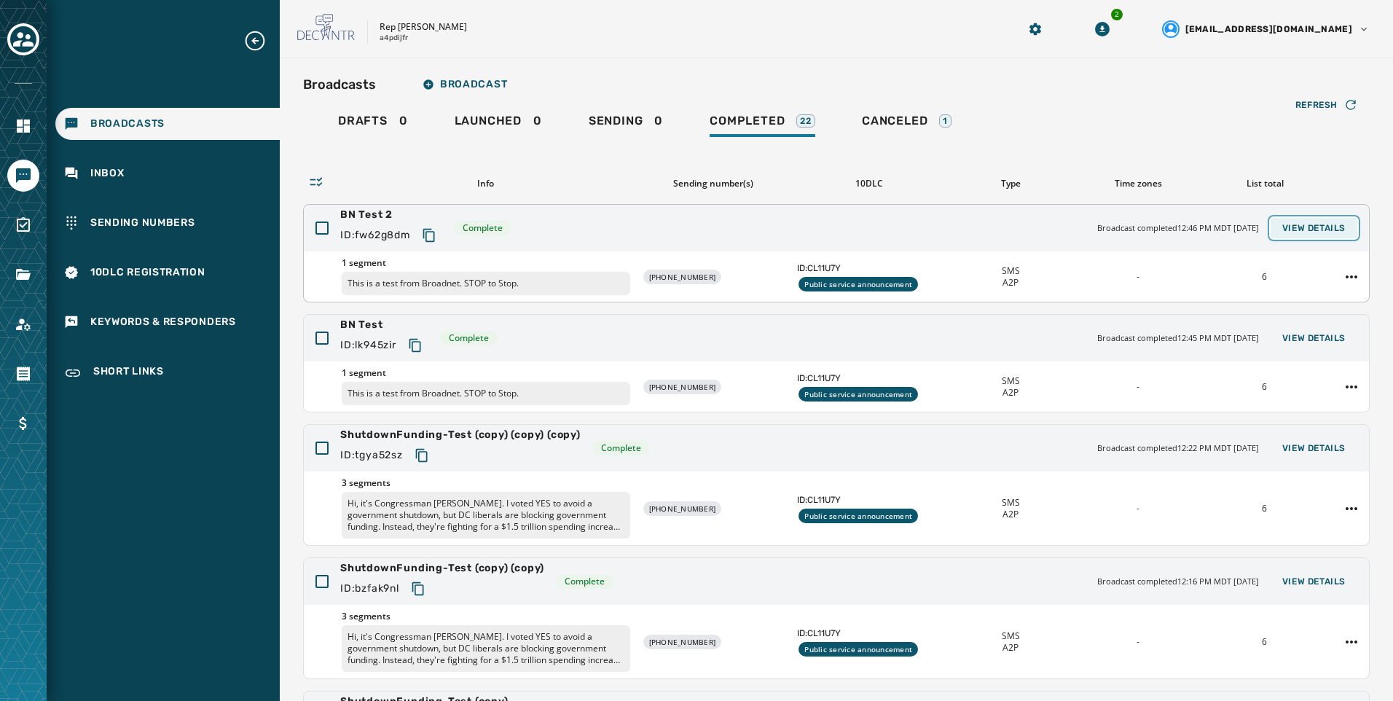
click at [1283, 224] on span "View Details" at bounding box center [1314, 228] width 63 height 12
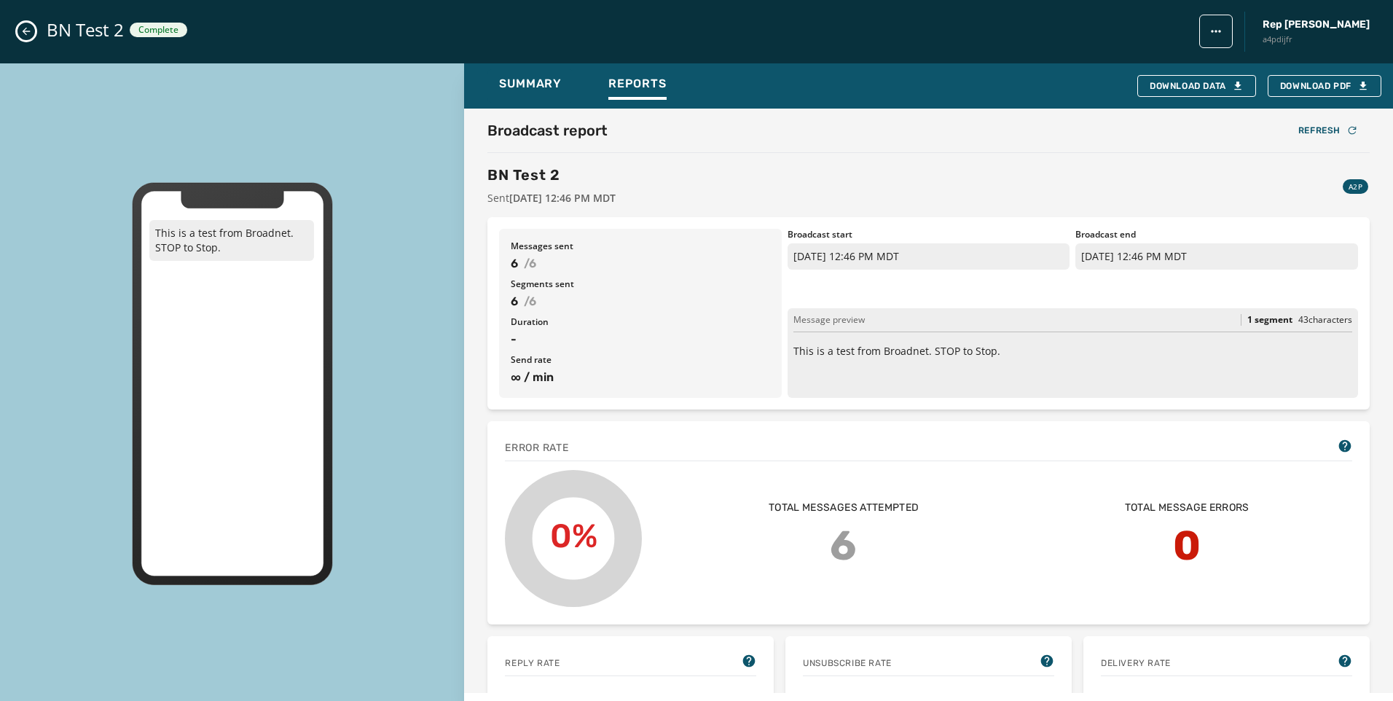
click at [24, 36] on icon "Close admin drawer" at bounding box center [26, 32] width 12 height 12
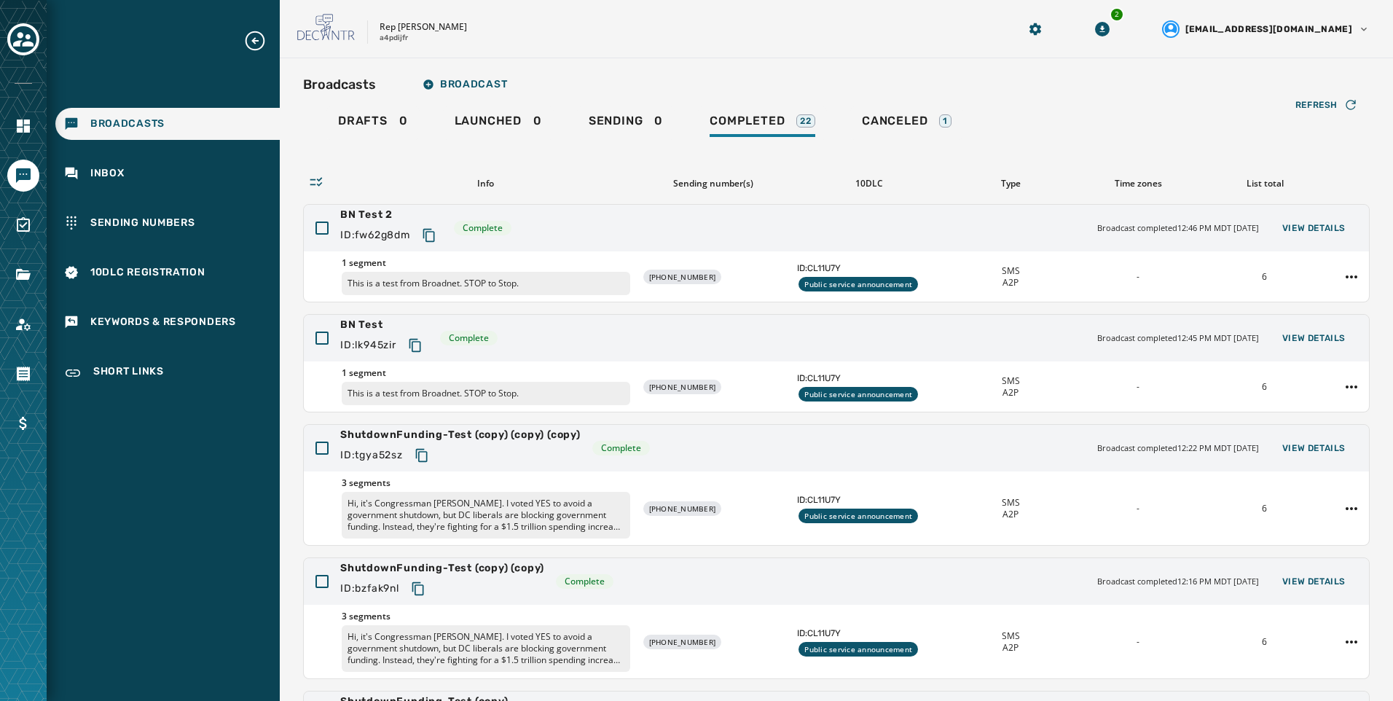
click at [867, 66] on div "Broadcasts Broadcast Drafts 0 Launched 0 Sending 0 Completed 22 Canceled 1 Refr…" at bounding box center [837, 468] width 1114 height 821
click at [558, 54] on div "Rep [PERSON_NAME] a4pdijfr 2 [EMAIL_ADDRESS][DOMAIN_NAME]" at bounding box center [837, 29] width 1114 height 58
click at [713, 69] on div "Broadcasts Broadcast Drafts 0 Launched 0 Sending 0 Completed 22 Canceled 1 Refr…" at bounding box center [837, 468] width 1114 height 821
drag, startPoint x: 439, startPoint y: 38, endPoint x: 386, endPoint y: 42, distance: 52.6
click at [386, 42] on div "Rep [PERSON_NAME] a4pdijfr" at bounding box center [423, 32] width 87 height 23
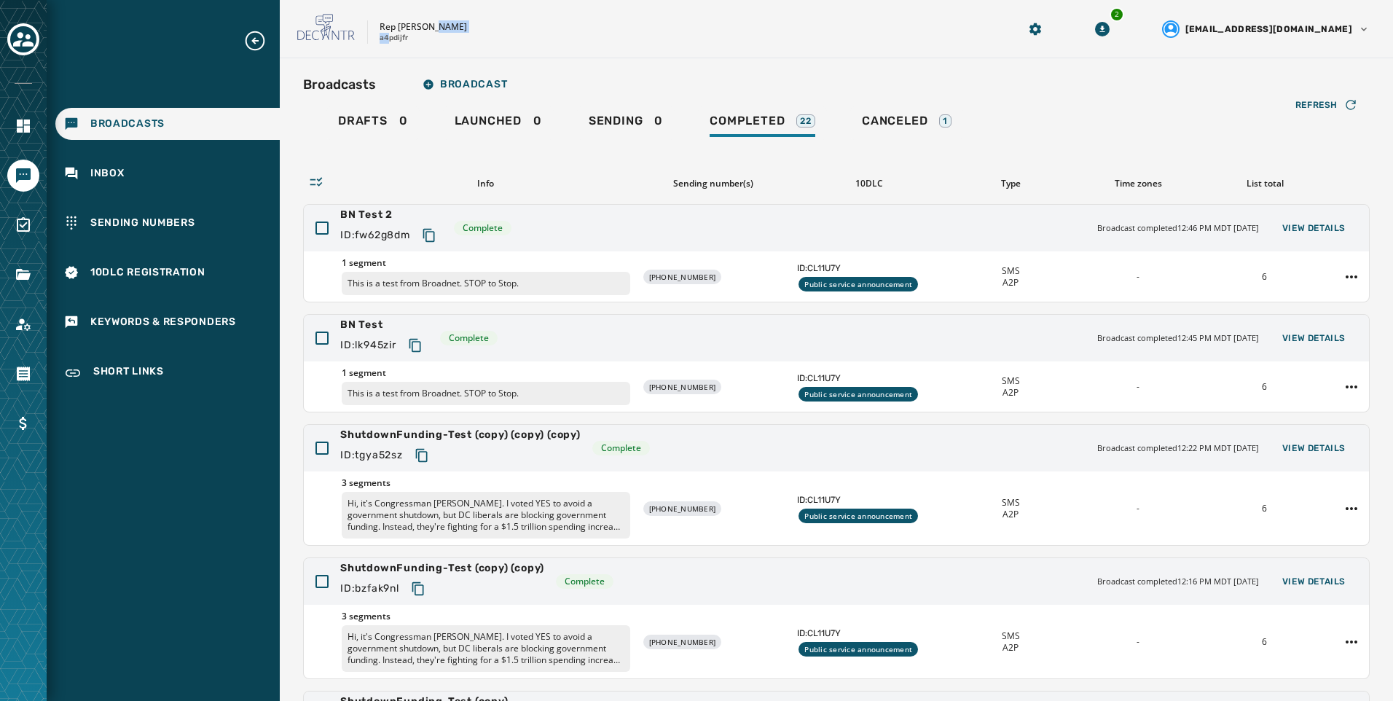
drag, startPoint x: 386, startPoint y: 42, endPoint x: 714, endPoint y: 66, distance: 328.8
click at [700, 55] on div "Rep [PERSON_NAME] a4pdijfr 2 [EMAIL_ADDRESS][DOMAIN_NAME]" at bounding box center [837, 29] width 1114 height 58
click at [490, 133] on div "Launched 0" at bounding box center [498, 125] width 87 height 23
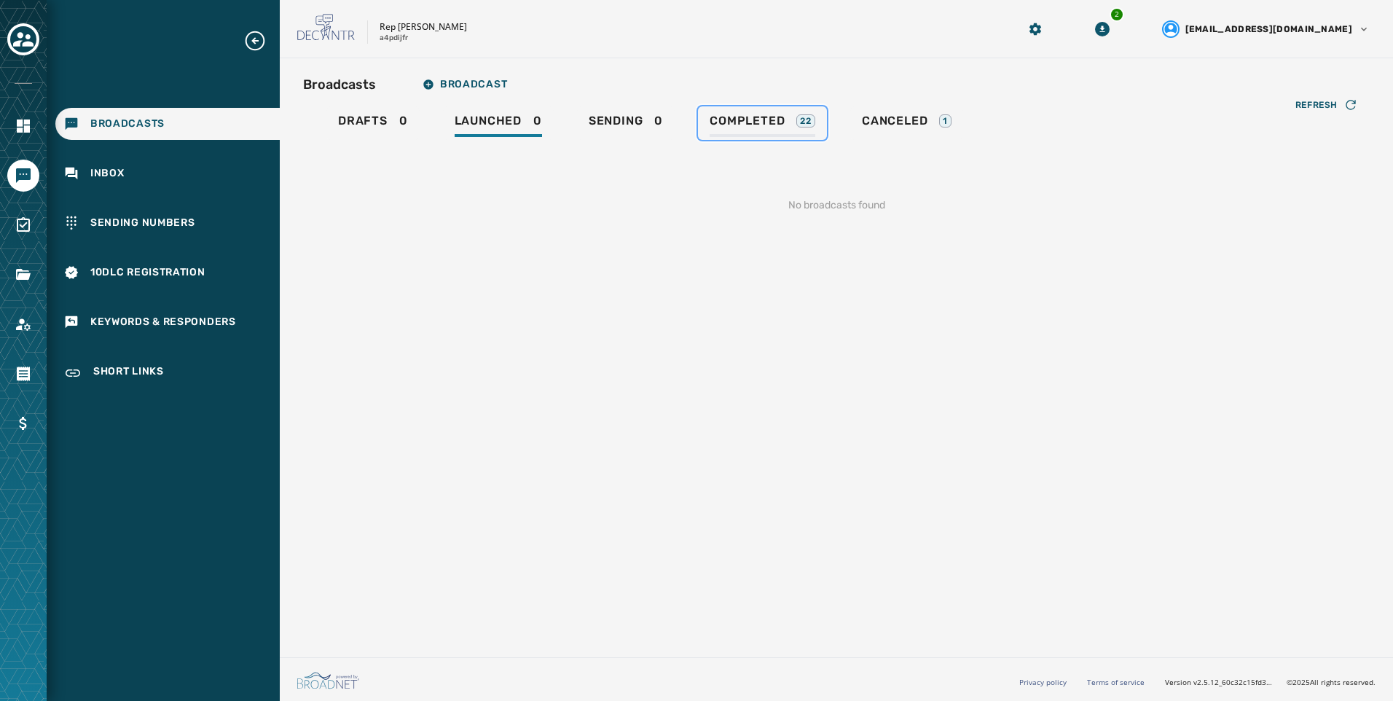
click at [764, 130] on div "Completed 22" at bounding box center [763, 125] width 106 height 23
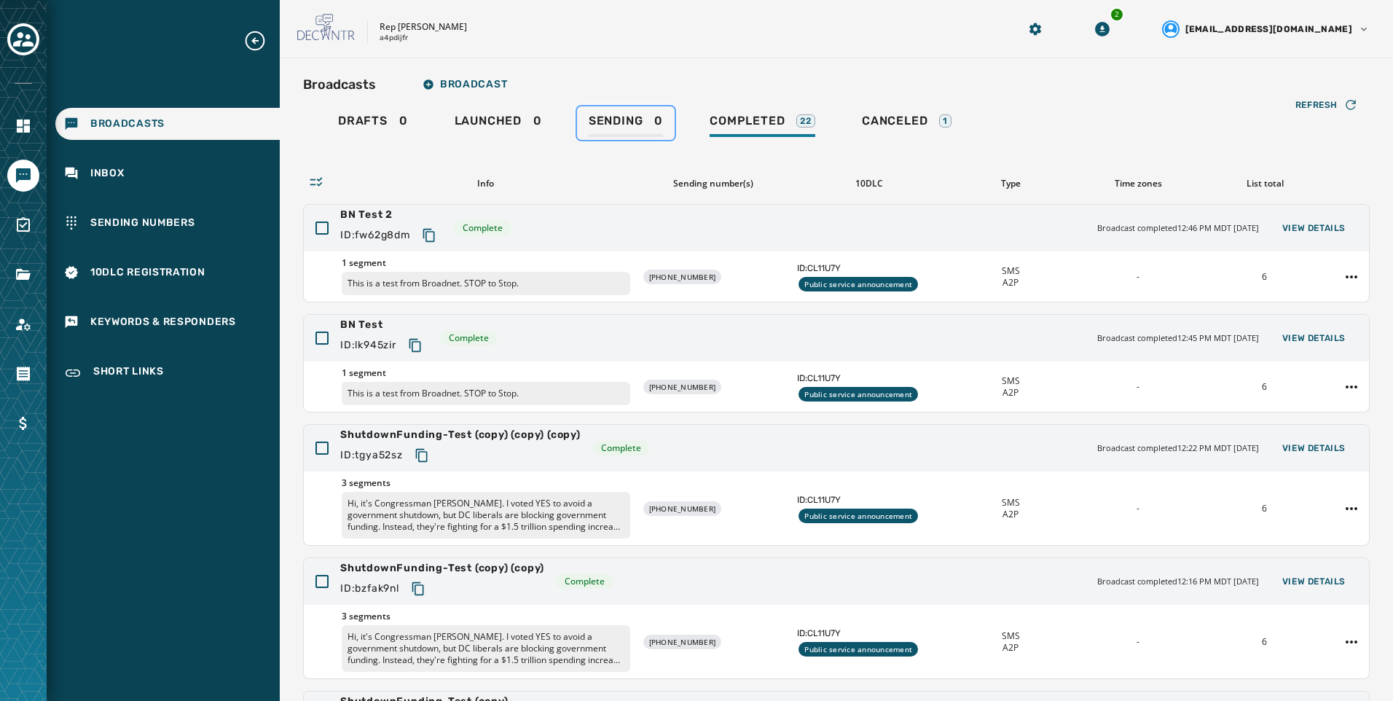
click at [631, 129] on div "Sending 0" at bounding box center [626, 125] width 74 height 23
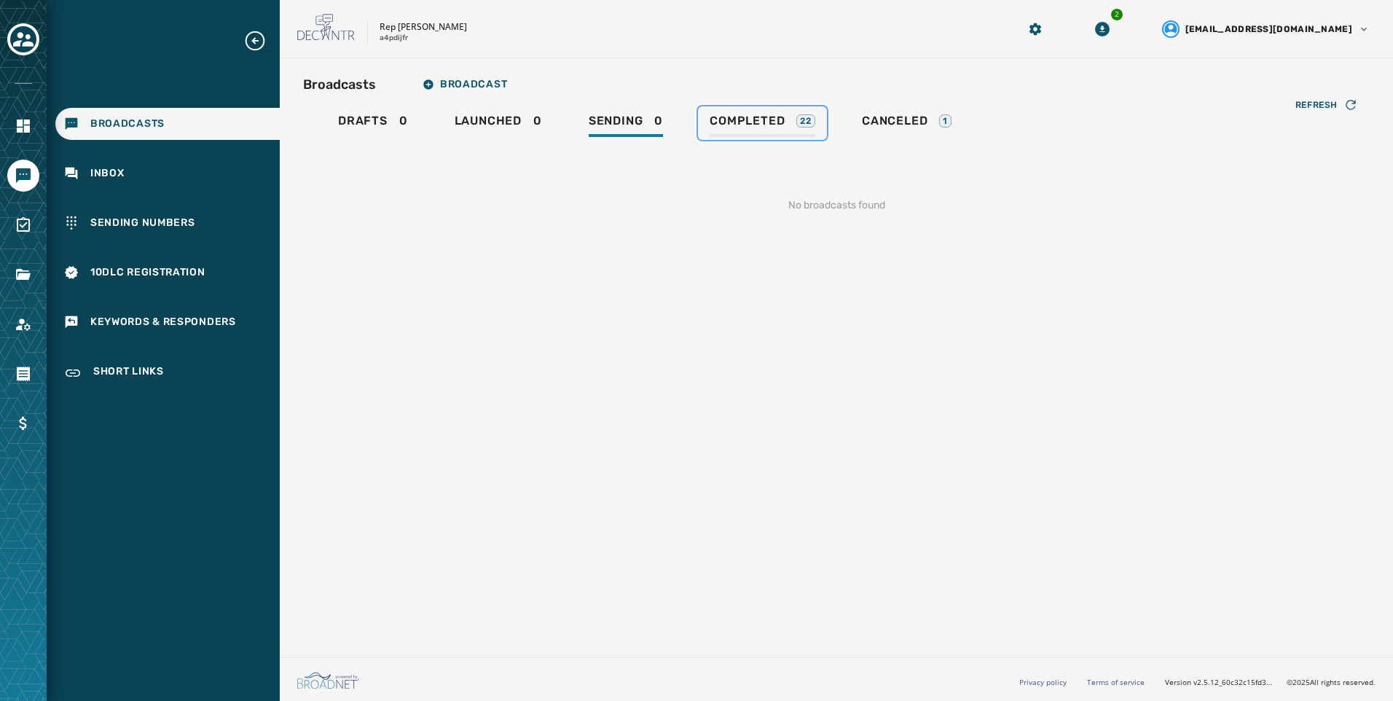
click at [767, 128] on div "Completed 22" at bounding box center [763, 125] width 106 height 23
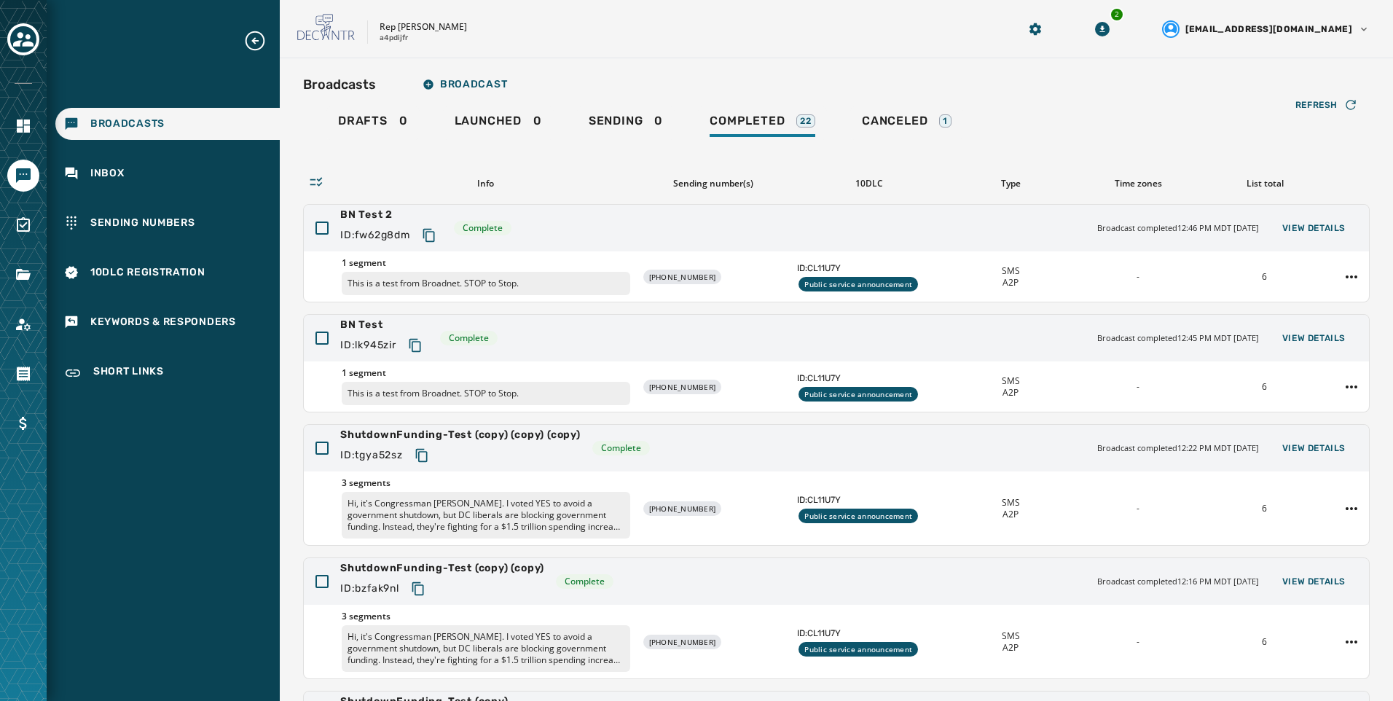
click at [1392, 19] on div "Rep [PERSON_NAME] a4pdijfr 2 [EMAIL_ADDRESS][DOMAIN_NAME]" at bounding box center [837, 29] width 1114 height 58
click at [24, 41] on icon "Toggle account select drawer" at bounding box center [23, 39] width 20 height 20
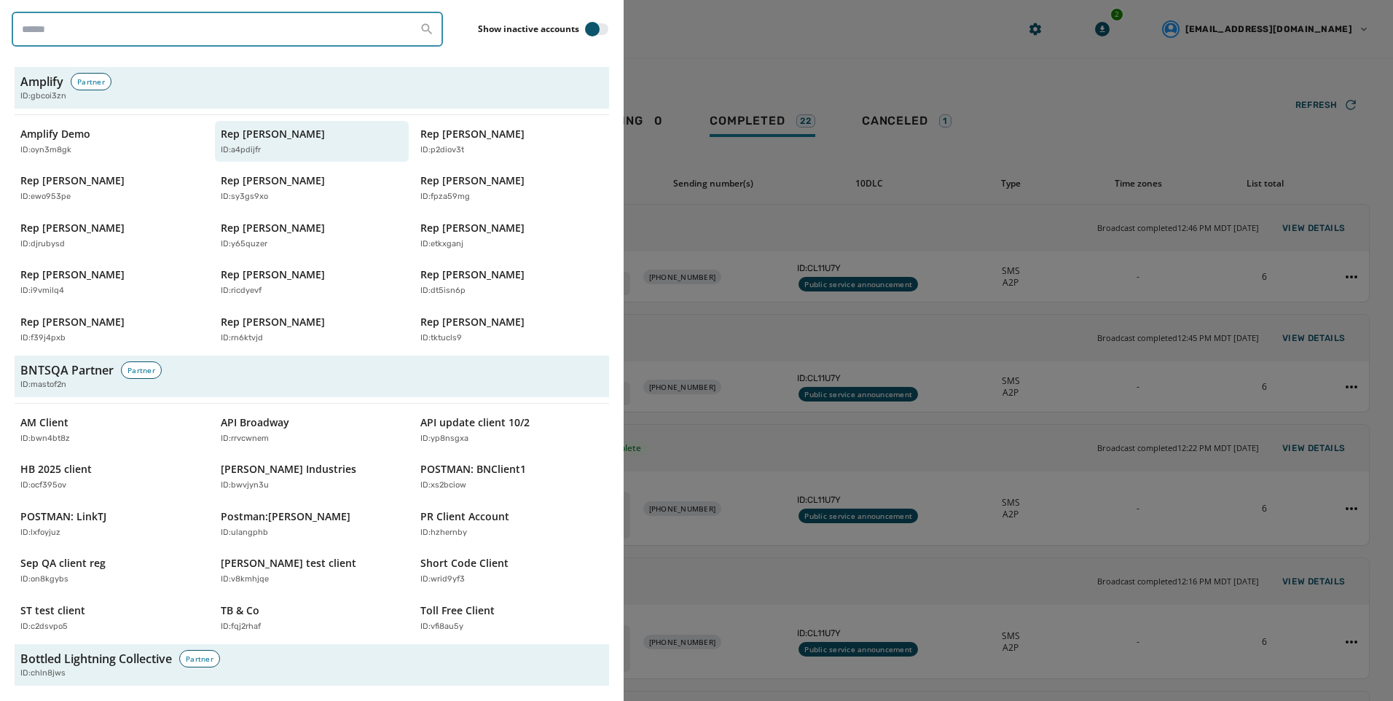
click at [158, 33] on input "search" at bounding box center [227, 29] width 431 height 35
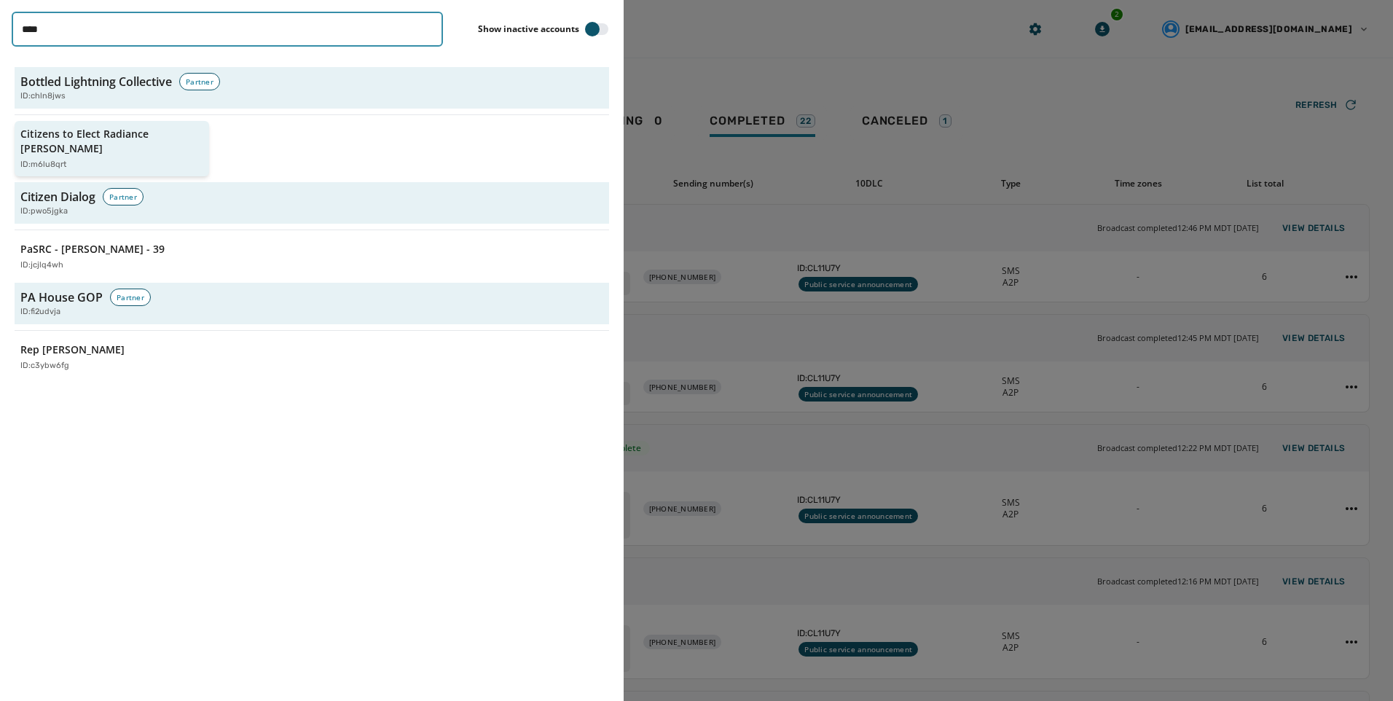
type input "****"
click at [141, 159] on div "ID: m6lu8qrt" at bounding box center [104, 165] width 168 height 12
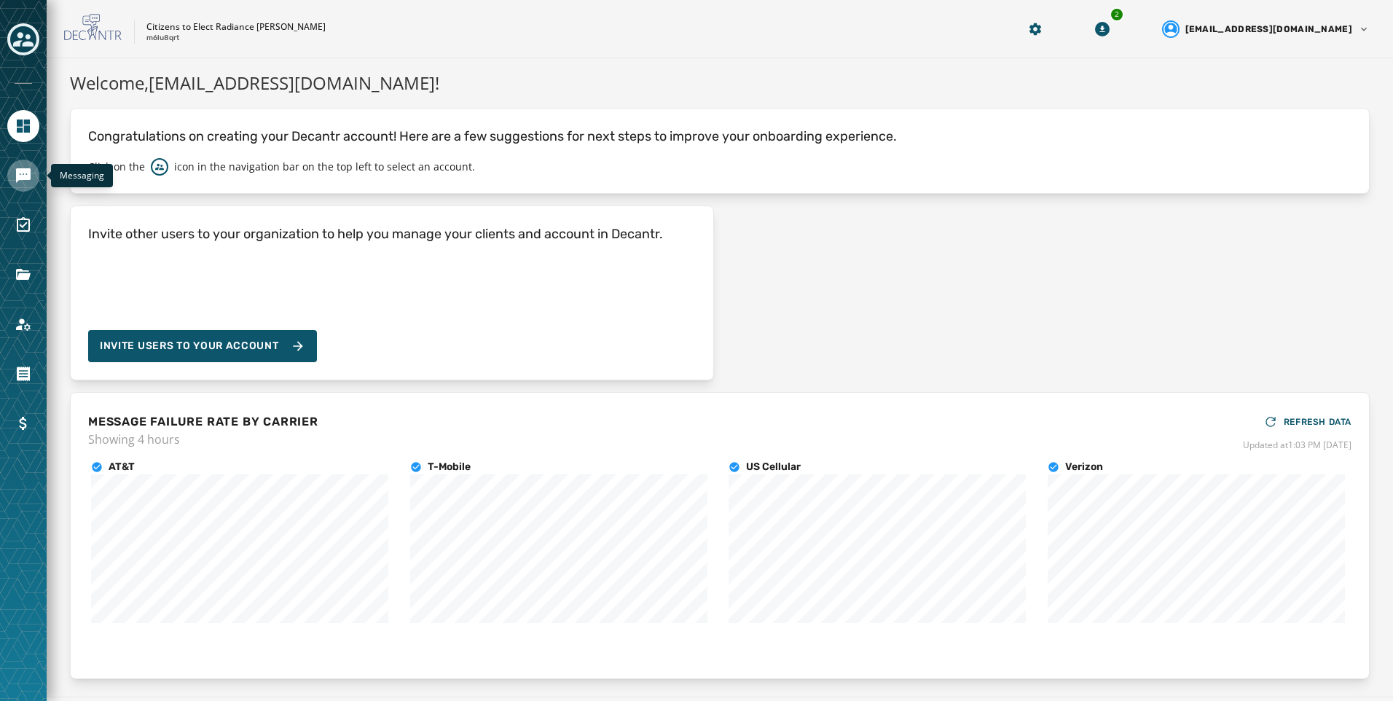
click at [30, 179] on icon "Navigate to Messaging" at bounding box center [23, 175] width 15 height 15
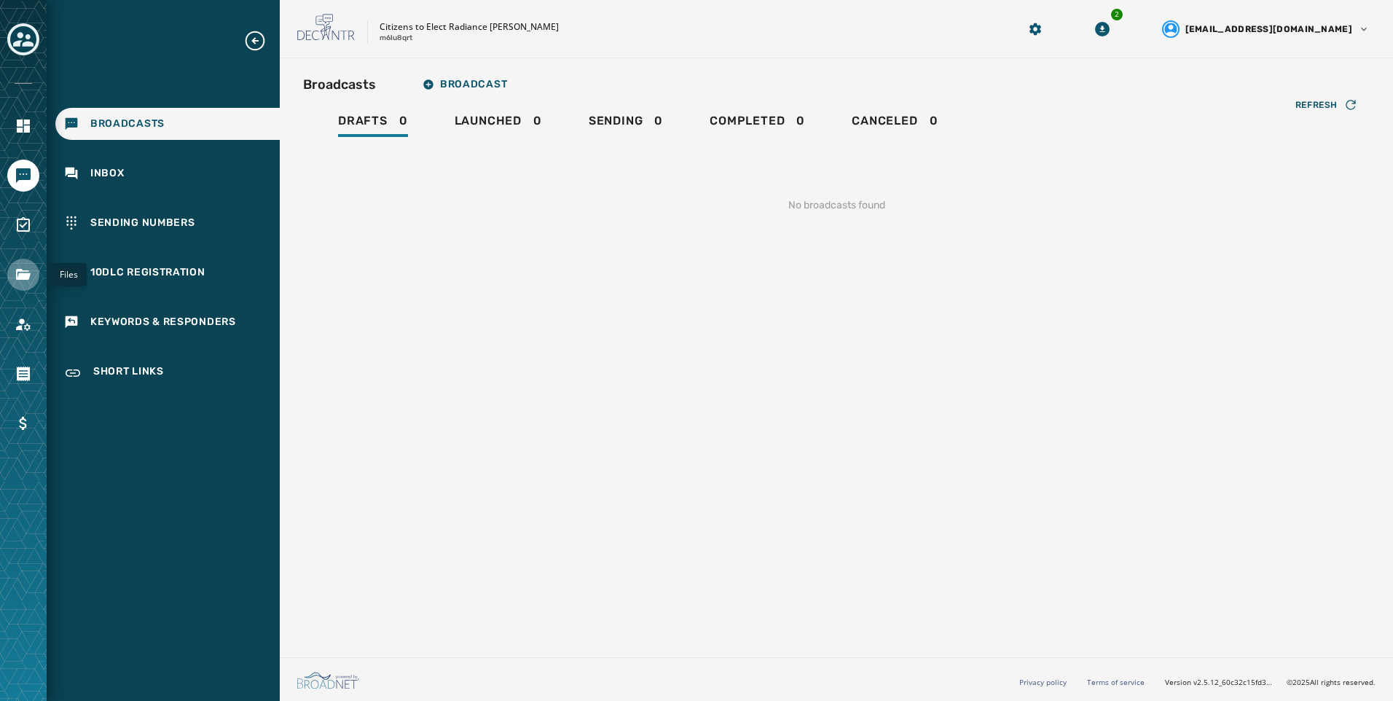
click at [20, 272] on icon "Navigate to Files" at bounding box center [23, 274] width 17 height 17
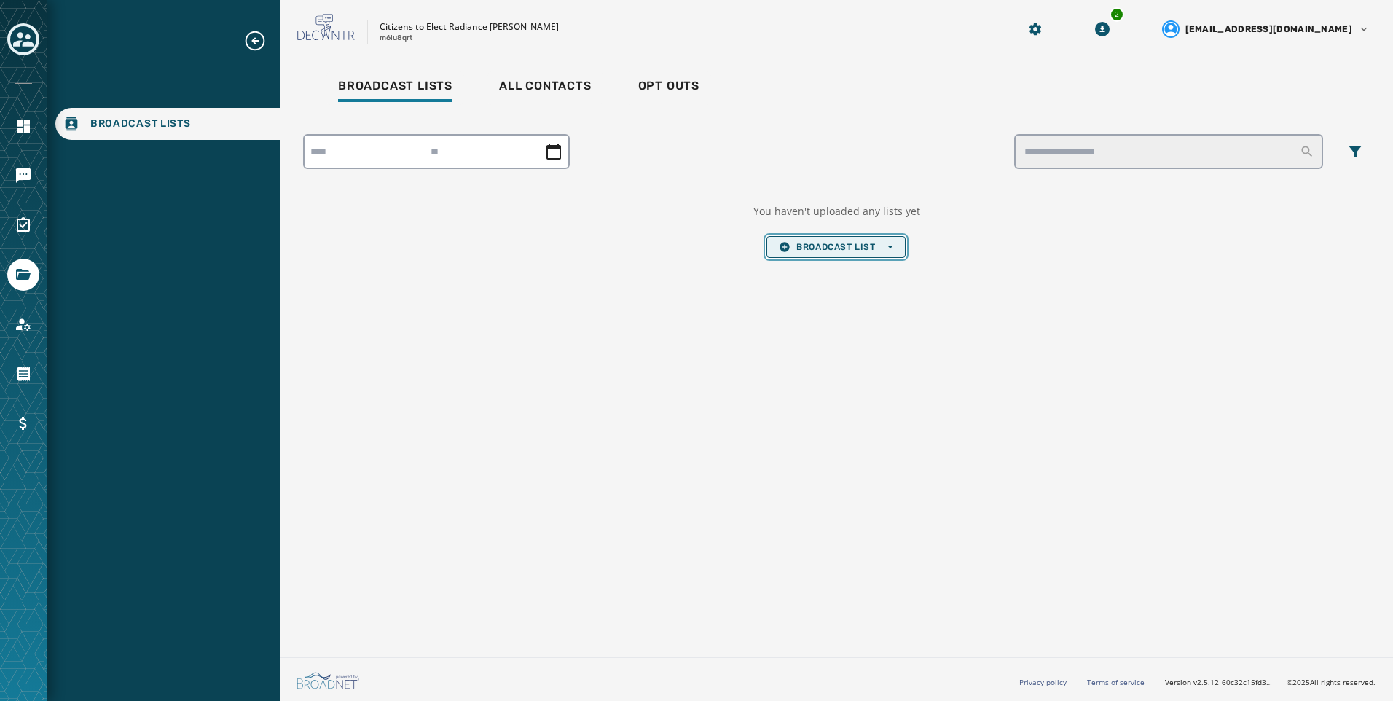
click at [837, 249] on span "Broadcast List Open options" at bounding box center [836, 247] width 114 height 12
click at [842, 262] on button "Upload List" at bounding box center [835, 269] width 137 height 20
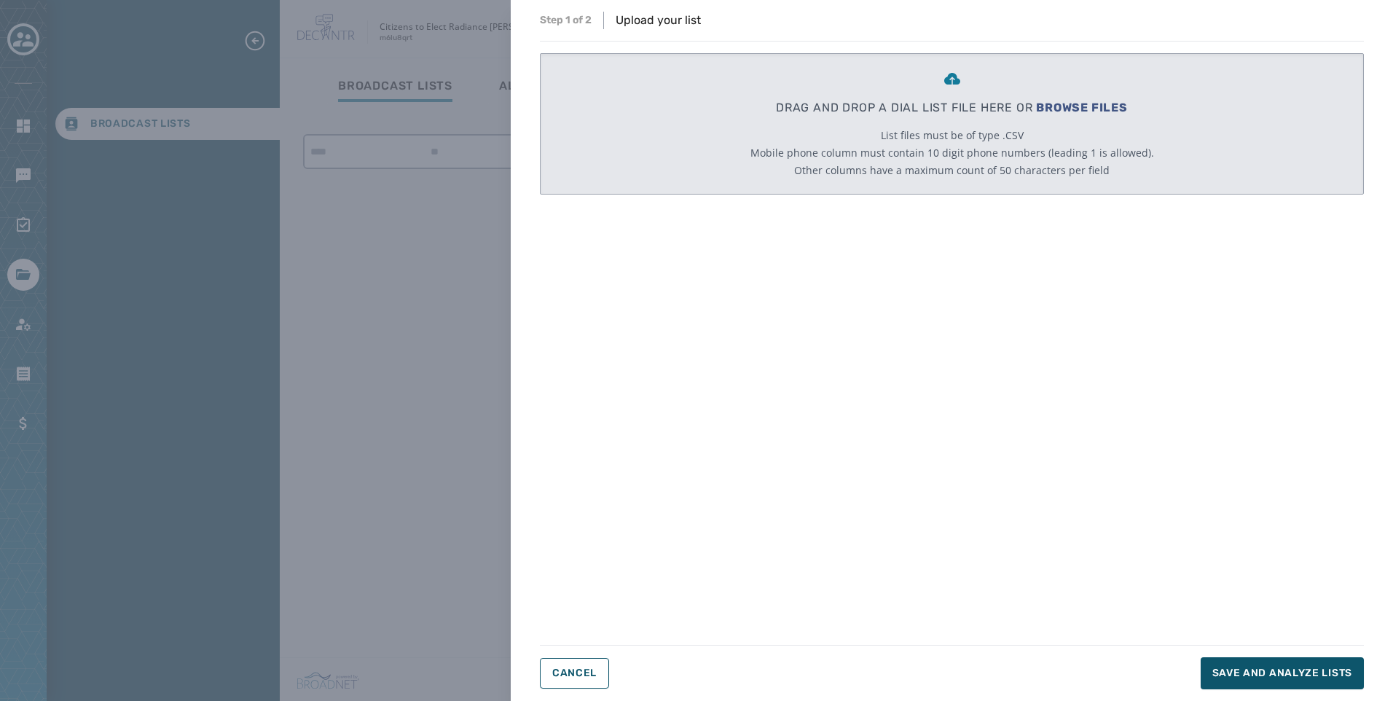
click at [1108, 98] on div "DRAG AND DROP A DIAL LIST FILE HERE OR BROWSE FILES List files must be of type …" at bounding box center [953, 124] width 404 height 140
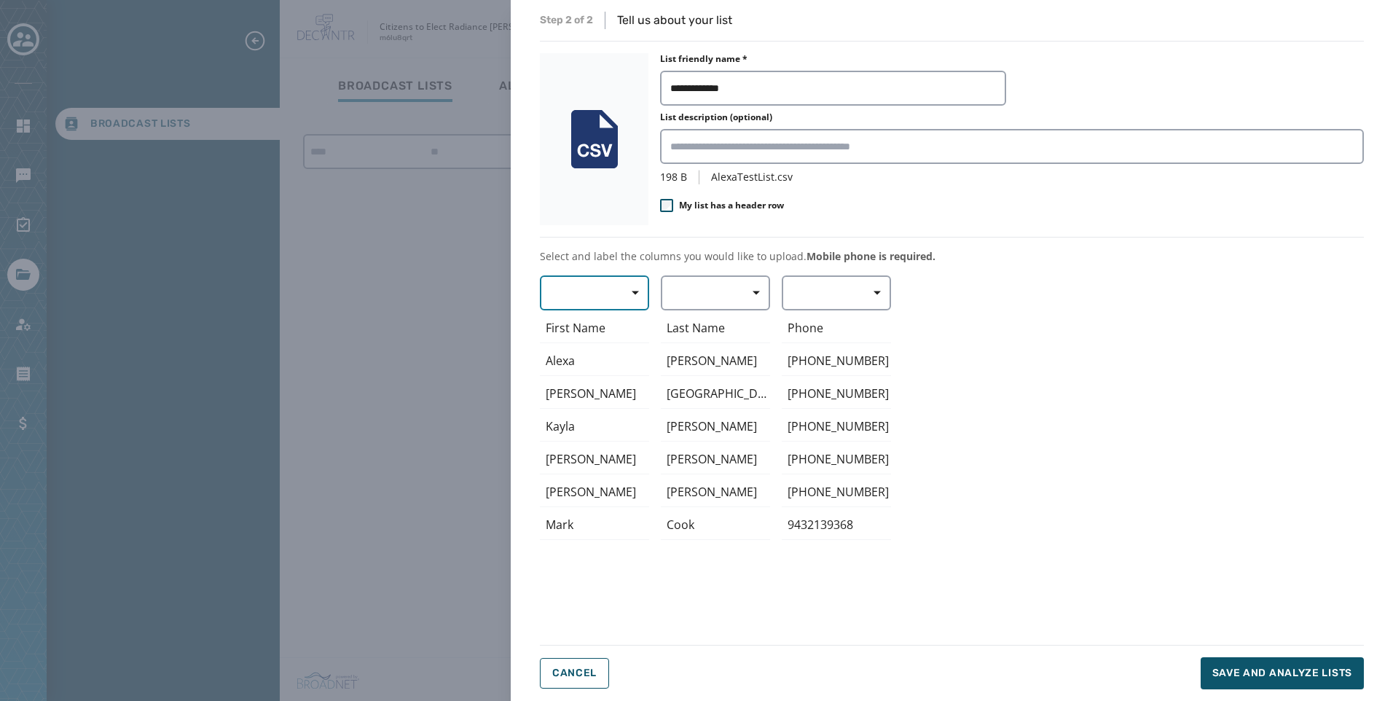
click at [590, 294] on button "button" at bounding box center [594, 292] width 109 height 35
click at [595, 372] on span "First Name" at bounding box center [591, 379] width 67 height 15
click at [731, 291] on button "button" at bounding box center [715, 292] width 109 height 35
click at [733, 402] on span "Last Name" at bounding box center [712, 405] width 67 height 15
click at [838, 303] on button "button" at bounding box center [836, 292] width 109 height 35
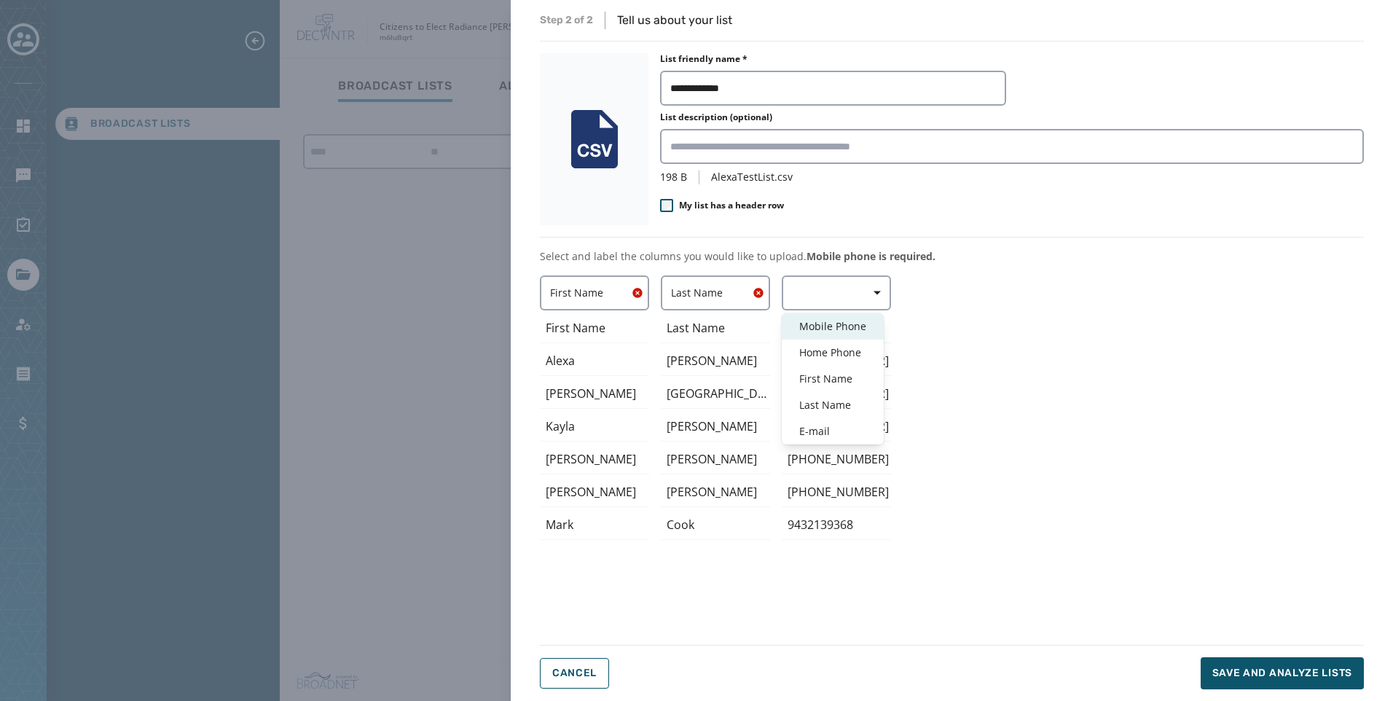
click at [840, 330] on span "Mobile Phone" at bounding box center [832, 326] width 67 height 15
click at [742, 201] on span "My list has a header row" at bounding box center [731, 206] width 105 height 12
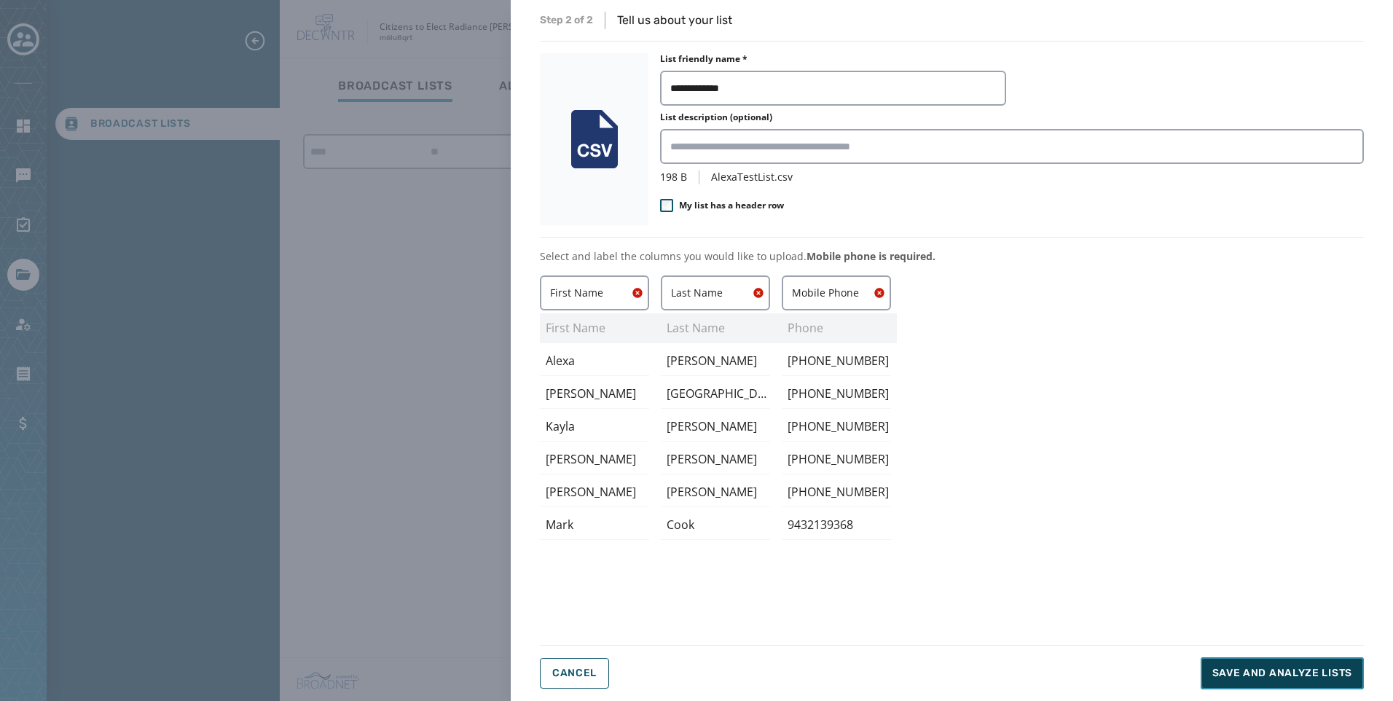
click at [1250, 663] on button "Save and analyze lists" at bounding box center [1282, 673] width 163 height 32
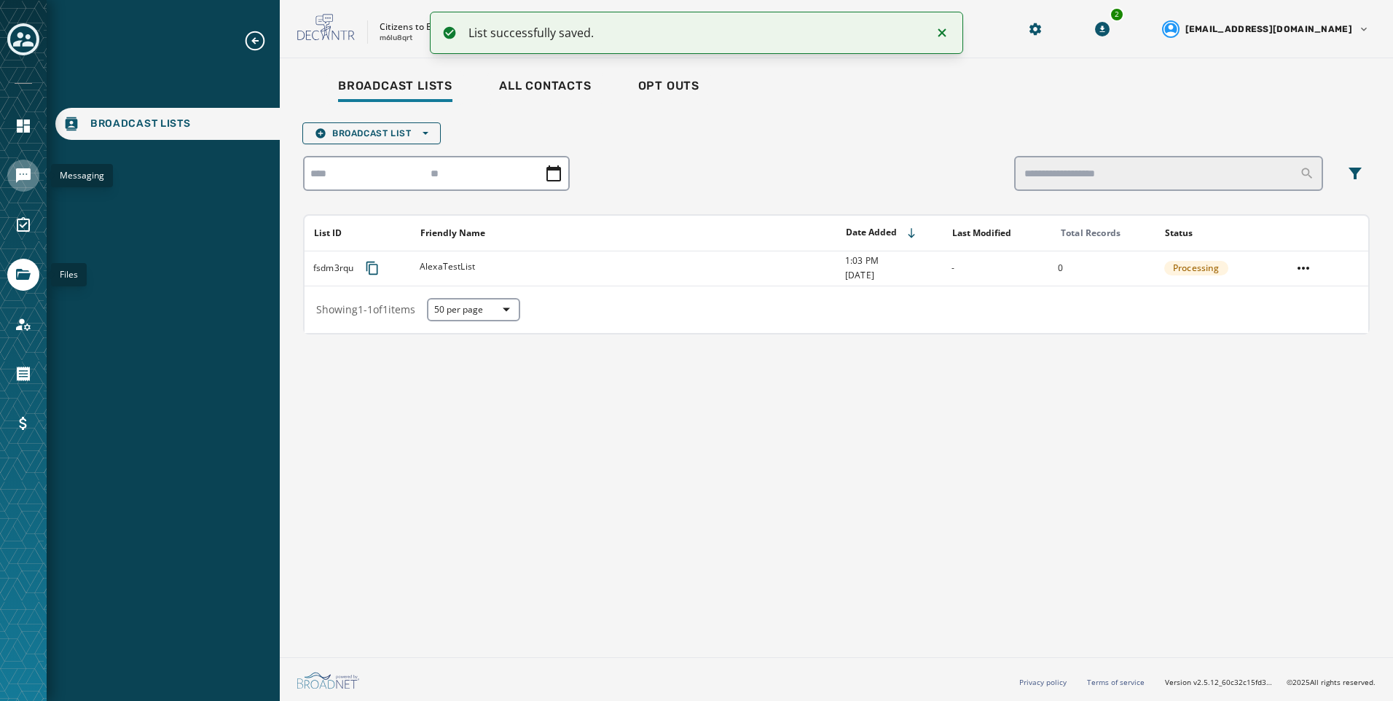
click at [17, 181] on icon "Navigate to Messaging" at bounding box center [23, 175] width 15 height 15
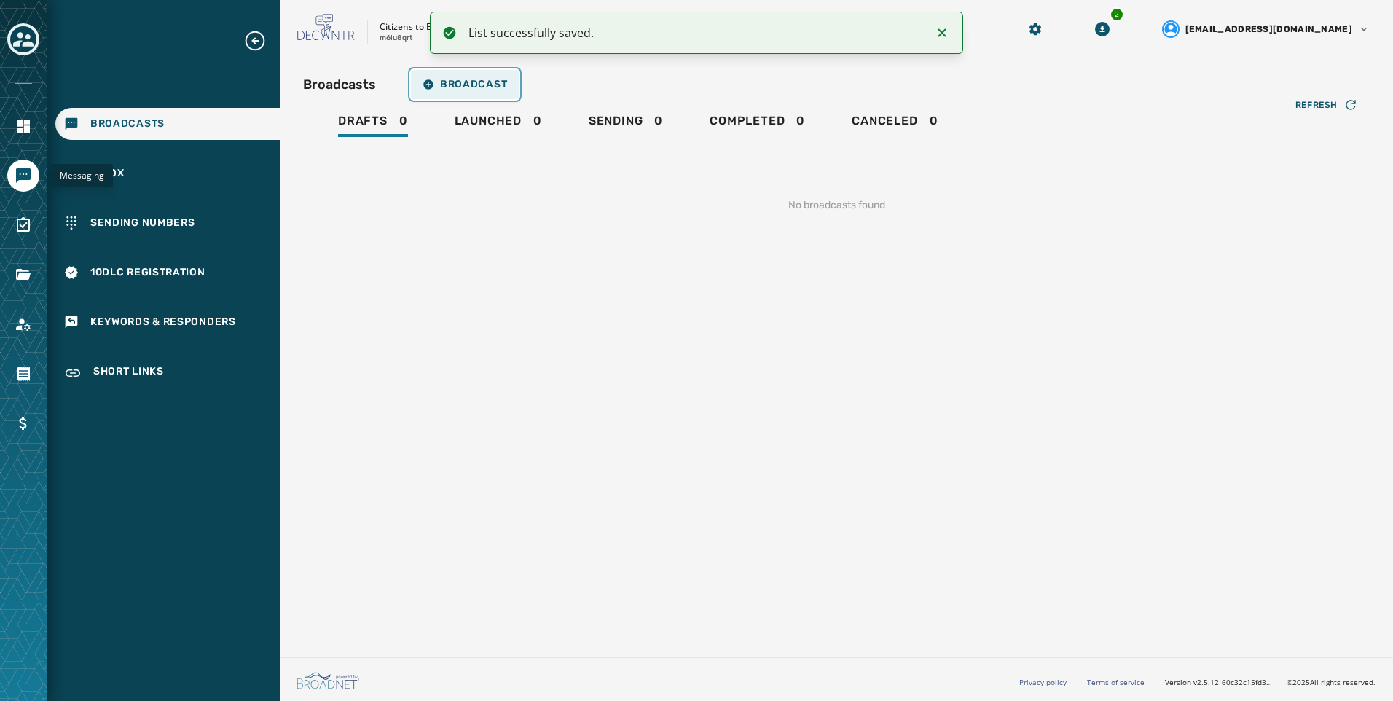
click at [481, 77] on button "Broadcast" at bounding box center [465, 84] width 108 height 29
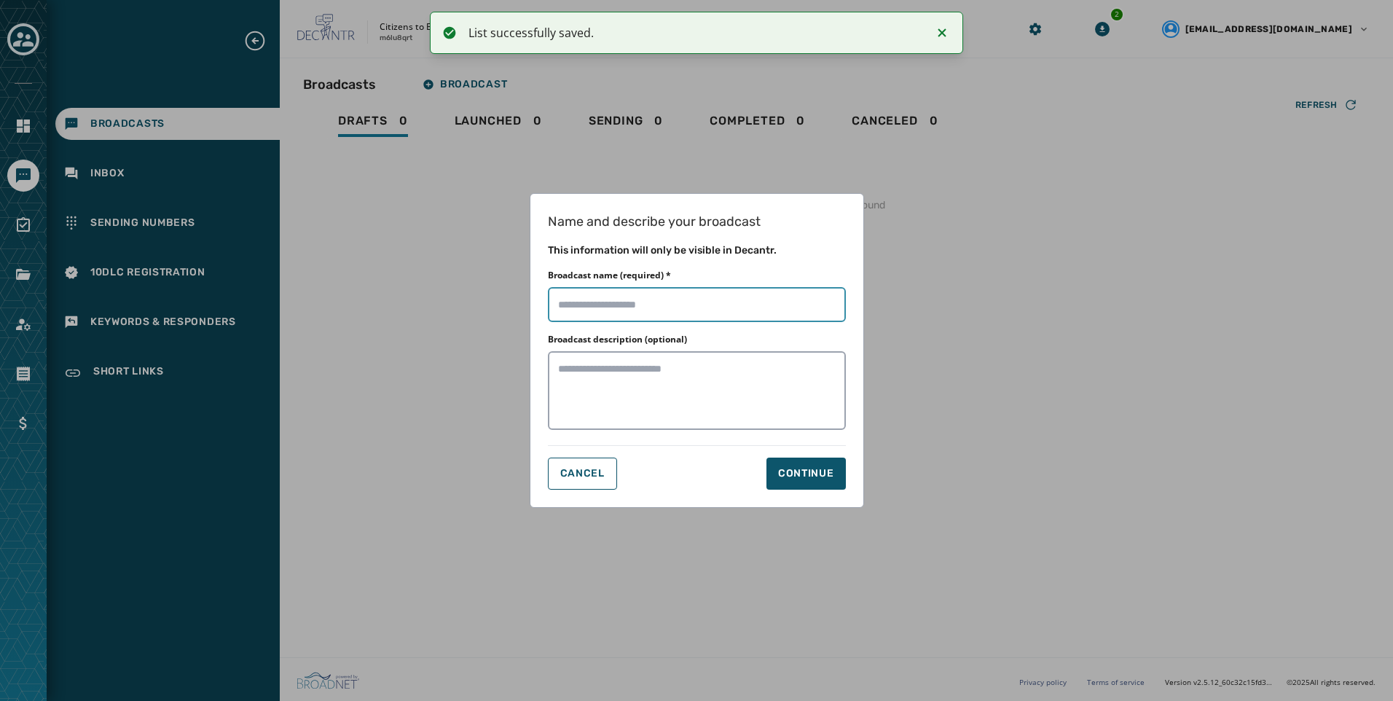
click at [697, 310] on input "Broadcast name (required) *" at bounding box center [697, 304] width 298 height 35
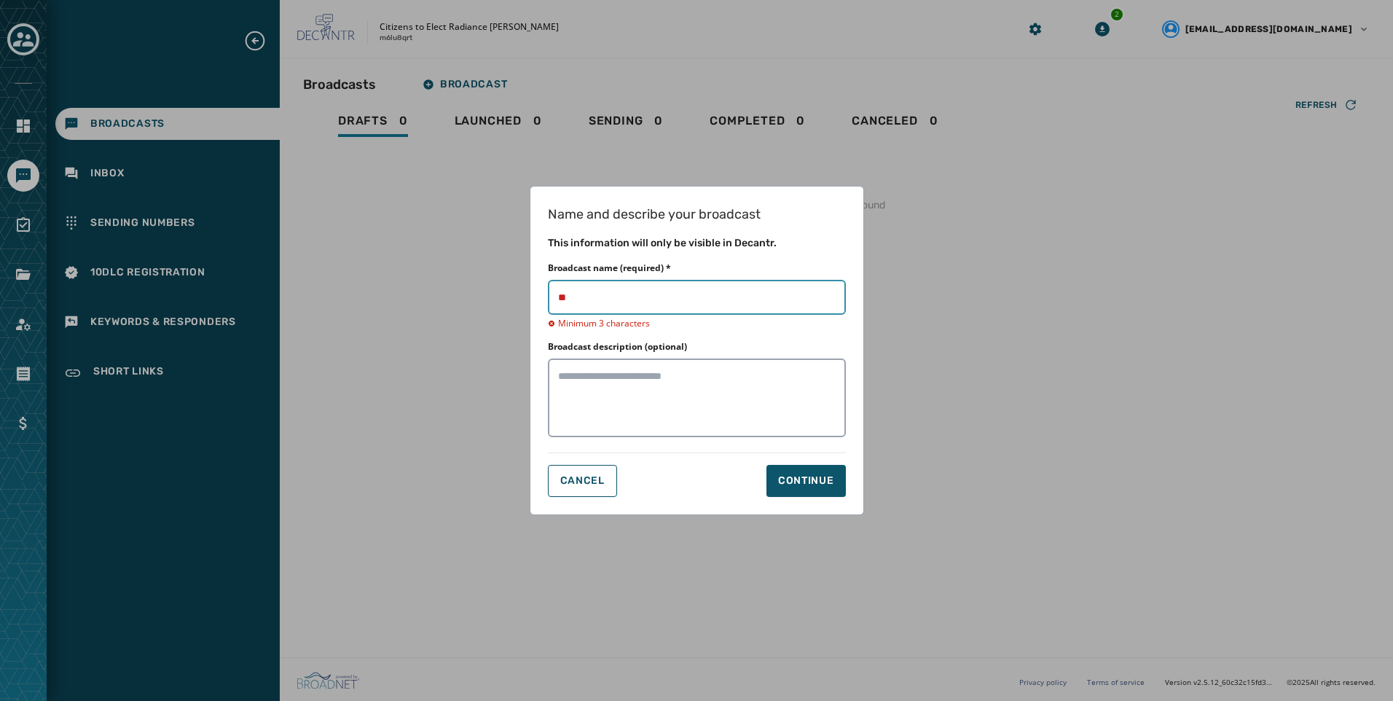
type input "*"
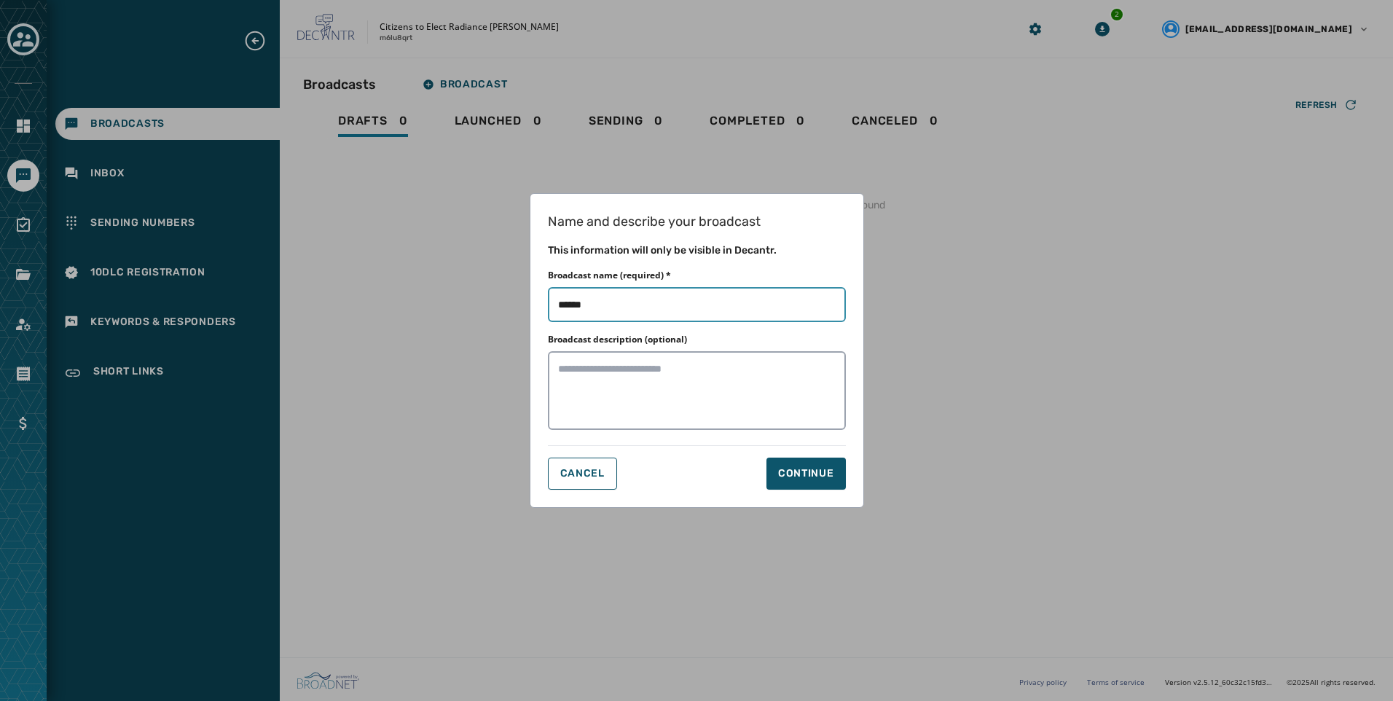
drag, startPoint x: 703, startPoint y: 310, endPoint x: 707, endPoint y: 296, distance: 14.5
click at [707, 296] on input "Broadcast name (required) *" at bounding box center [697, 304] width 298 height 35
type input "*******"
click at [785, 459] on button "Continue" at bounding box center [806, 474] width 79 height 32
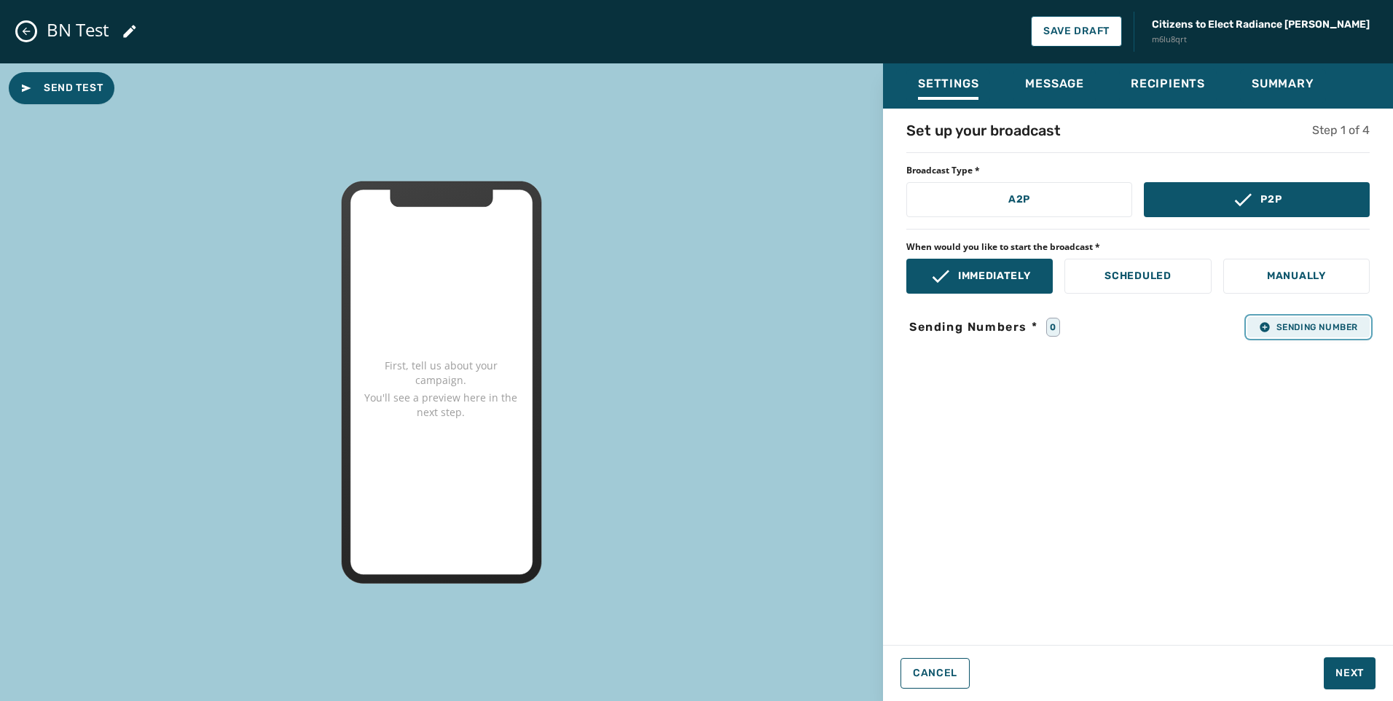
click at [1321, 327] on span "Sending Number" at bounding box center [1308, 327] width 99 height 12
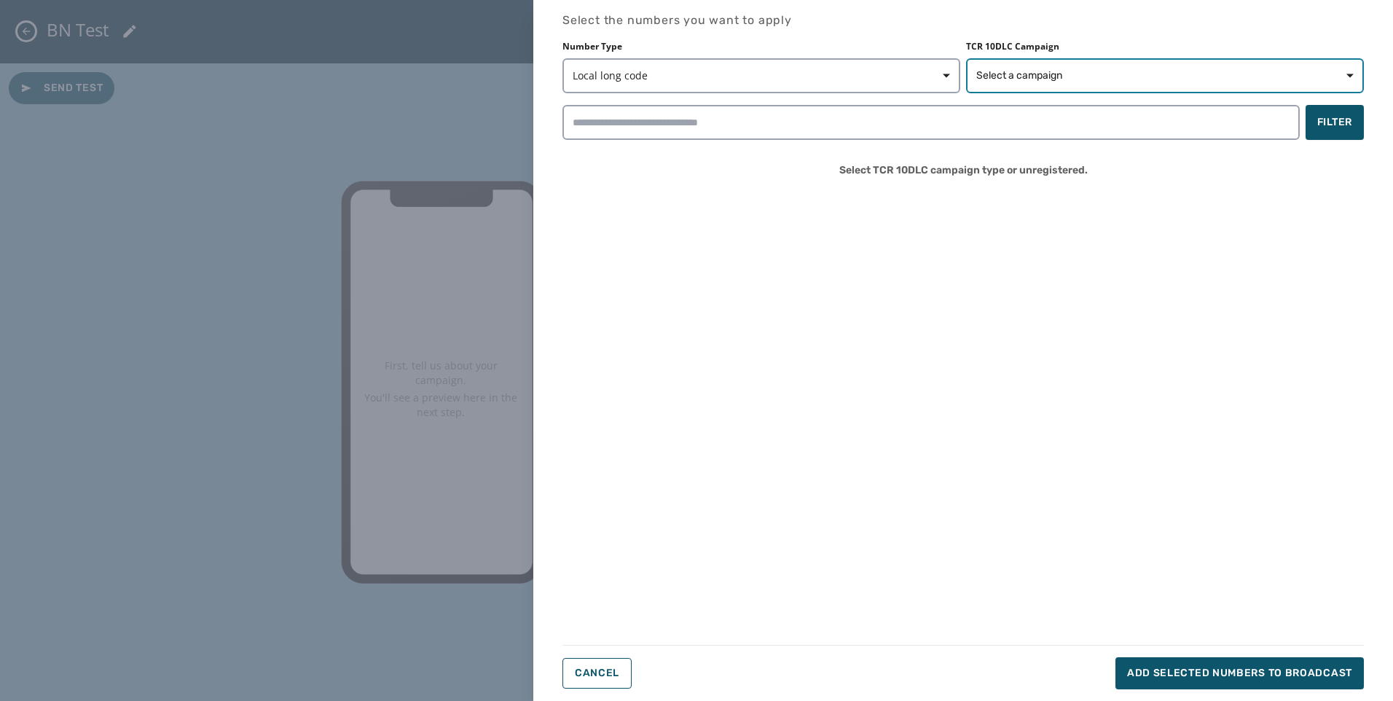
click at [1093, 84] on button "Select a campaign" at bounding box center [1165, 75] width 398 height 35
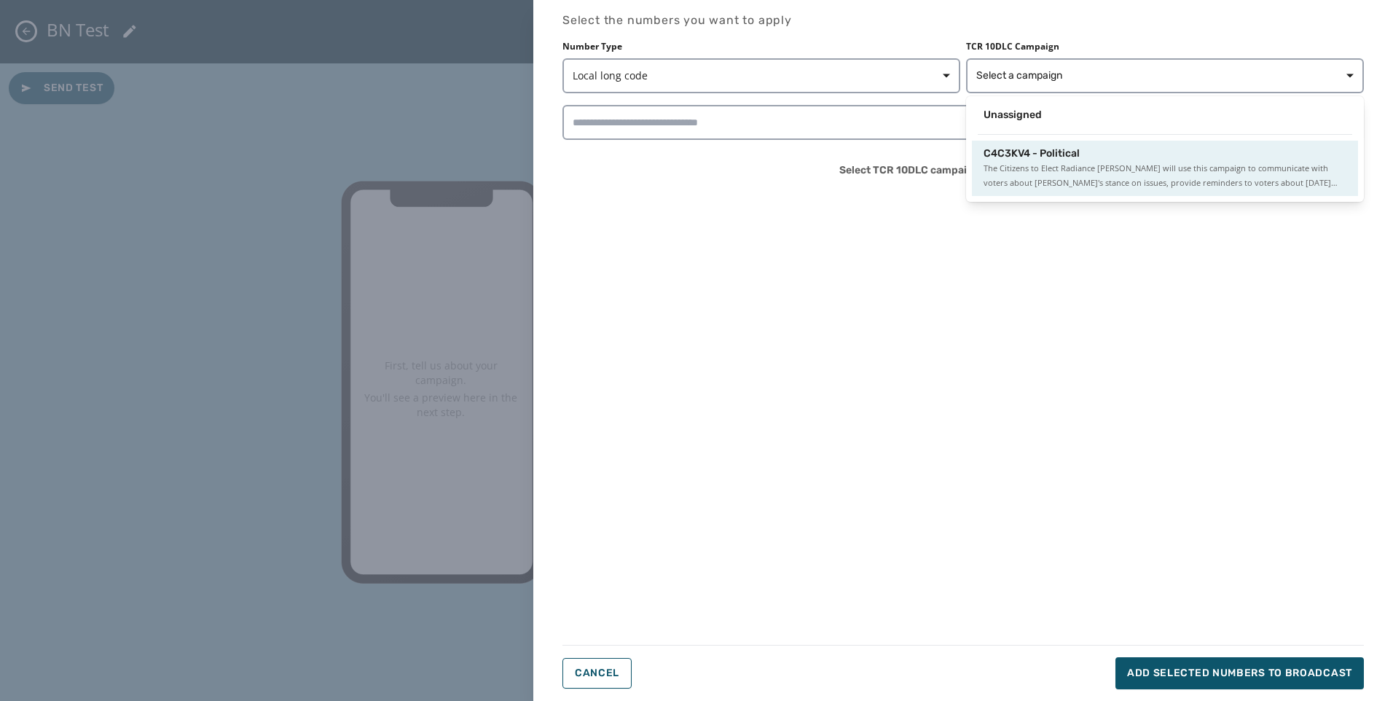
click at [1041, 168] on span "The Citizens to Elect Radiance [PERSON_NAME] will use this campaign to communic…" at bounding box center [1165, 175] width 363 height 29
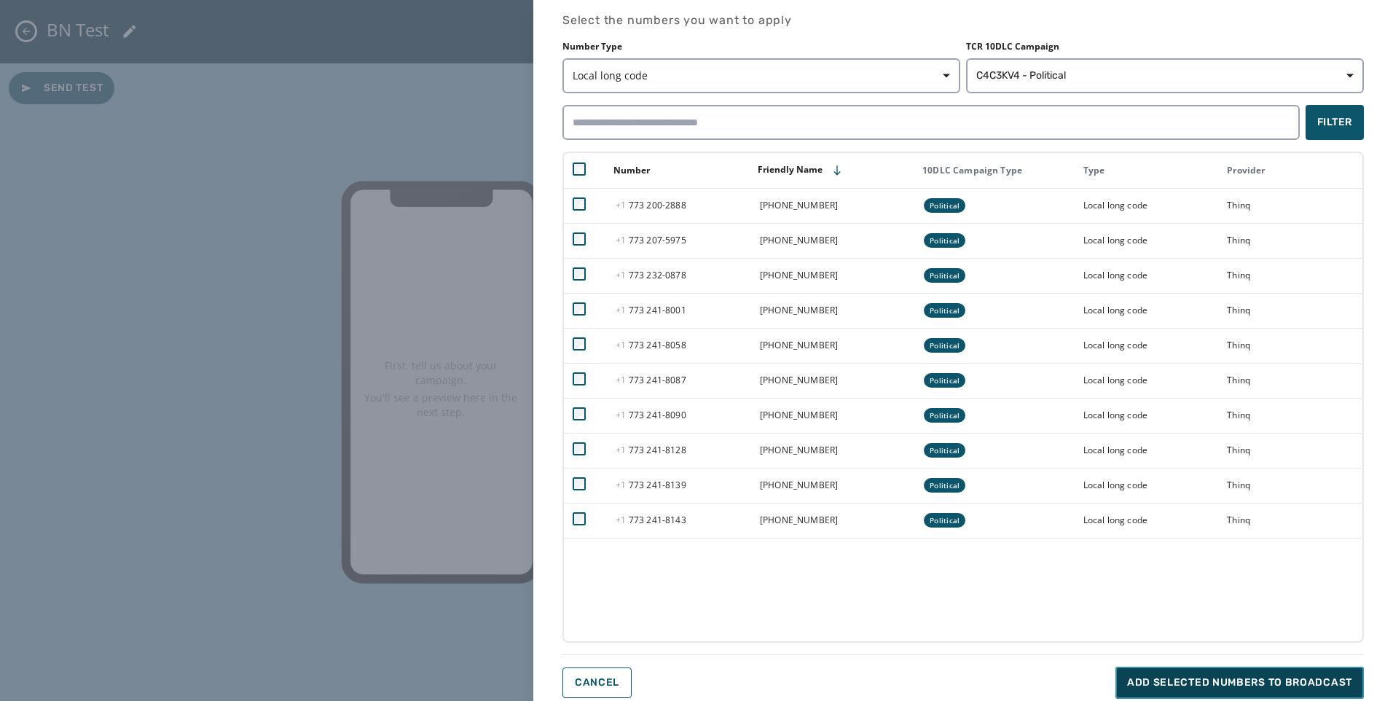
click at [1217, 678] on span "Add selected numbers to broadcast" at bounding box center [1239, 683] width 225 height 15
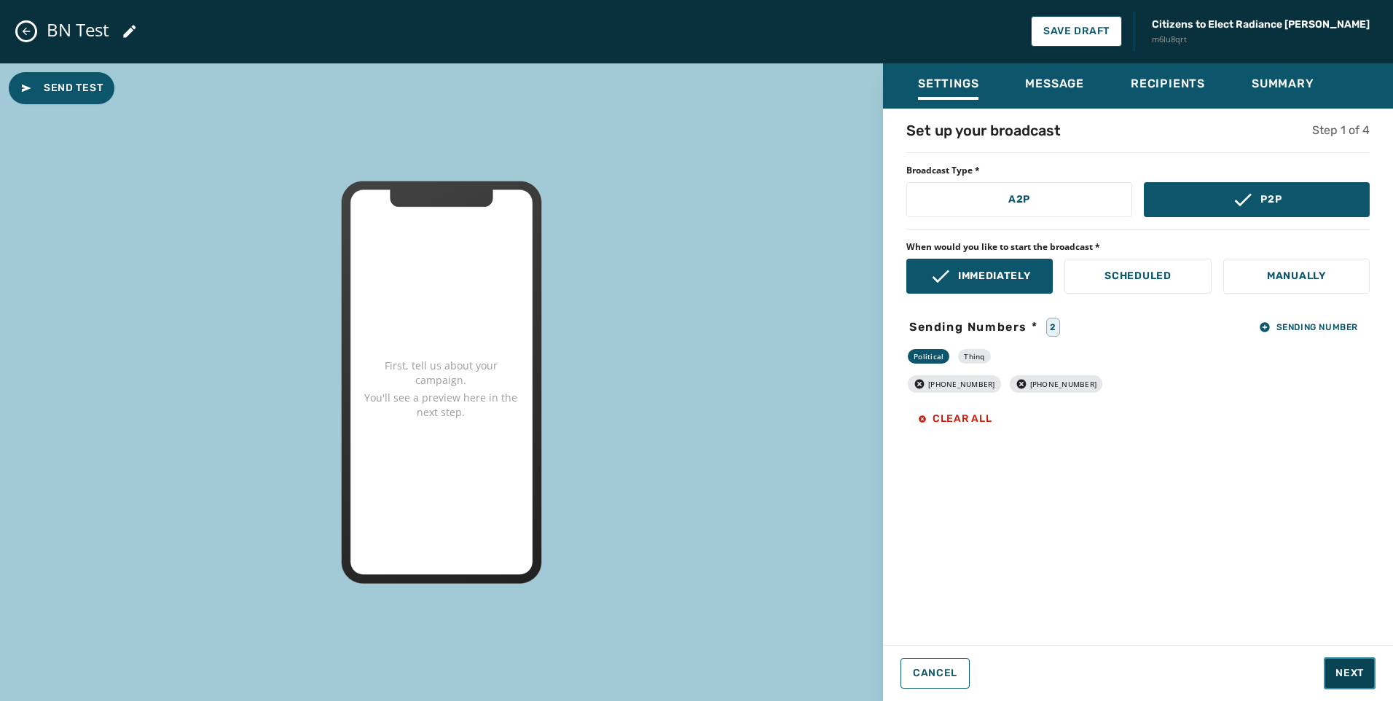
click at [1363, 671] on span "Next" at bounding box center [1350, 673] width 28 height 15
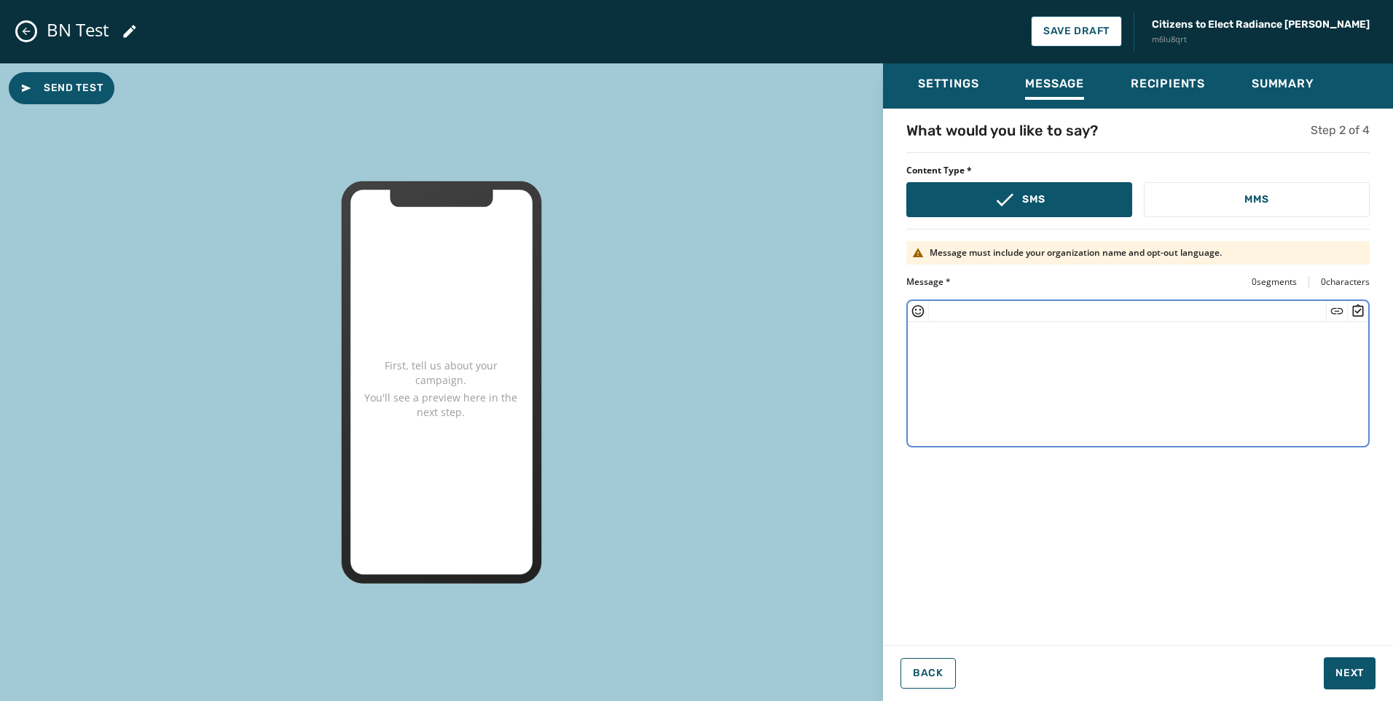
paste textarea "**********"
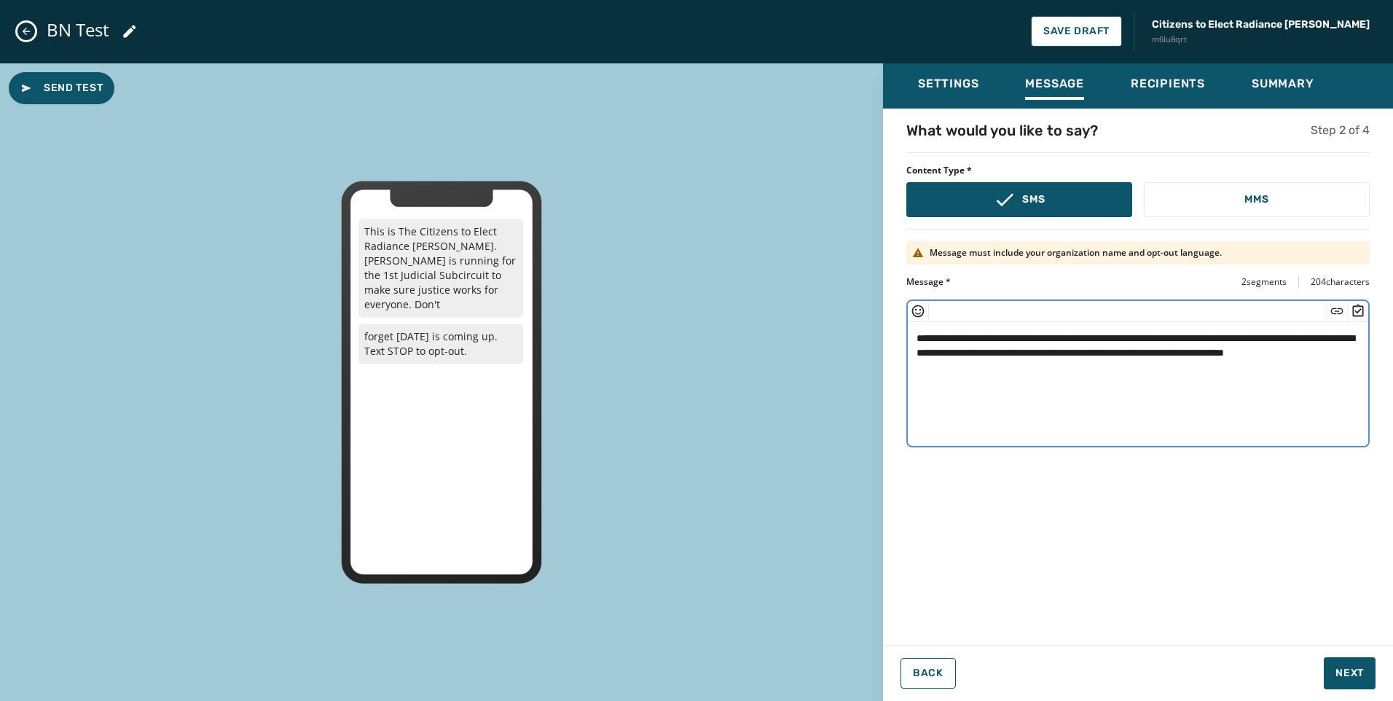
click at [1122, 334] on textarea "**********" at bounding box center [1138, 382] width 461 height 120
click at [1091, 378] on textarea "**********" at bounding box center [1138, 382] width 461 height 120
drag, startPoint x: 1124, startPoint y: 345, endPoint x: 828, endPoint y: 335, distance: 296.1
click at [828, 335] on div "**********" at bounding box center [696, 382] width 1393 height 638
click at [1326, 351] on textarea "**********" at bounding box center [1138, 382] width 461 height 120
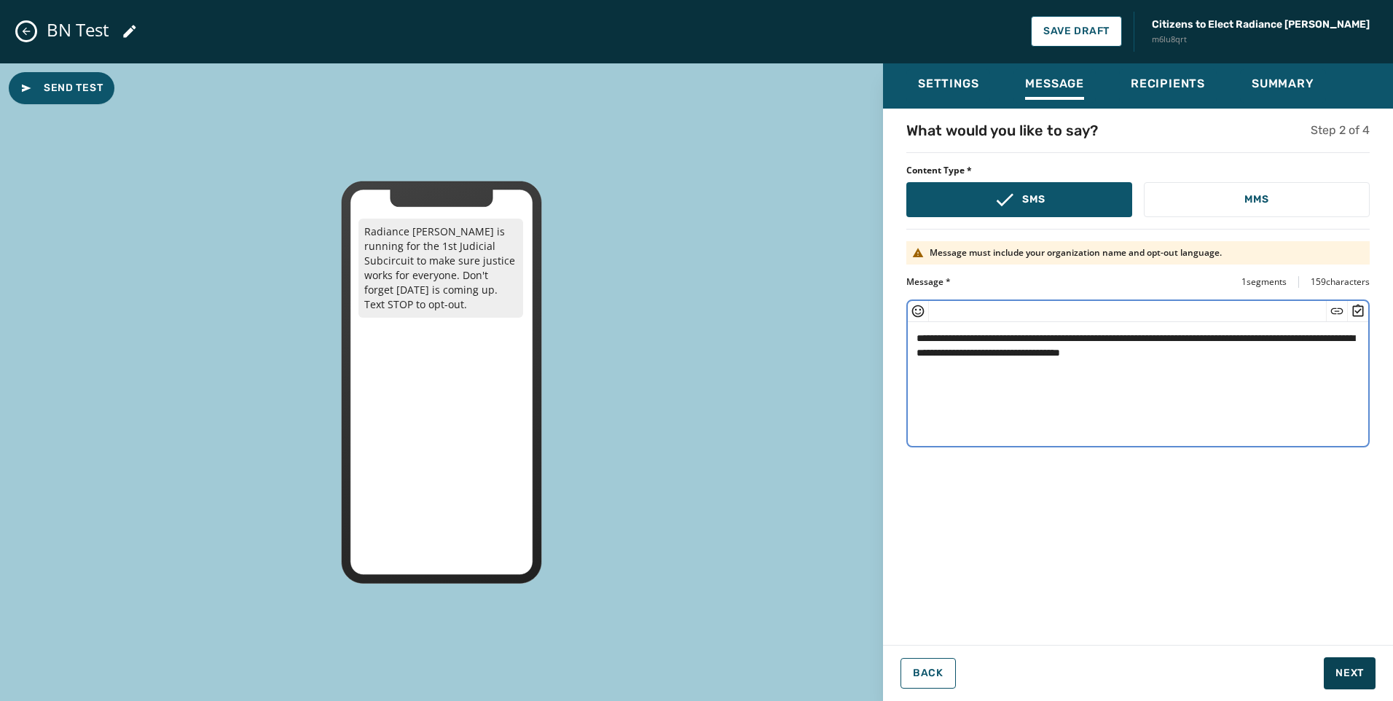
type textarea "**********"
click at [1352, 660] on button "Next" at bounding box center [1350, 673] width 52 height 32
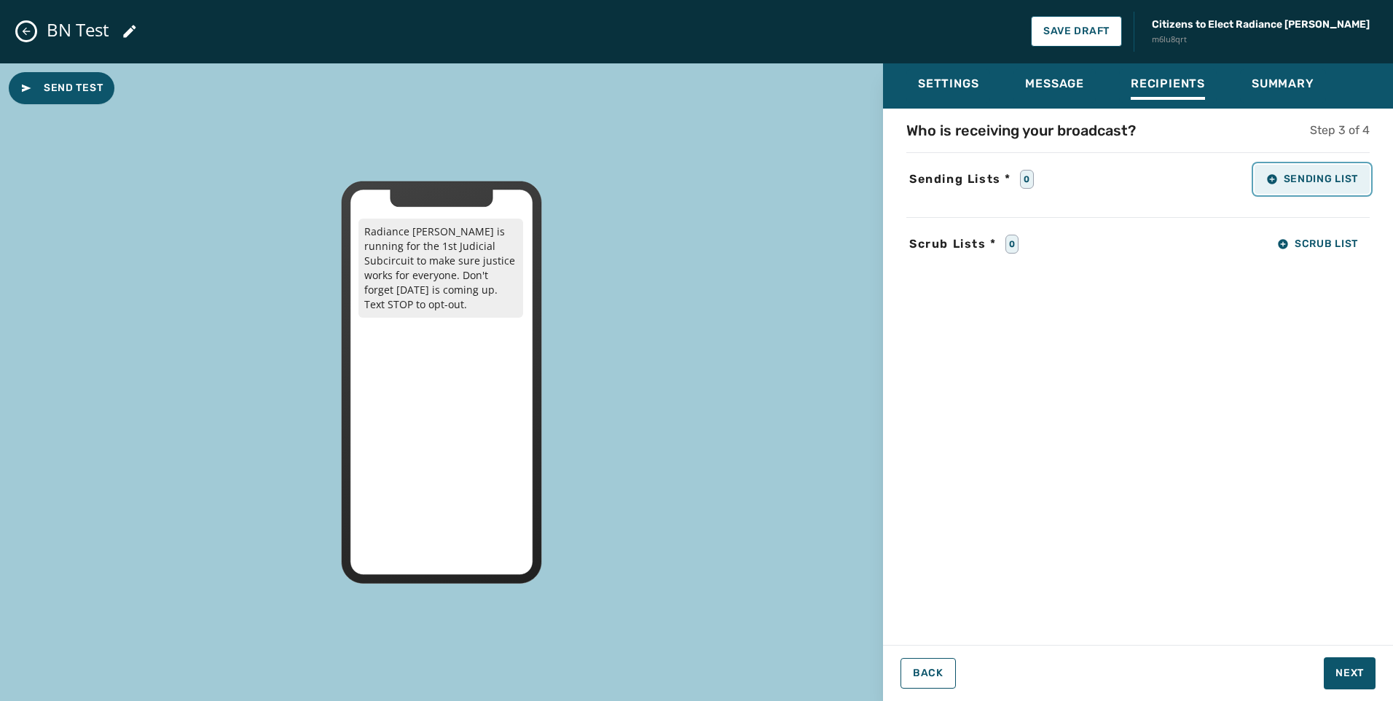
click at [1308, 173] on span "Sending List" at bounding box center [1313, 179] width 92 height 12
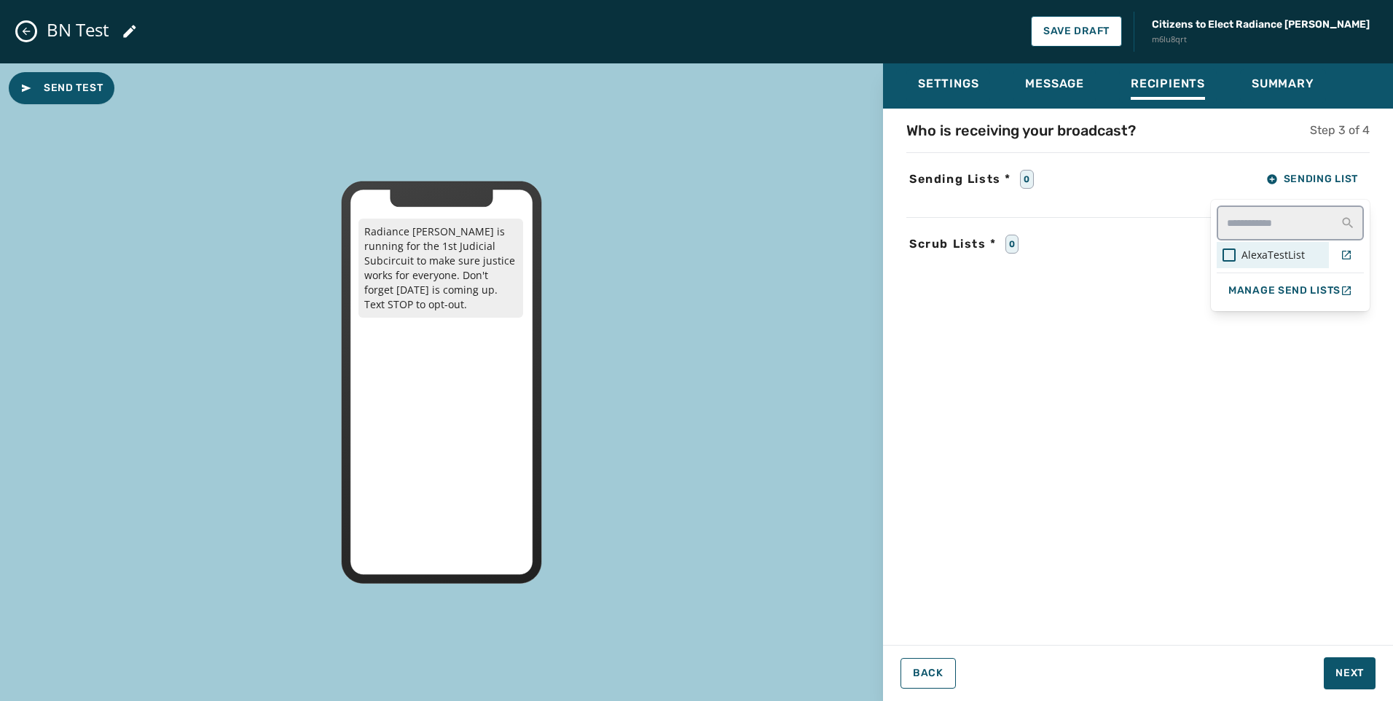
click at [1249, 256] on span "AlexaTestList" at bounding box center [1273, 255] width 63 height 15
click at [1302, 482] on div "Who is receiving your broadcast? Step 3 of 4 Sending Lists * 1 Sending List Ale…" at bounding box center [1138, 372] width 510 height 504
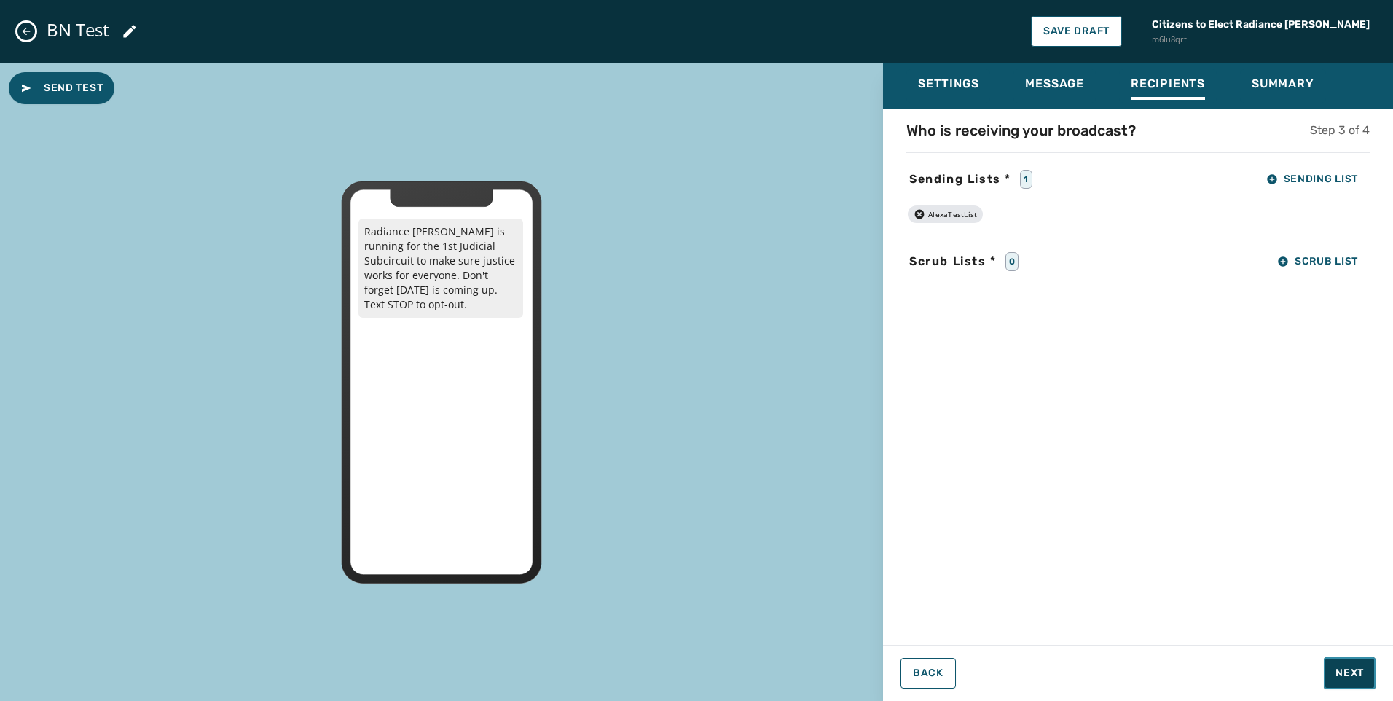
click at [1345, 673] on span "Next" at bounding box center [1350, 673] width 28 height 15
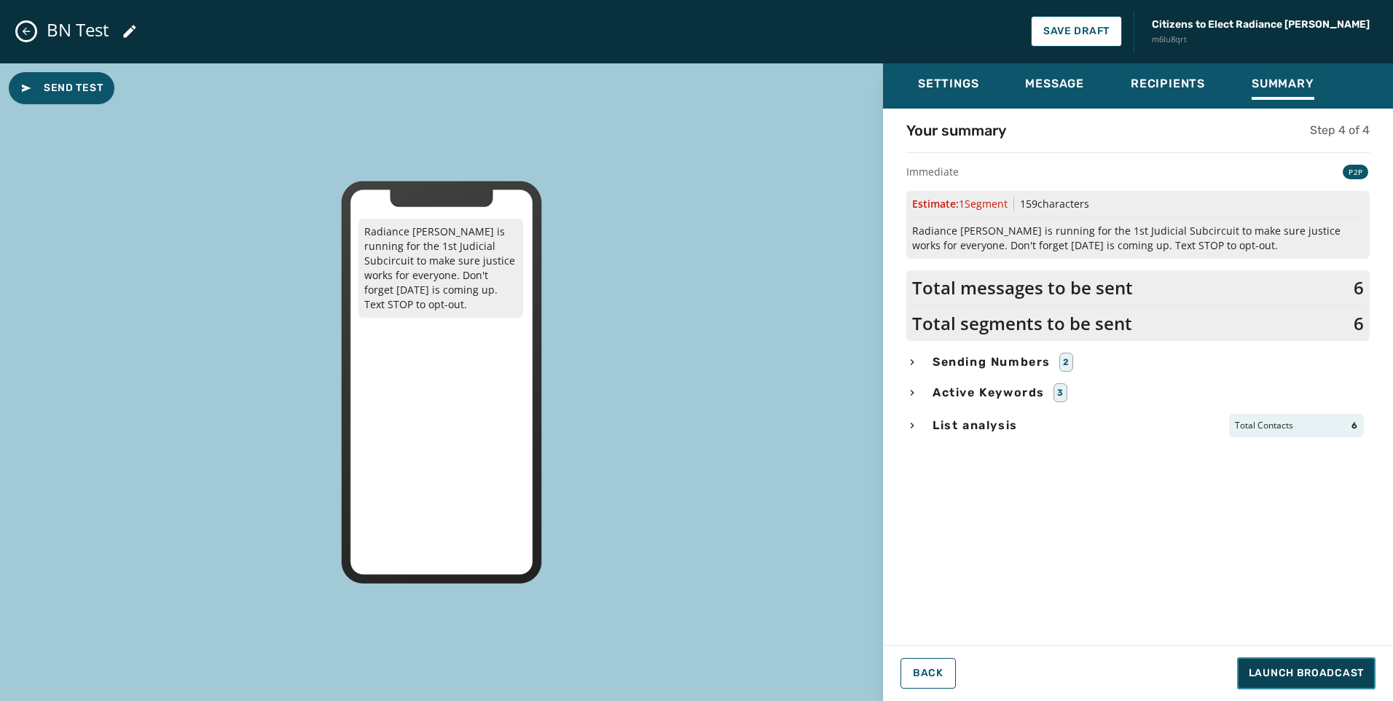
click at [1345, 673] on span "Launch Broadcast" at bounding box center [1306, 673] width 115 height 15
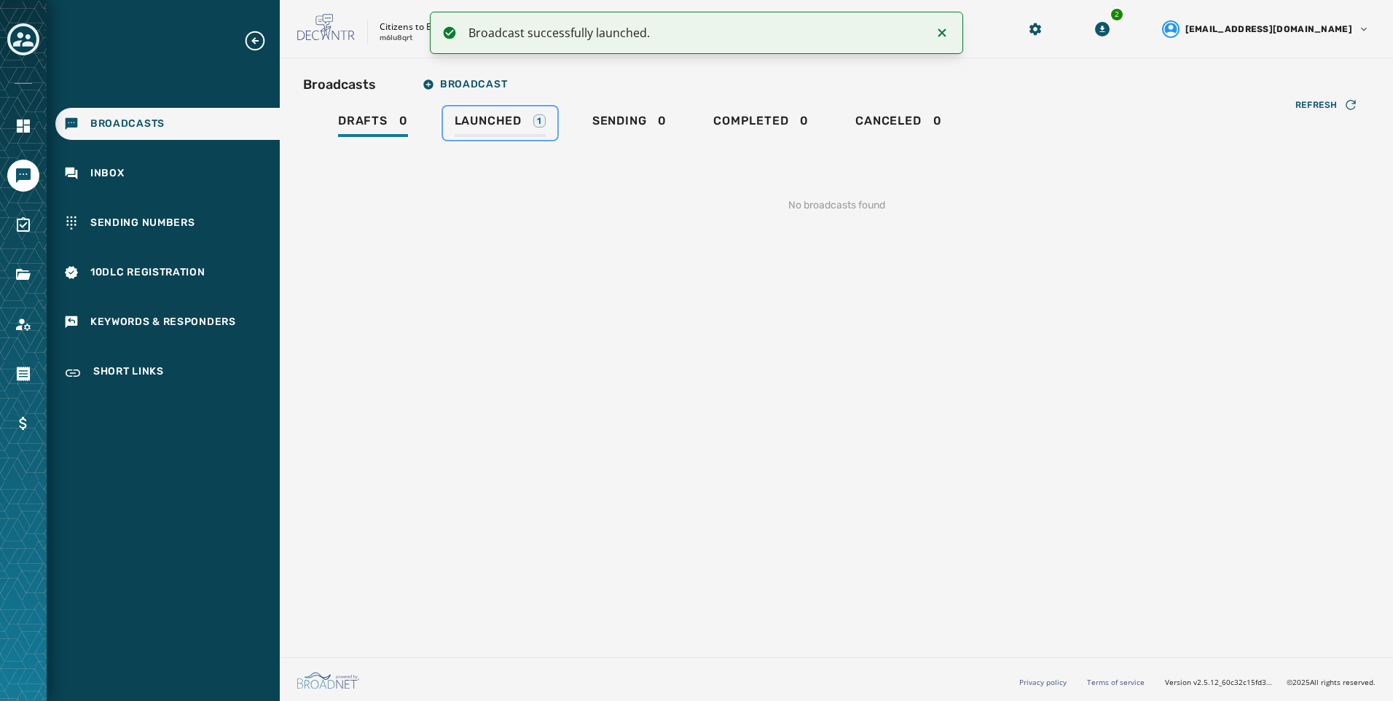
click at [528, 133] on div "Launched 1" at bounding box center [500, 125] width 91 height 23
click at [649, 127] on div "Sending 1" at bounding box center [628, 125] width 78 height 23
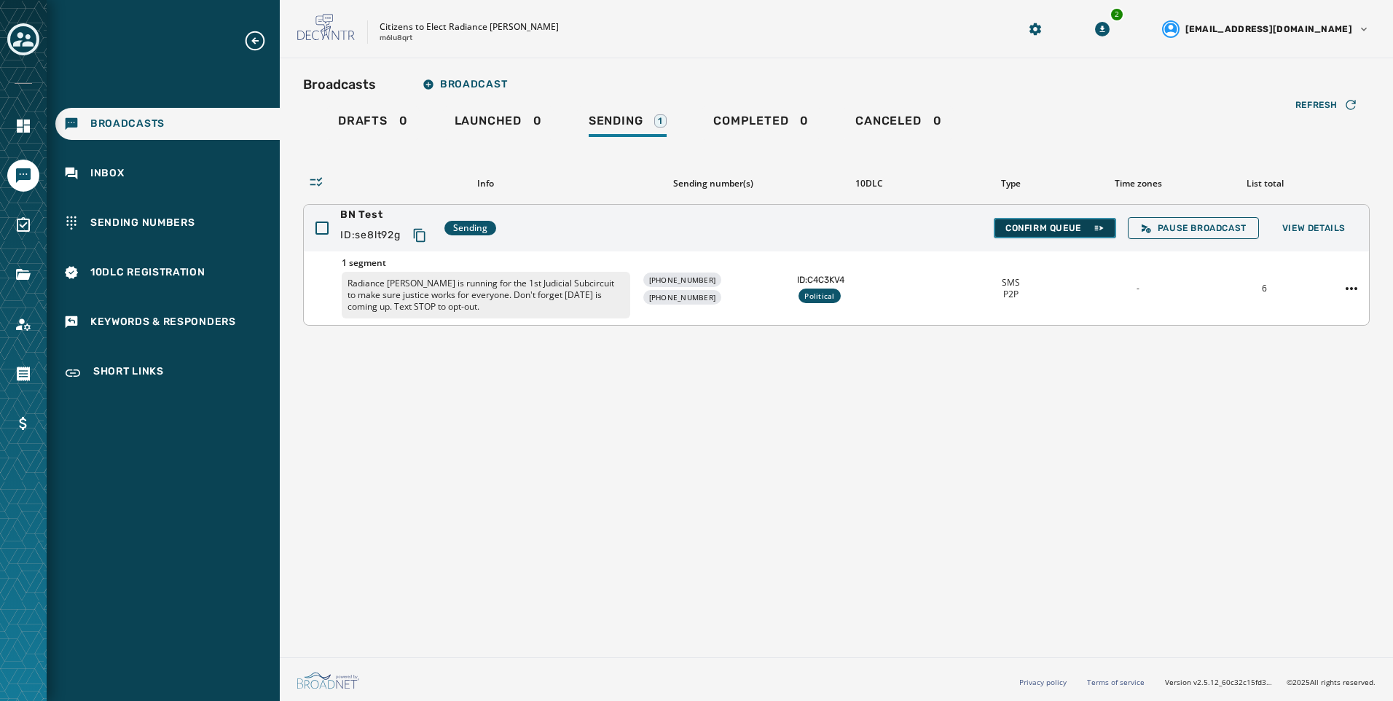
click at [1070, 226] on span "Confirm Queue" at bounding box center [1055, 228] width 99 height 12
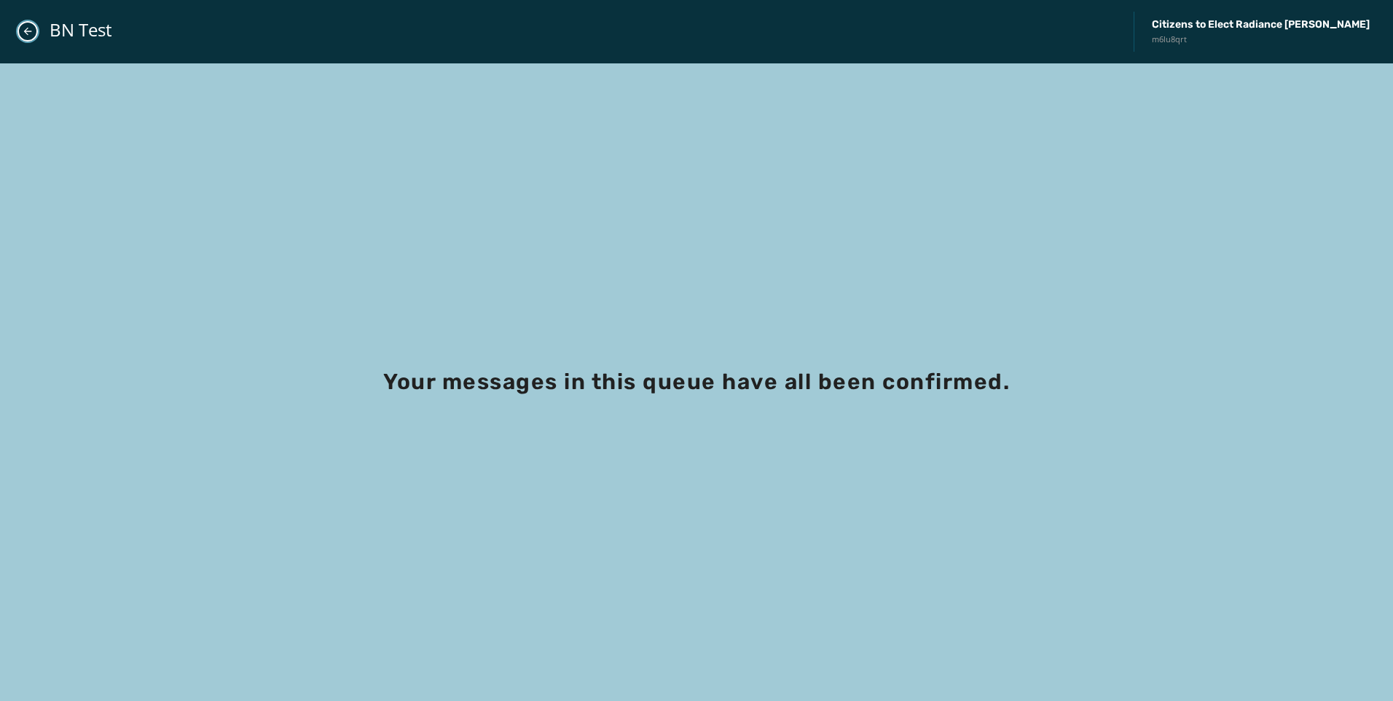
click at [26, 31] on icon "Close admin drawer" at bounding box center [28, 32] width 8 height 8
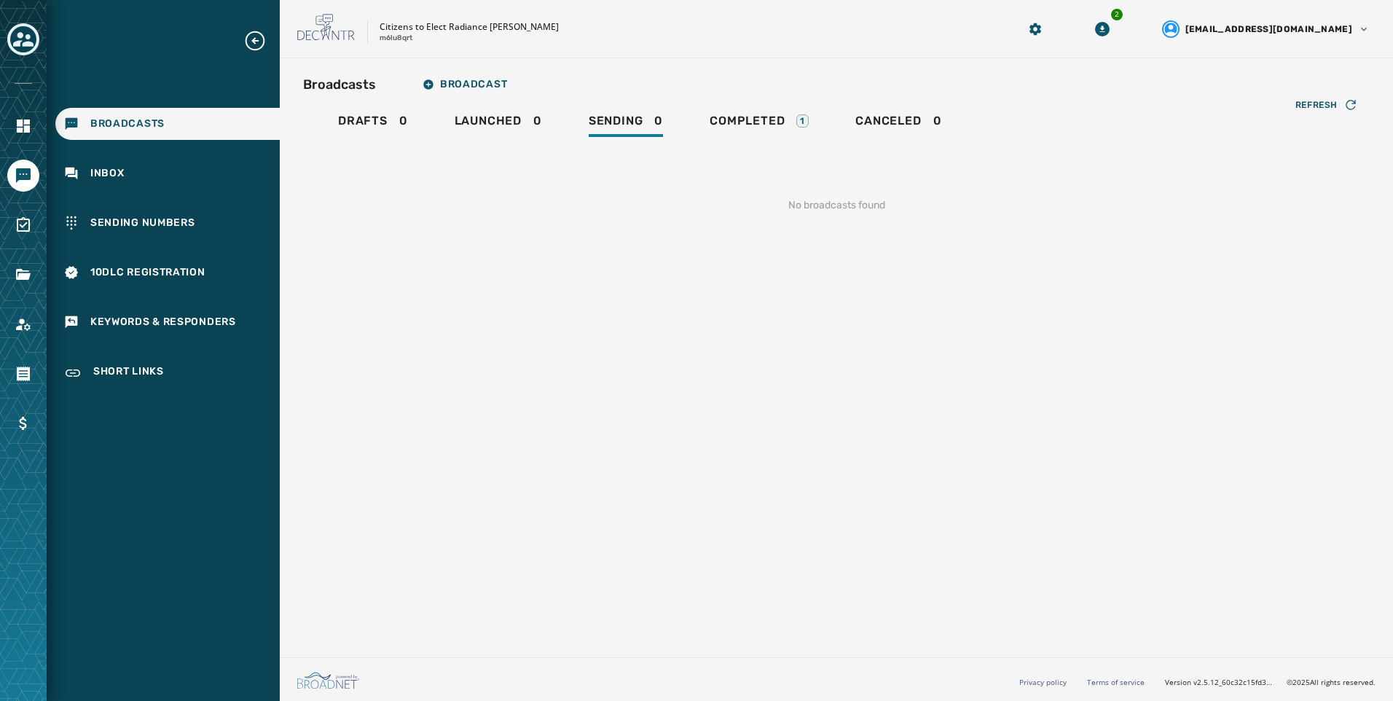
click at [888, 27] on div "Citizens to Elect Radiance [PERSON_NAME] m6lu8qrt" at bounding box center [639, 29] width 684 height 31
click at [789, 122] on div "Completed 1" at bounding box center [759, 125] width 99 height 23
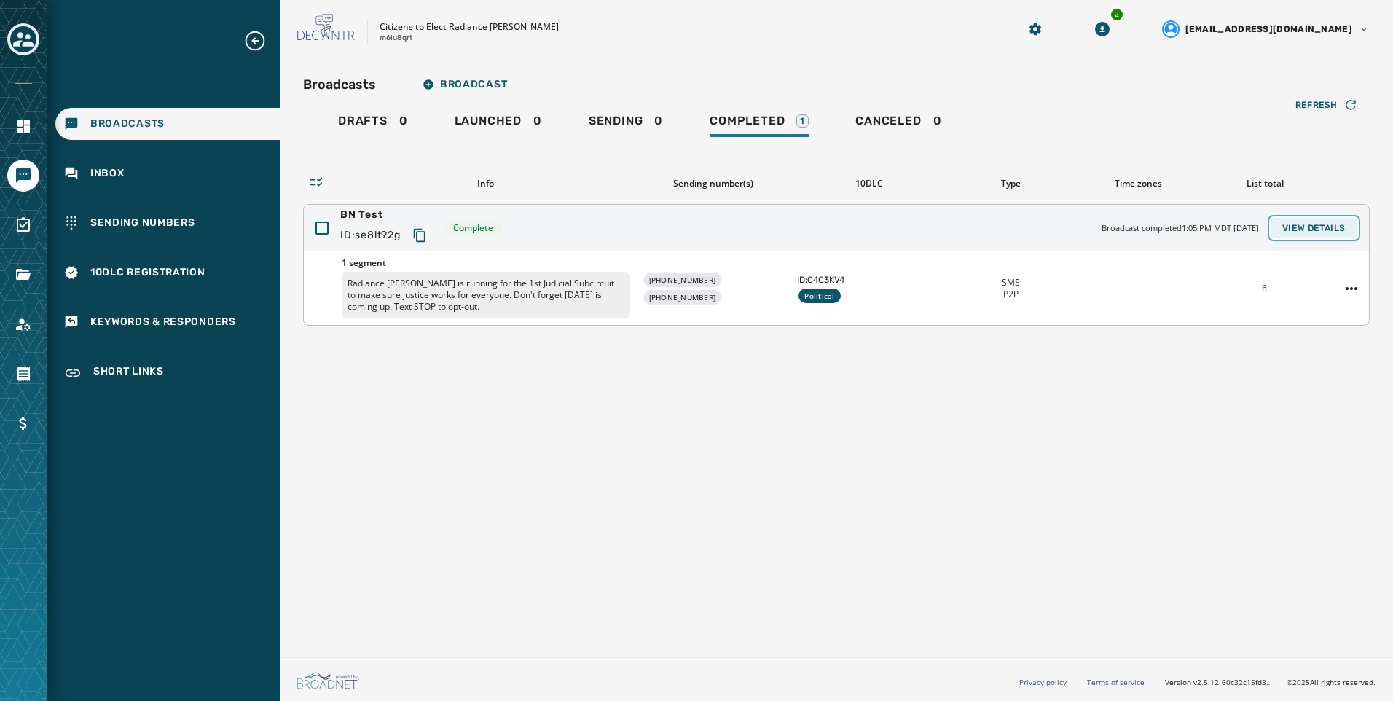
click at [1324, 233] on span "View Details" at bounding box center [1314, 228] width 63 height 12
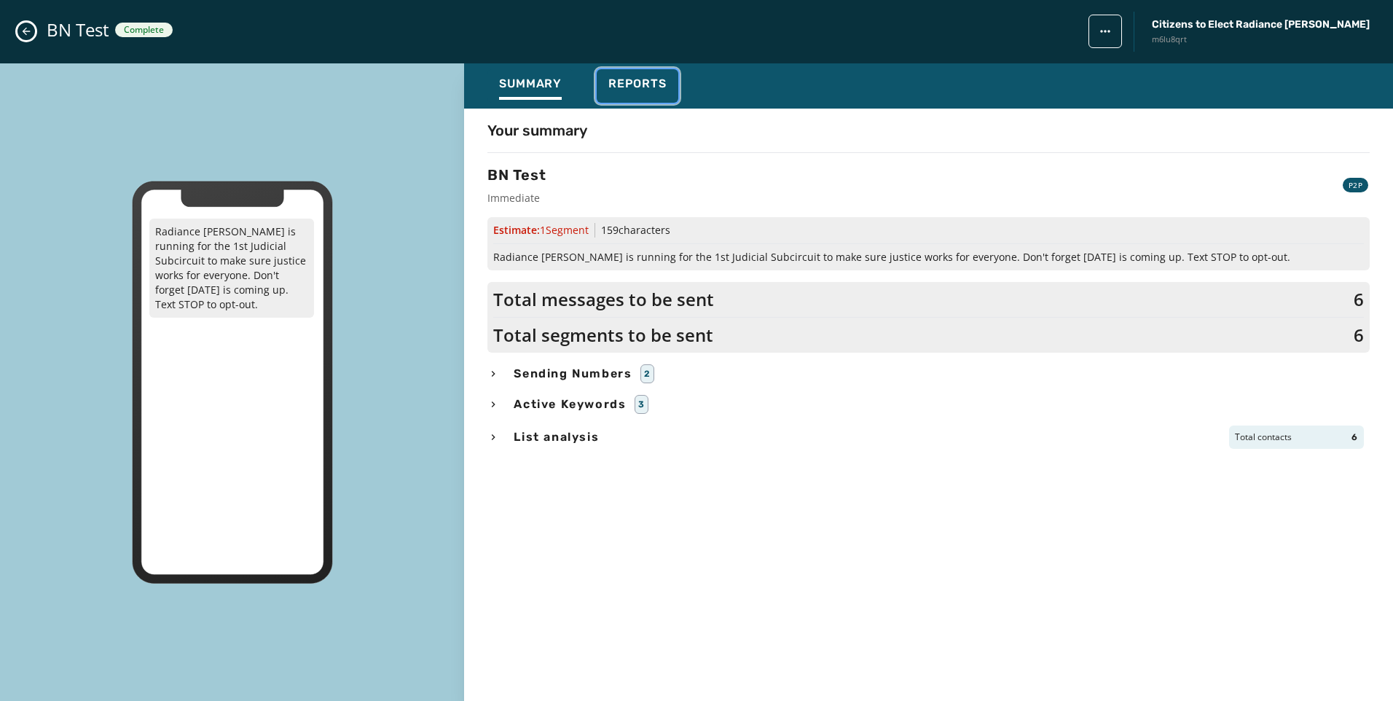
click at [650, 95] on div "Reports" at bounding box center [638, 88] width 58 height 23
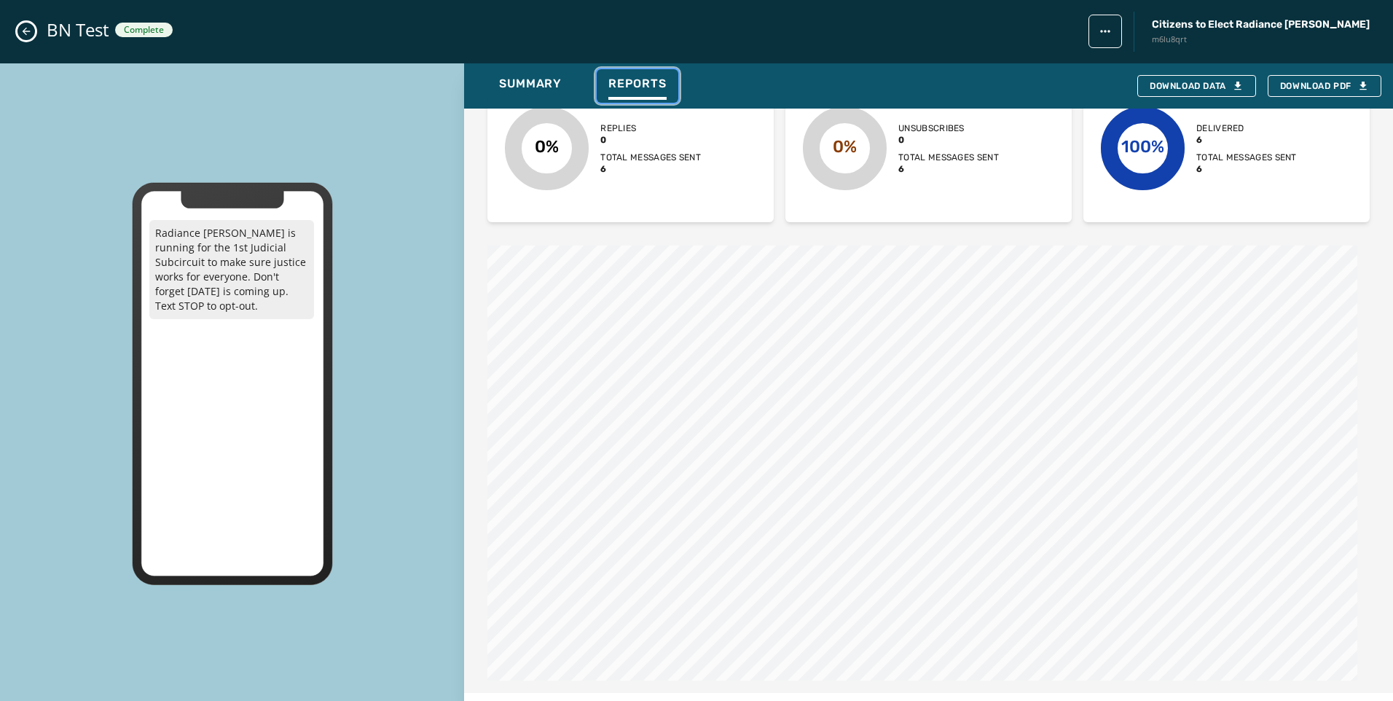
scroll to position [946, 0]
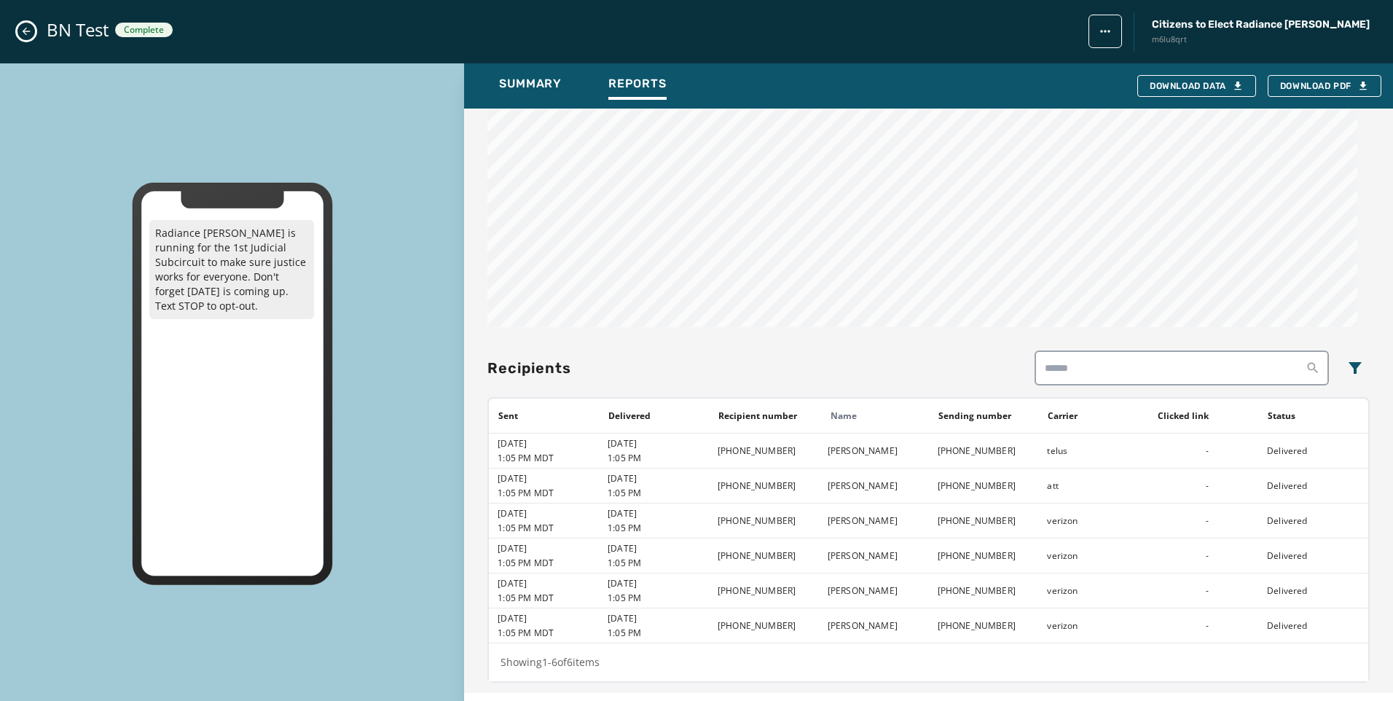
click at [25, 25] on button "Close admin drawer" at bounding box center [25, 31] width 17 height 17
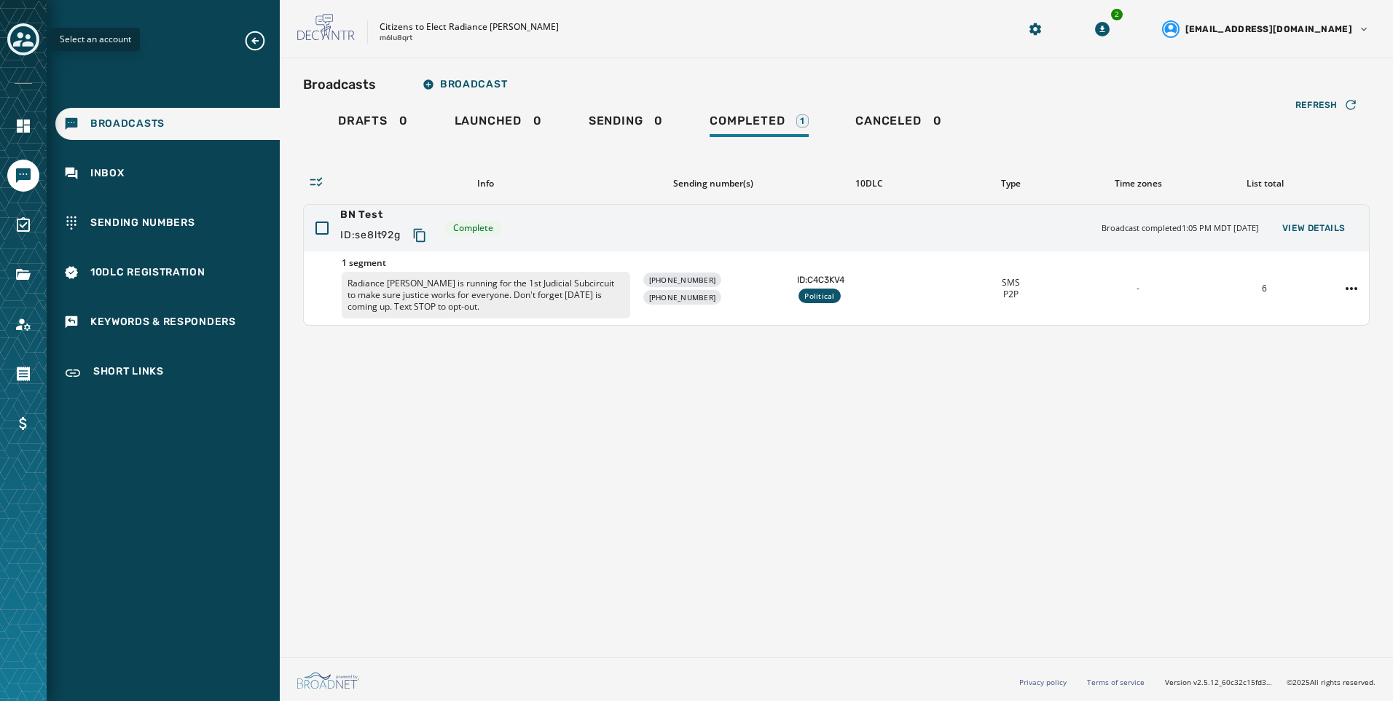
click at [27, 39] on icon "Toggle account select drawer" at bounding box center [23, 39] width 20 height 20
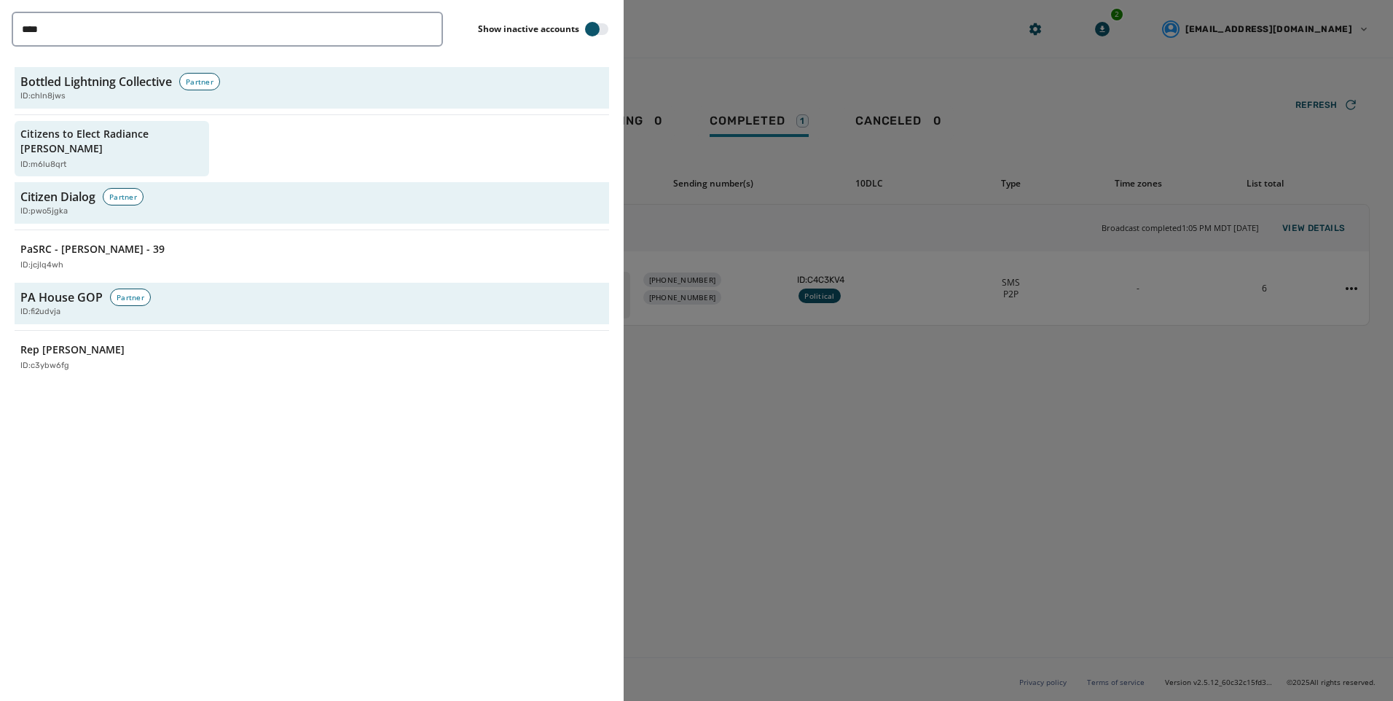
click at [109, 64] on div "Bottled Lightning Collective Partner ID: chln8jws Citizens to Elect Radiance [P…" at bounding box center [312, 222] width 601 height 316
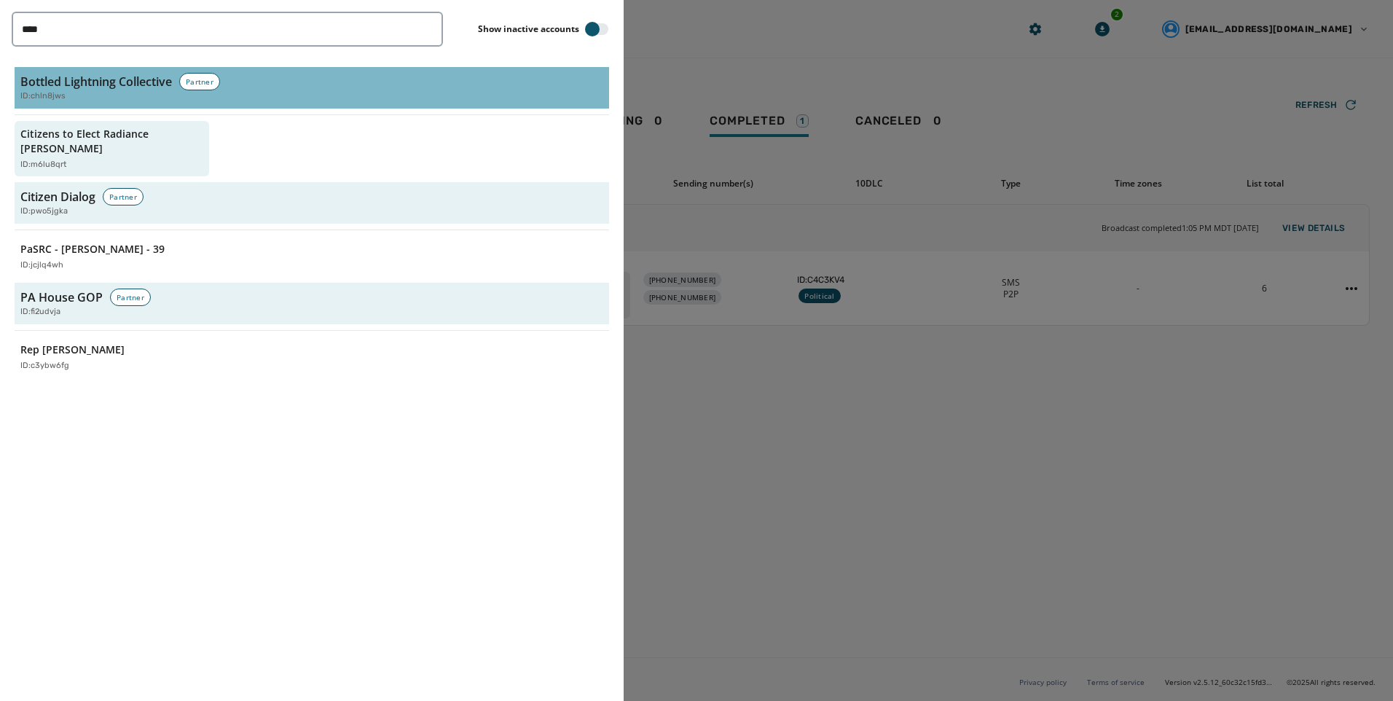
click at [109, 88] on h3 "Bottled Lightning Collective" at bounding box center [96, 81] width 152 height 17
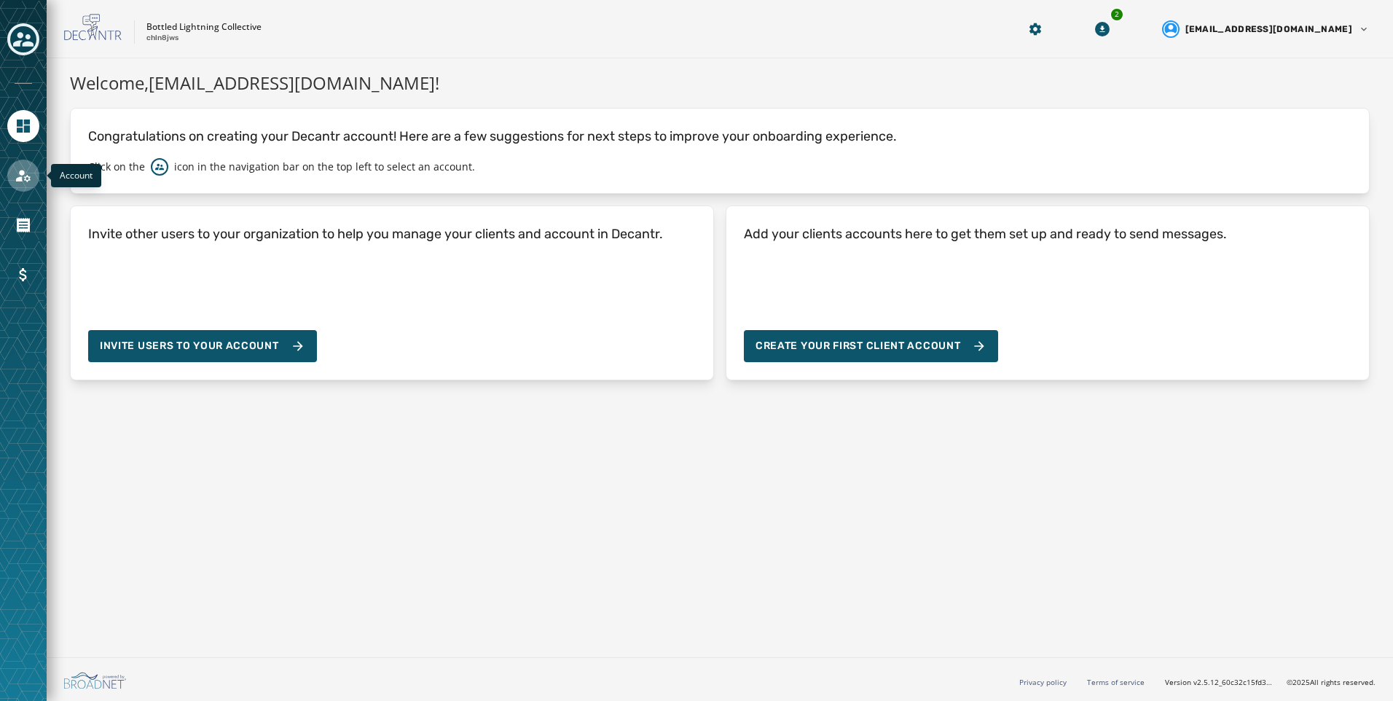
click at [23, 167] on icon "Navigate to Account" at bounding box center [23, 175] width 17 height 17
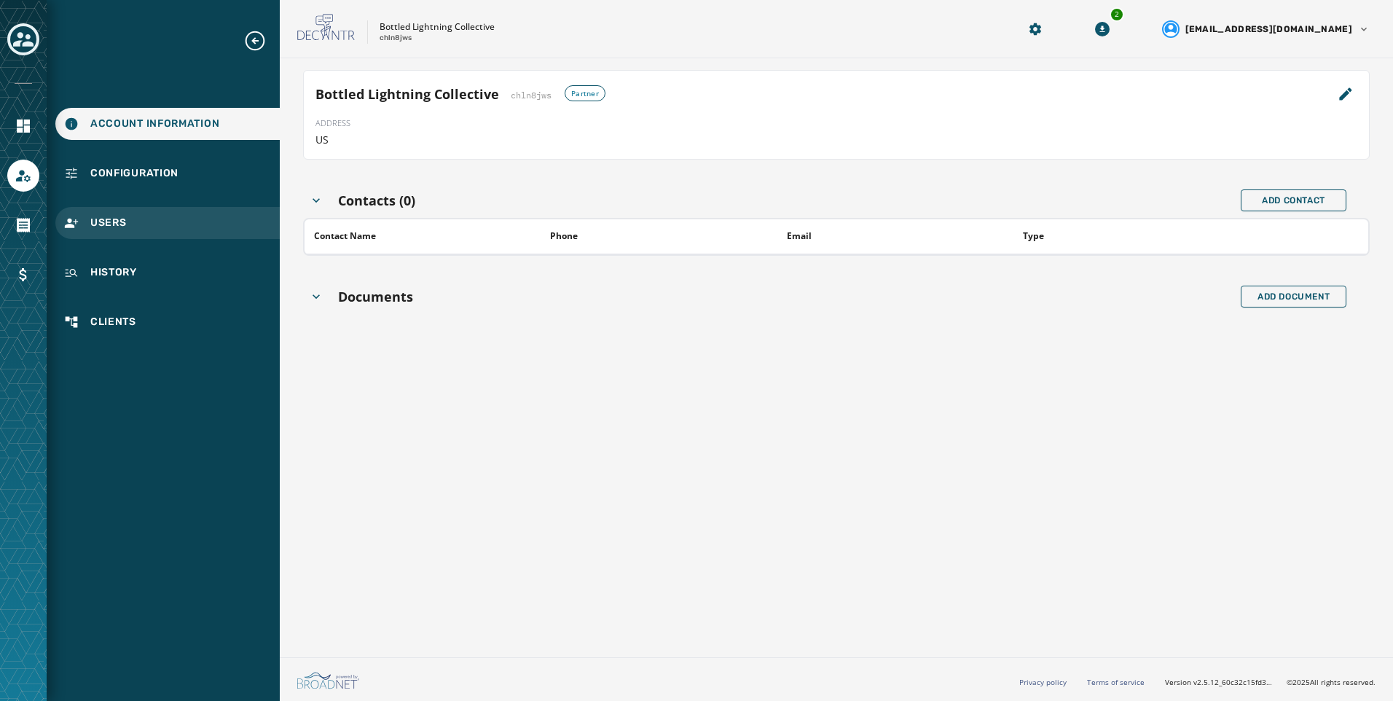
click at [141, 227] on div "Users" at bounding box center [167, 223] width 224 height 32
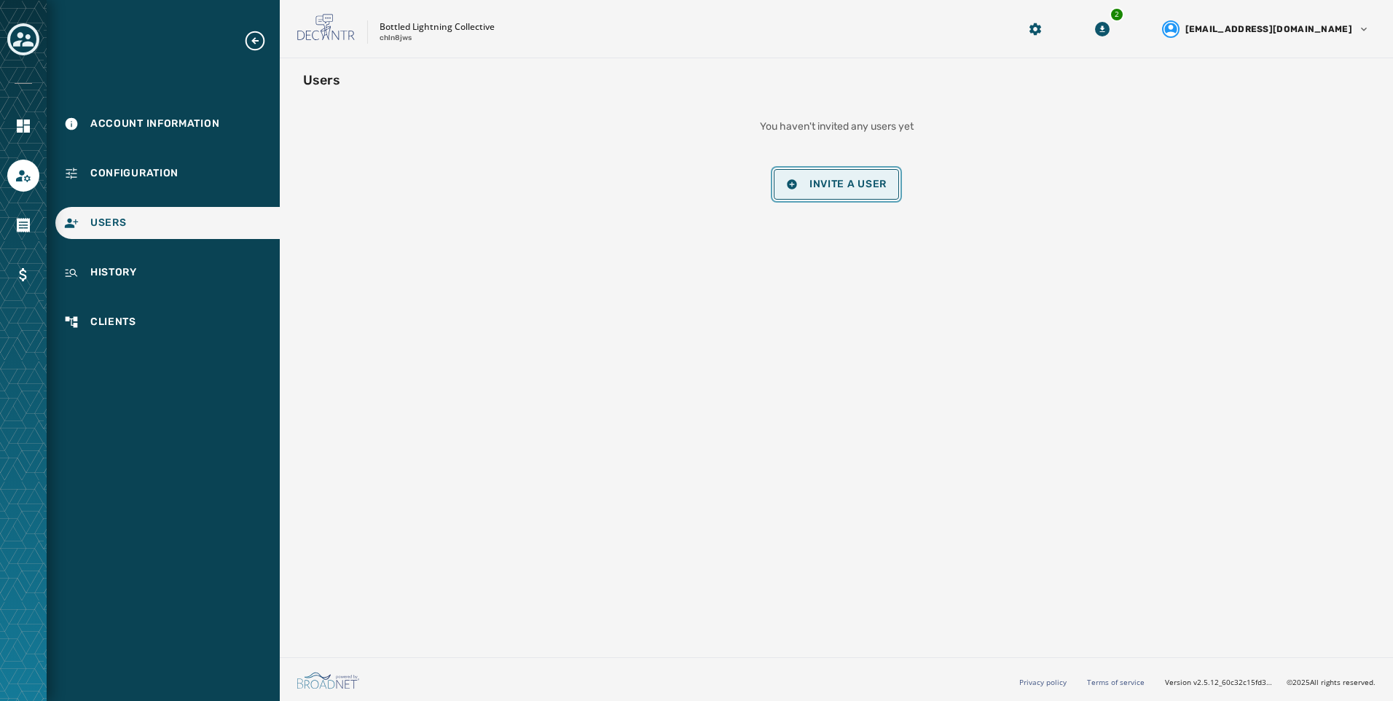
click at [834, 176] on button "Invite a User" at bounding box center [836, 184] width 125 height 31
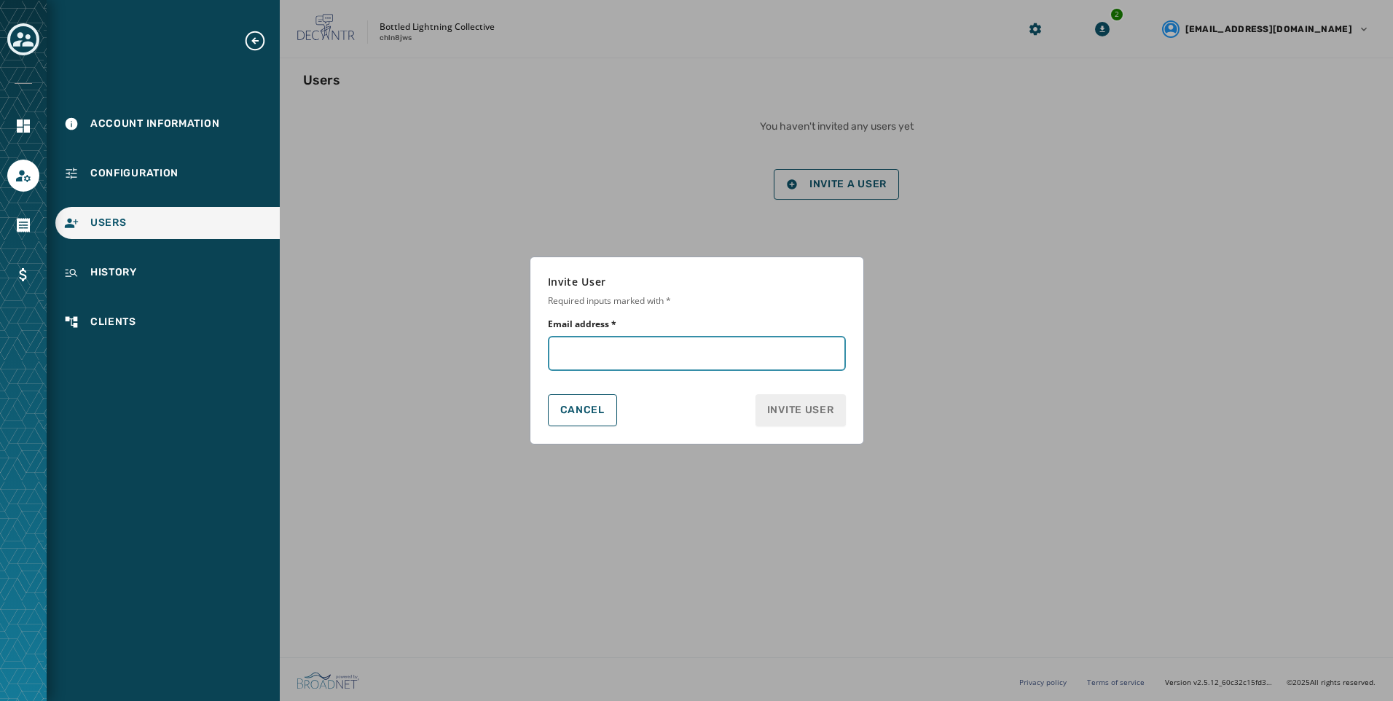
click at [673, 348] on input "Email address *" at bounding box center [697, 353] width 298 height 35
paste input "**********"
type input "**********"
click at [818, 414] on span "Invite User" at bounding box center [800, 410] width 67 height 15
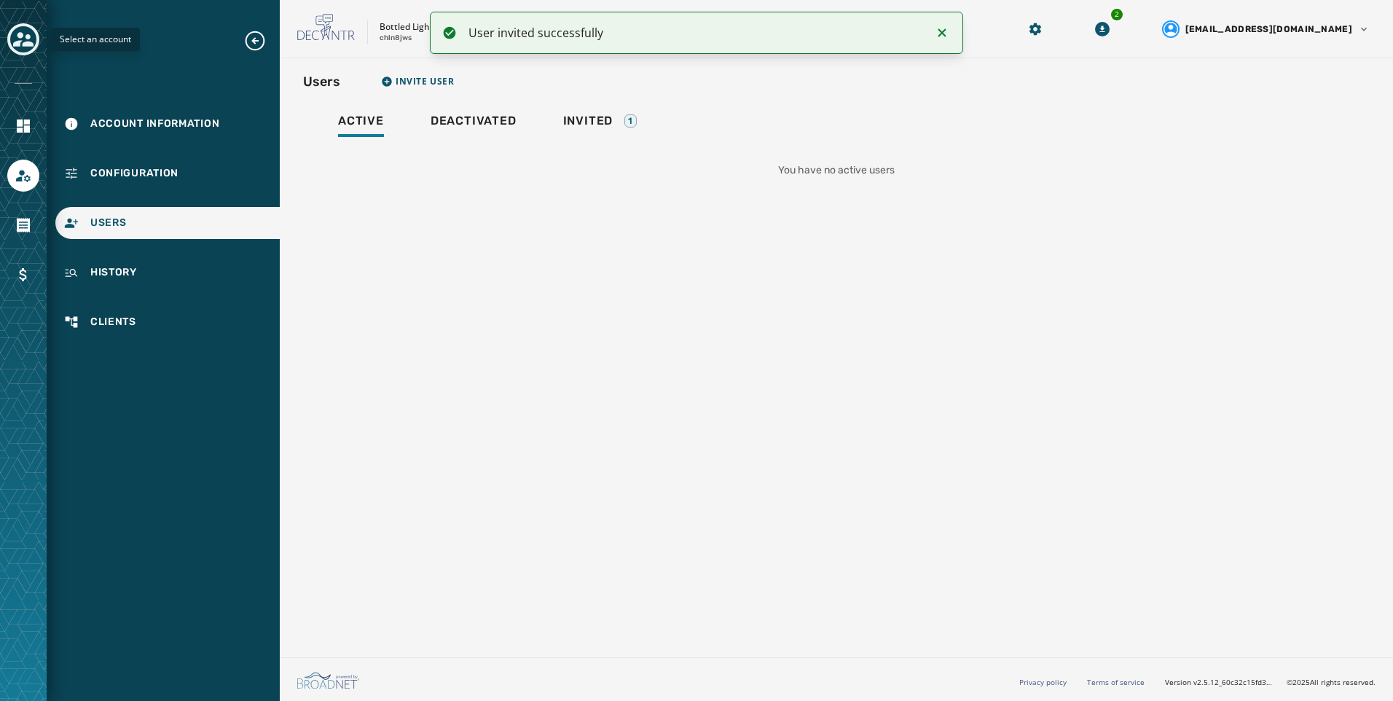
click at [34, 50] on button "Toggle account select drawer" at bounding box center [23, 39] width 32 height 32
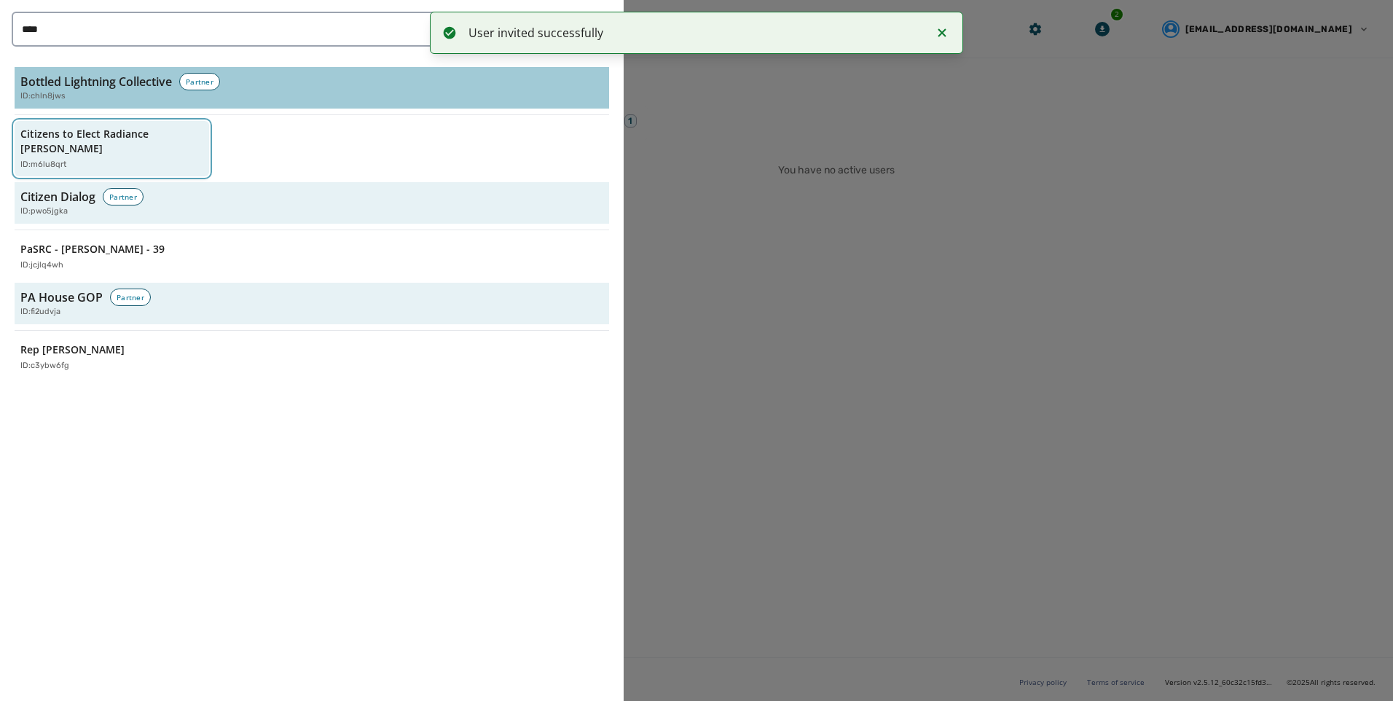
click at [83, 159] on div "ID: m6lu8qrt" at bounding box center [104, 165] width 168 height 12
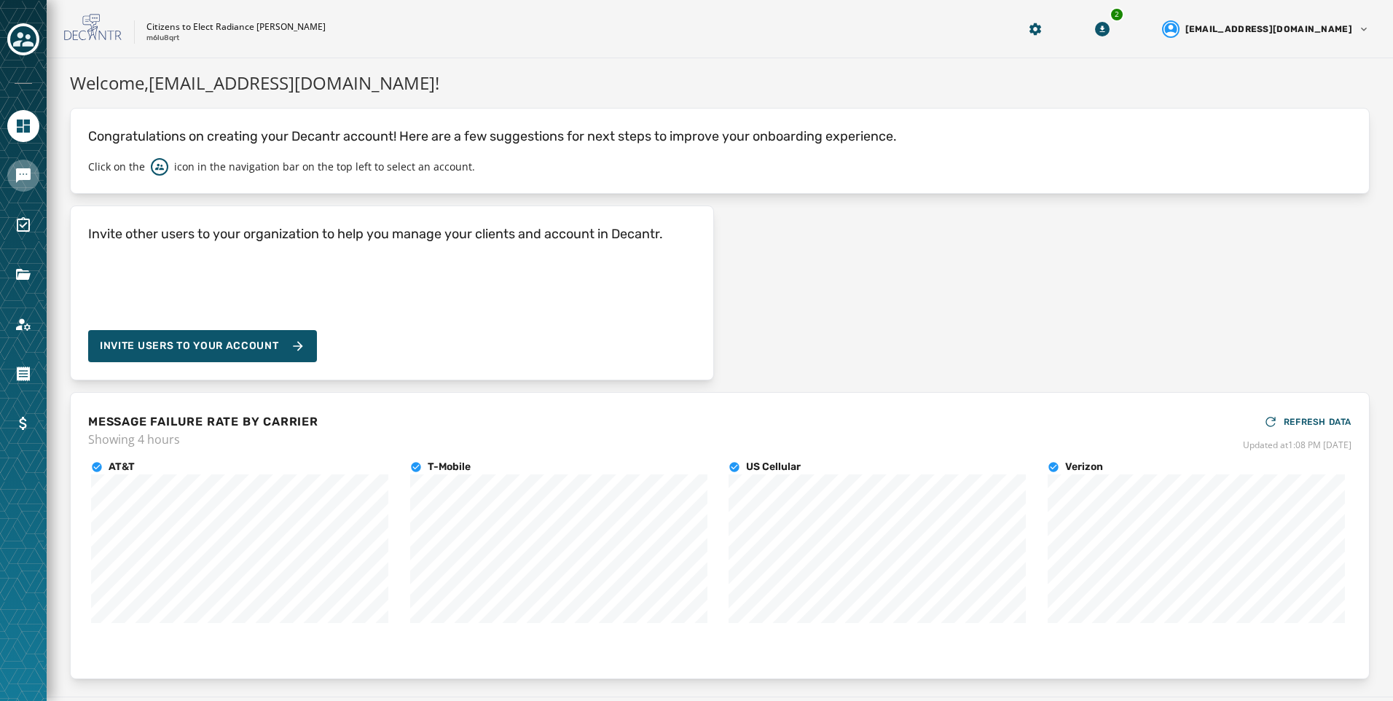
click at [22, 167] on link "Navigate to Messaging" at bounding box center [23, 176] width 32 height 32
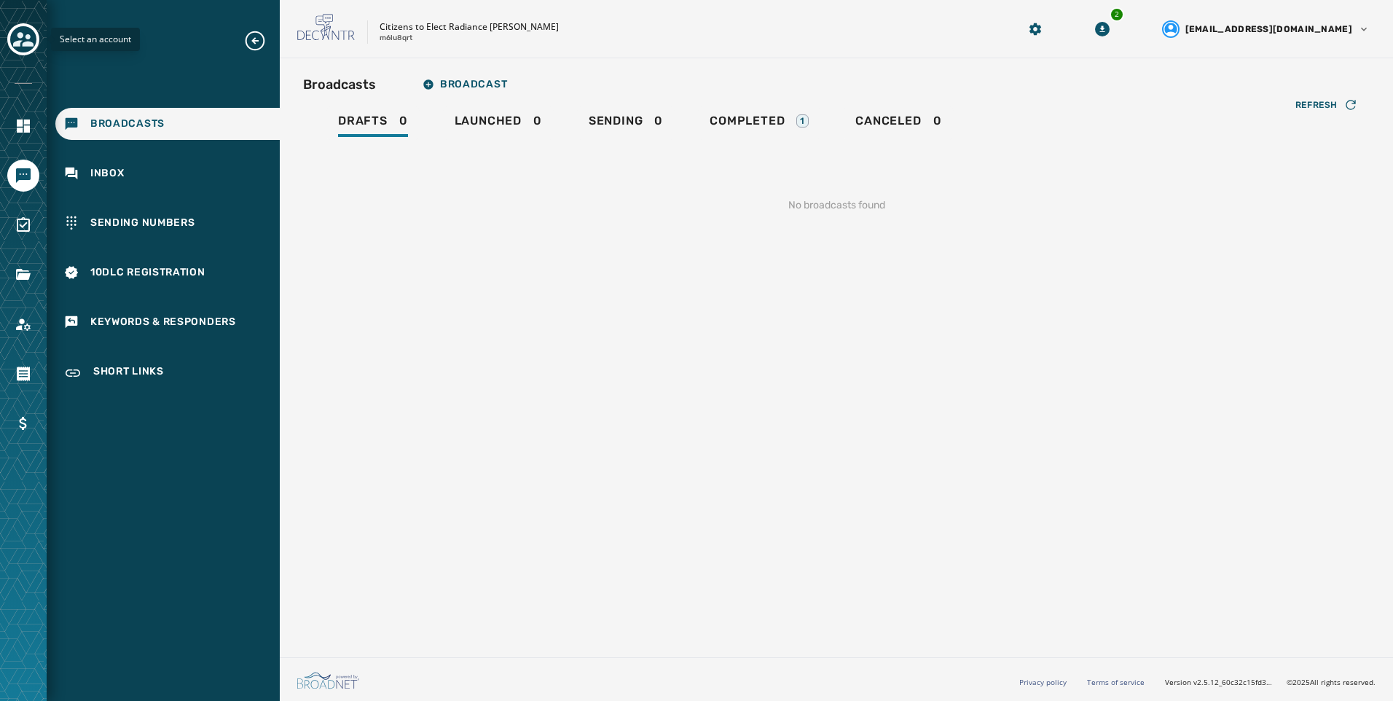
click at [23, 36] on icon "Toggle account select drawer" at bounding box center [23, 39] width 20 height 20
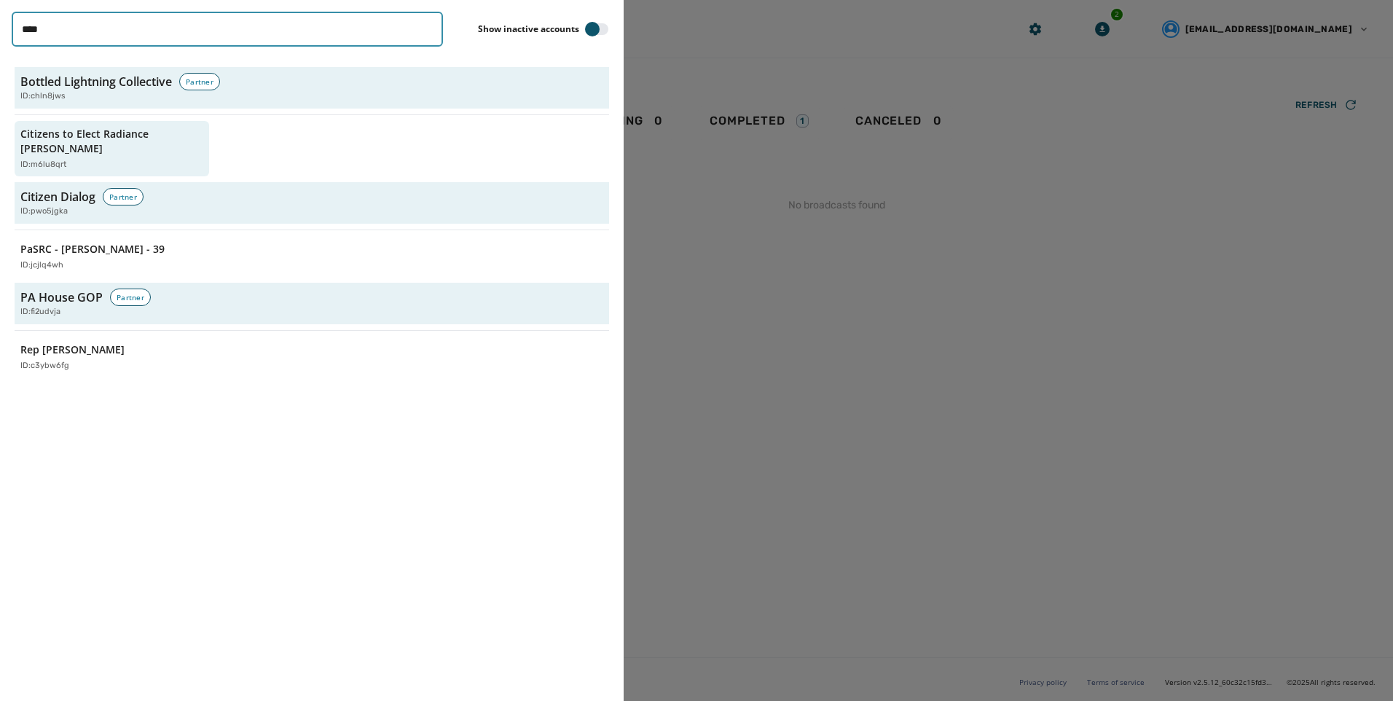
click at [429, 29] on input "****" at bounding box center [227, 29] width 431 height 35
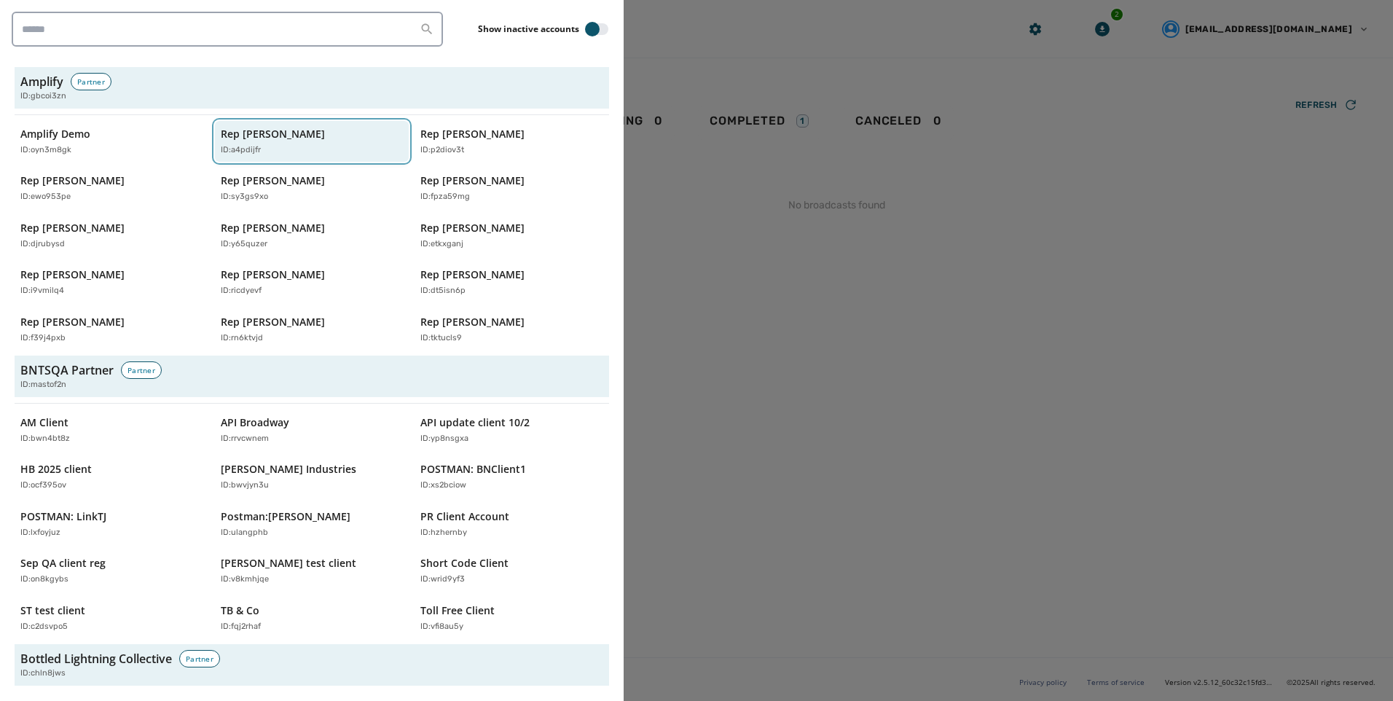
click at [318, 138] on p "Rep [PERSON_NAME]" at bounding box center [273, 134] width 104 height 15
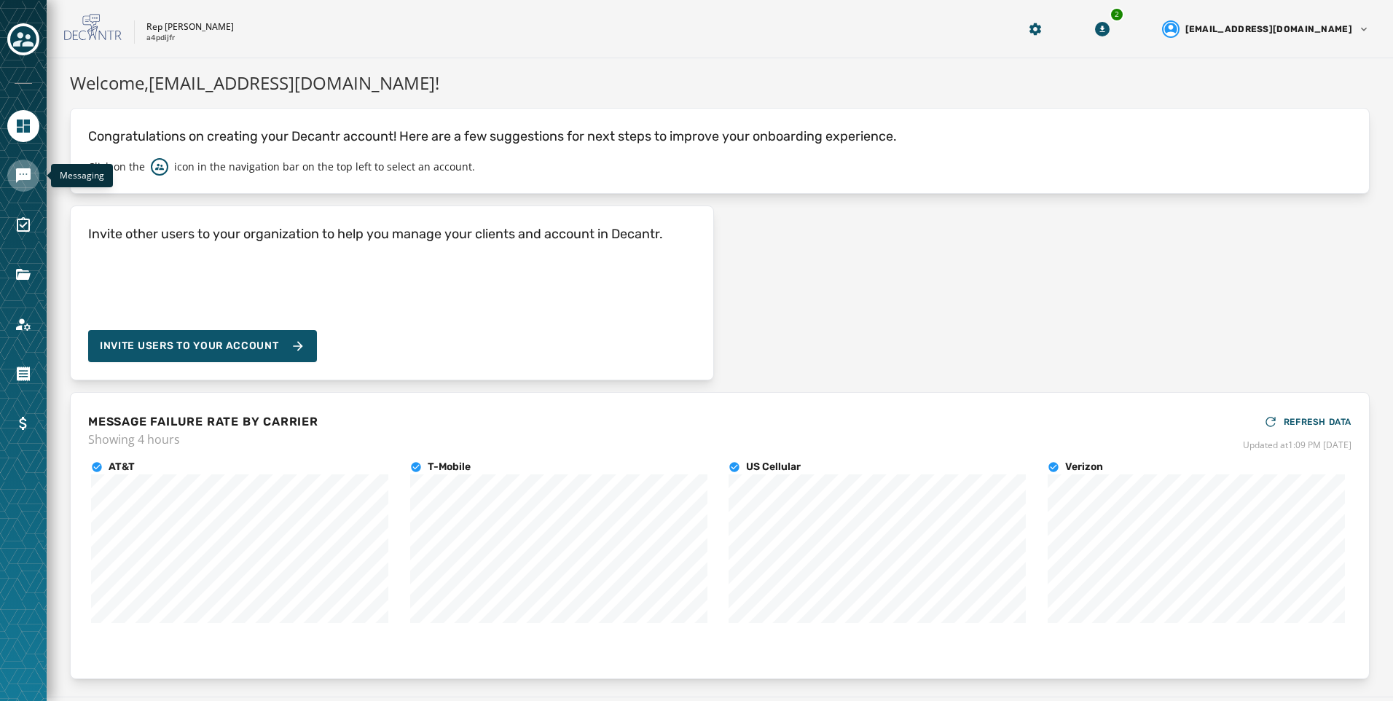
click at [25, 176] on icon "Navigate to Messaging" at bounding box center [23, 175] width 15 height 15
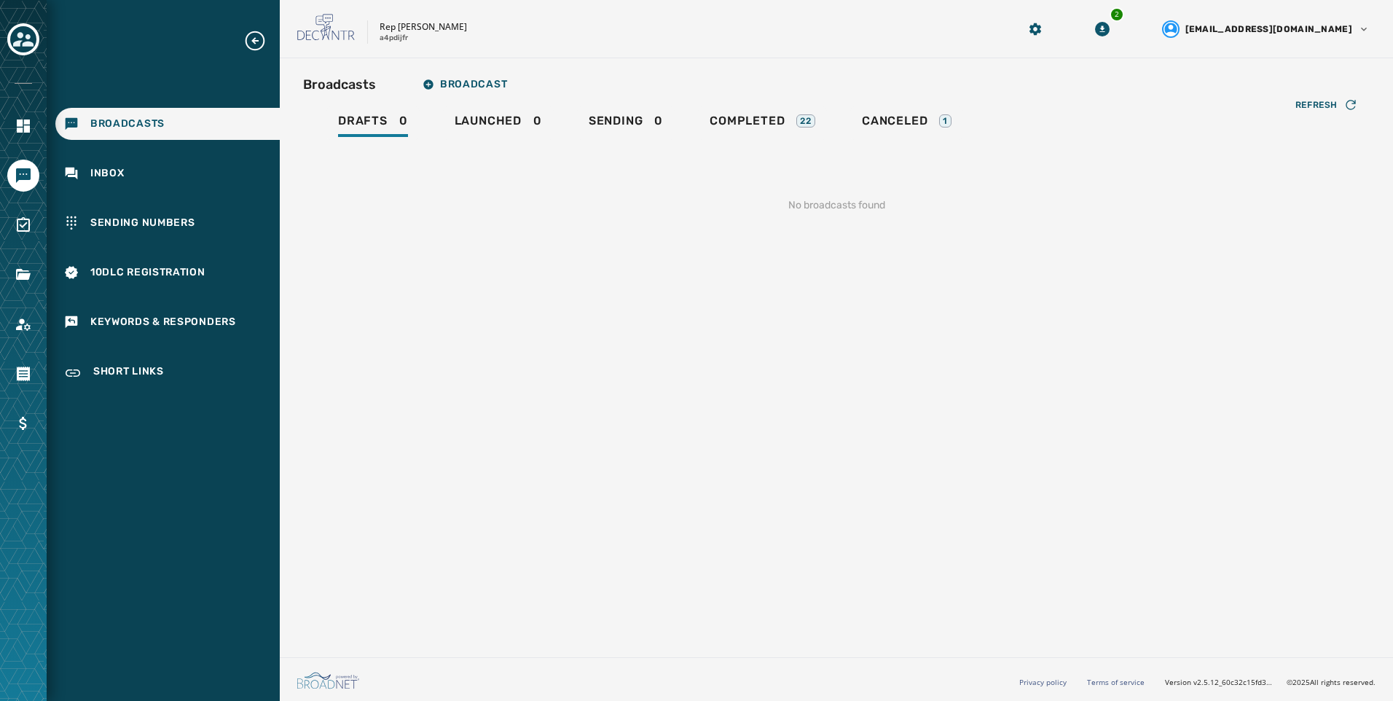
click at [139, 192] on div "Broadcasts Inbox Sending Numbers 10DLC Registration Keywords & Responders Short…" at bounding box center [163, 209] width 233 height 361
click at [168, 162] on div "Inbox" at bounding box center [167, 173] width 224 height 32
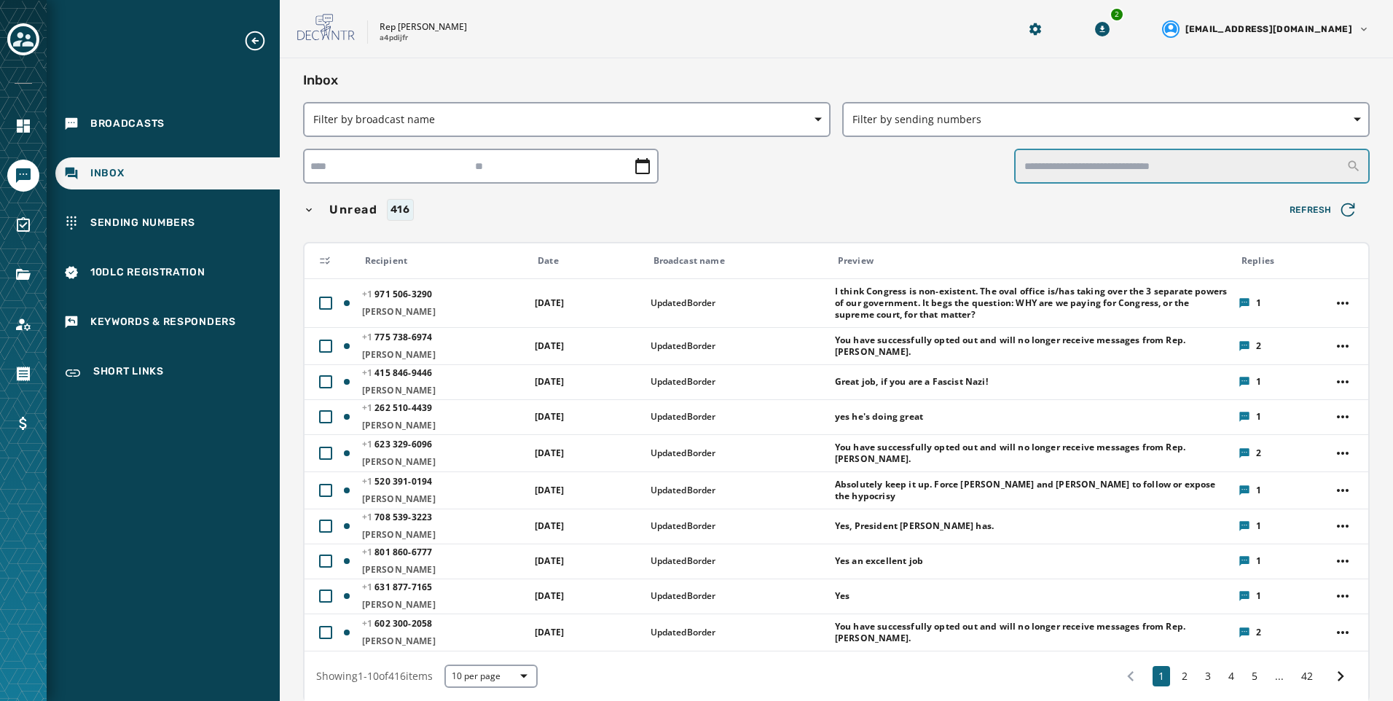
click at [1192, 153] on input "text" at bounding box center [1192, 166] width 356 height 35
type input "**********"
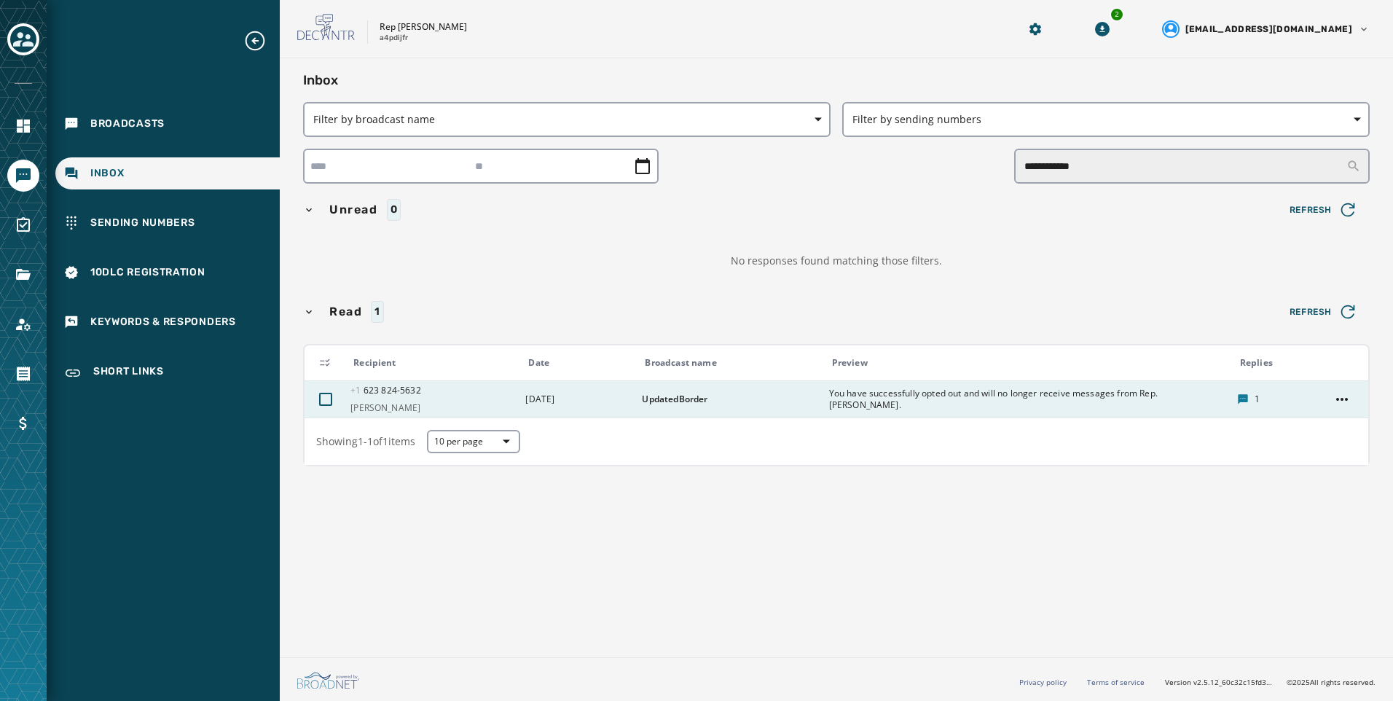
click at [1081, 408] on span "You have successfully opted out and will no longer receive messages from Rep. […" at bounding box center [1028, 399] width 399 height 23
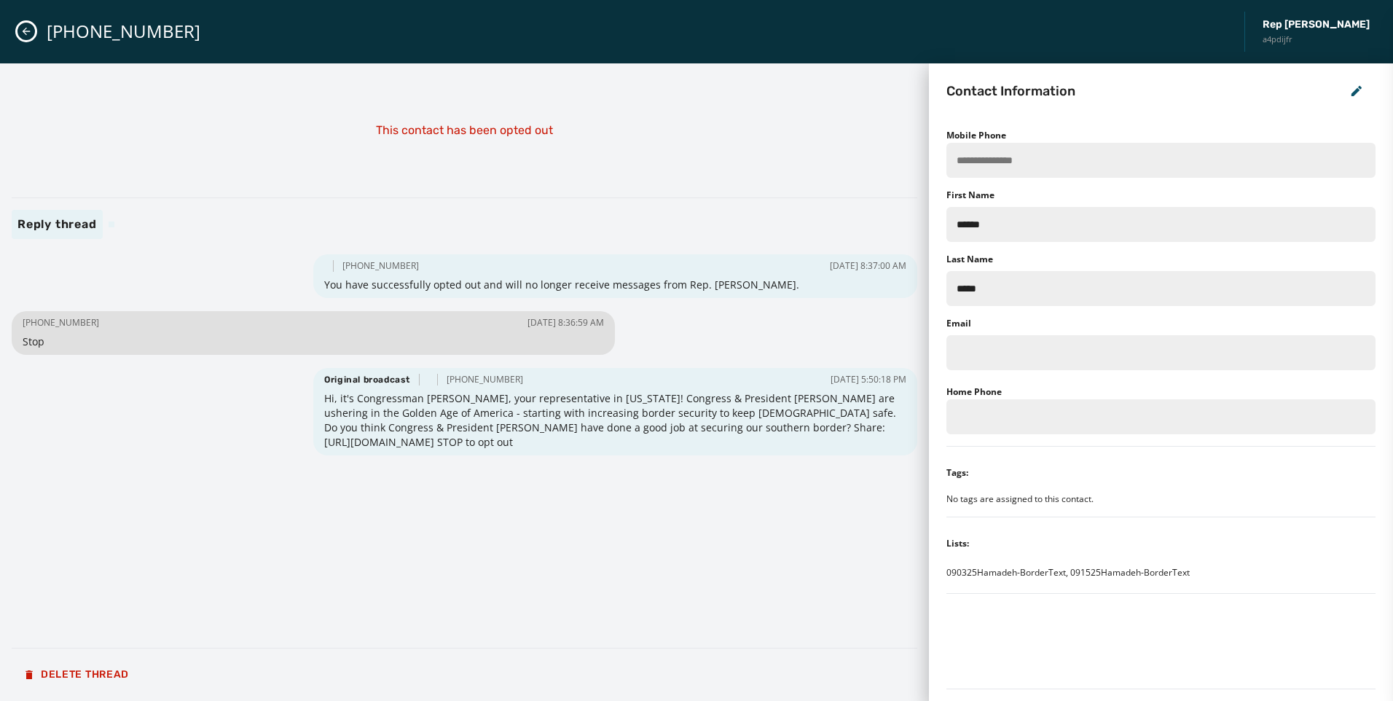
click at [36, 31] on div "[PHONE_NUMBER] Rep [PERSON_NAME] a4pdijfr" at bounding box center [696, 31] width 1393 height 63
click at [23, 27] on icon "Close admin drawer" at bounding box center [26, 32] width 12 height 12
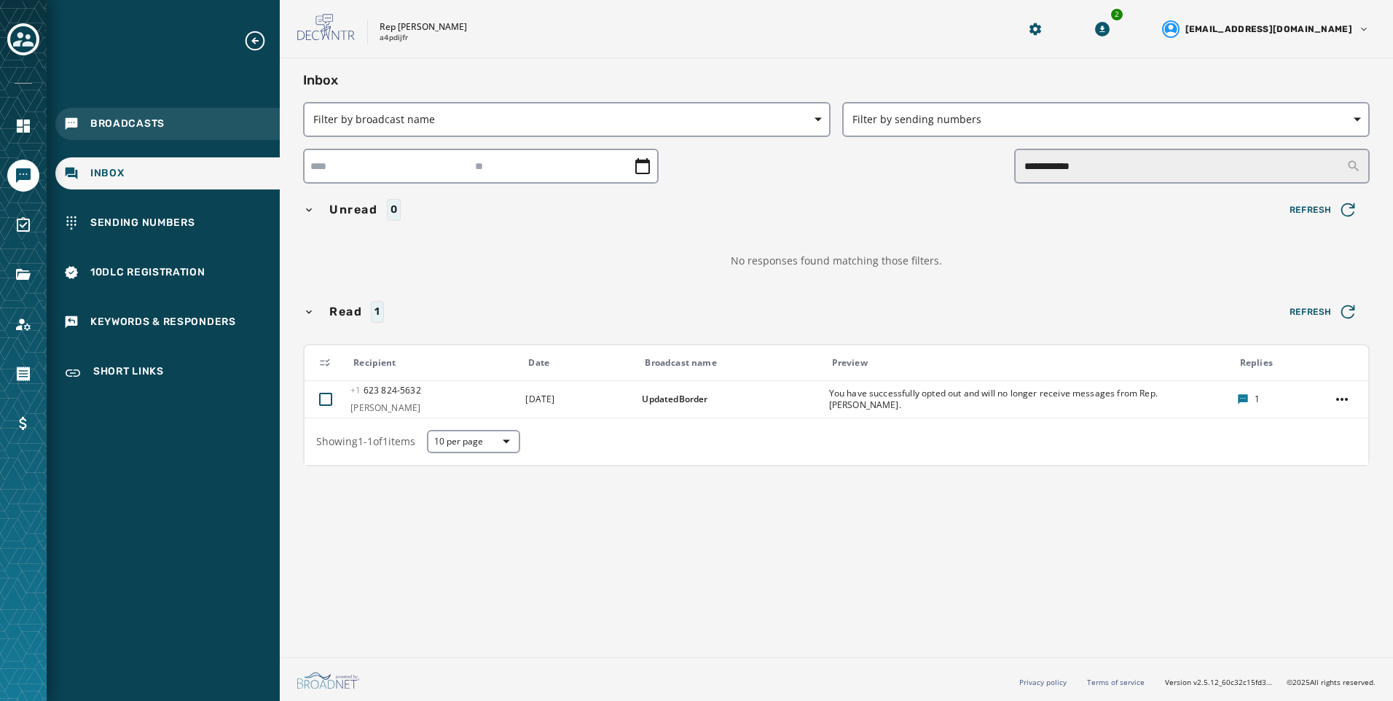
click at [125, 116] on div "Broadcasts" at bounding box center [167, 124] width 224 height 32
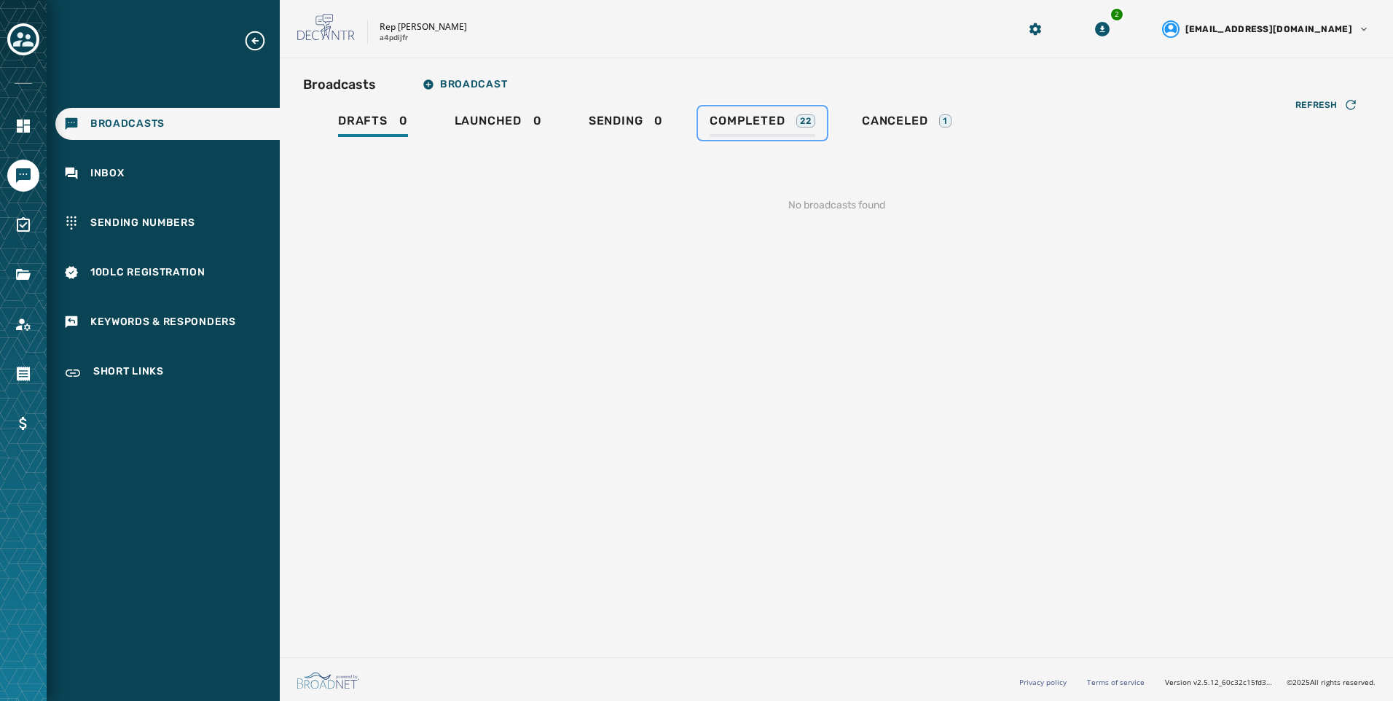
click at [752, 122] on span "Completed" at bounding box center [747, 121] width 75 height 15
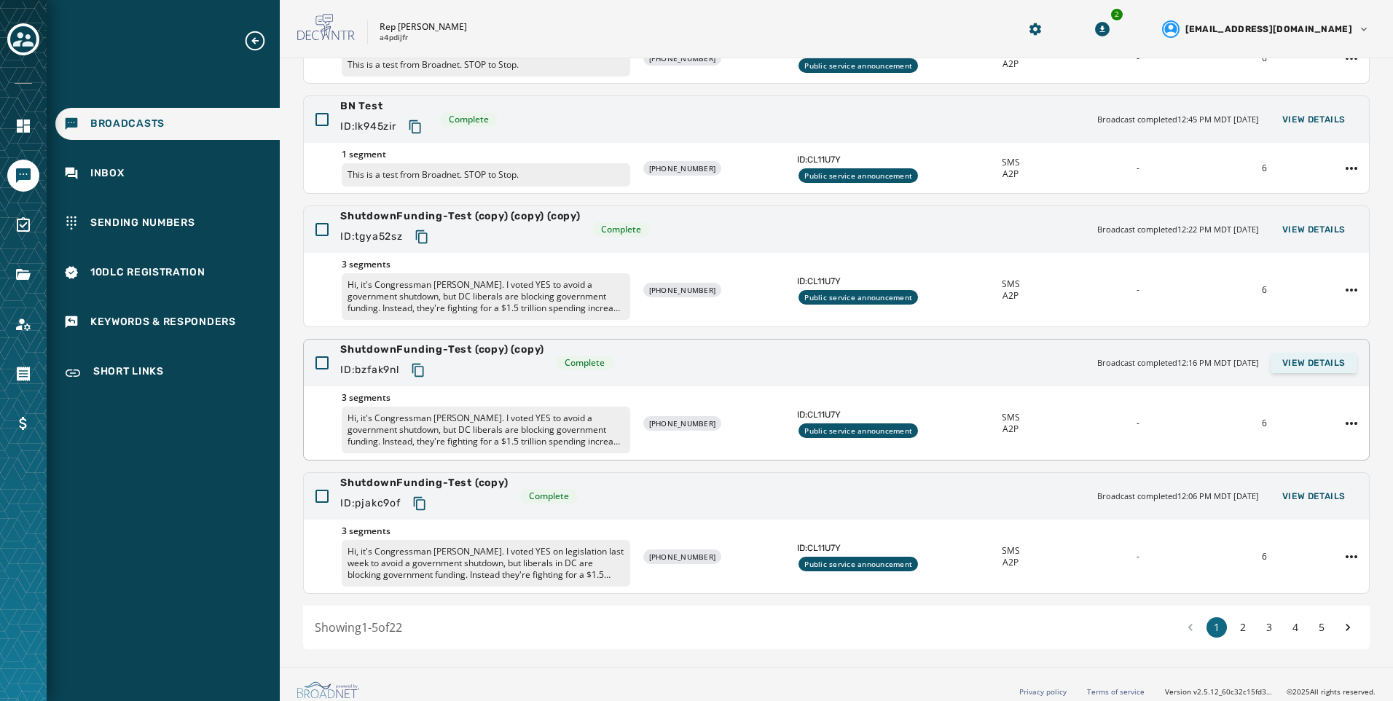
scroll to position [228, 0]
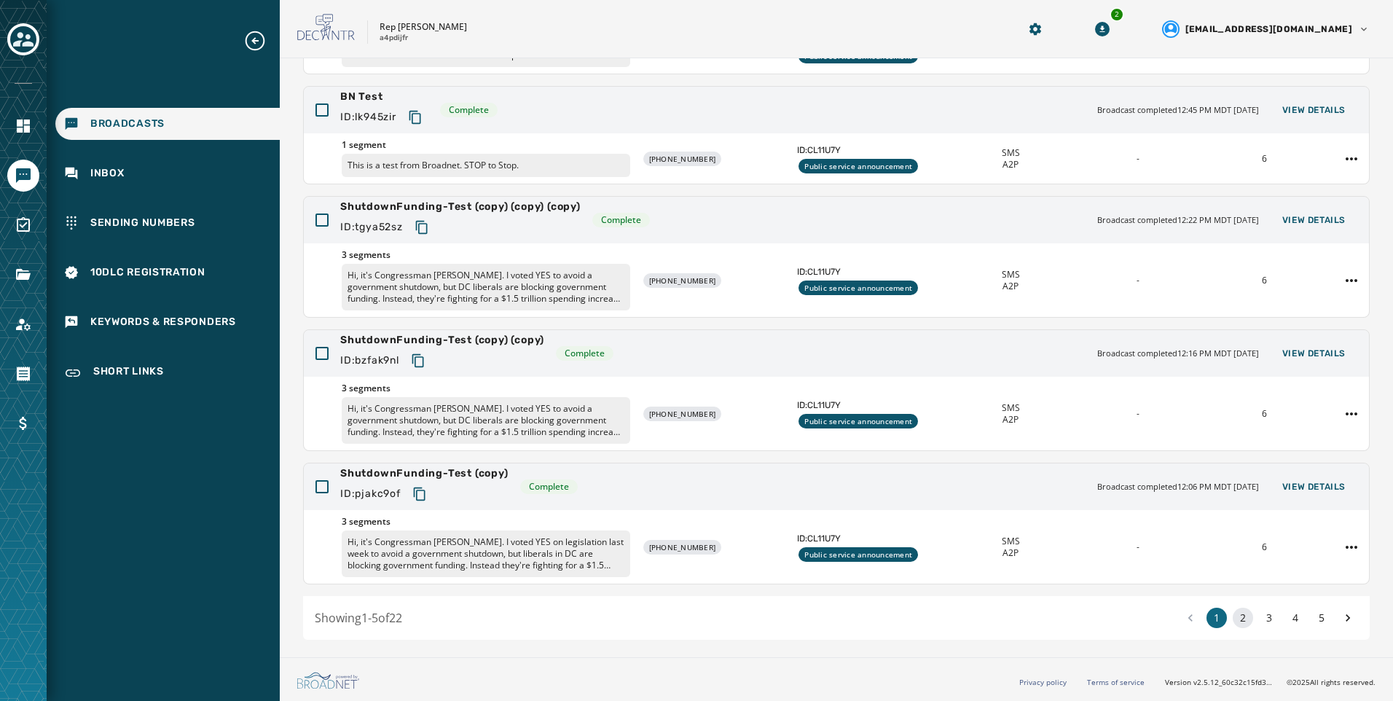
click at [1234, 625] on button "2" at bounding box center [1243, 618] width 20 height 20
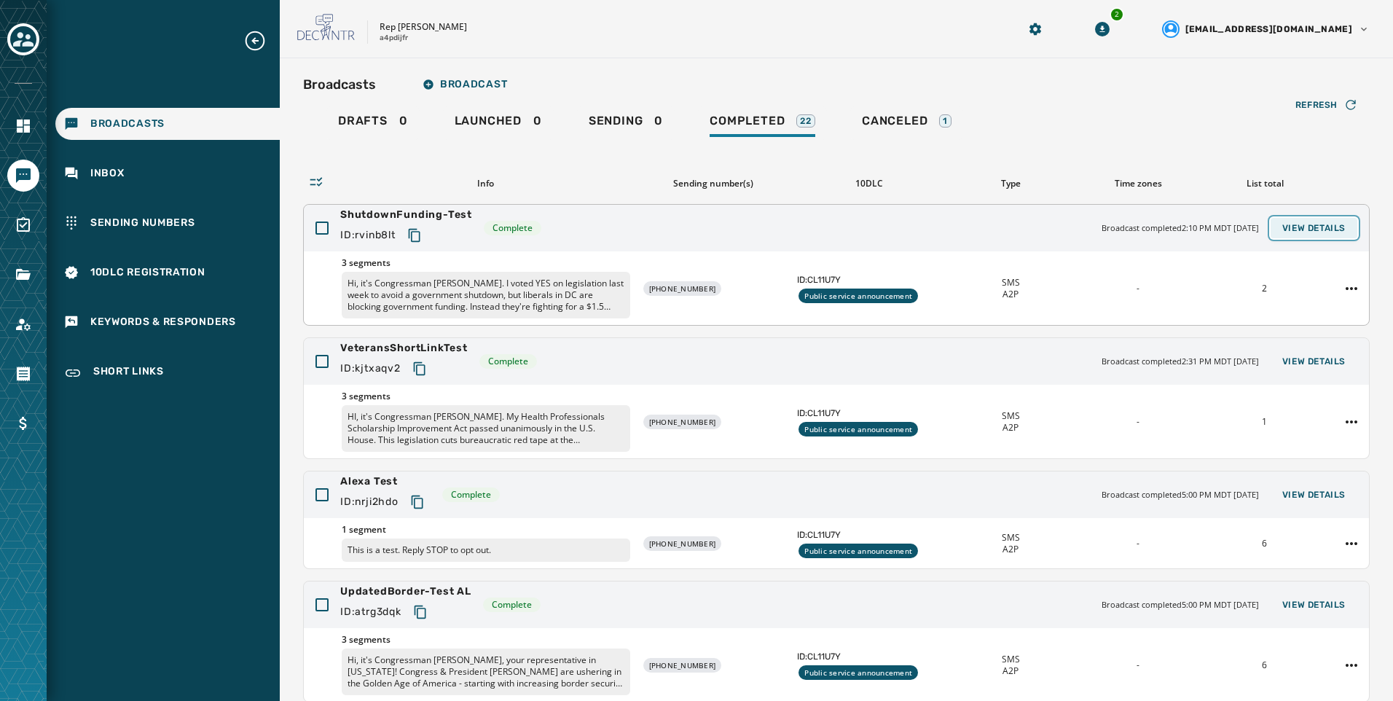
click at [1296, 225] on span "View Details" at bounding box center [1314, 228] width 63 height 12
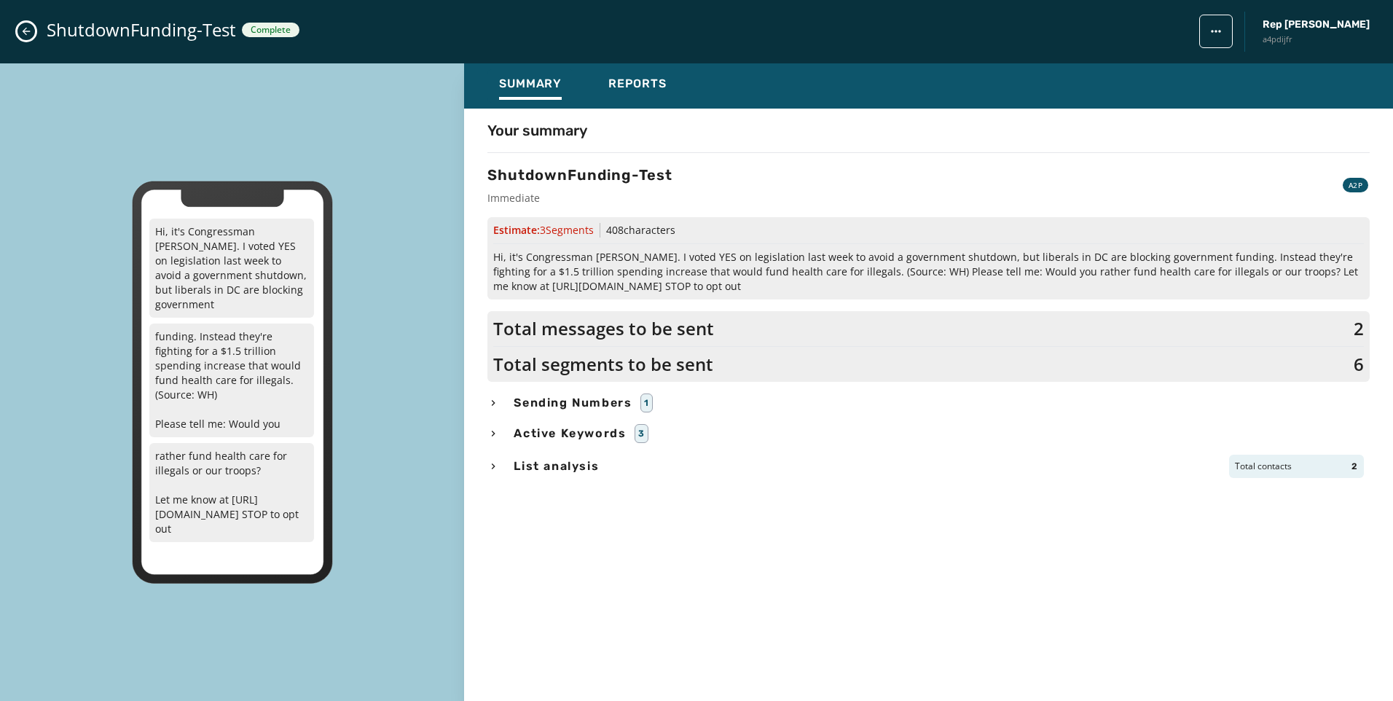
click at [578, 467] on span "List analysis" at bounding box center [556, 466] width 91 height 17
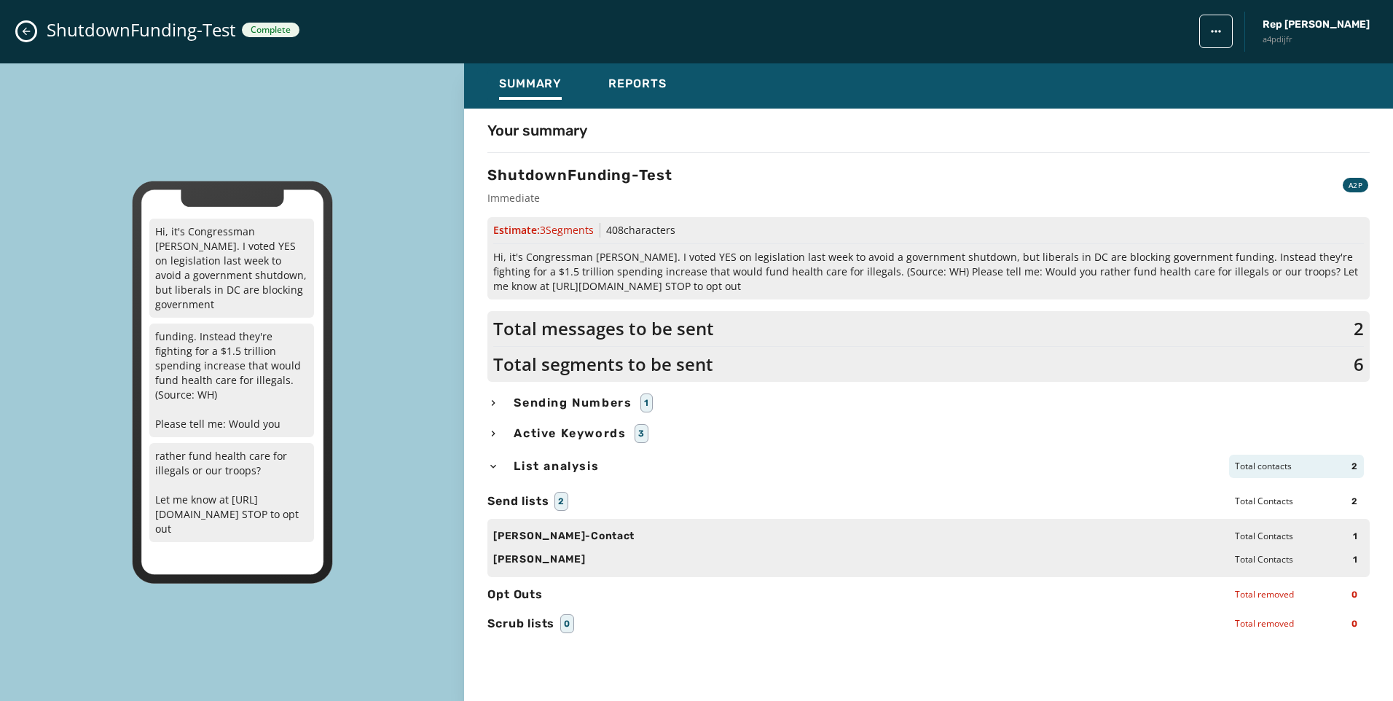
click at [578, 467] on span "List analysis" at bounding box center [556, 466] width 91 height 17
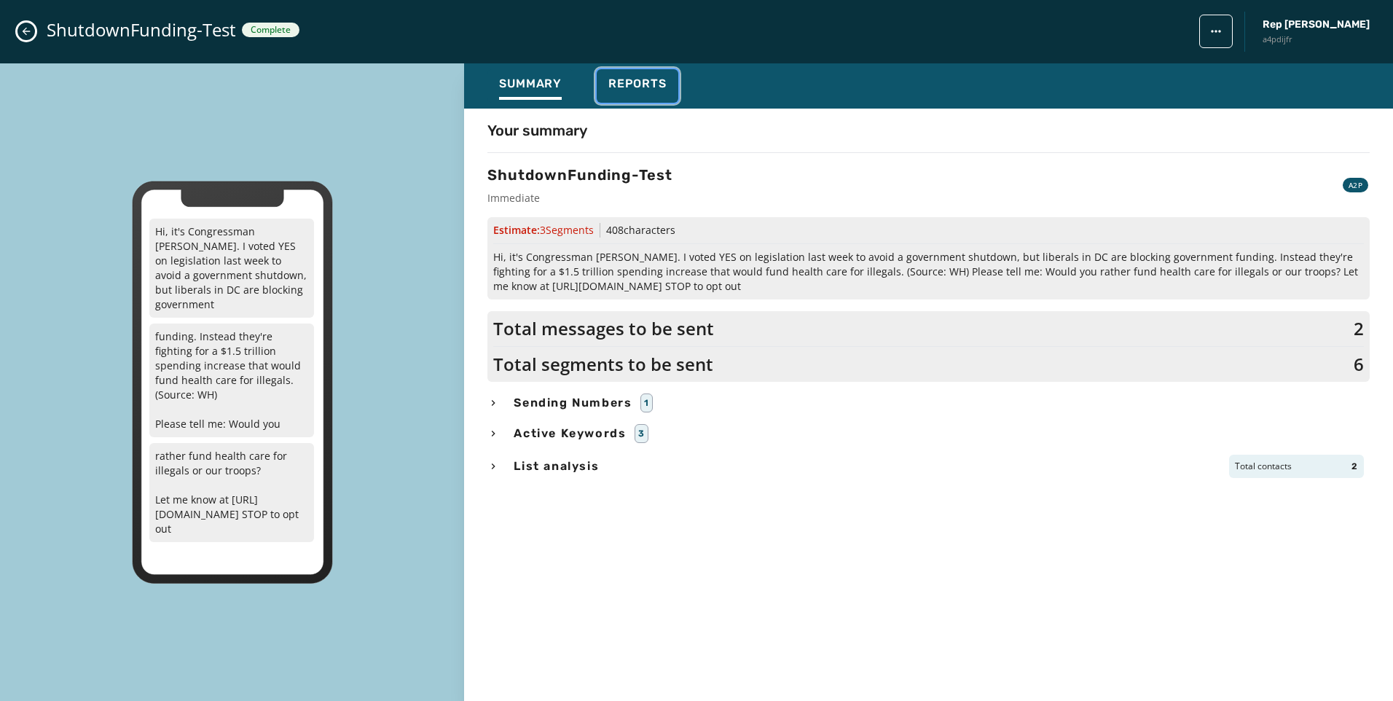
click at [644, 90] on span "Reports" at bounding box center [638, 84] width 58 height 15
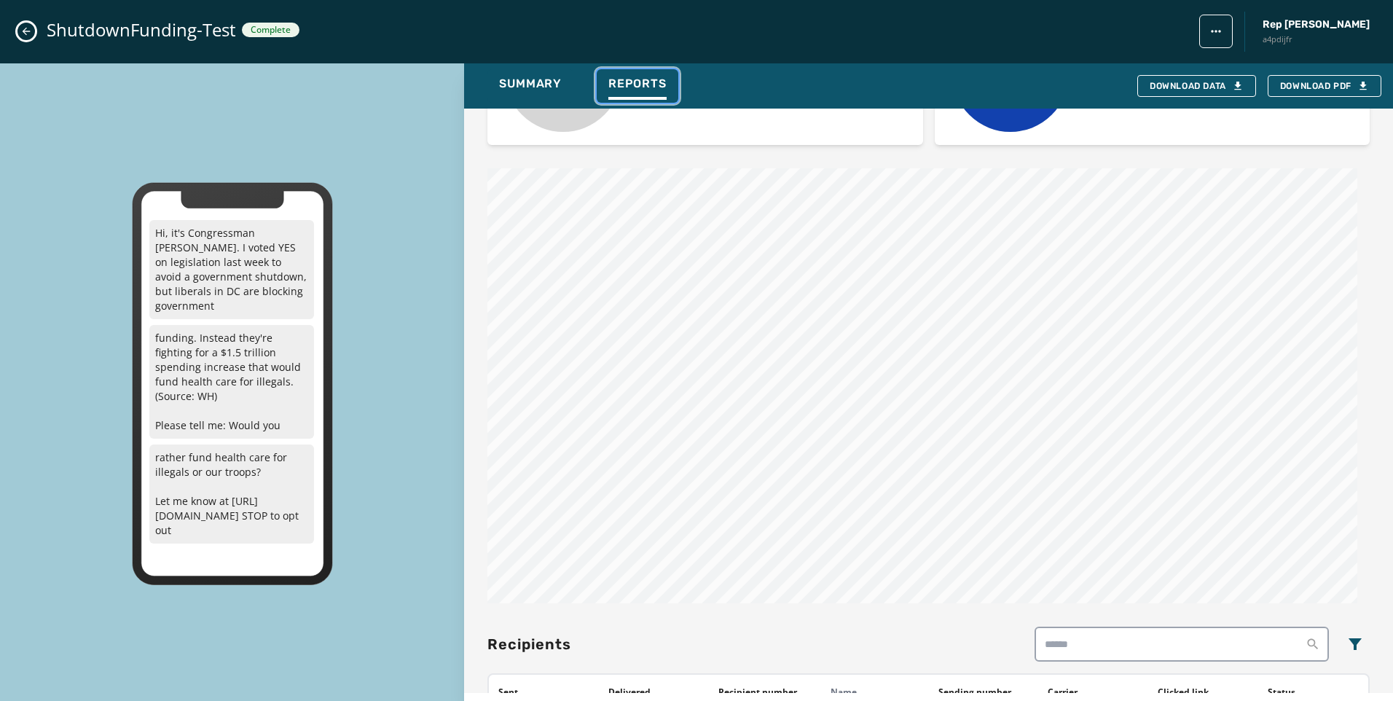
scroll to position [996, 0]
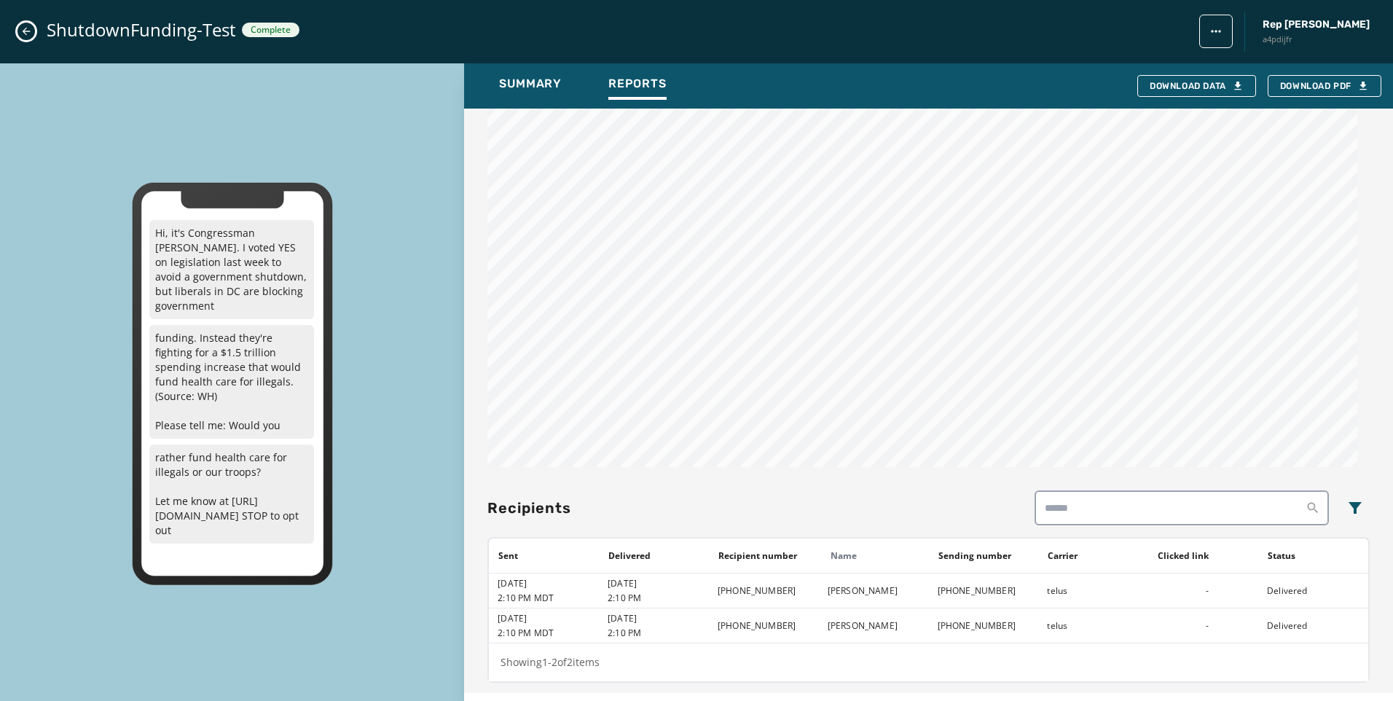
click at [27, 41] on div "ShutdownFunding-Test Complete Rep [PERSON_NAME] a4pdijfr" at bounding box center [696, 31] width 1393 height 63
click at [21, 31] on icon "Close admin drawer" at bounding box center [26, 32] width 12 height 12
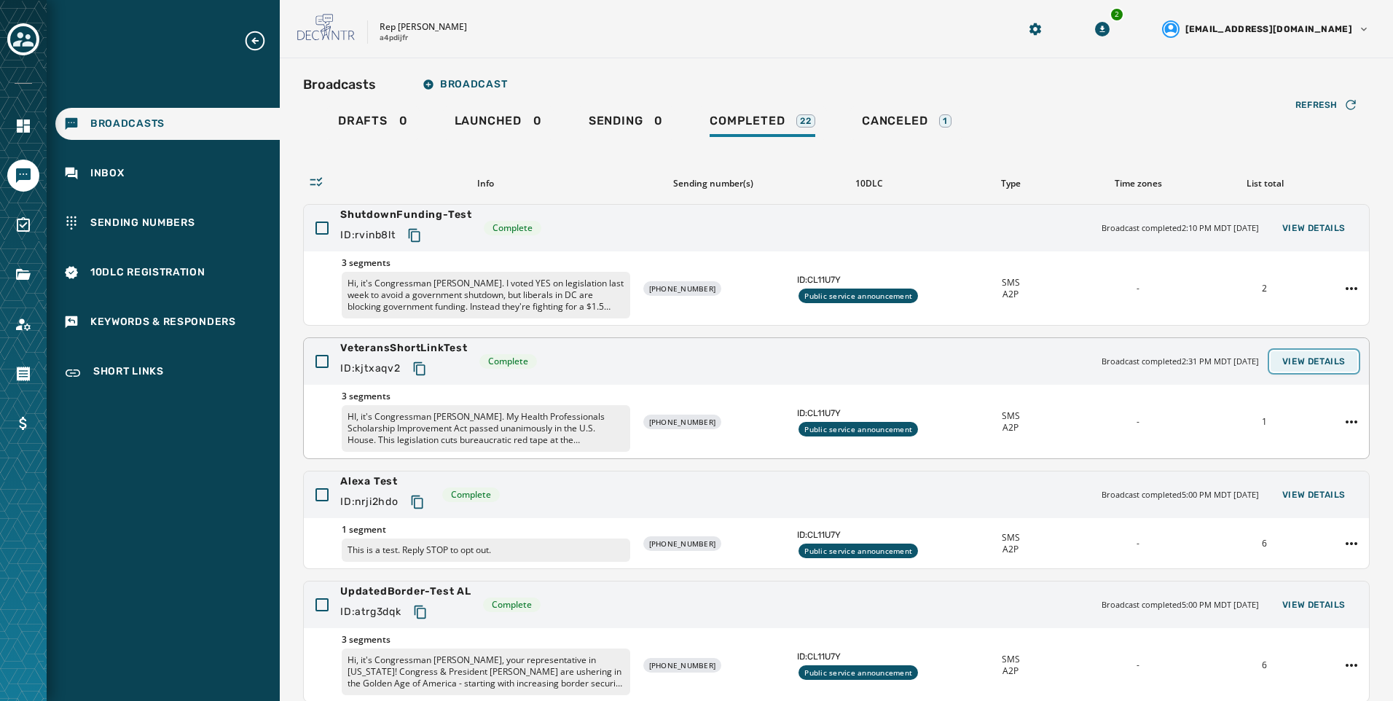
click at [1319, 361] on span "View Details" at bounding box center [1314, 362] width 63 height 12
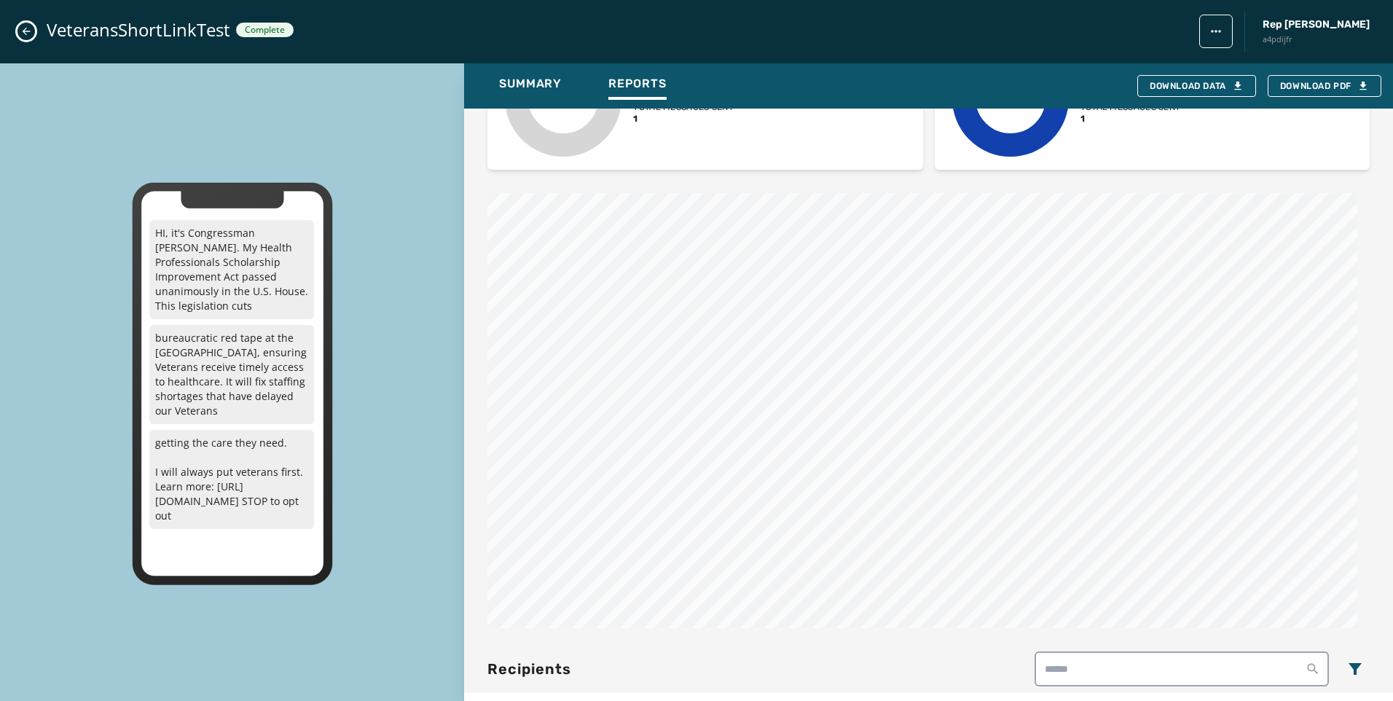
scroll to position [961, 0]
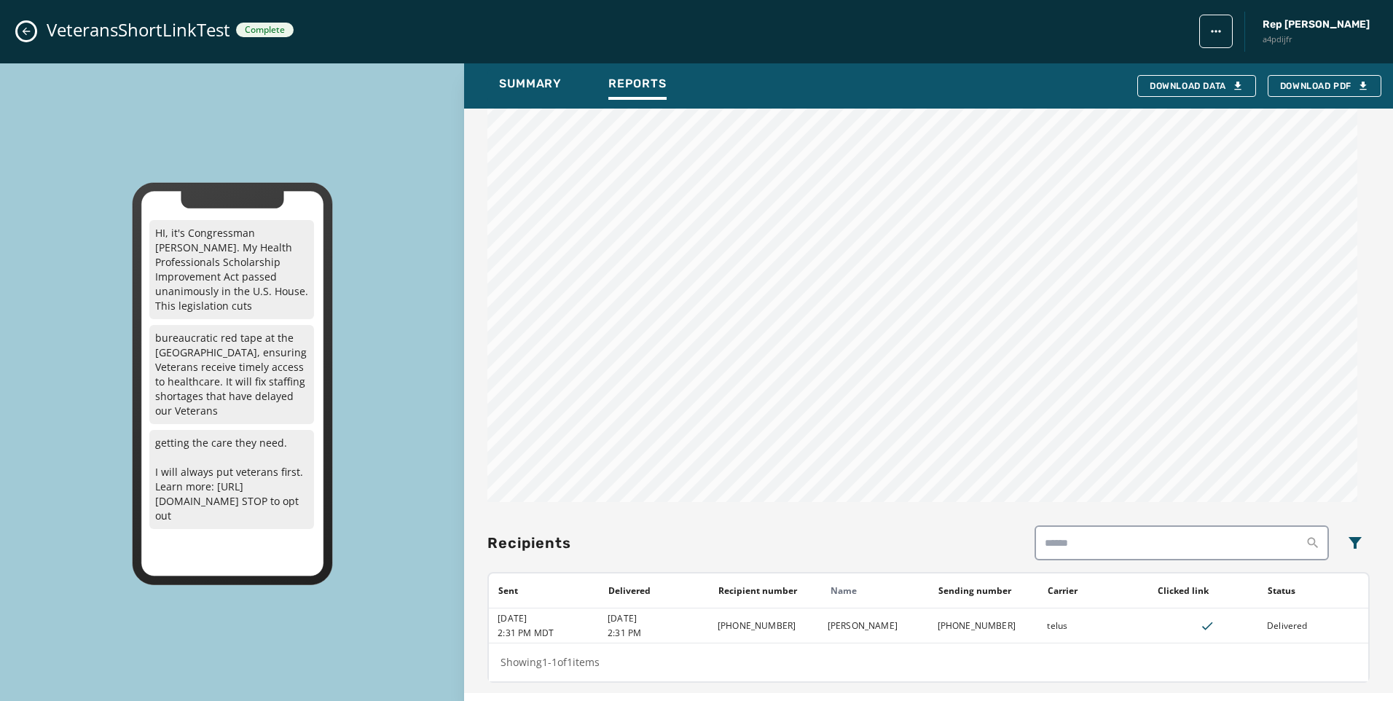
click at [28, 29] on icon "Close admin drawer" at bounding box center [26, 32] width 12 height 12
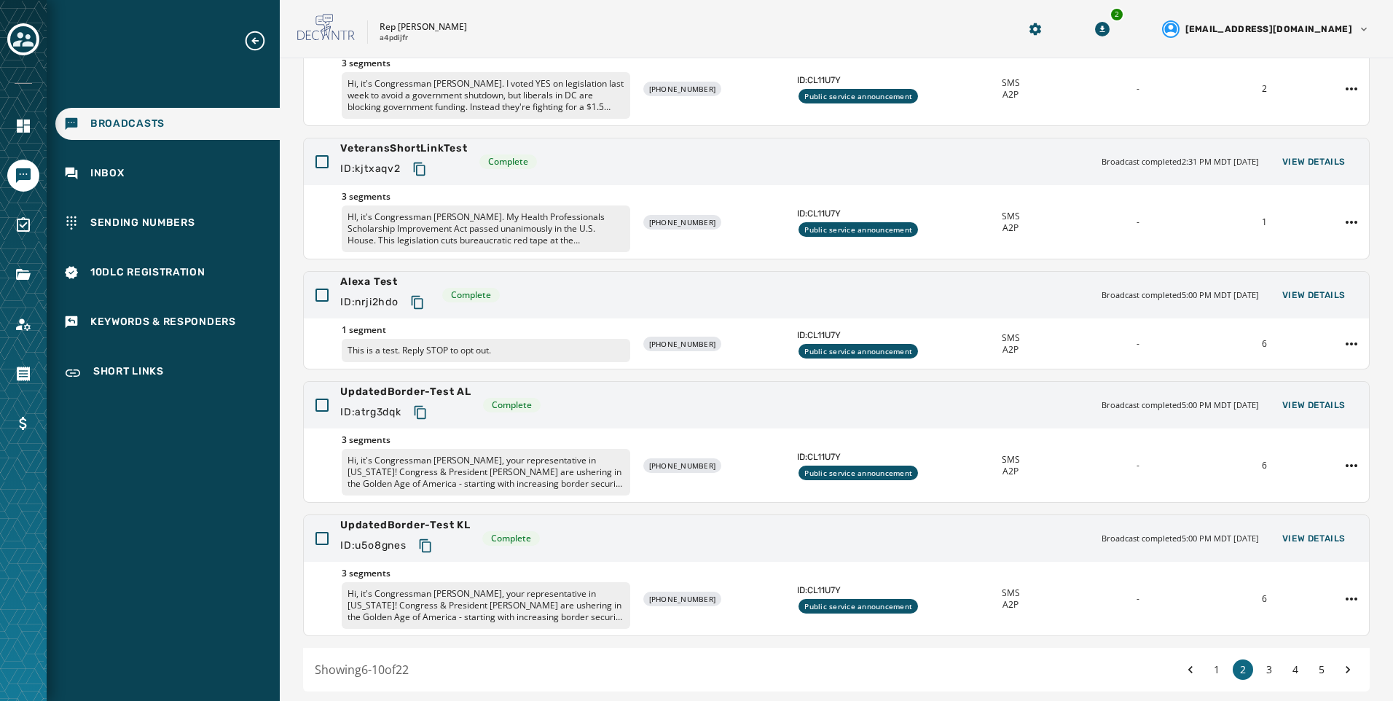
scroll to position [251, 0]
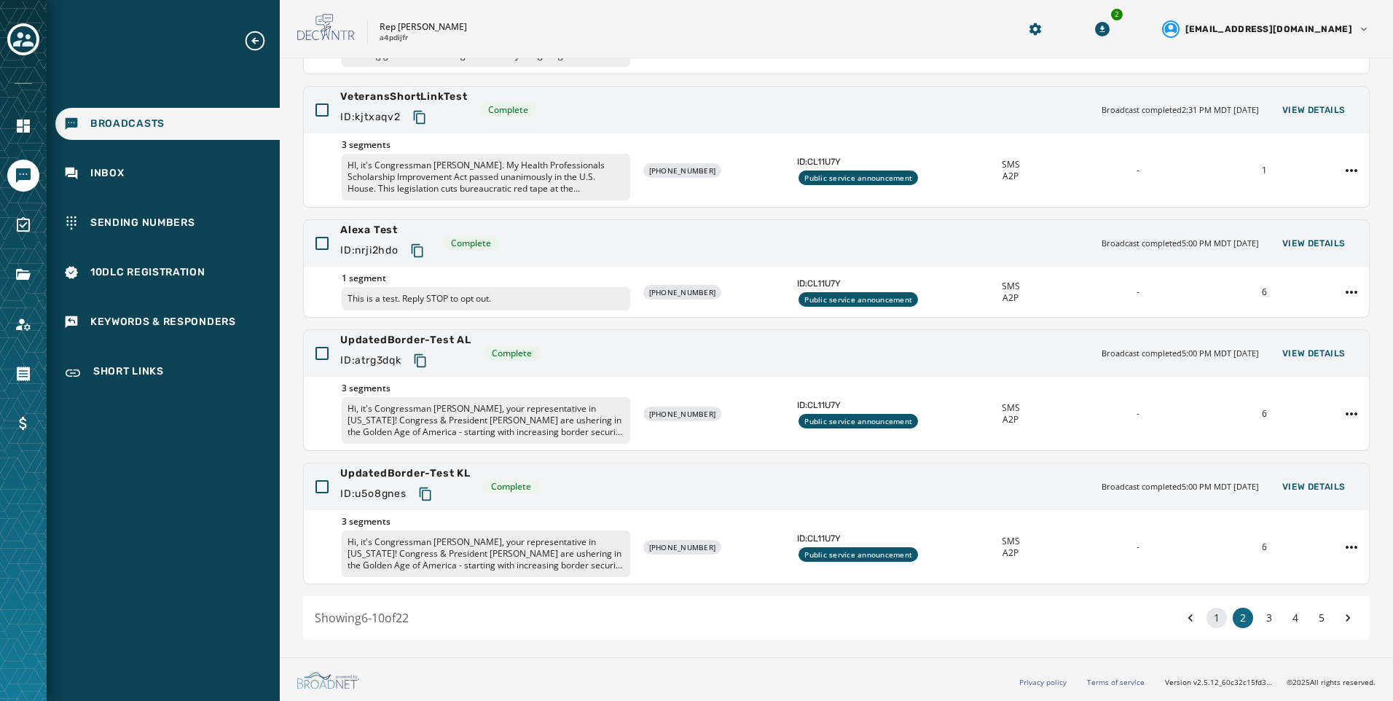
click at [1212, 623] on button "1" at bounding box center [1217, 618] width 20 height 20
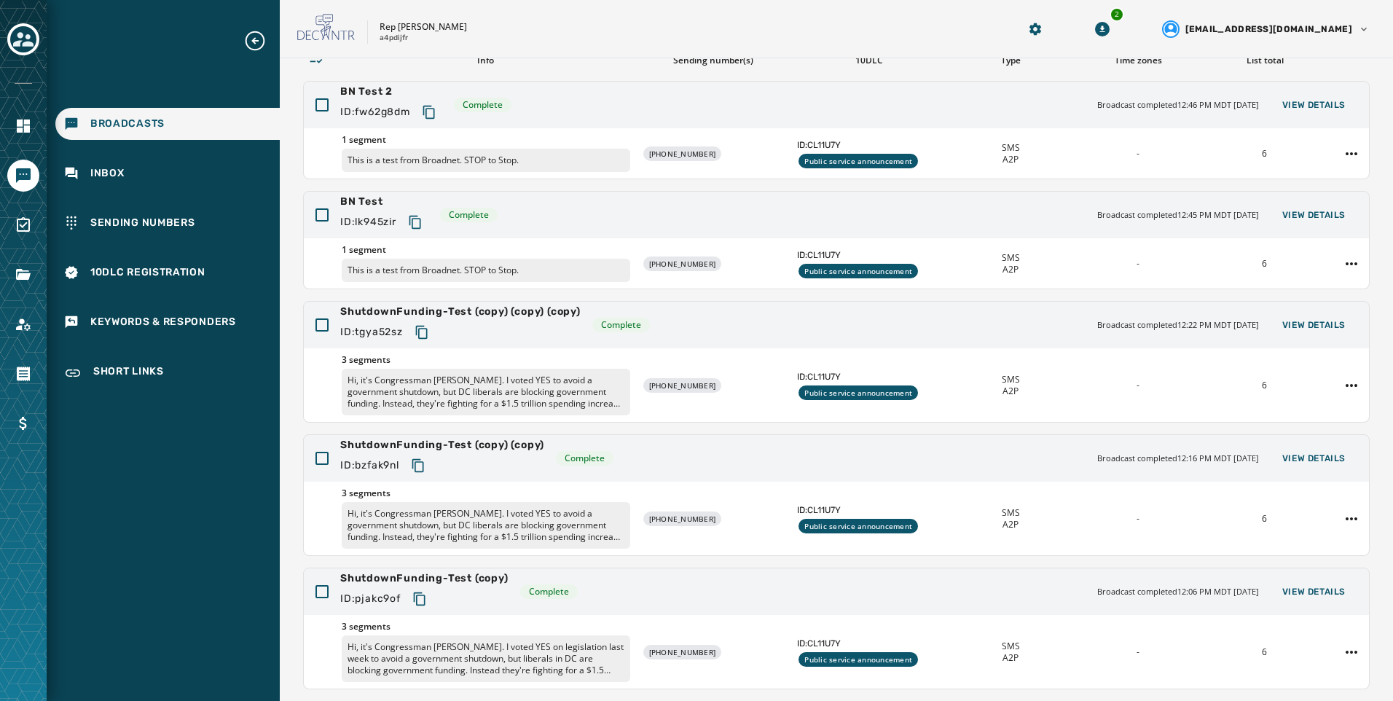
scroll to position [228, 0]
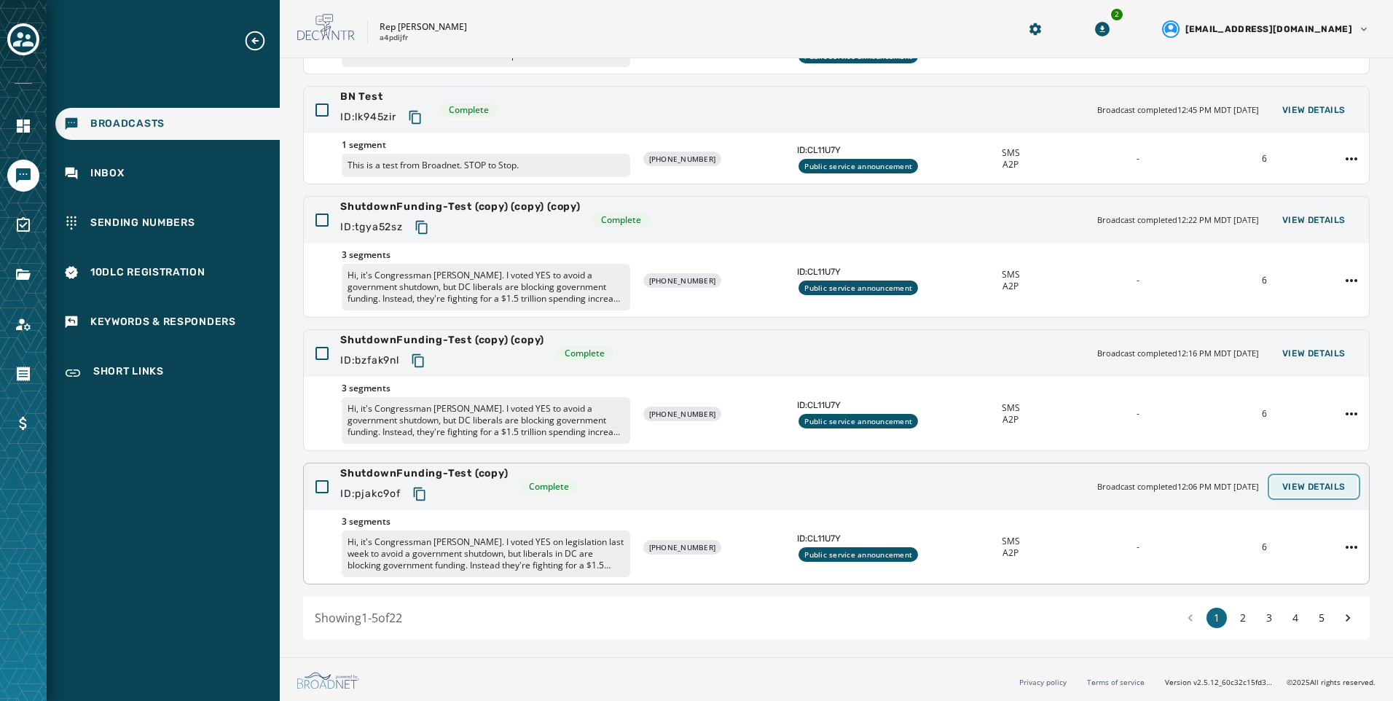
click at [1298, 488] on span "View Details" at bounding box center [1314, 487] width 63 height 12
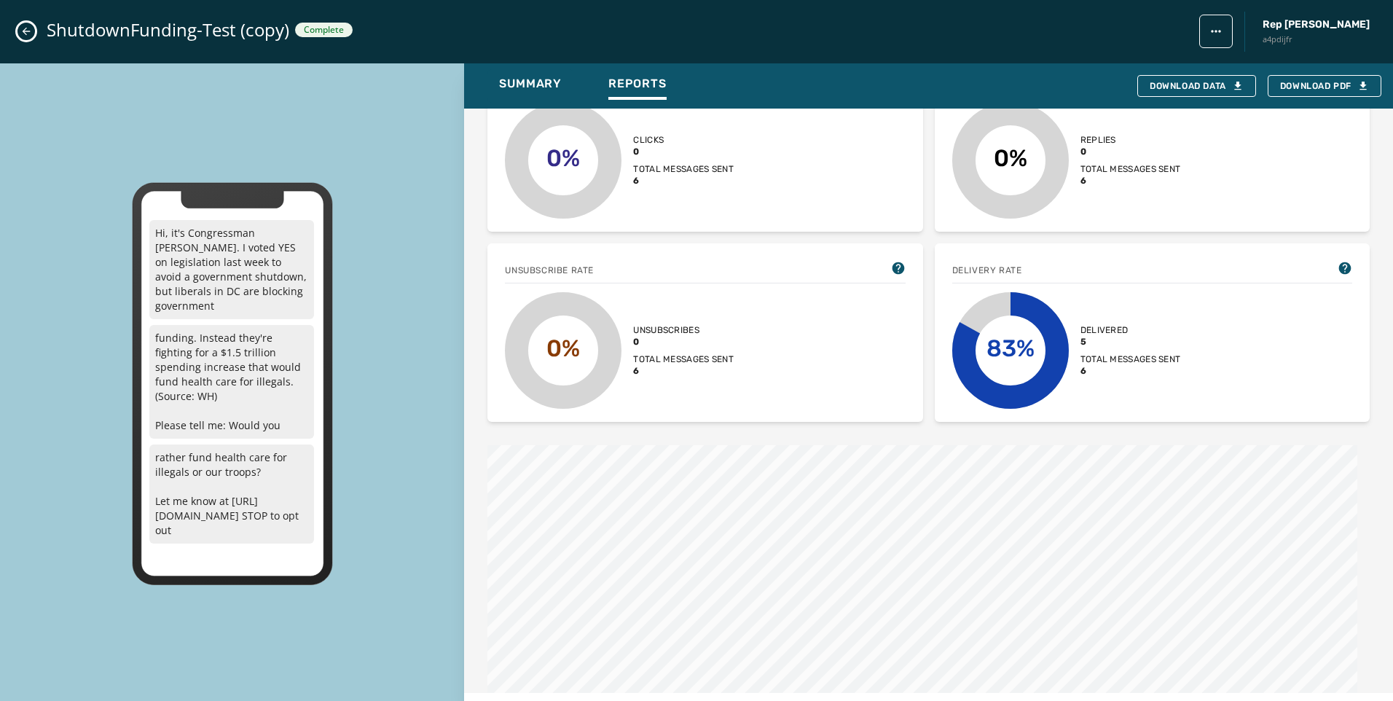
scroll to position [1136, 0]
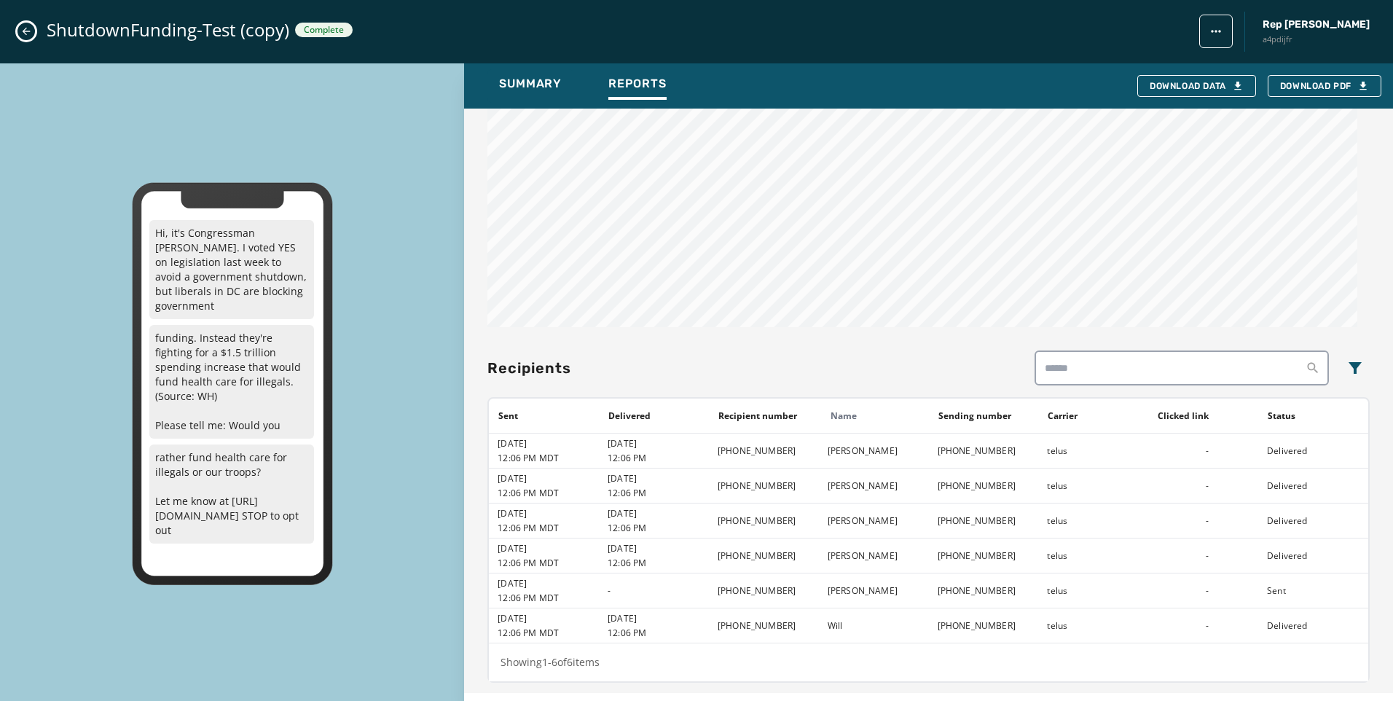
click at [24, 28] on icon "Close admin drawer" at bounding box center [26, 32] width 12 height 12
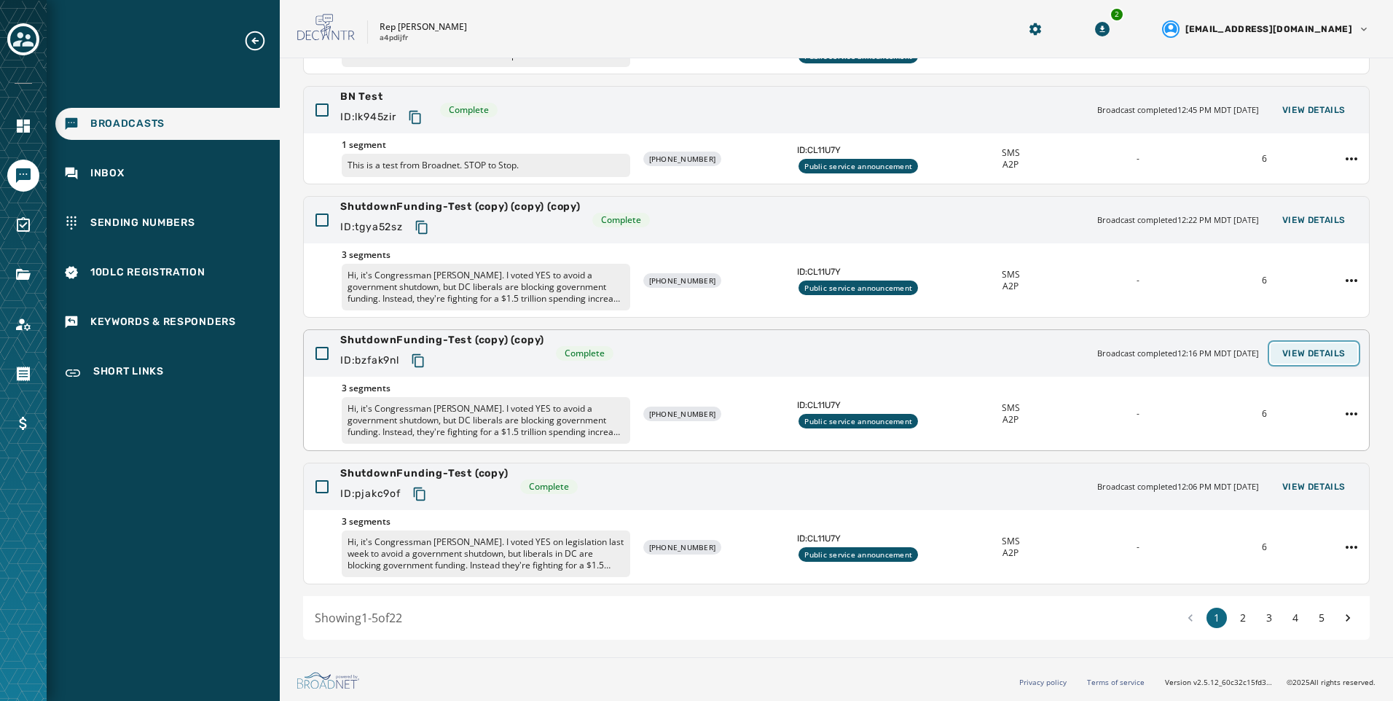
click at [1298, 358] on span "View Details" at bounding box center [1314, 354] width 63 height 12
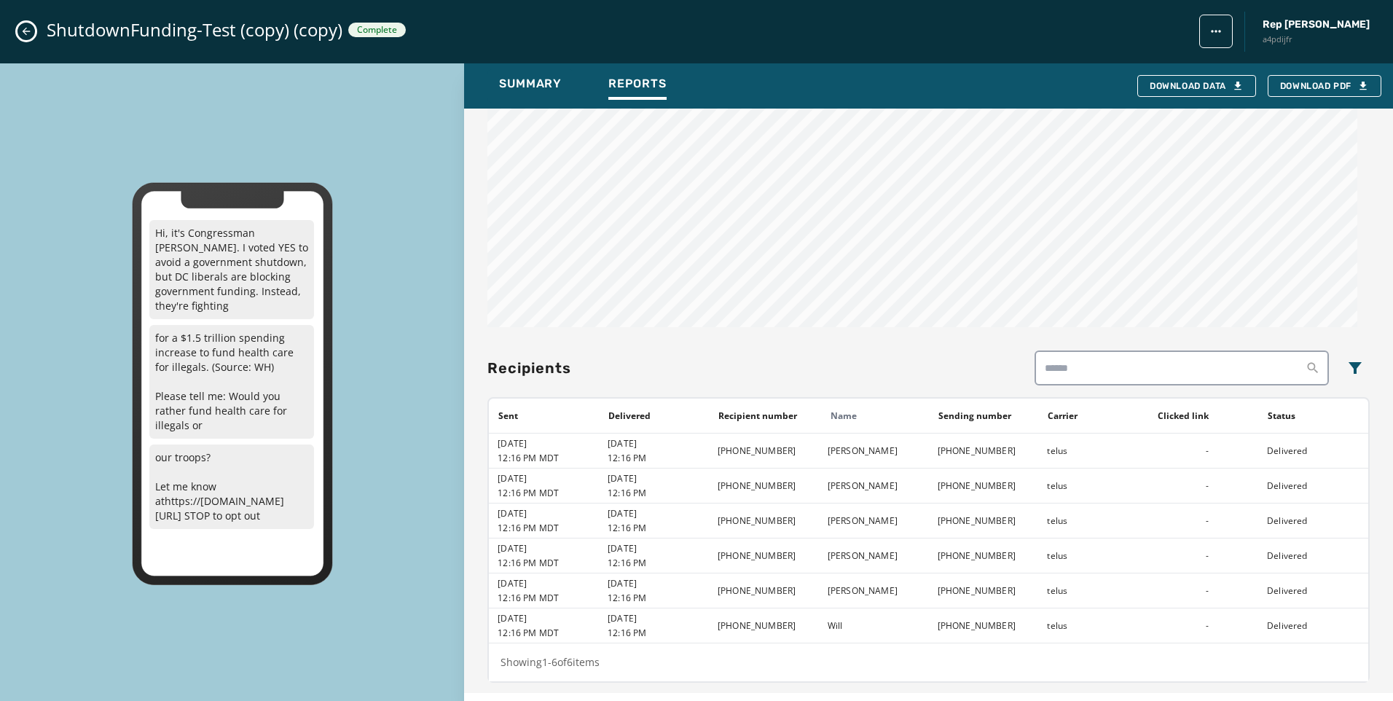
click at [28, 23] on button "Close admin drawer" at bounding box center [25, 31] width 17 height 17
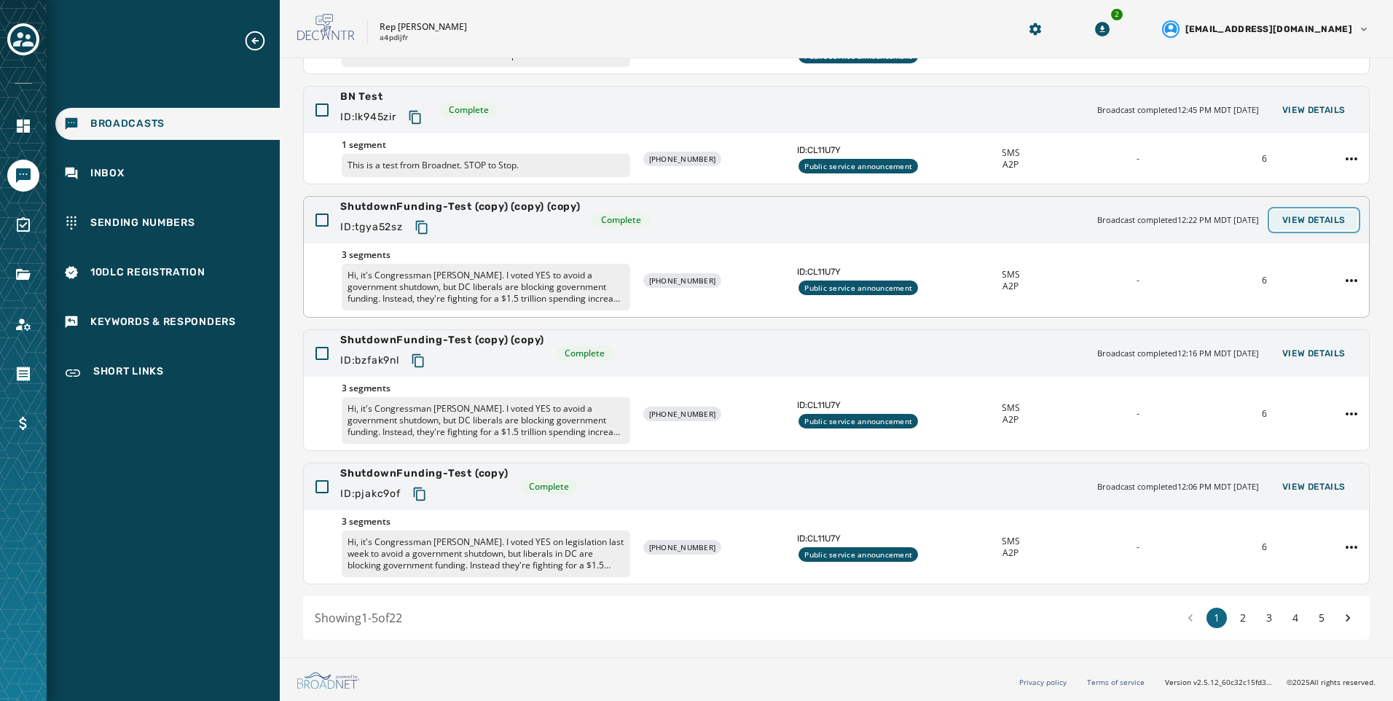
click at [1329, 220] on span "View Details" at bounding box center [1314, 220] width 63 height 12
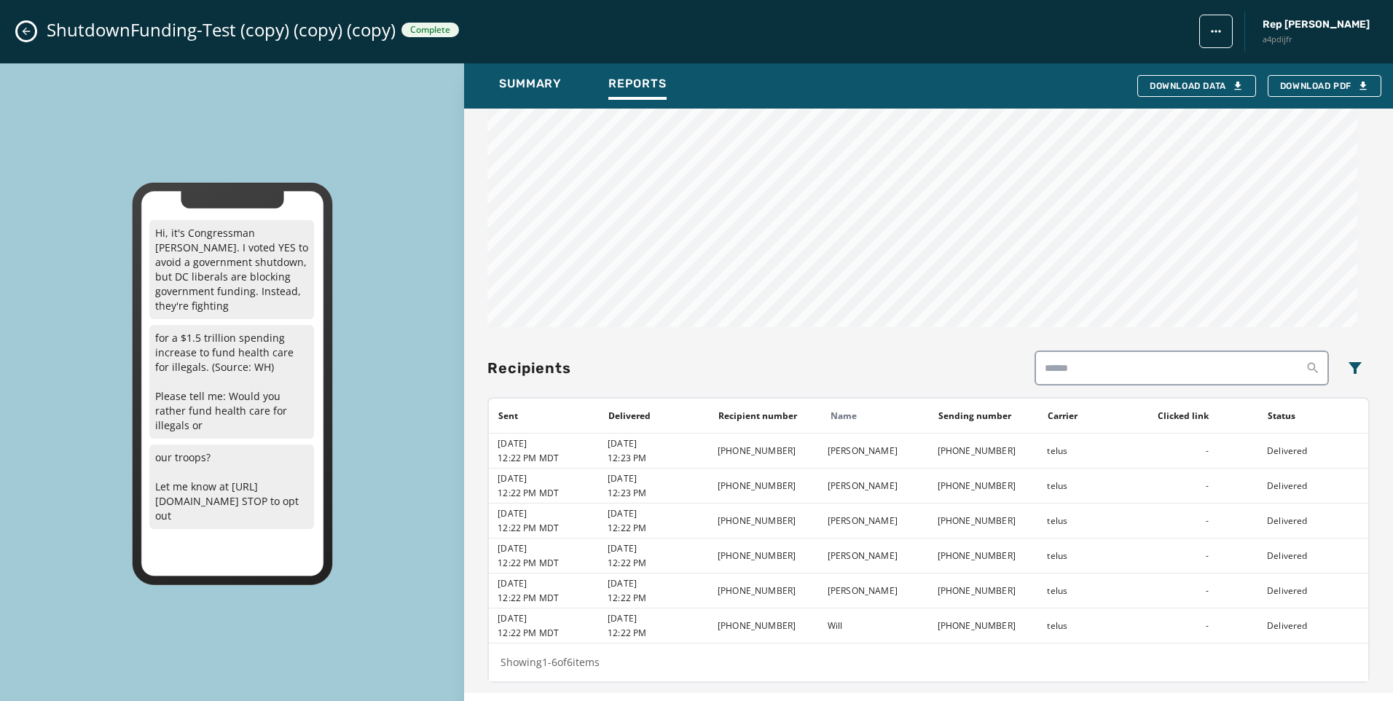
click at [25, 34] on icon "Close admin drawer" at bounding box center [26, 32] width 12 height 12
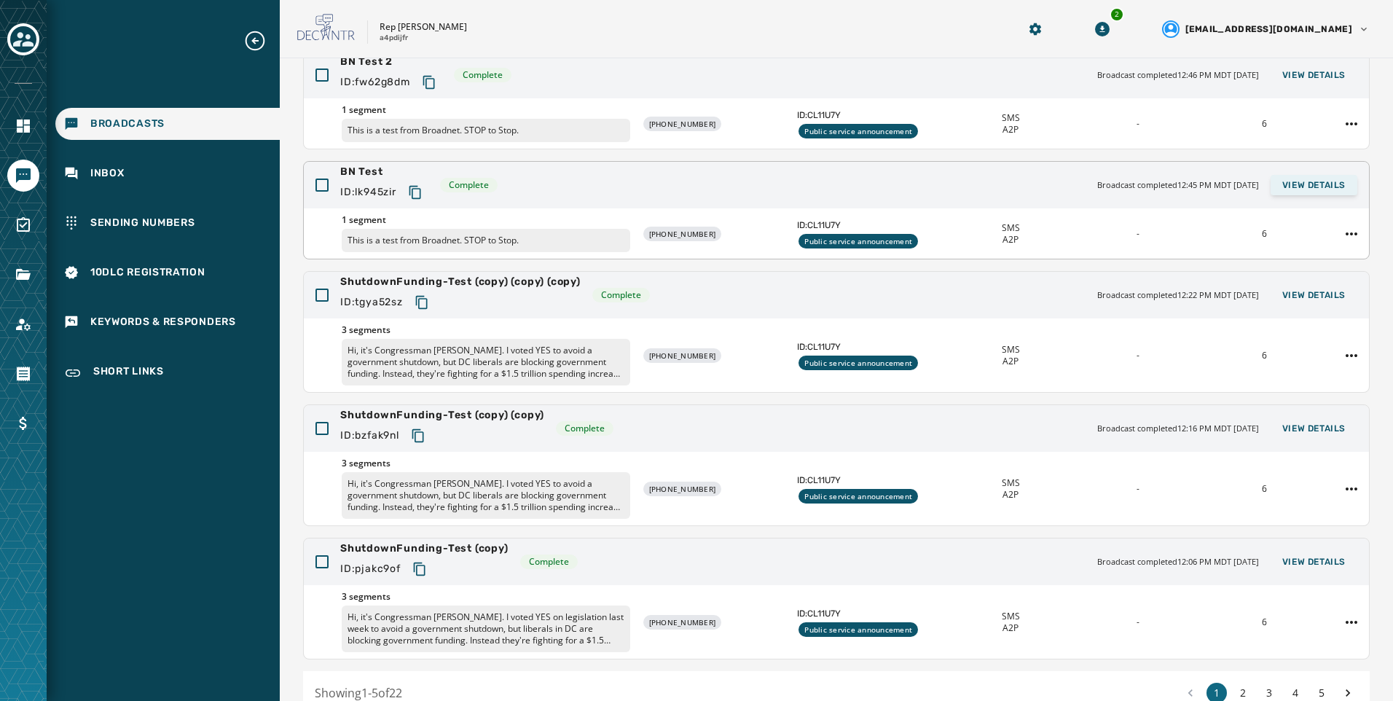
scroll to position [9, 0]
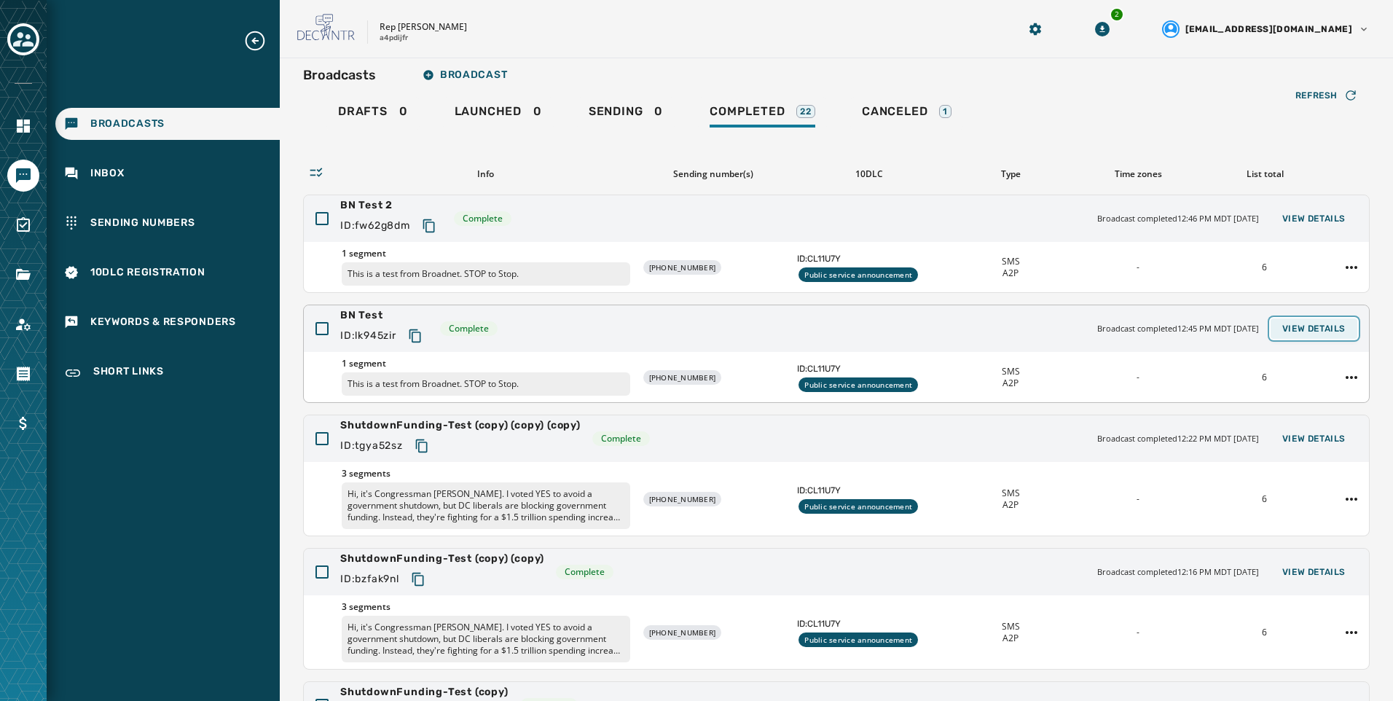
click at [1307, 335] on button "View Details" at bounding box center [1314, 328] width 87 height 20
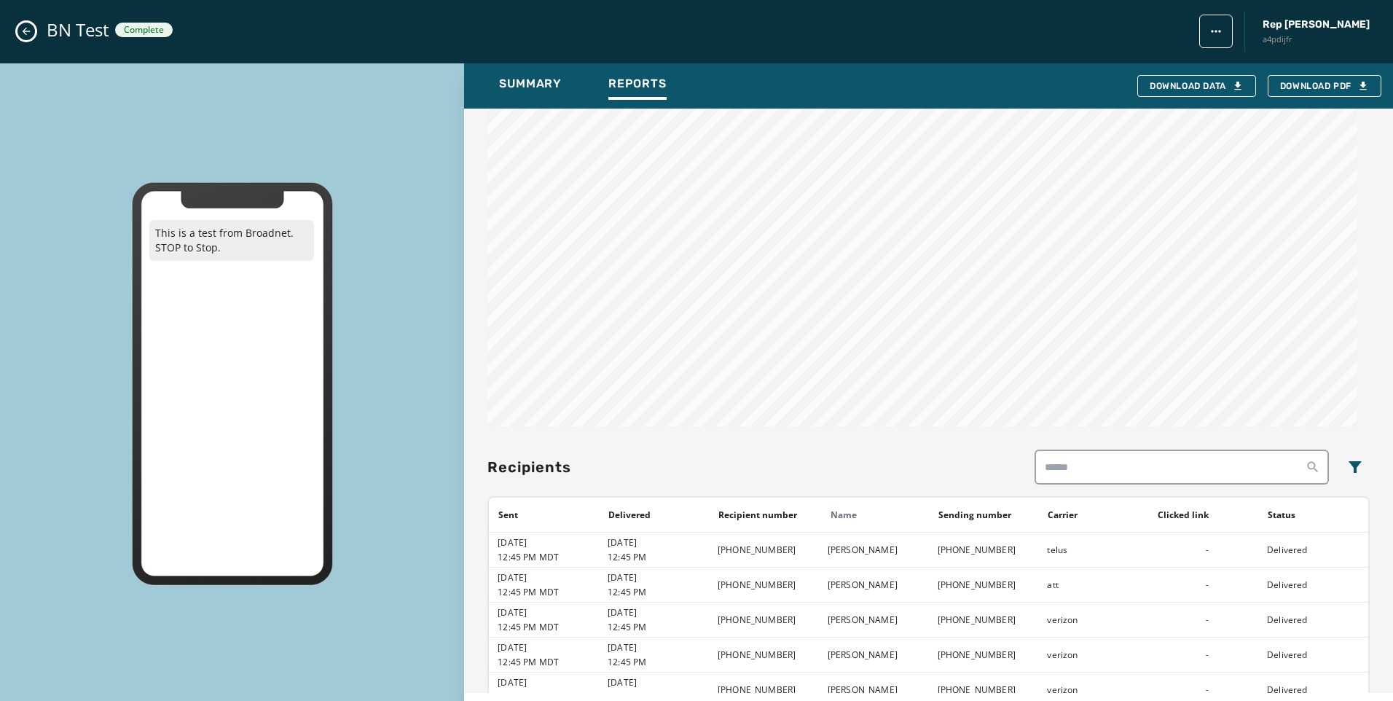
scroll to position [946, 0]
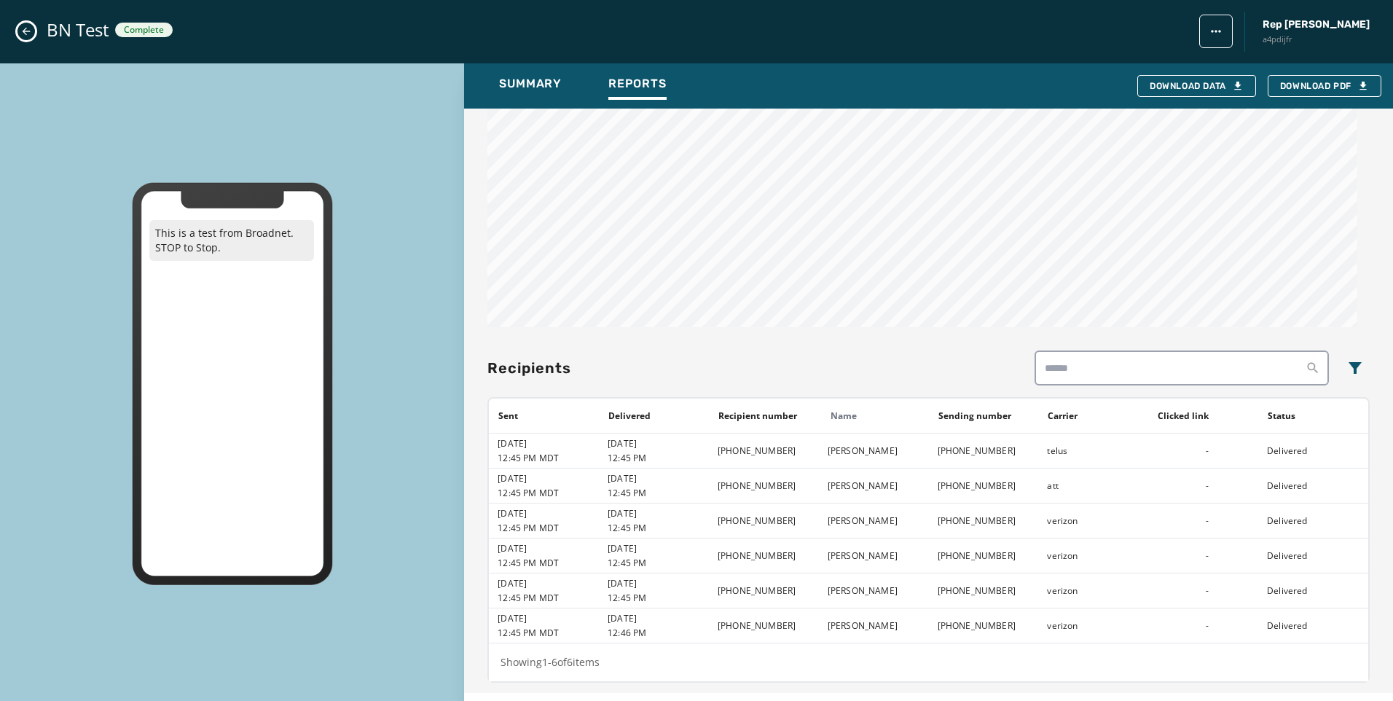
click at [19, 34] on button "Close admin drawer" at bounding box center [25, 31] width 17 height 17
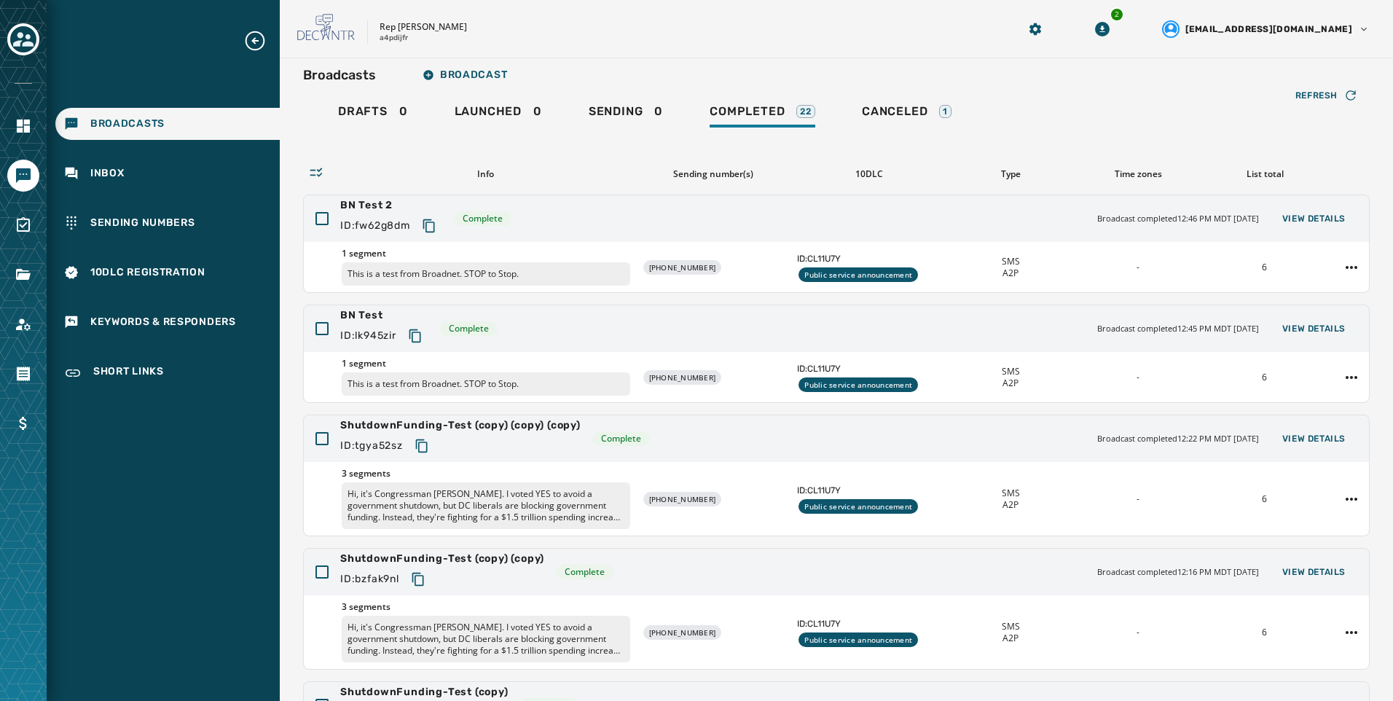
click at [140, 152] on div "Broadcasts Inbox Sending Numbers 10DLC Registration Keywords & Responders Short…" at bounding box center [163, 209] width 233 height 361
click at [140, 164] on div "Inbox" at bounding box center [167, 173] width 224 height 32
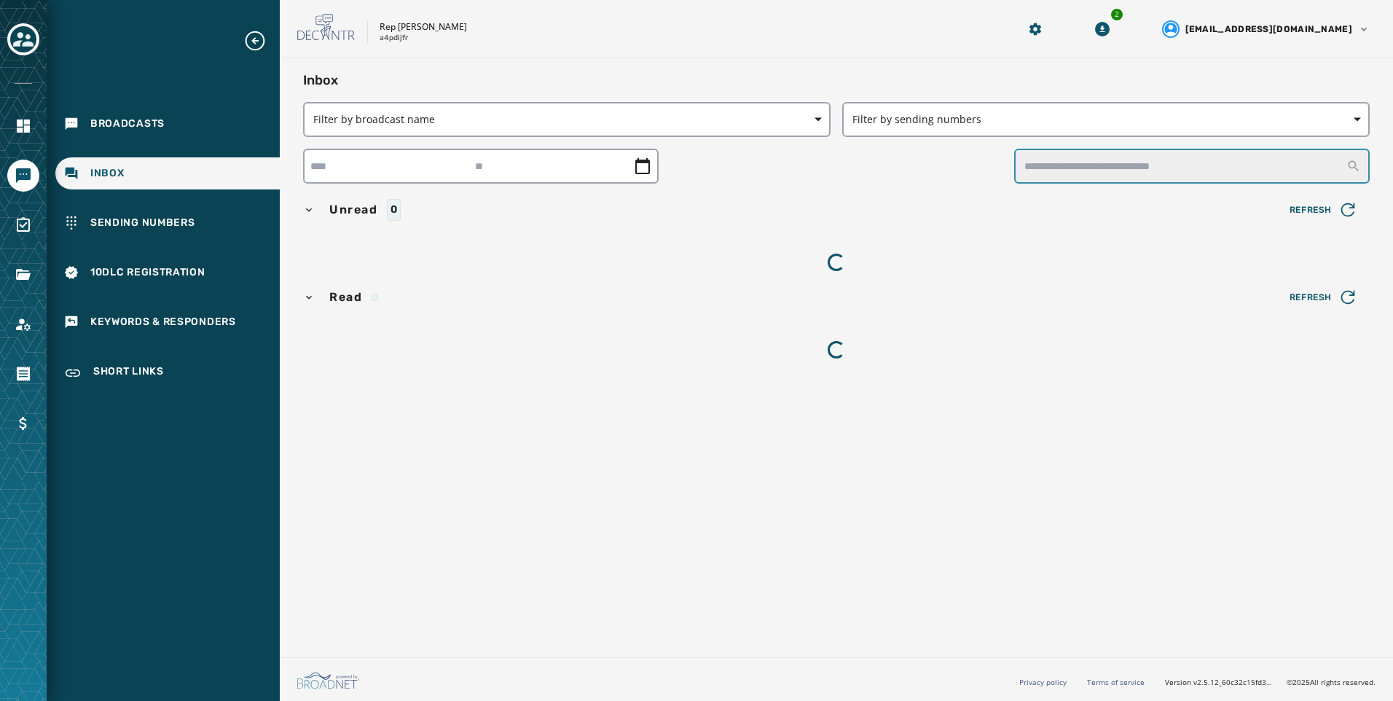
click at [1106, 171] on input "text" at bounding box center [1192, 166] width 356 height 35
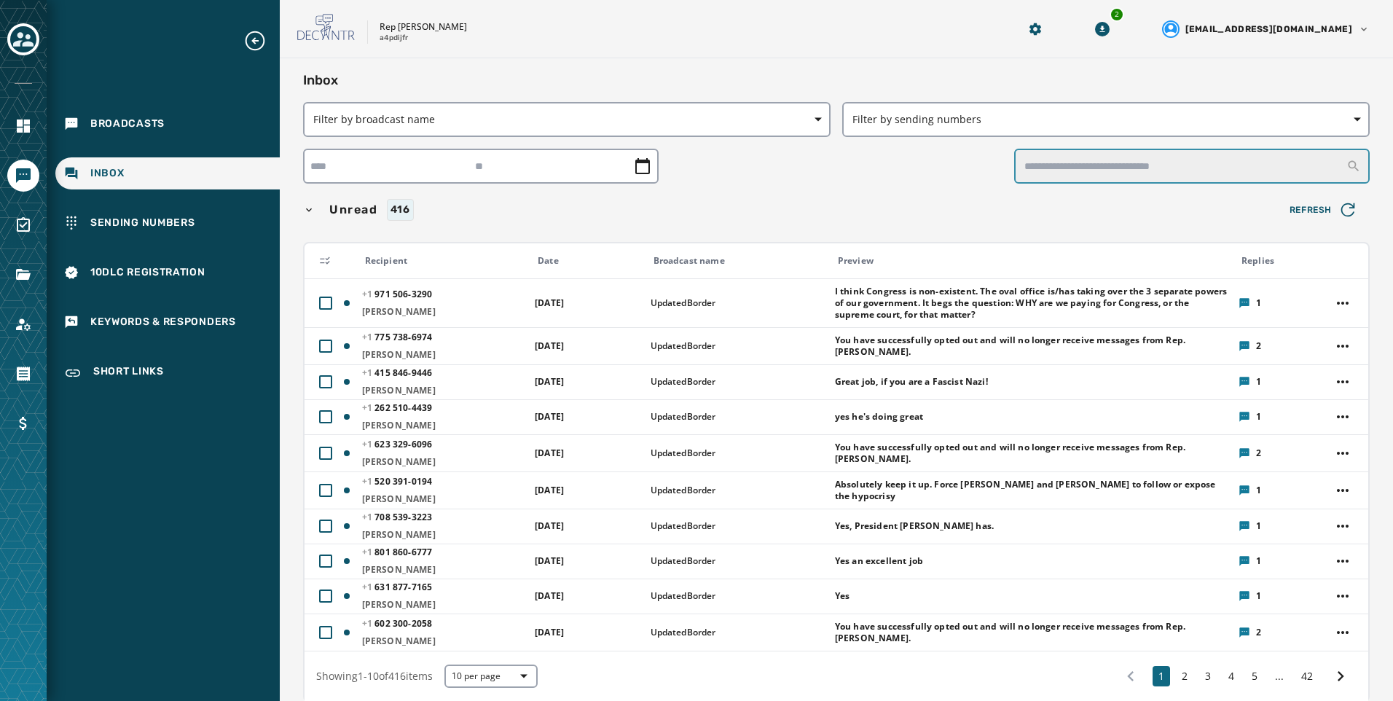
type input "**********"
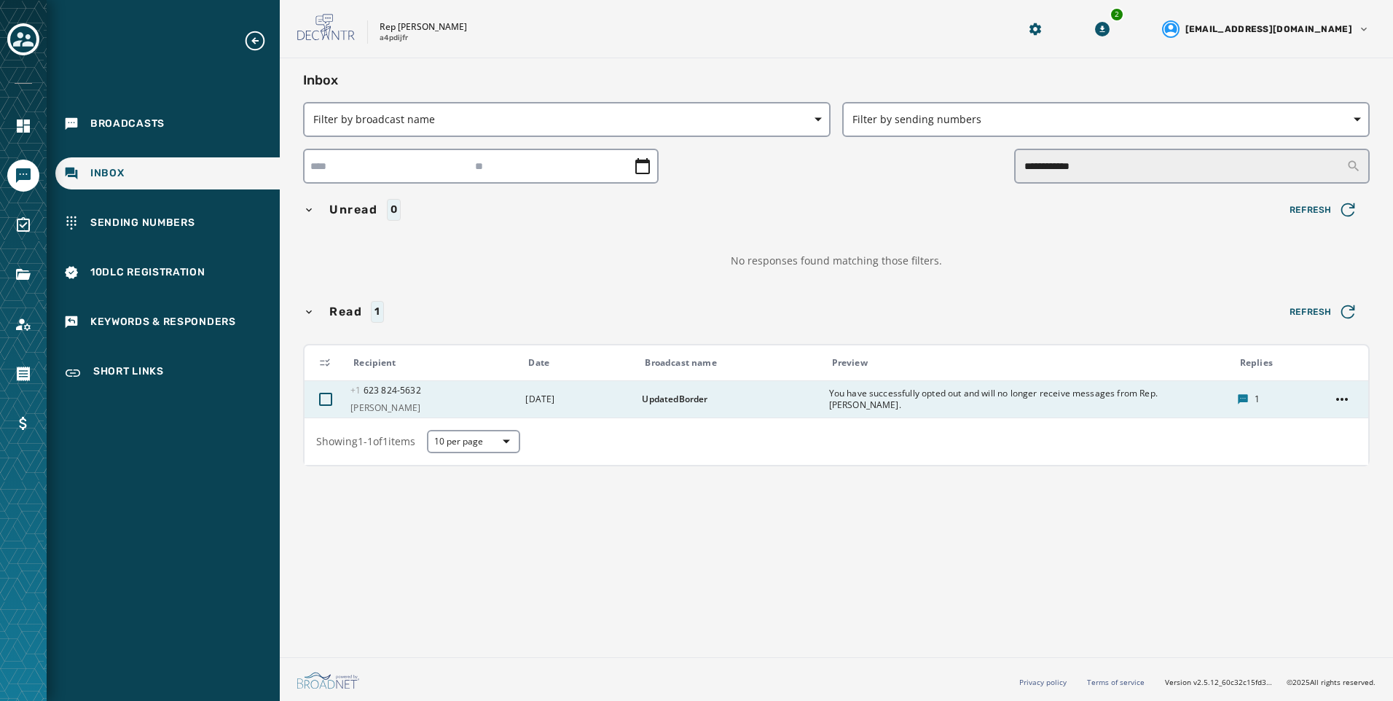
click at [924, 383] on div "You have successfully opted out and will no longer receive messages from Rep. […" at bounding box center [1028, 399] width 399 height 35
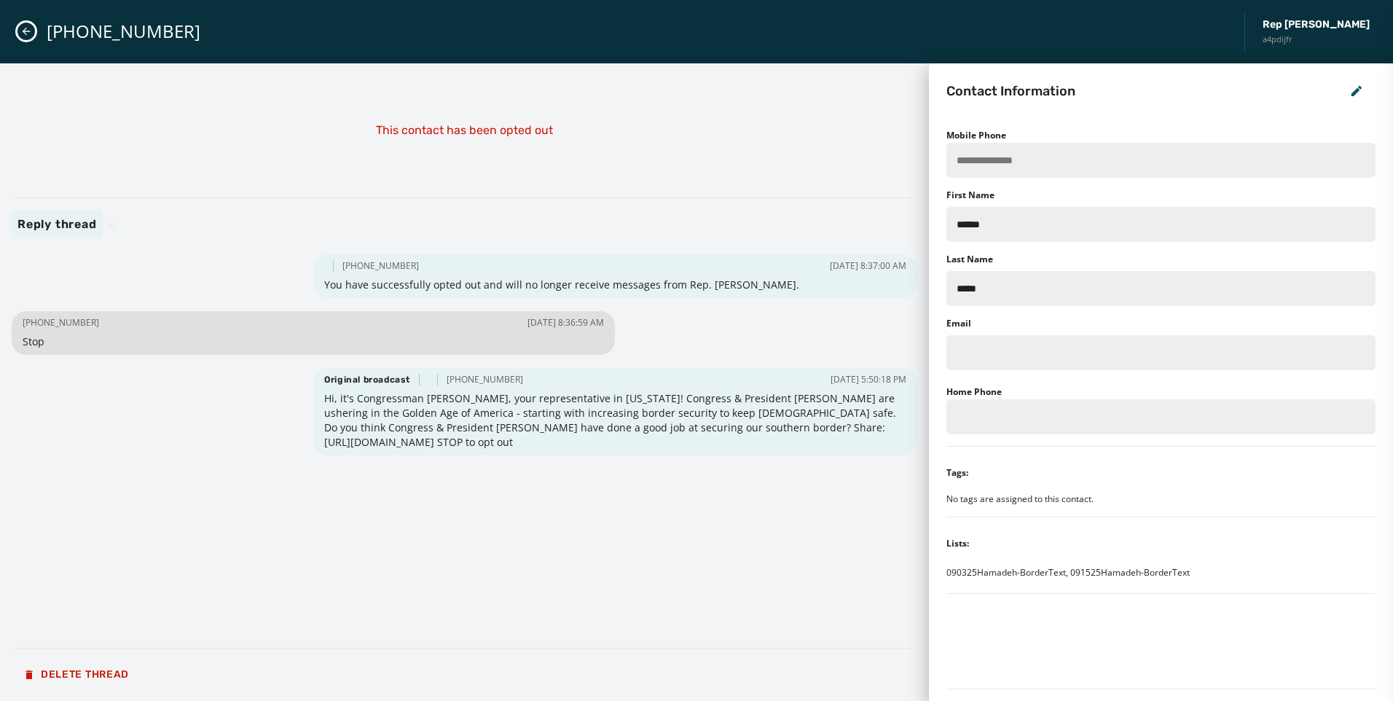
click at [28, 28] on icon "Close admin drawer" at bounding box center [26, 32] width 12 height 12
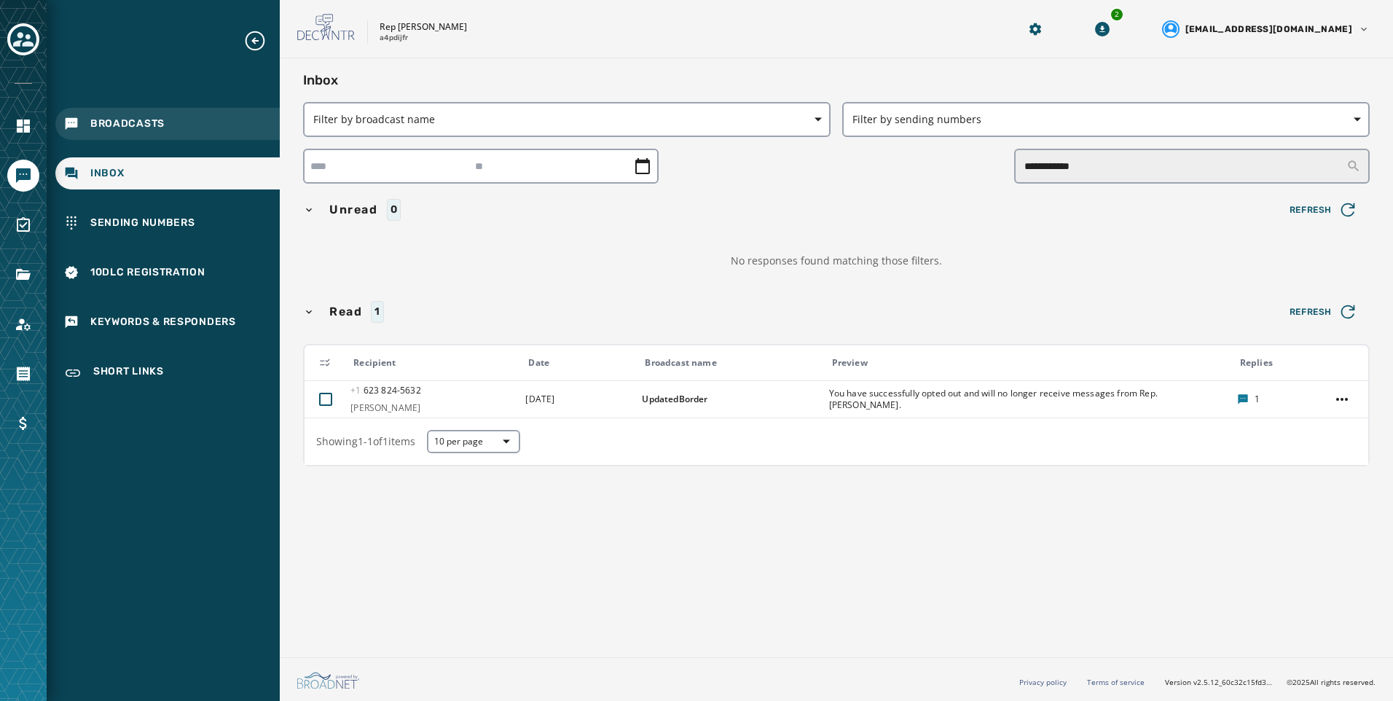
click at [152, 121] on span "Broadcasts" at bounding box center [127, 124] width 74 height 15
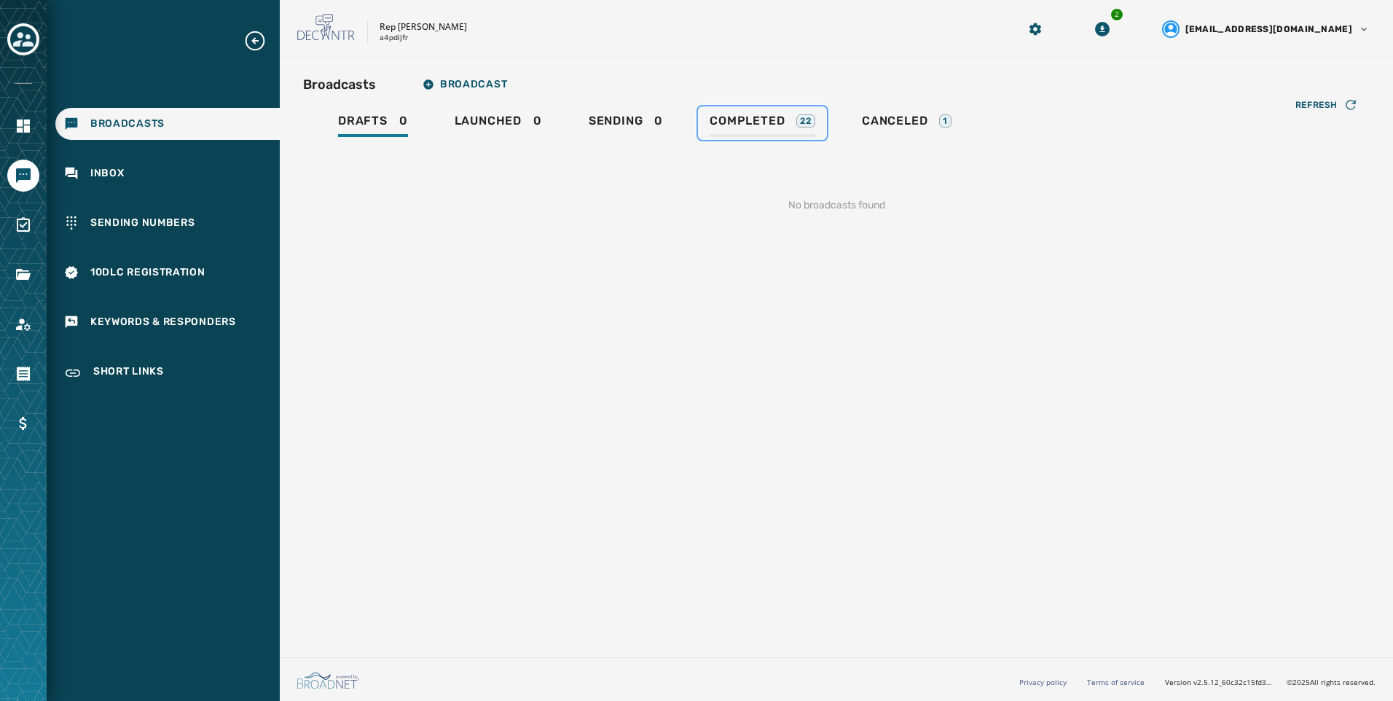
click at [727, 122] on span "Completed" at bounding box center [747, 121] width 75 height 15
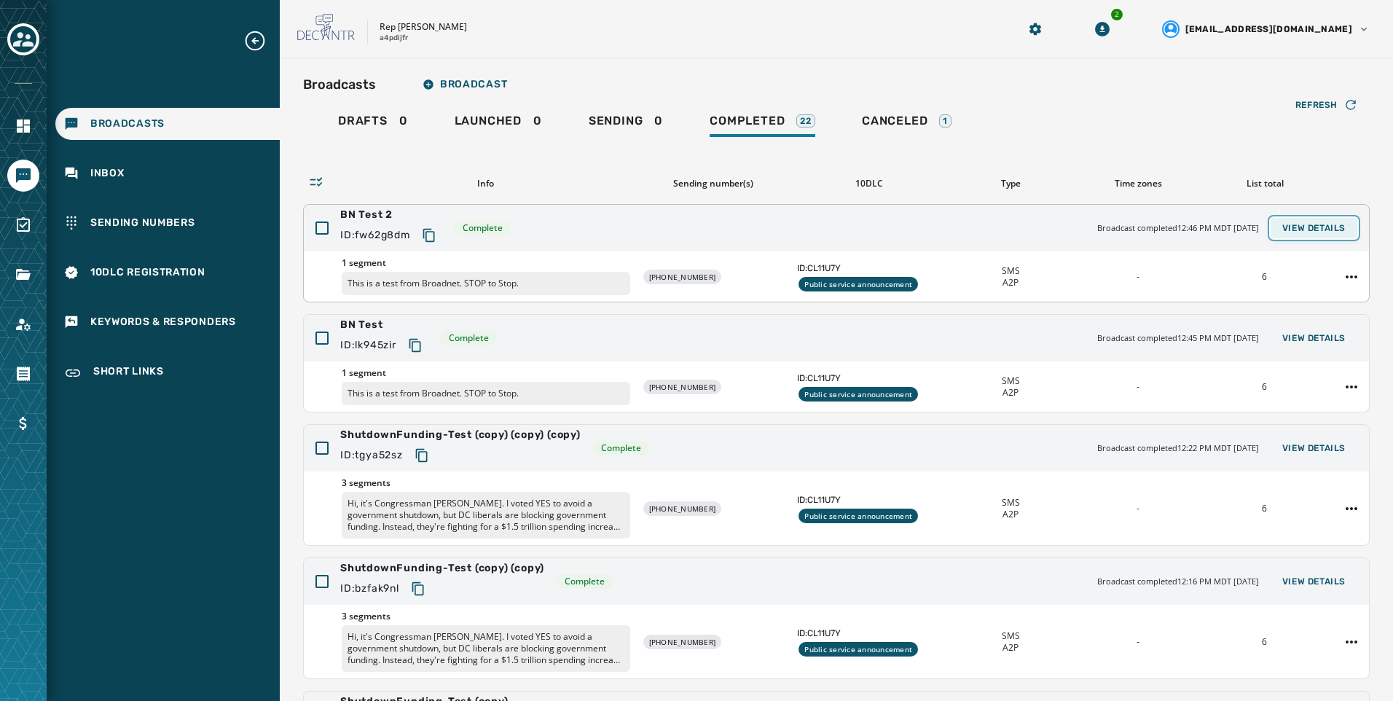
click at [1343, 229] on button "View Details" at bounding box center [1314, 228] width 87 height 20
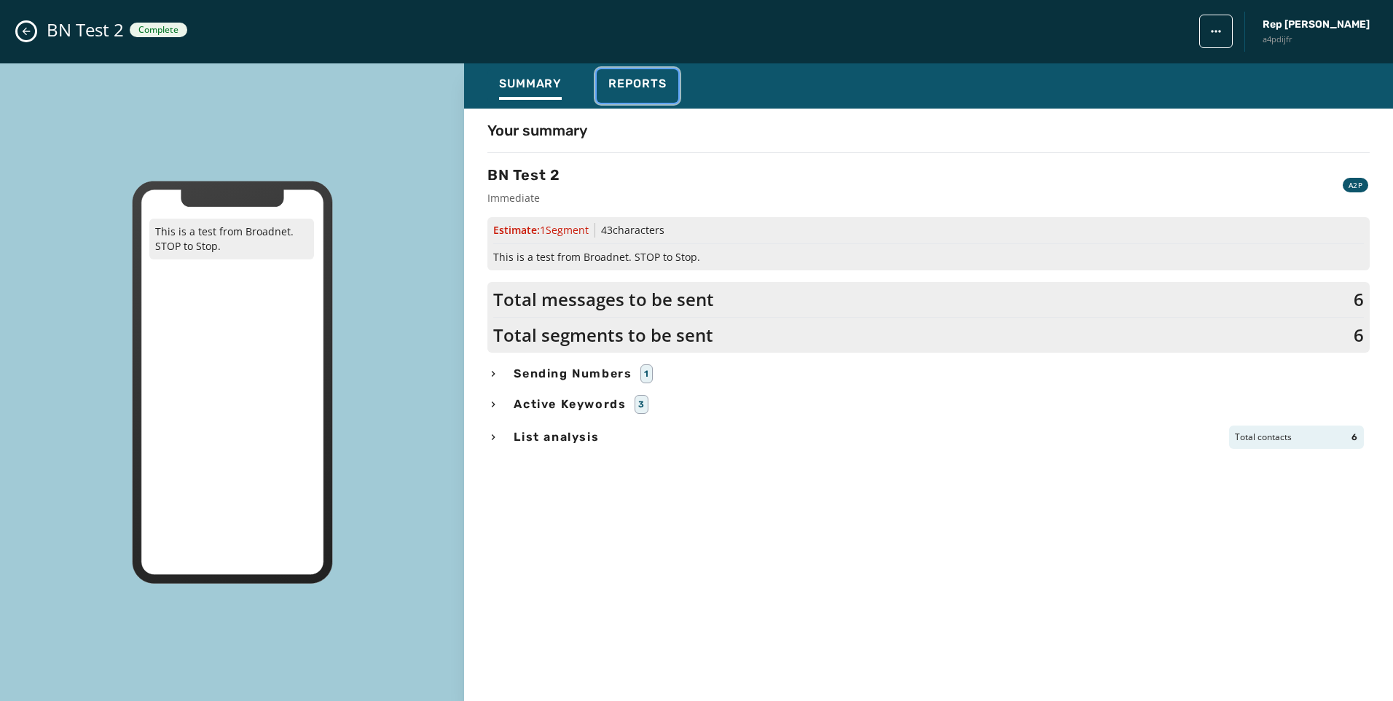
click at [660, 96] on div "Reports" at bounding box center [638, 88] width 58 height 23
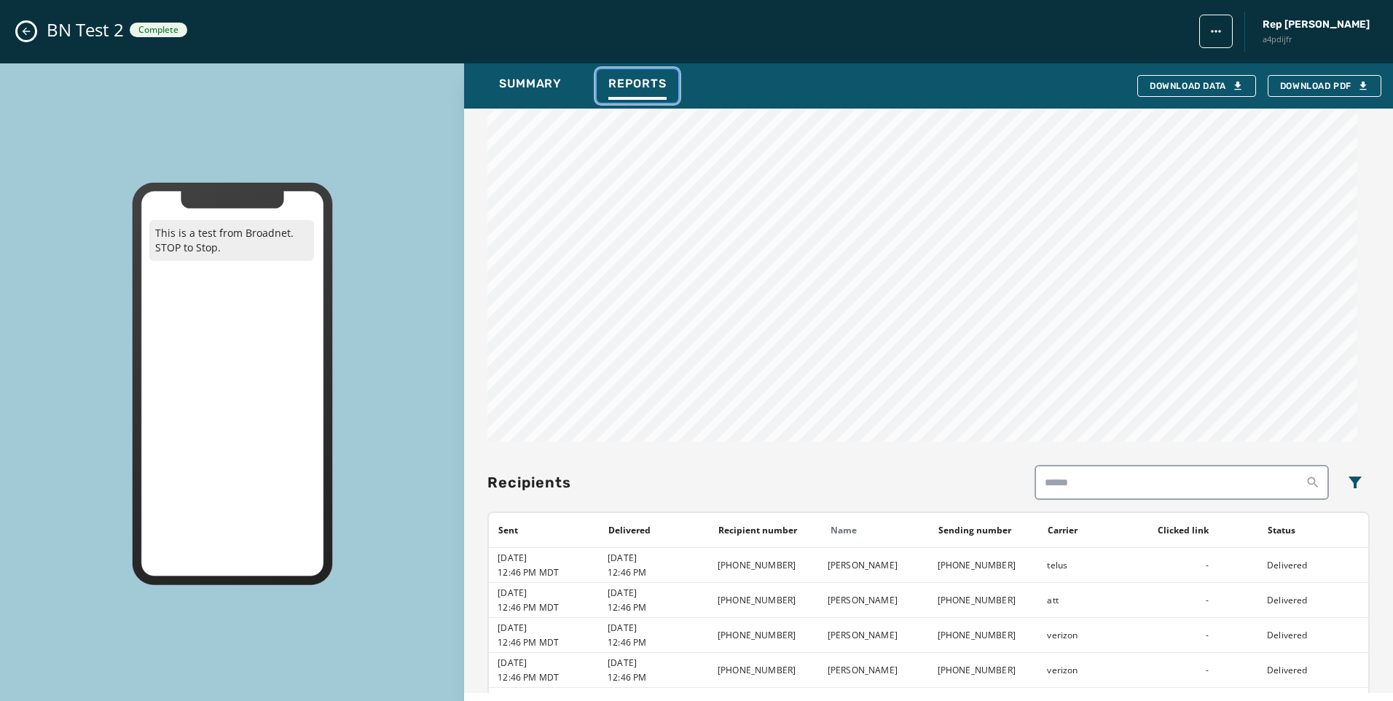
scroll to position [946, 0]
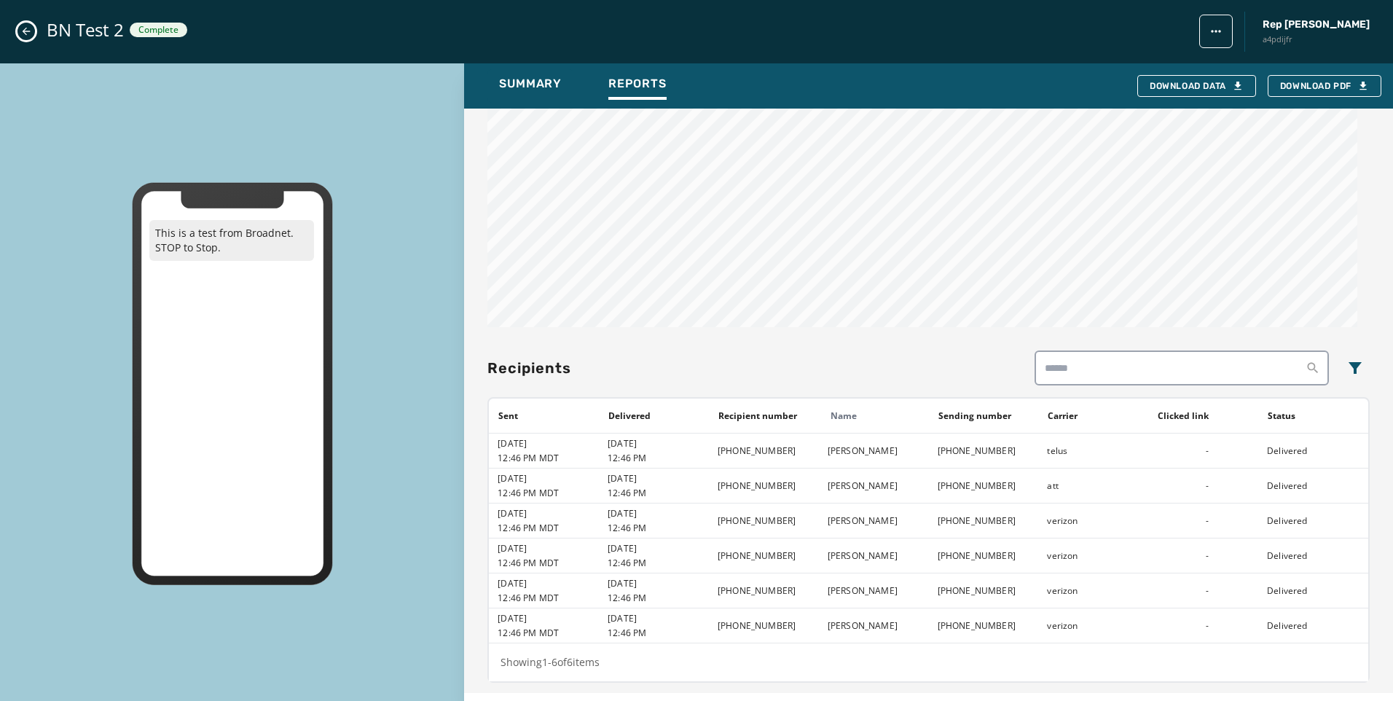
click at [26, 30] on icon "Close admin drawer" at bounding box center [26, 32] width 12 height 12
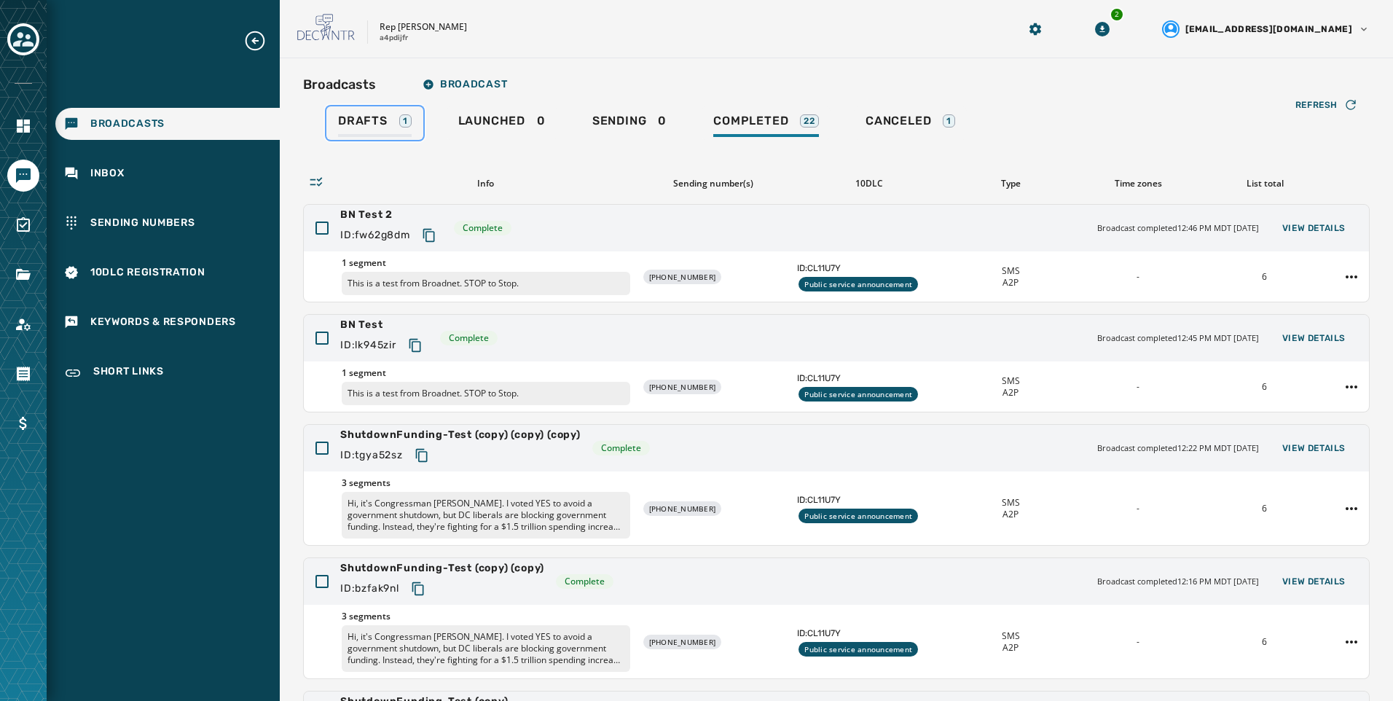
click at [372, 117] on span "Drafts" at bounding box center [363, 121] width 50 height 15
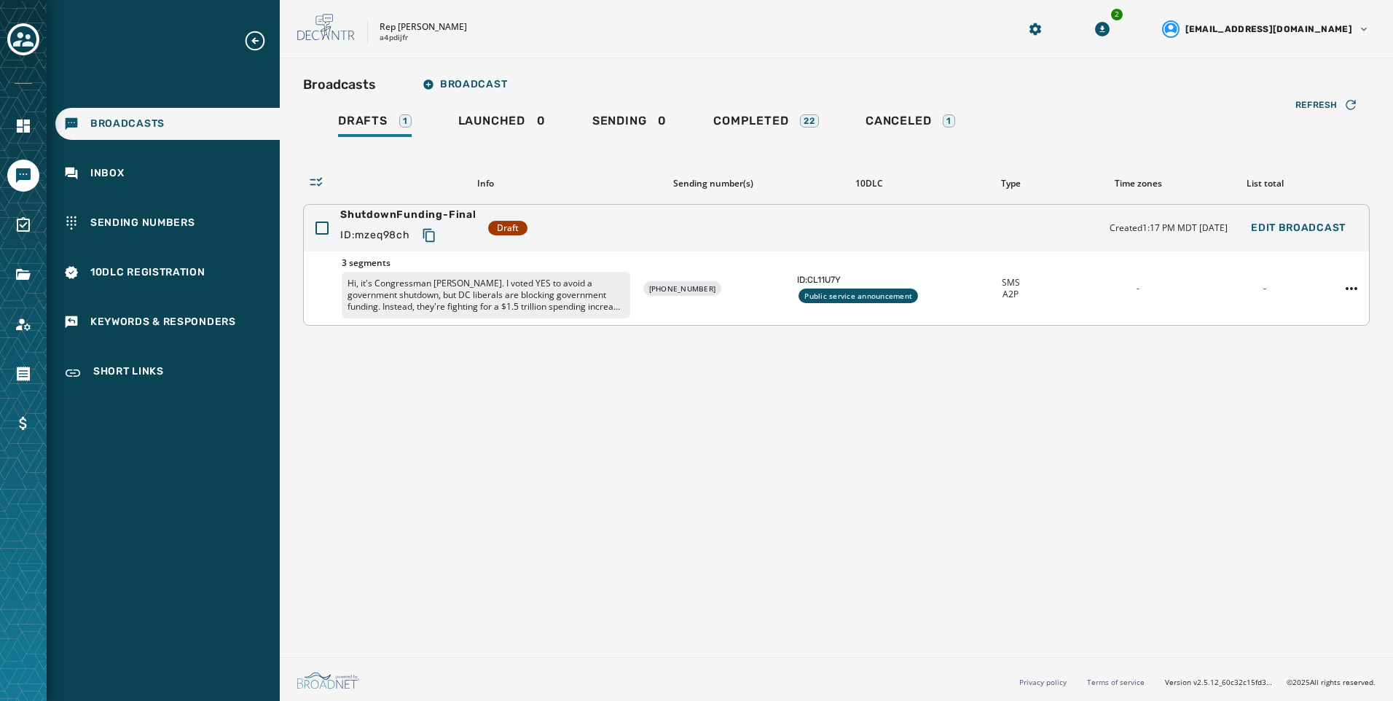
click at [433, 230] on icon "Copy text to clipboard" at bounding box center [429, 235] width 15 height 15
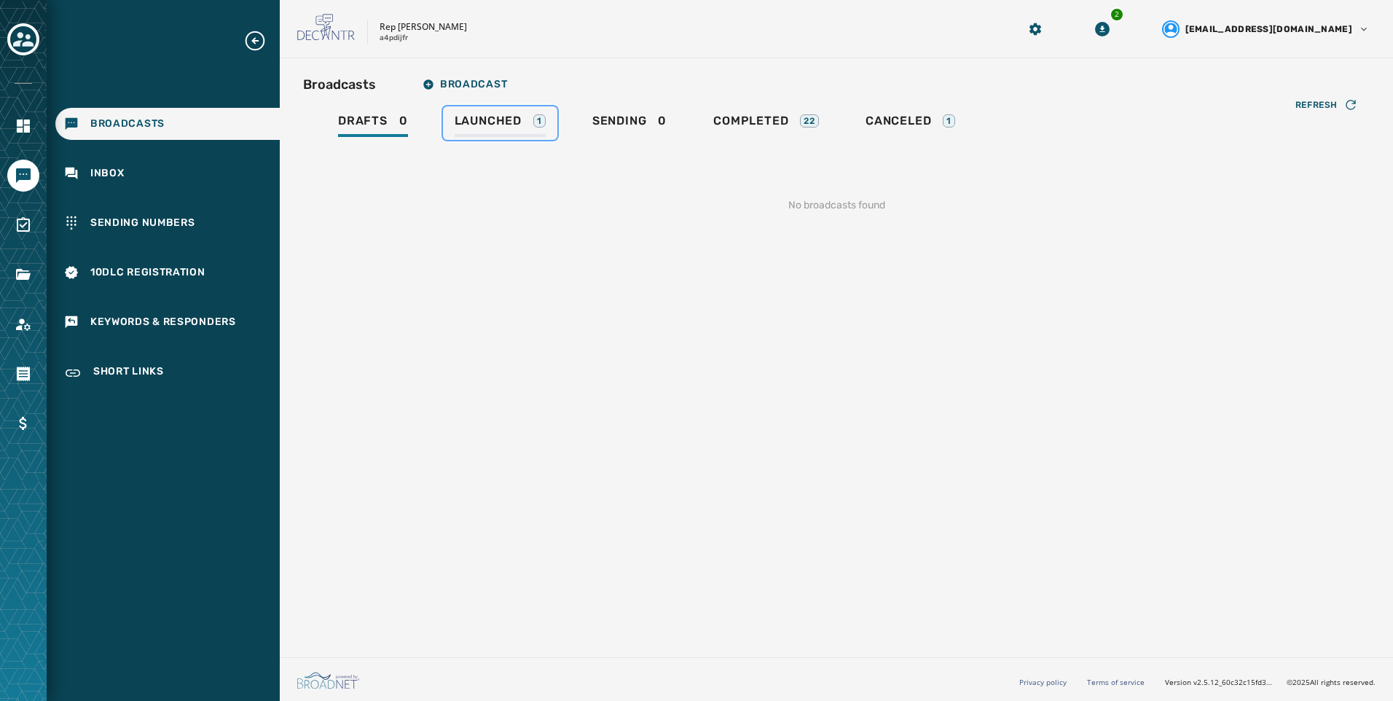
click at [508, 132] on div "Launched 1" at bounding box center [500, 125] width 91 height 23
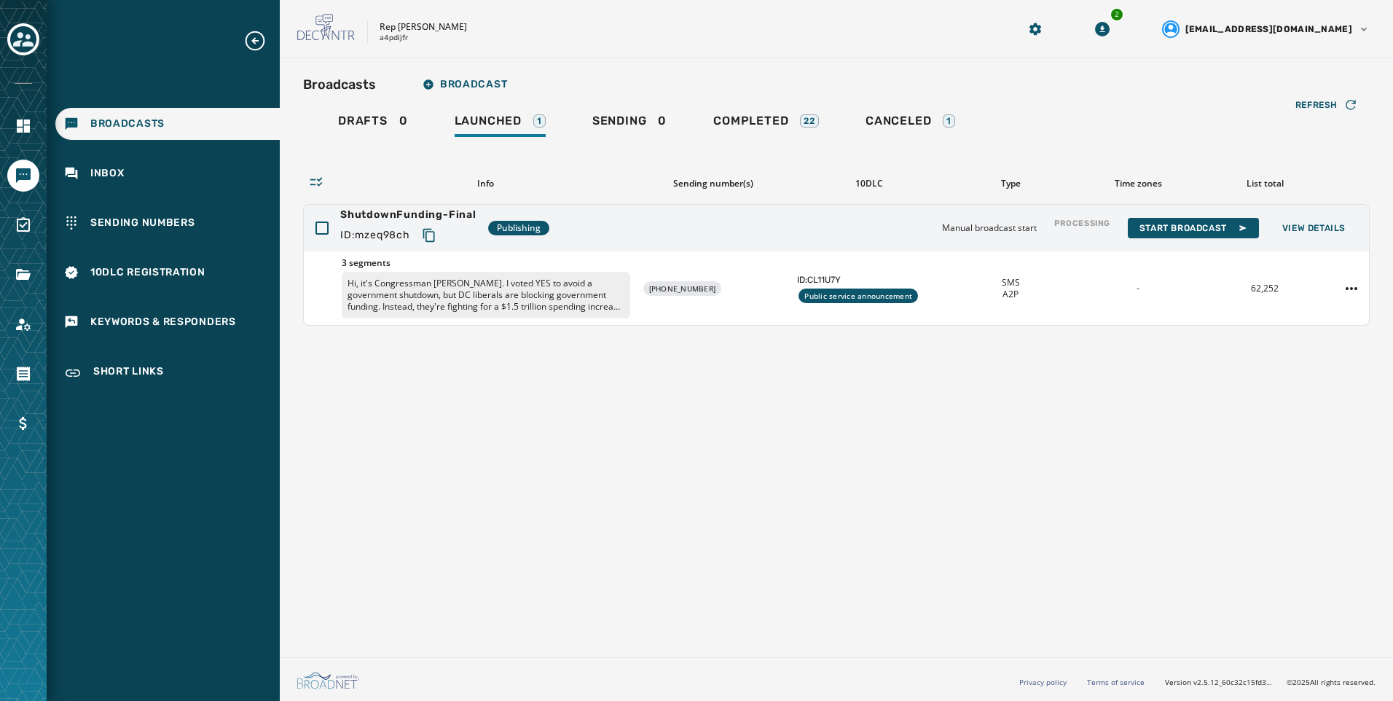
click at [1012, 422] on div "Broadcasts Broadcast Drafts 0 Launched 1 Sending 0 Completed 22 Canceled 1 Refr…" at bounding box center [837, 354] width 1114 height 593
click at [530, 297] on p "Hi, it's Congressman [PERSON_NAME]. I voted YES to avoid a government shutdown,…" at bounding box center [486, 295] width 289 height 47
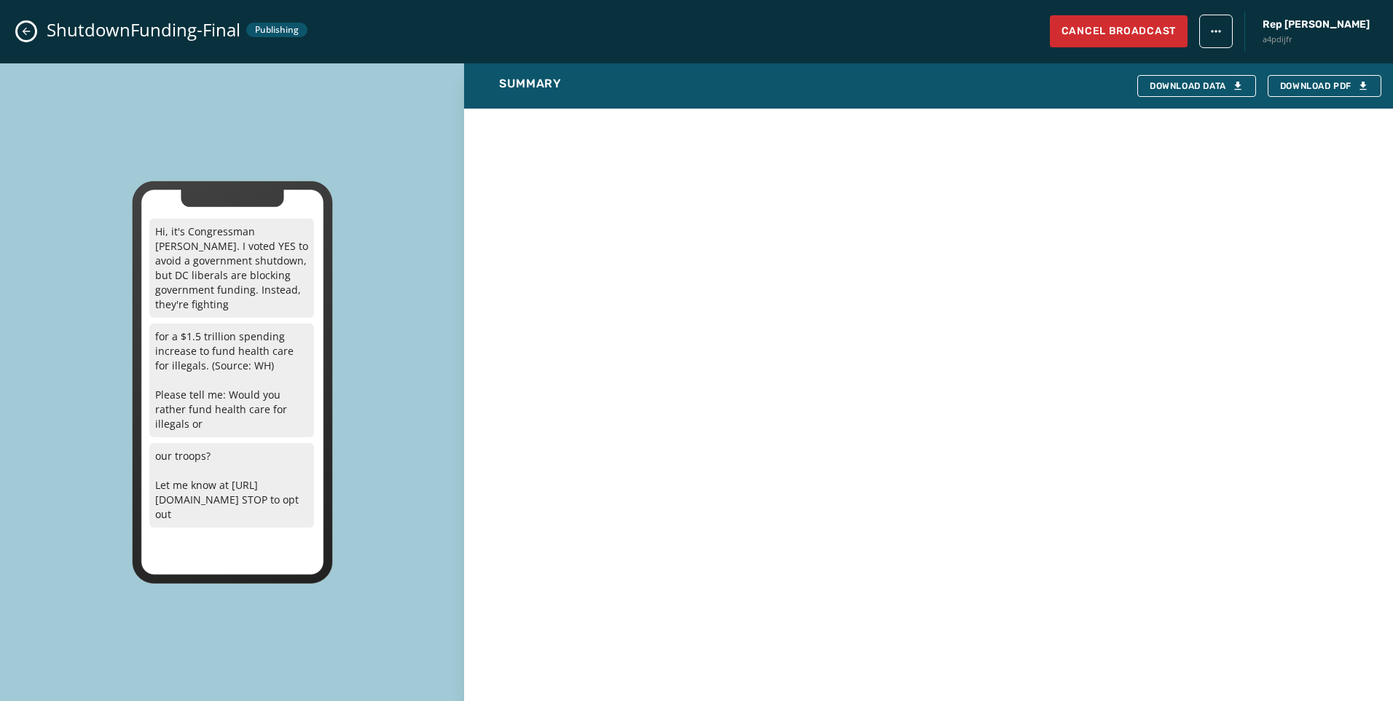
click at [25, 31] on icon "Close admin drawer" at bounding box center [26, 32] width 12 height 12
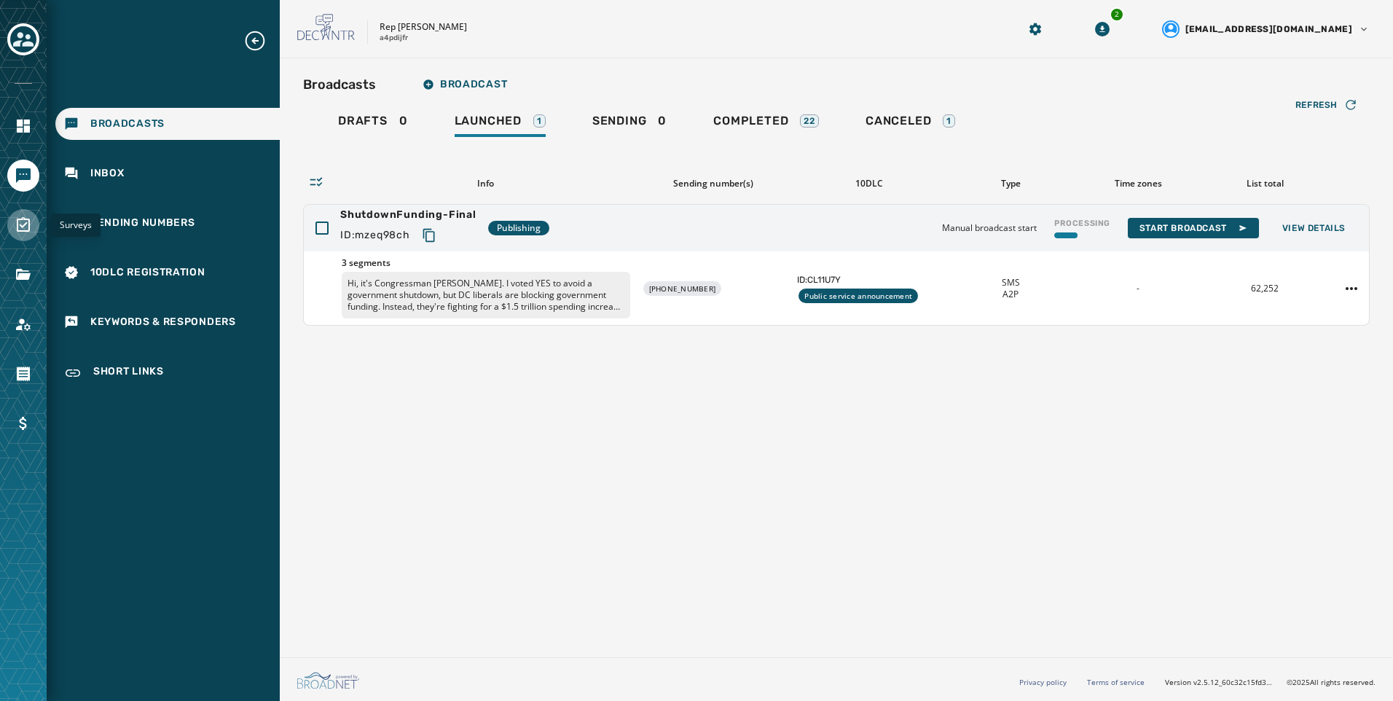
click at [25, 218] on icon "Navigate to Surveys" at bounding box center [23, 224] width 13 height 15
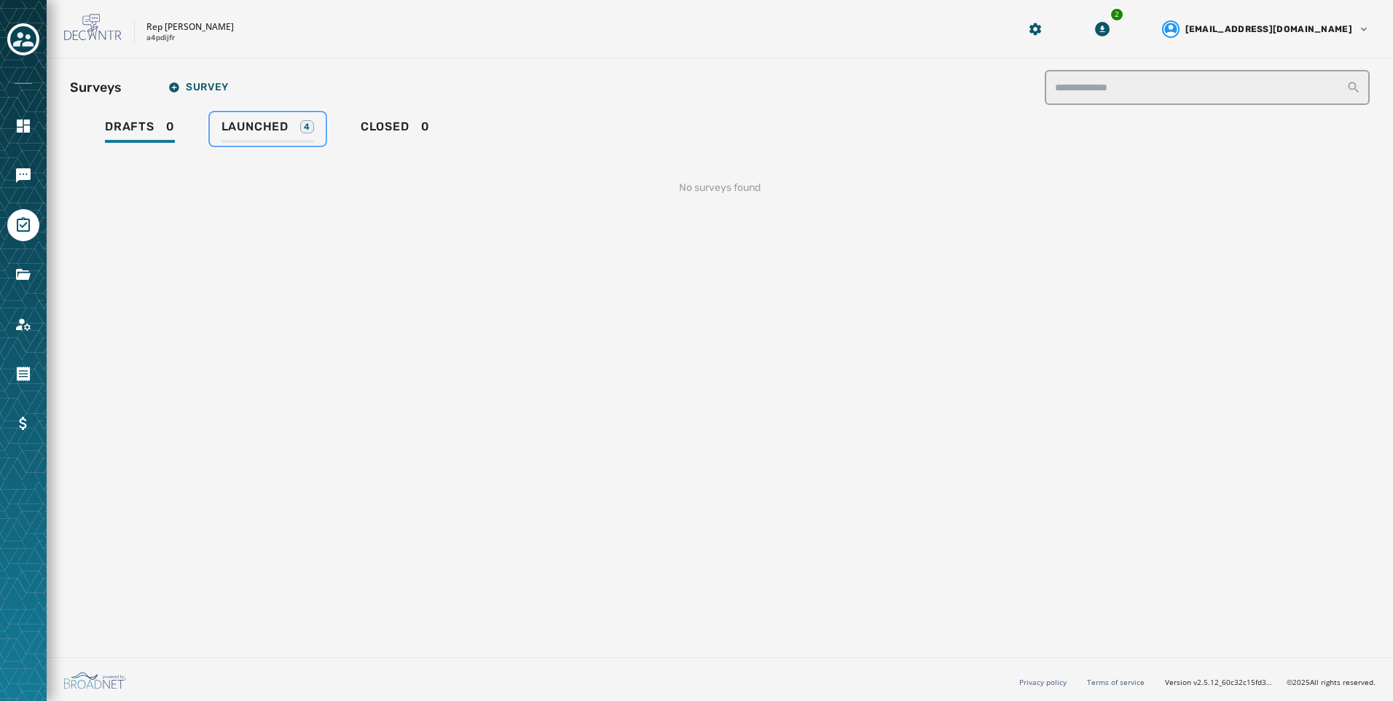
click at [286, 133] on span "Launched" at bounding box center [255, 127] width 67 height 15
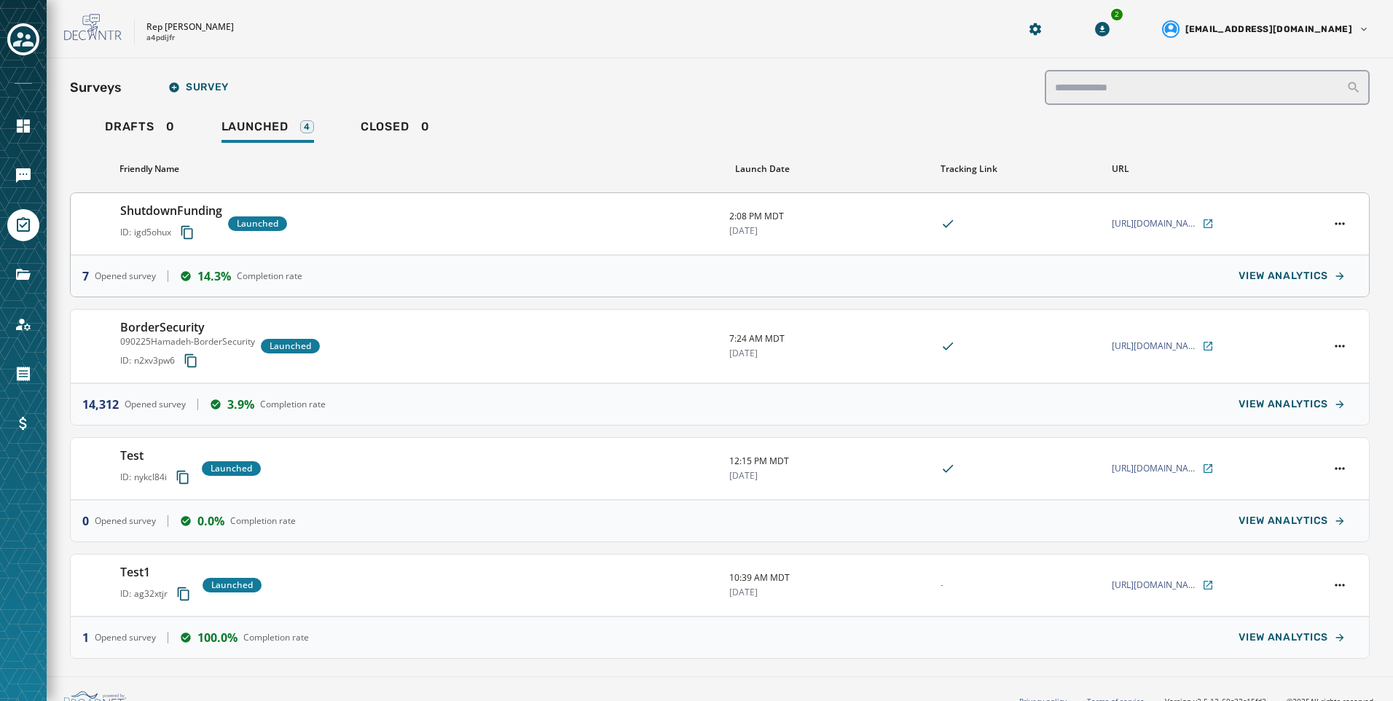
click at [428, 256] on div "7 Opened survey 14.3% Completion rate VIEW ANALYTICS" at bounding box center [720, 276] width 1299 height 42
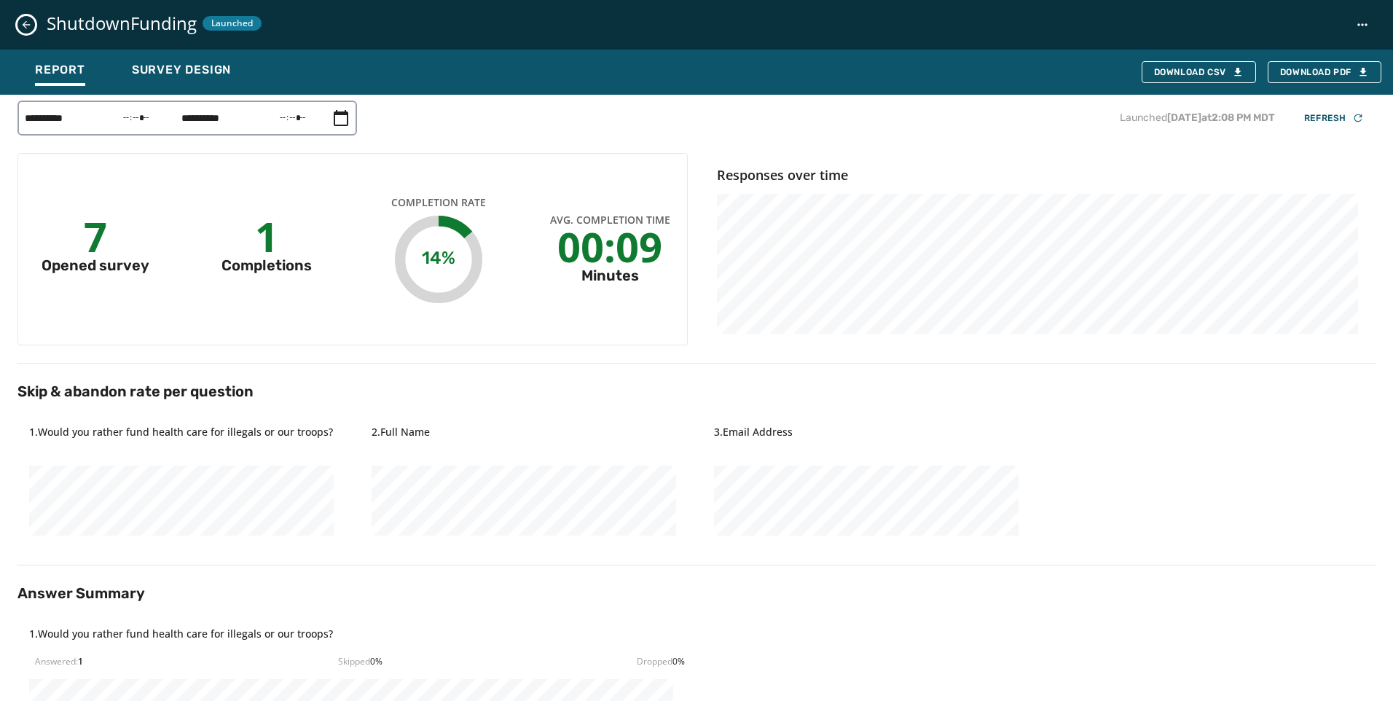
click at [23, 31] on button "Close survey details drawer" at bounding box center [25, 24] width 17 height 17
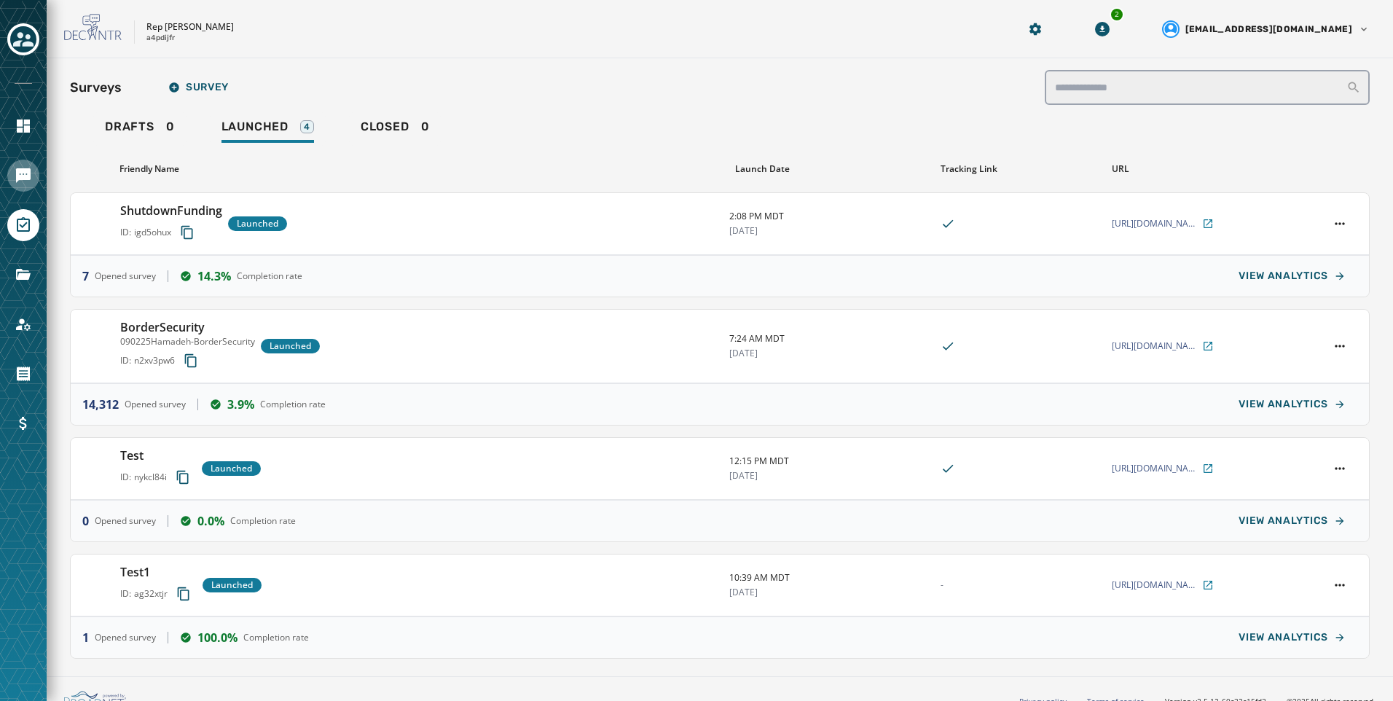
click at [22, 179] on icon "Navigate to Messaging" at bounding box center [23, 175] width 15 height 15
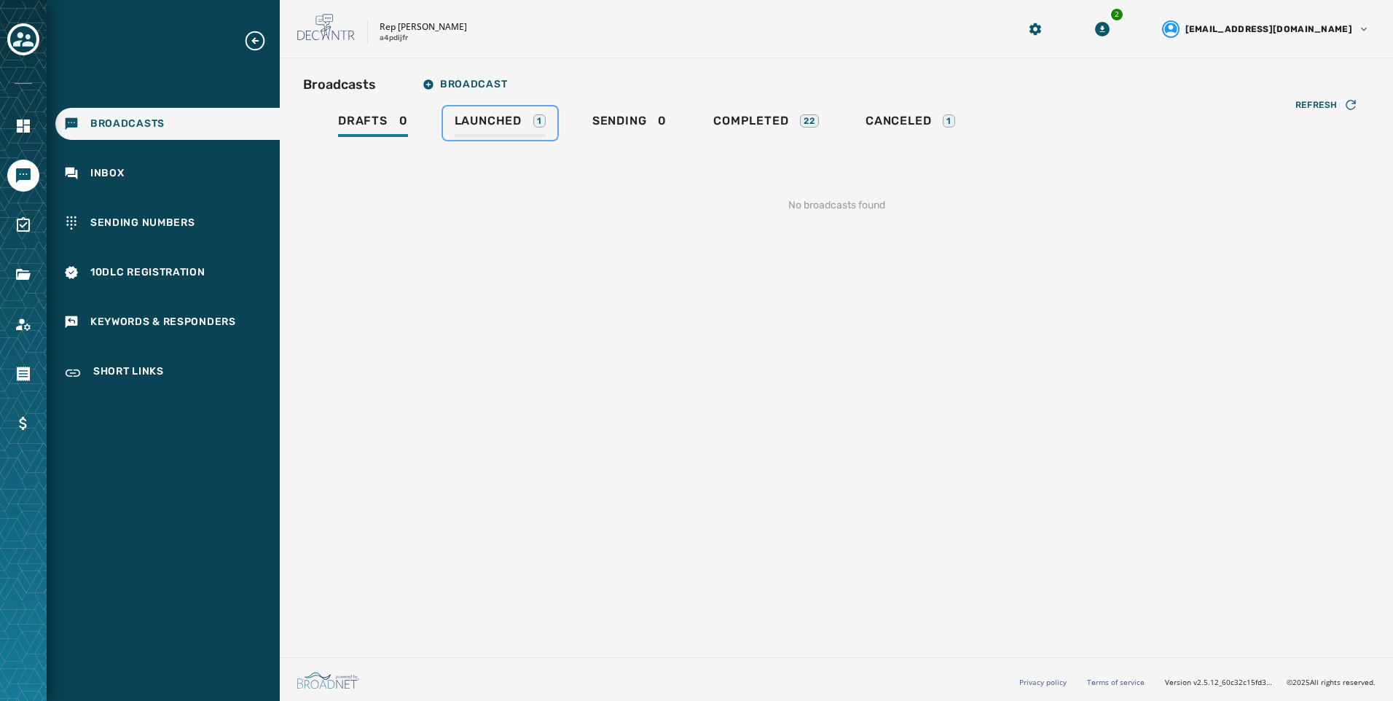
click at [497, 118] on span "Launched" at bounding box center [488, 121] width 67 height 15
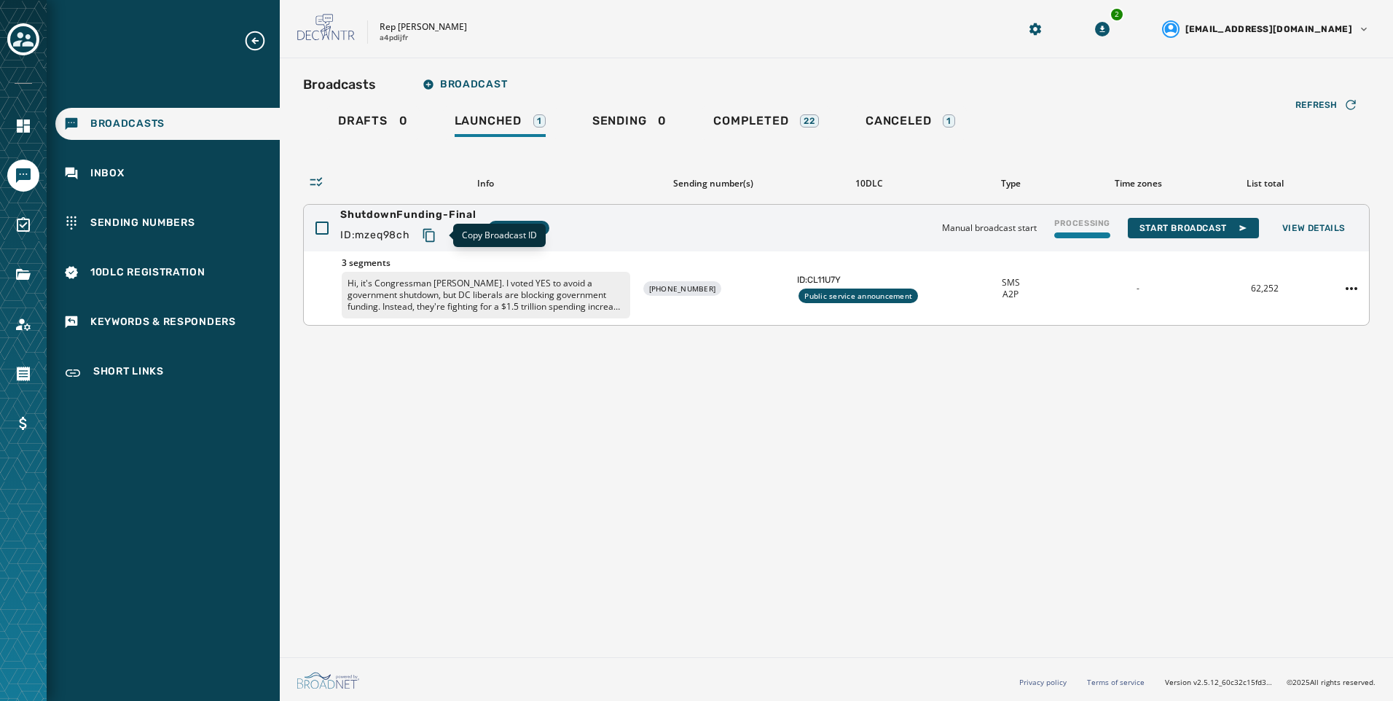
click at [434, 235] on icon "Copy text to clipboard" at bounding box center [429, 235] width 15 height 15
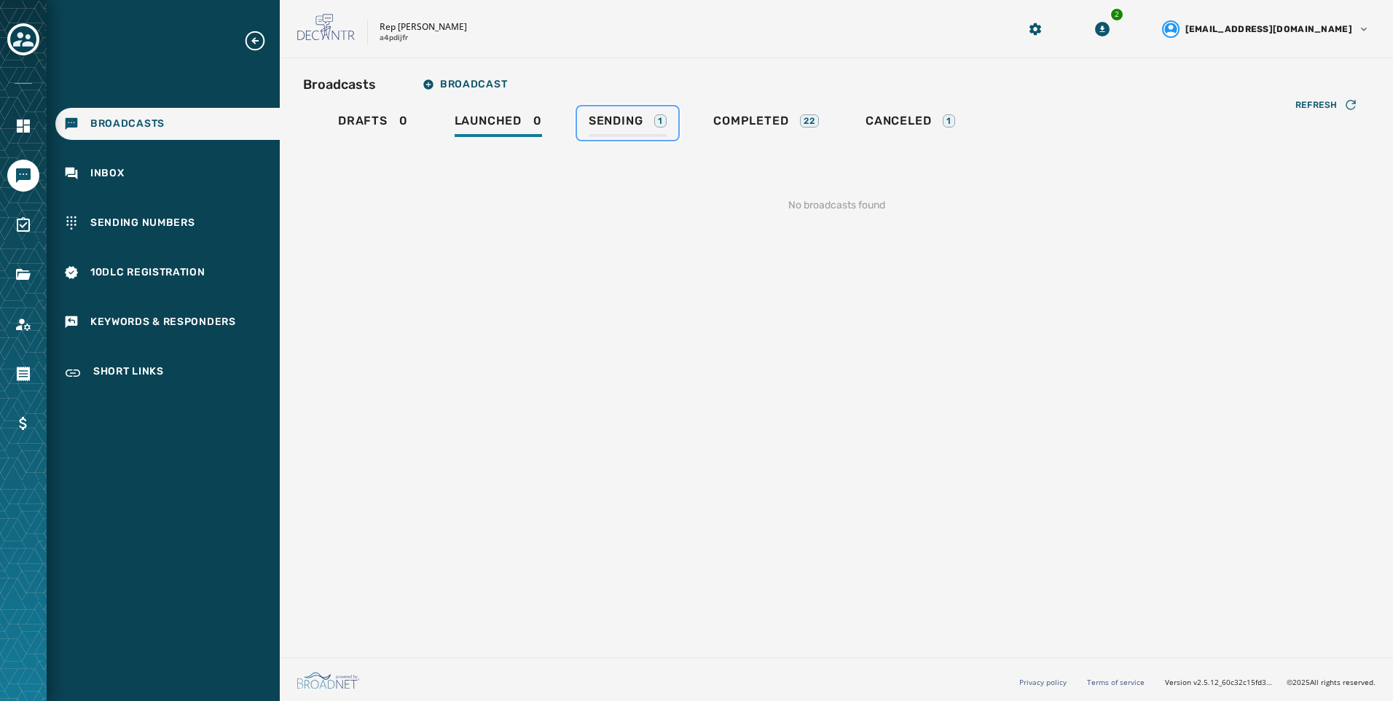
click at [668, 123] on link "Sending 1" at bounding box center [627, 123] width 101 height 34
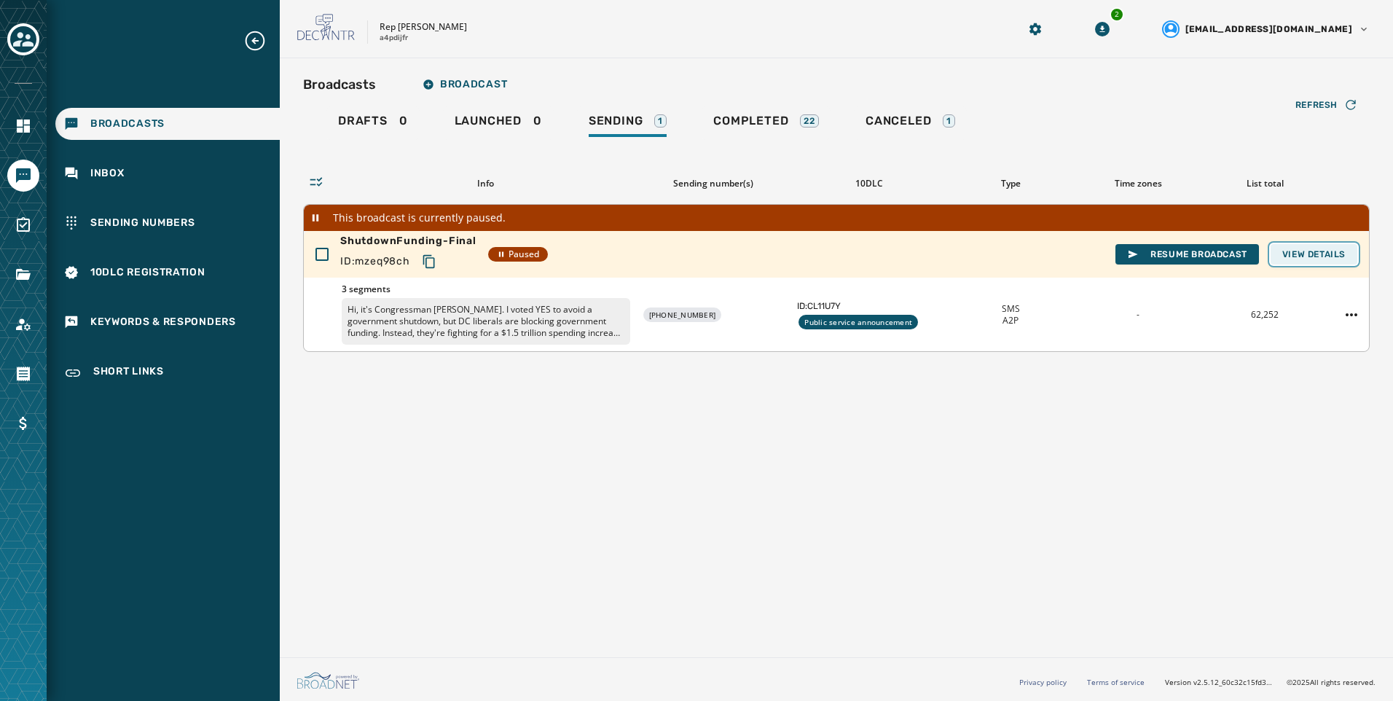
click at [1329, 259] on span "View Details" at bounding box center [1314, 255] width 63 height 12
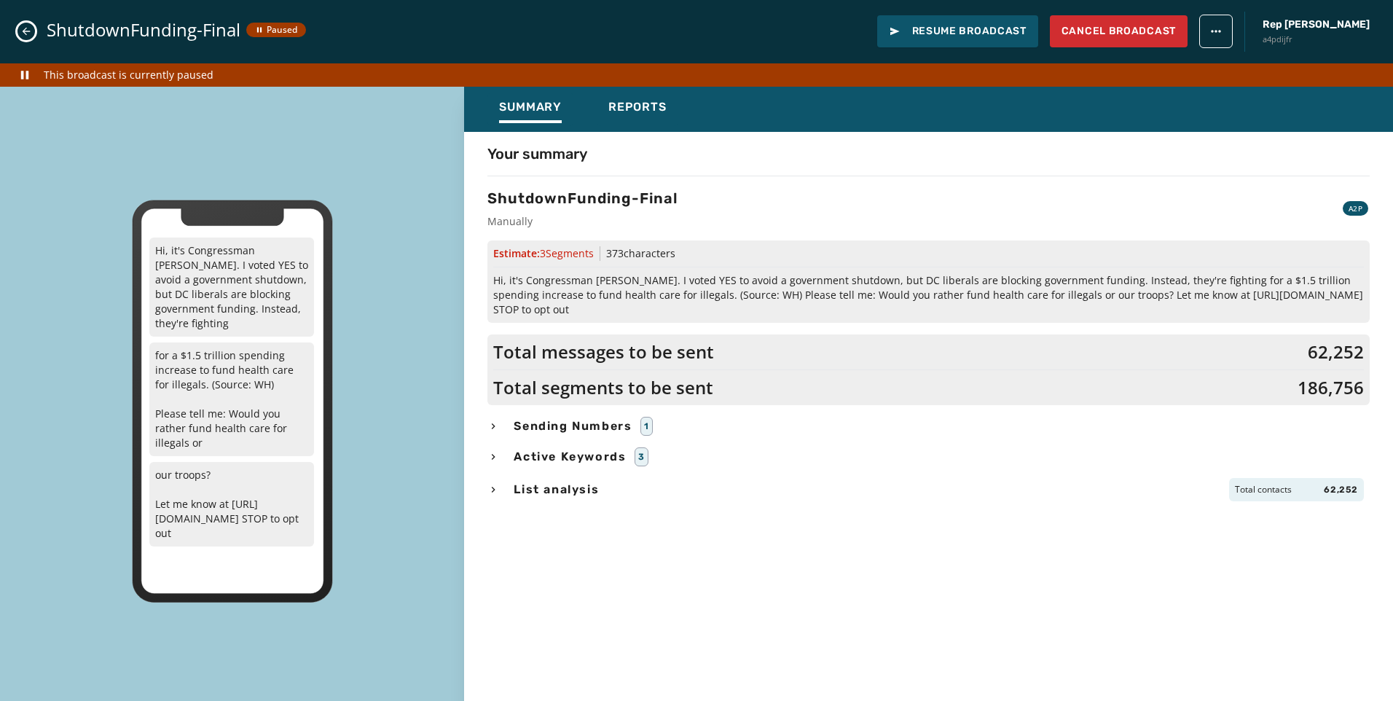
click at [25, 25] on button "Close admin drawer" at bounding box center [25, 31] width 17 height 17
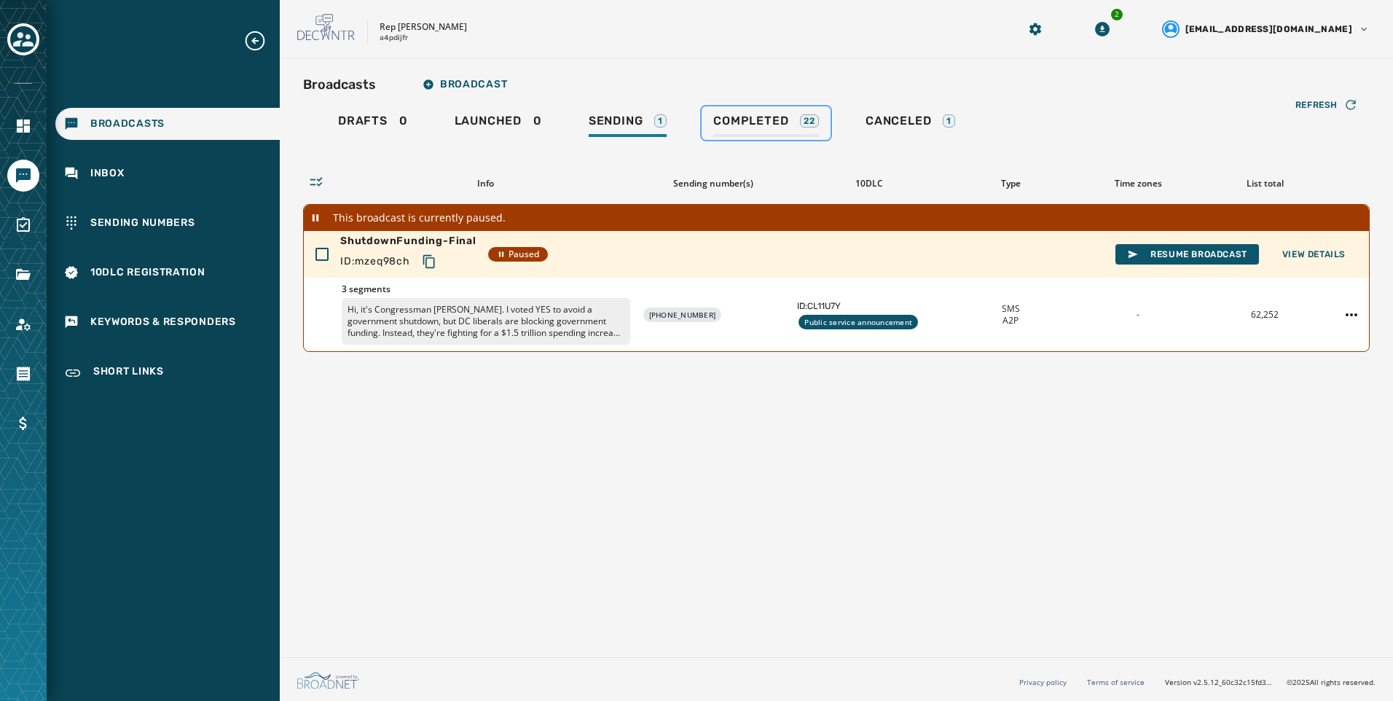
click at [771, 115] on span "Completed" at bounding box center [750, 121] width 75 height 15
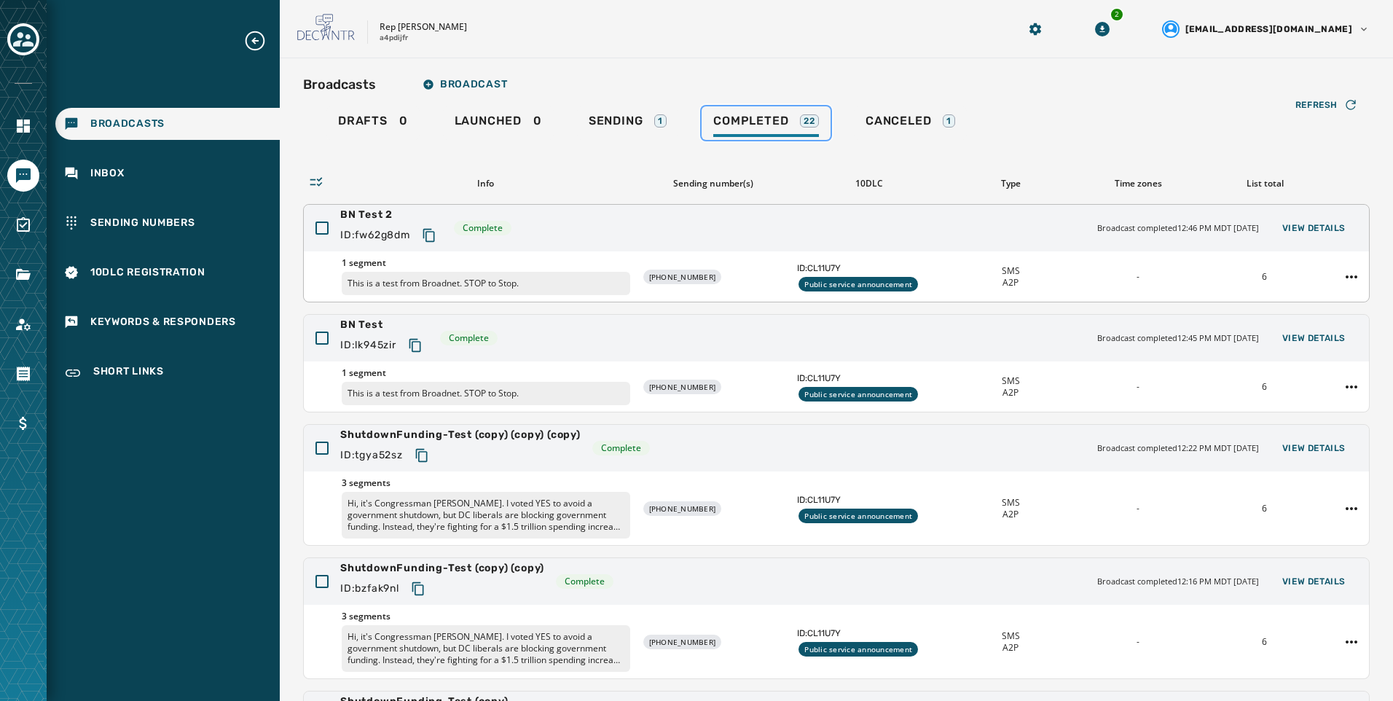
scroll to position [228, 0]
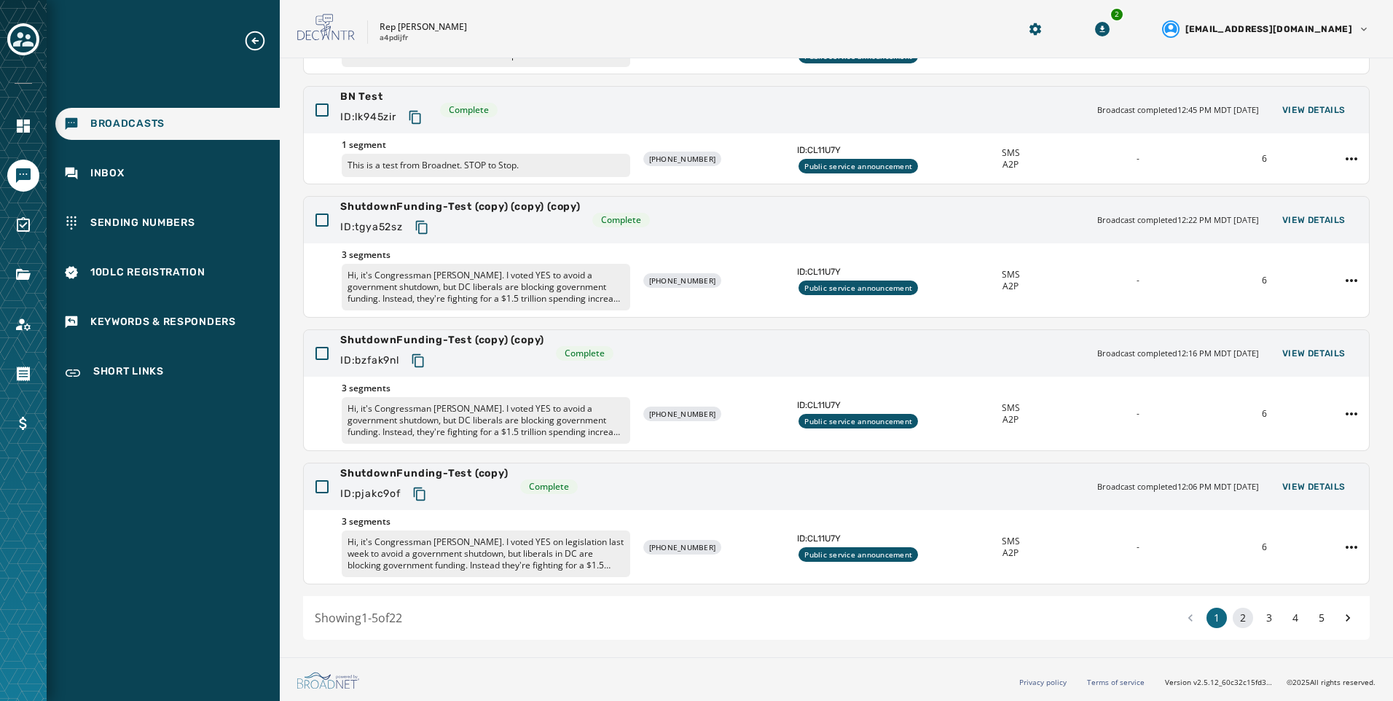
click at [1234, 625] on button "2" at bounding box center [1243, 618] width 20 height 20
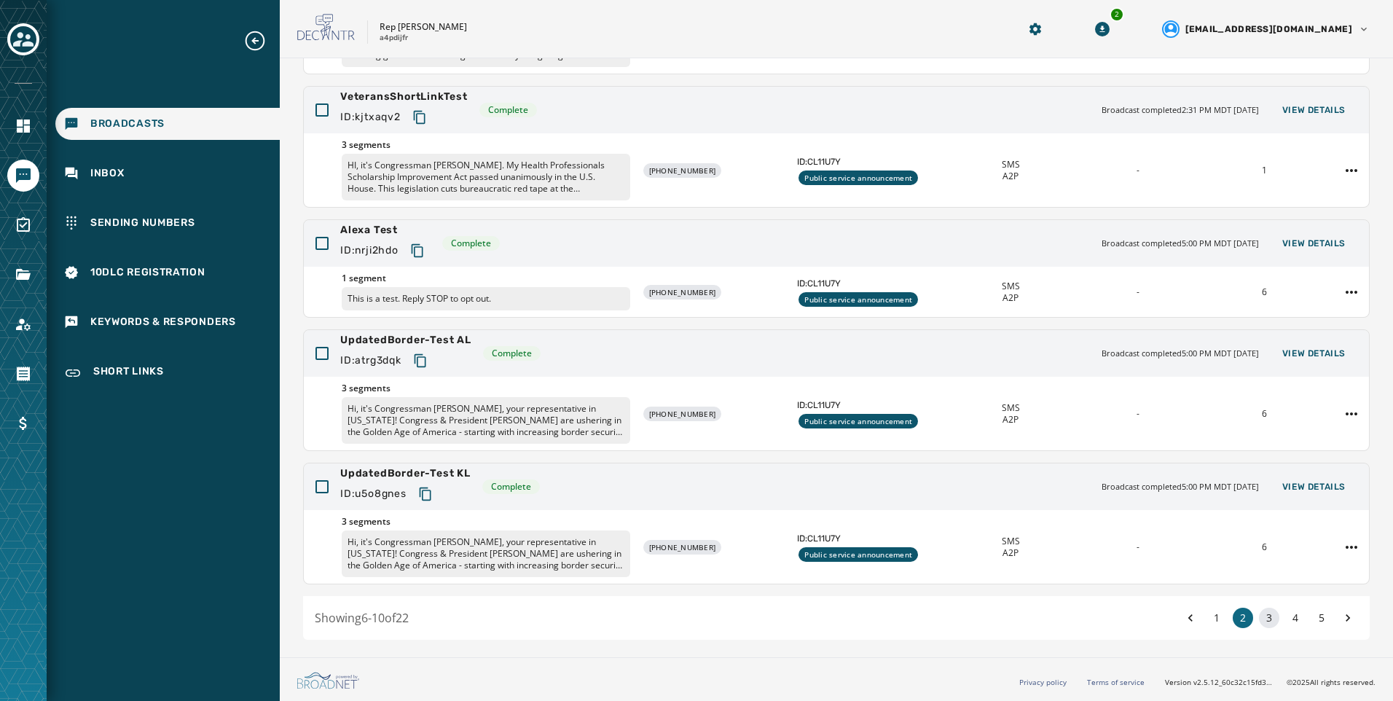
drag, startPoint x: 1248, startPoint y: 623, endPoint x: 1262, endPoint y: 622, distance: 14.6
click at [1249, 623] on div "1 2 3 4 5" at bounding box center [1270, 618] width 178 height 20
click at [1262, 622] on button "3" at bounding box center [1269, 618] width 20 height 20
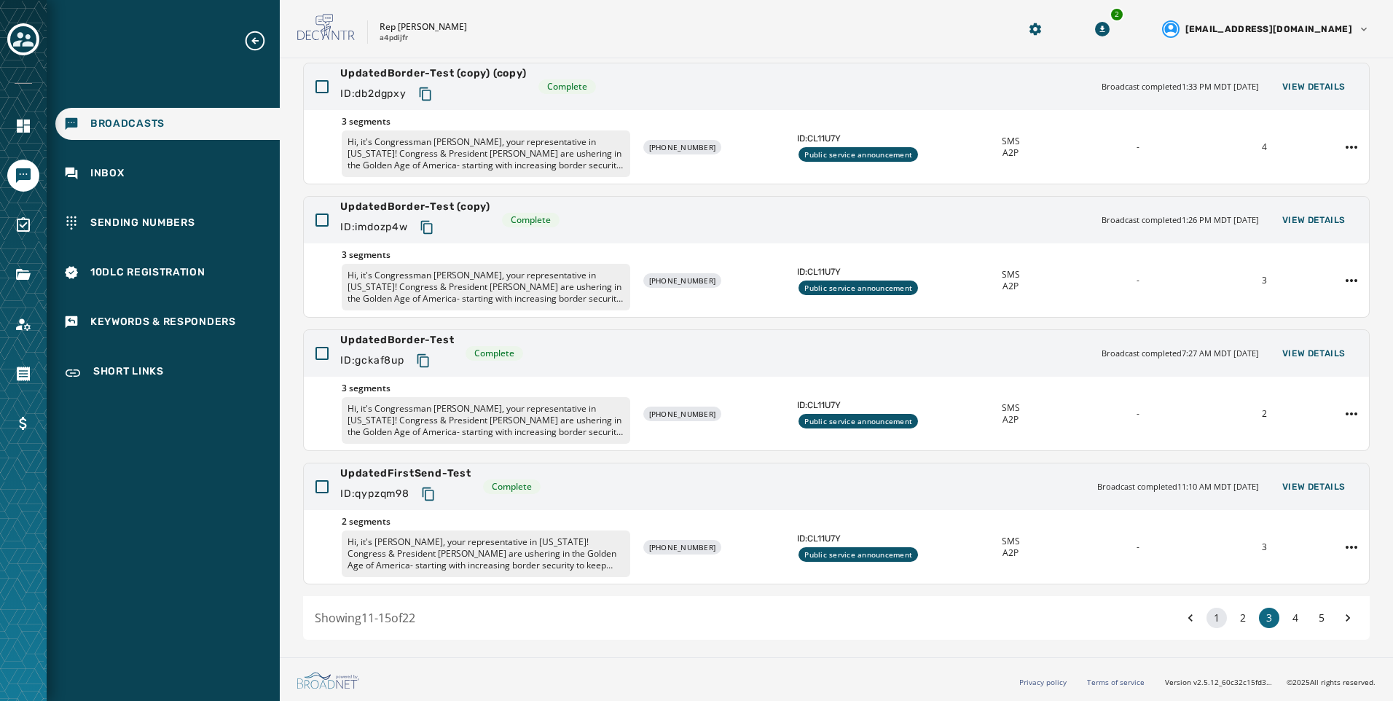
click at [1207, 624] on button "1" at bounding box center [1217, 618] width 20 height 20
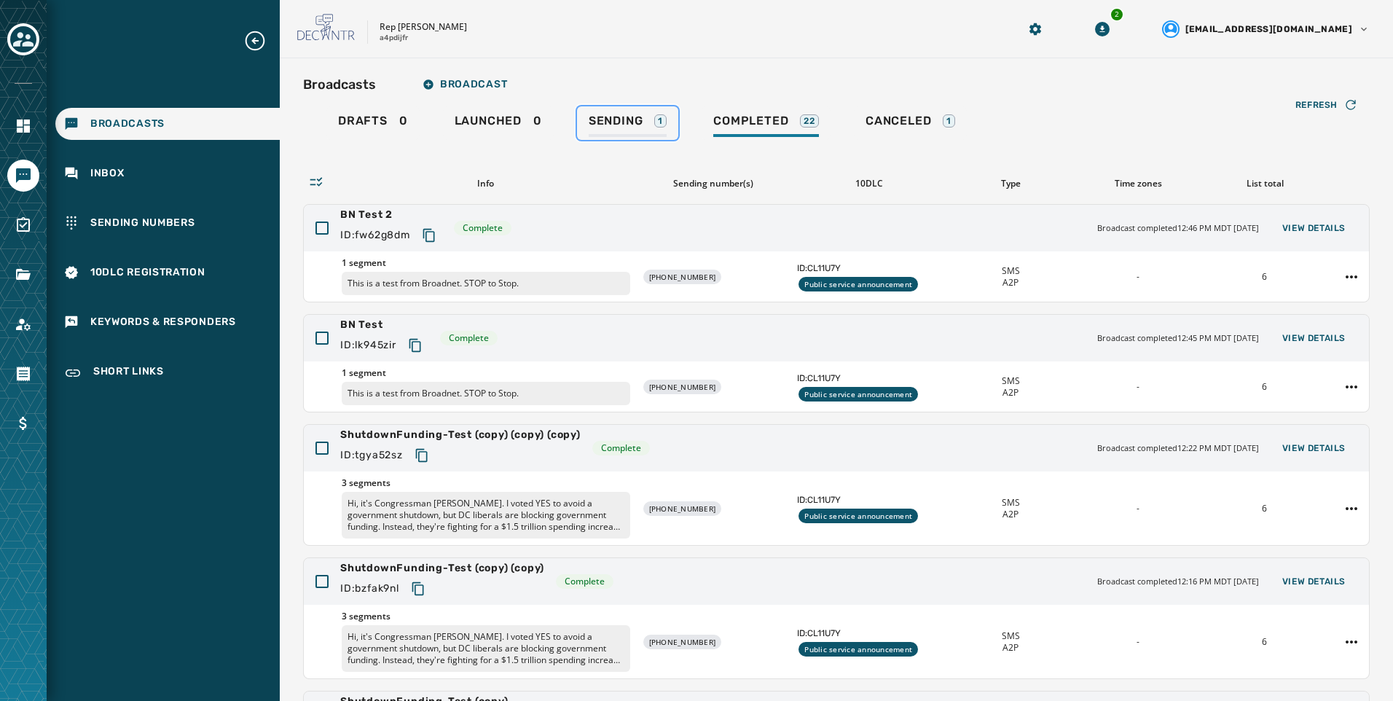
click at [627, 132] on div "Sending 1" at bounding box center [628, 125] width 78 height 23
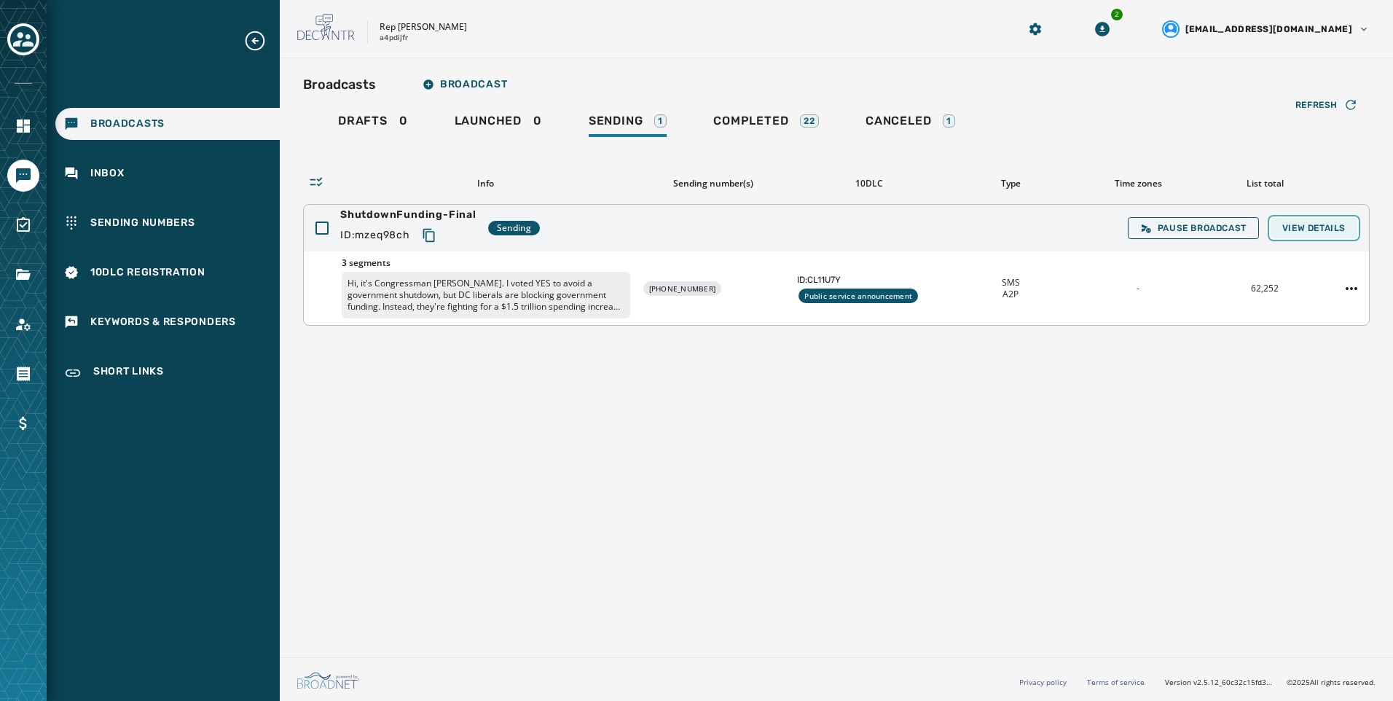
click at [1334, 220] on button "View Details" at bounding box center [1314, 228] width 87 height 20
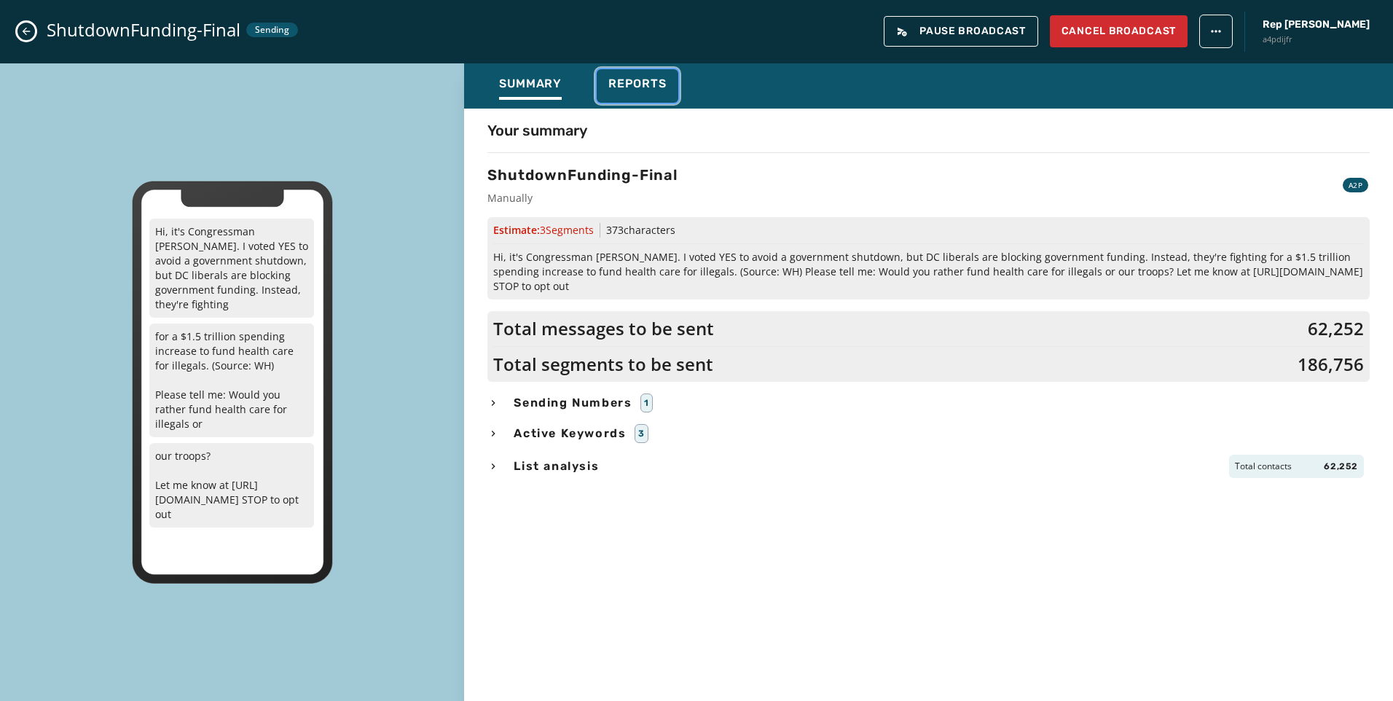
click at [648, 94] on div "Reports" at bounding box center [638, 88] width 58 height 23
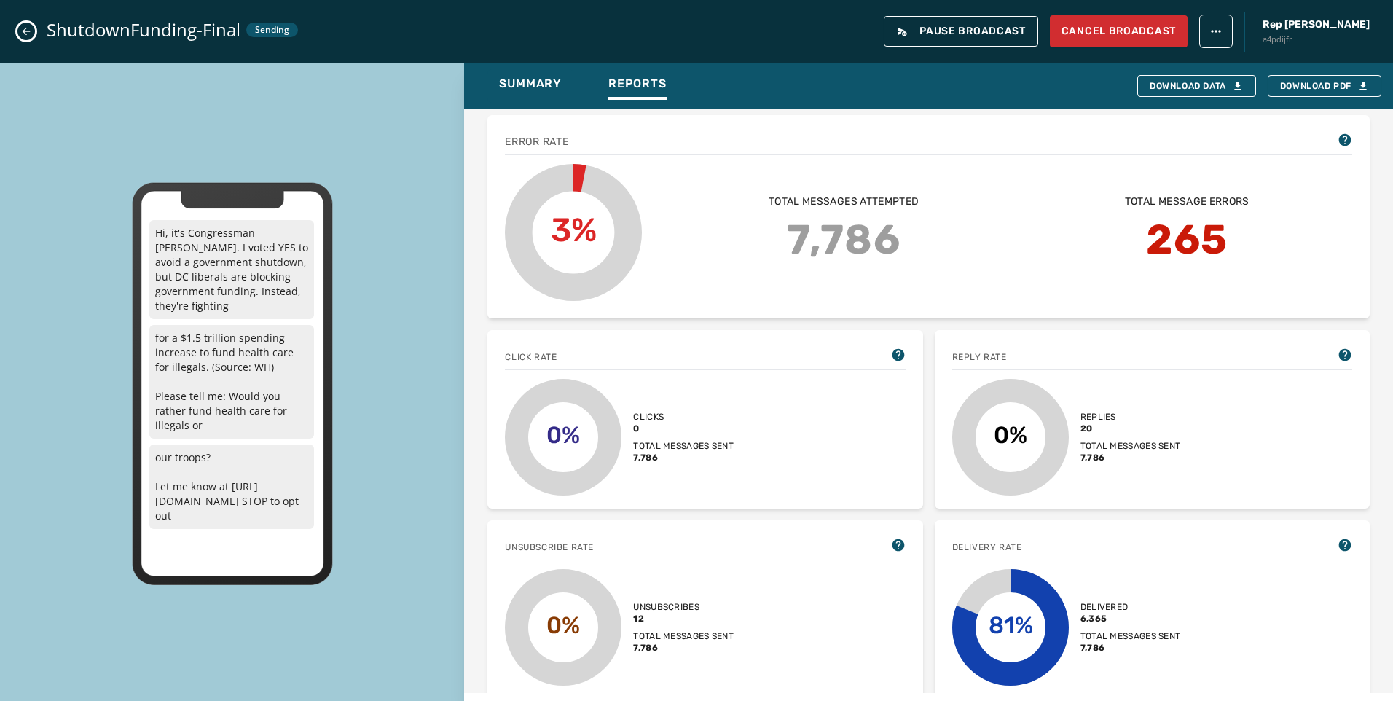
scroll to position [87, 0]
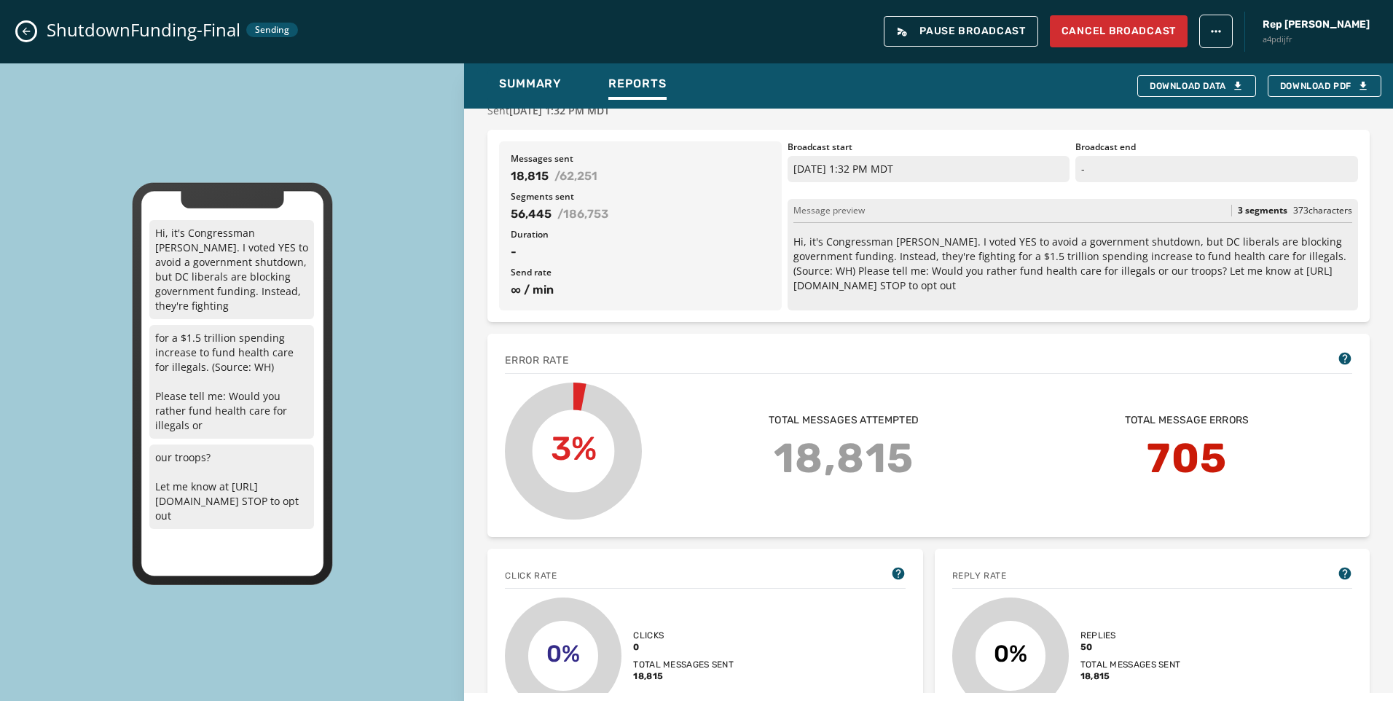
click at [33, 30] on button "Close admin drawer" at bounding box center [25, 31] width 17 height 17
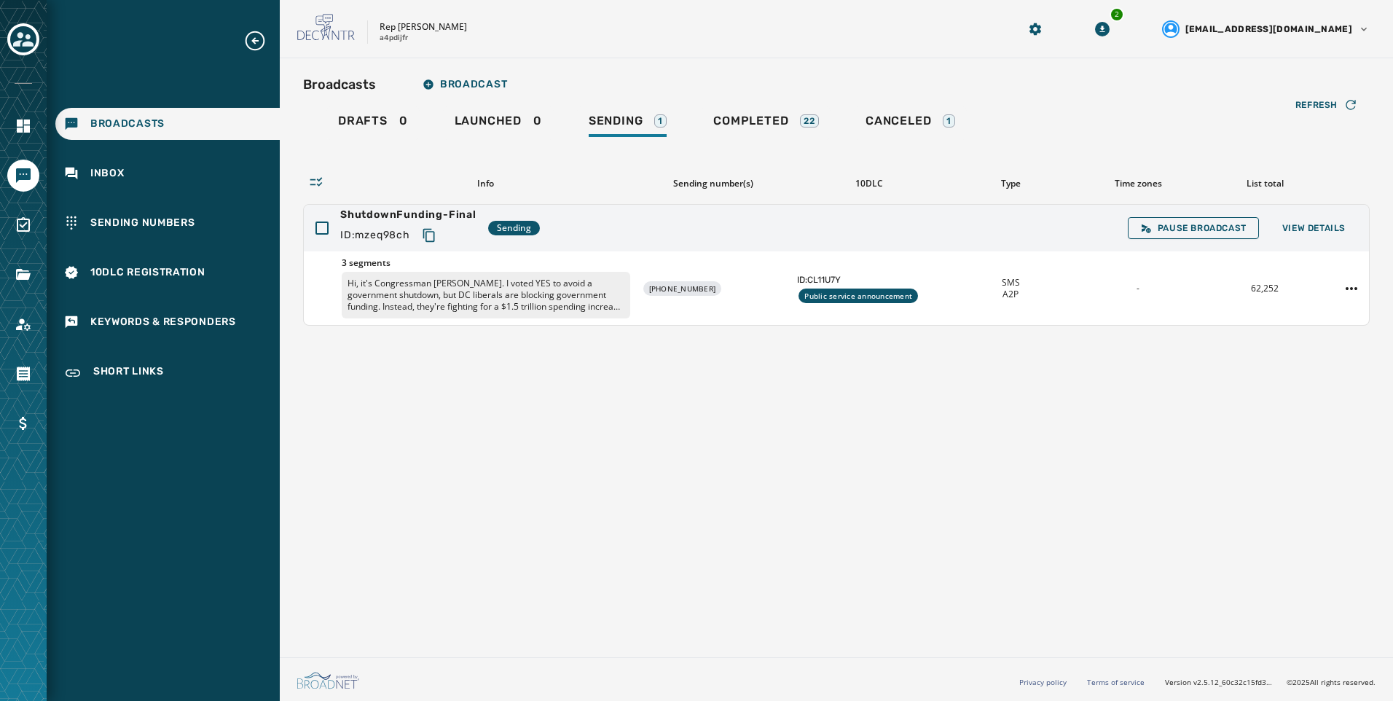
click at [810, 474] on div "Broadcasts Broadcast Drafts 0 Launched 0 Sending 1 Completed 22 Canceled 1 Refr…" at bounding box center [837, 354] width 1114 height 593
click at [1340, 226] on span "View Details" at bounding box center [1314, 228] width 63 height 12
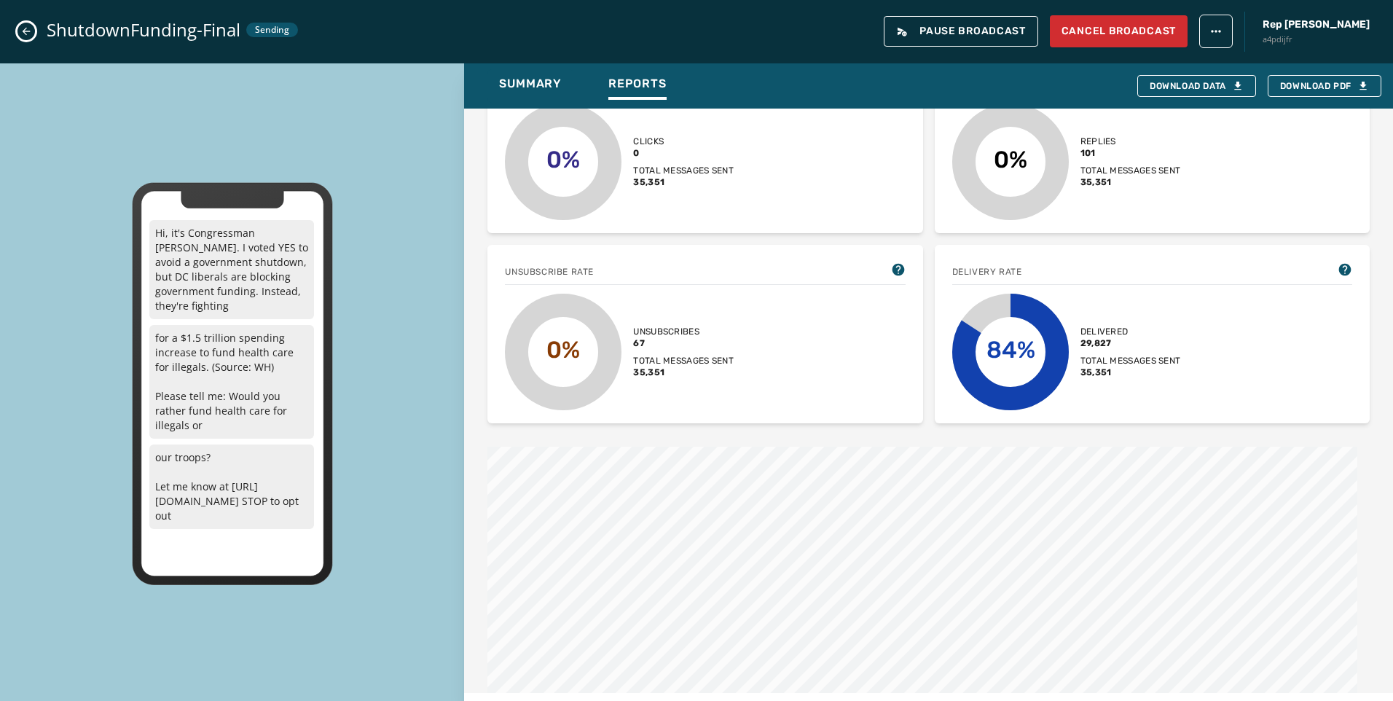
scroll to position [559, 0]
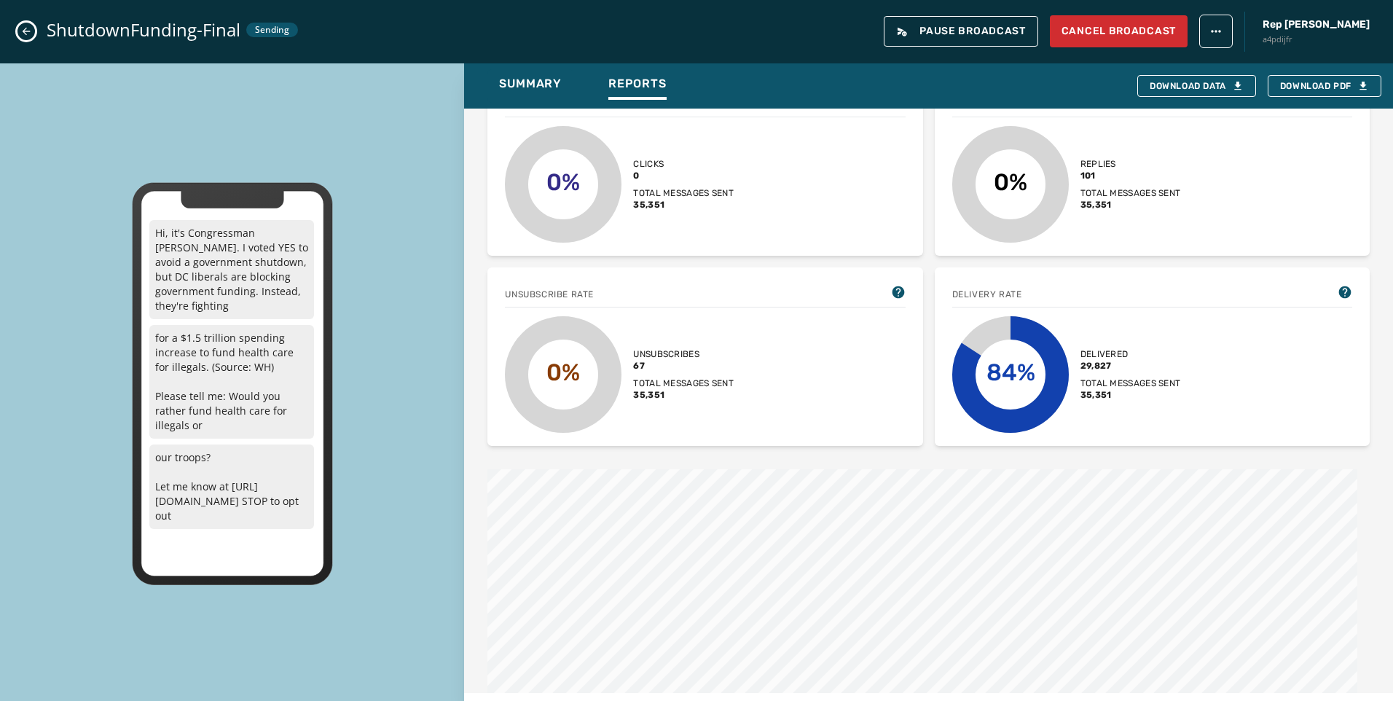
click at [18, 31] on button "Close admin drawer" at bounding box center [25, 31] width 17 height 17
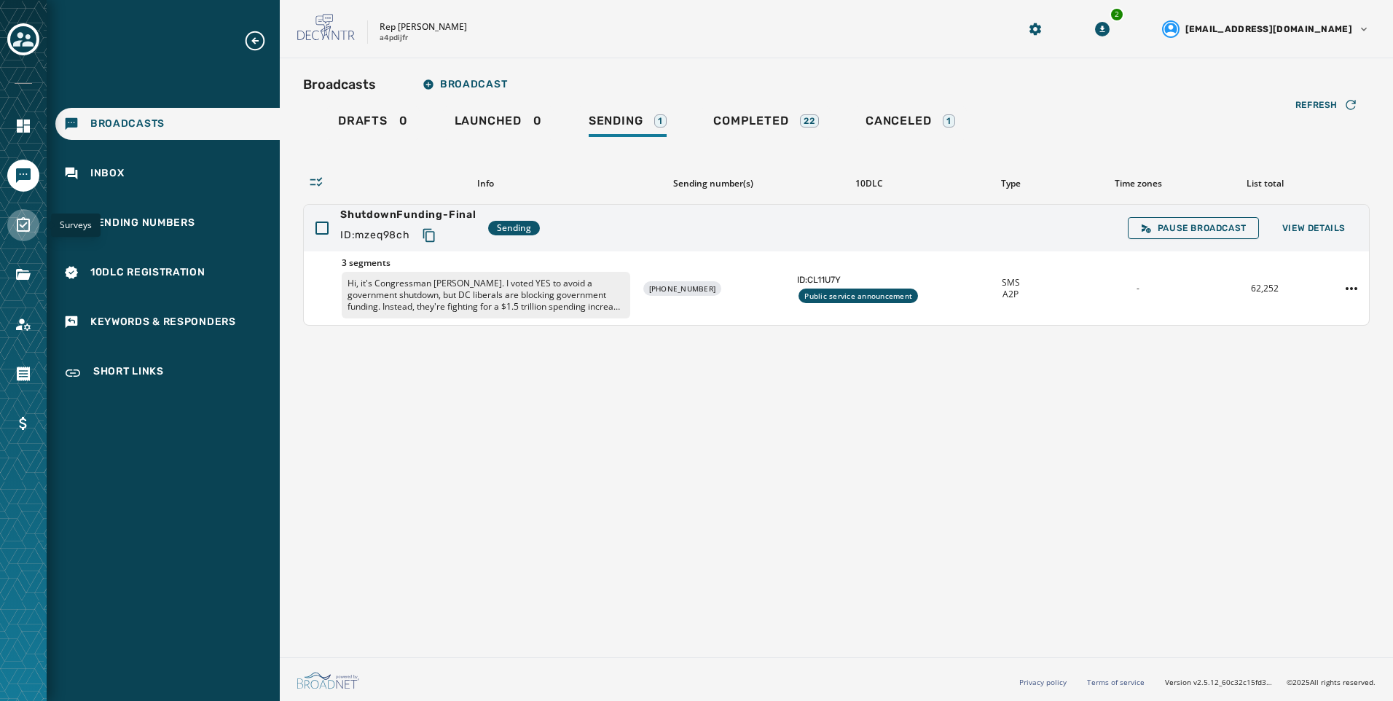
click at [20, 218] on icon "Navigate to Surveys" at bounding box center [23, 224] width 17 height 17
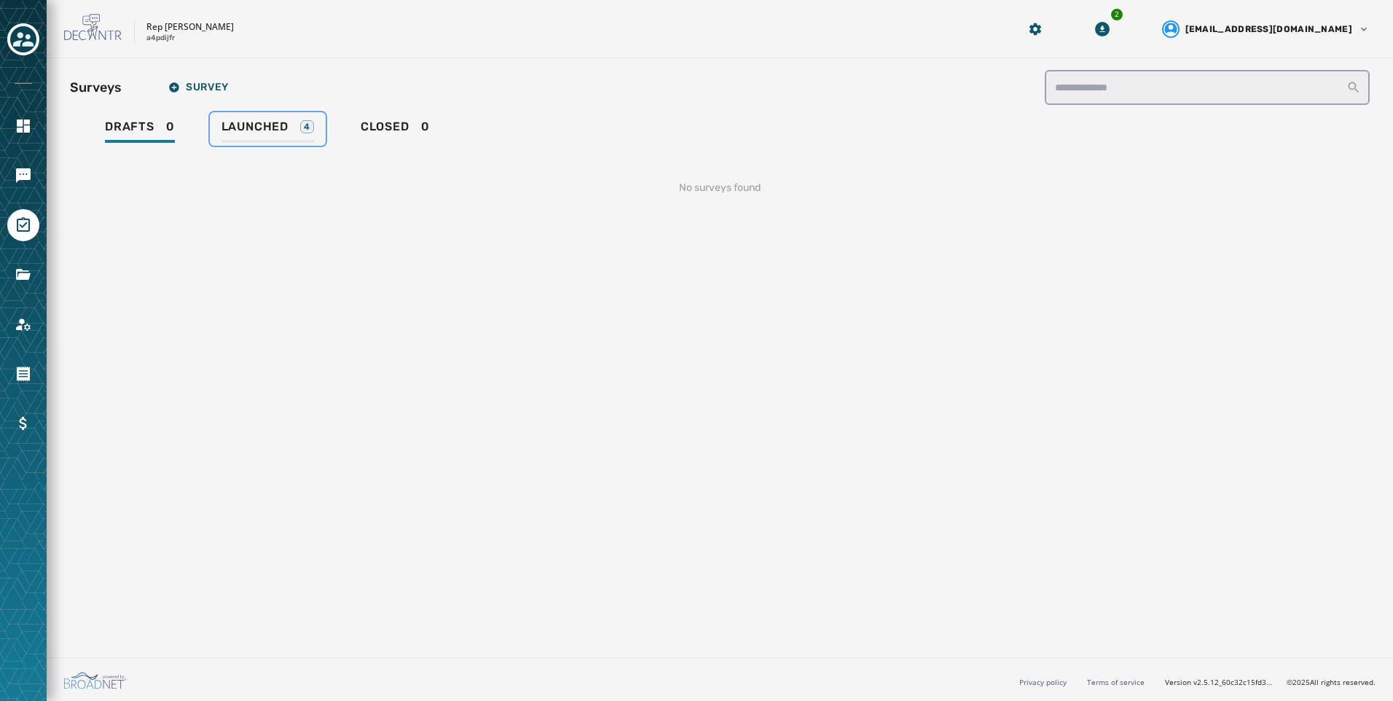
click at [314, 124] on link "Launched 4" at bounding box center [268, 129] width 116 height 34
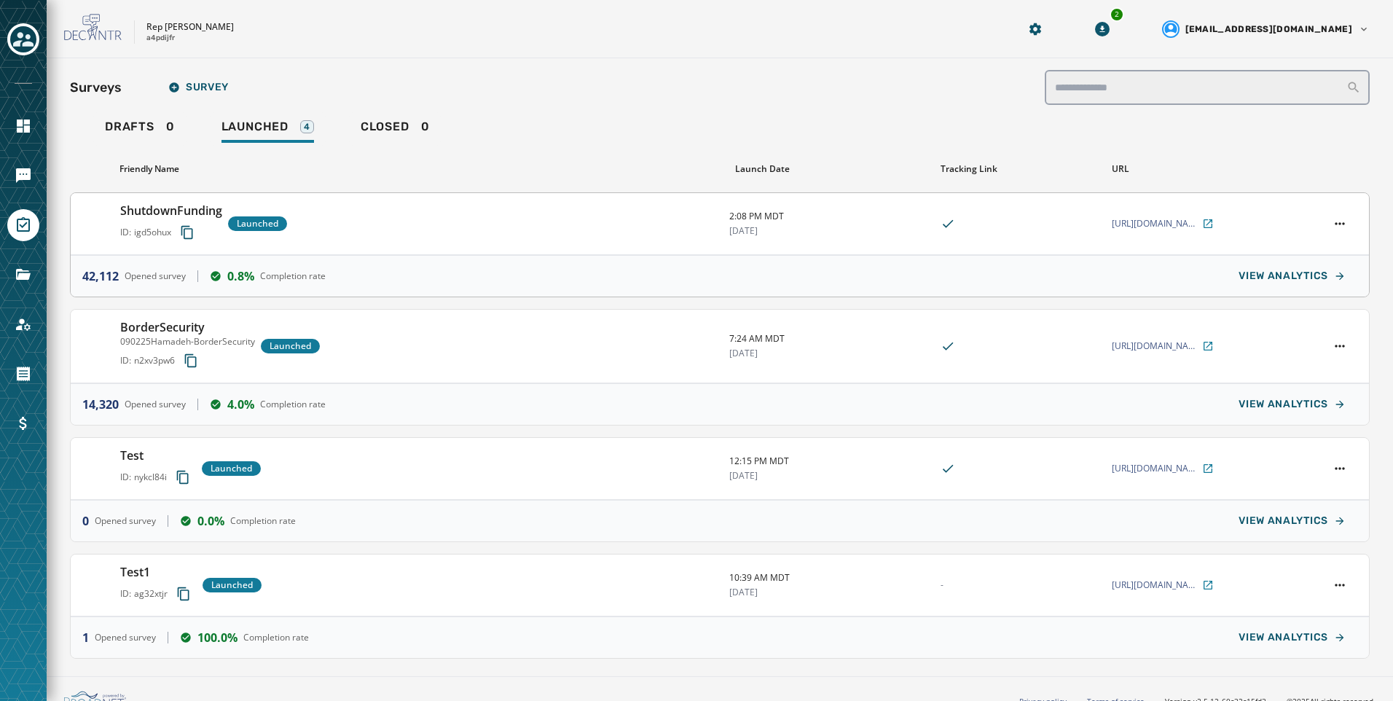
click at [413, 235] on div "ShutdownFunding ID: igd5ohux Launched" at bounding box center [419, 224] width 598 height 44
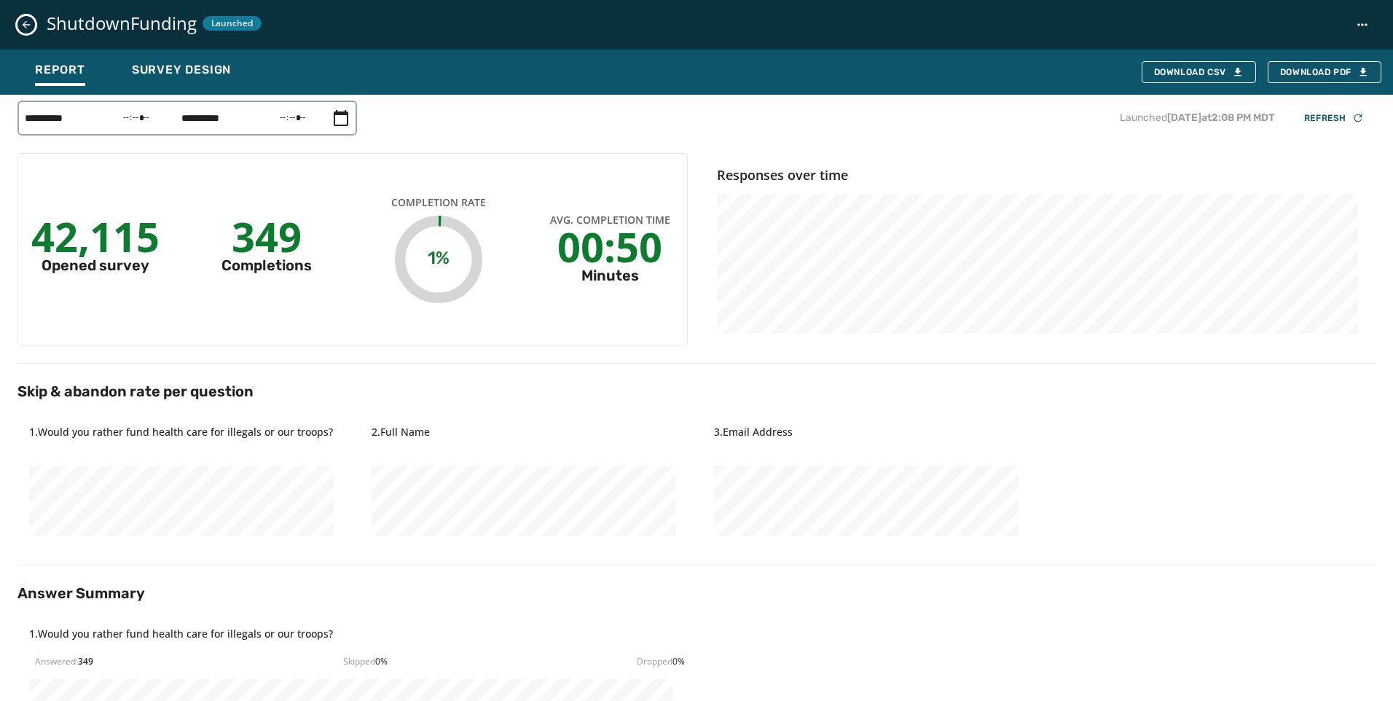
scroll to position [73, 0]
